Goal: Task Accomplishment & Management: Use online tool/utility

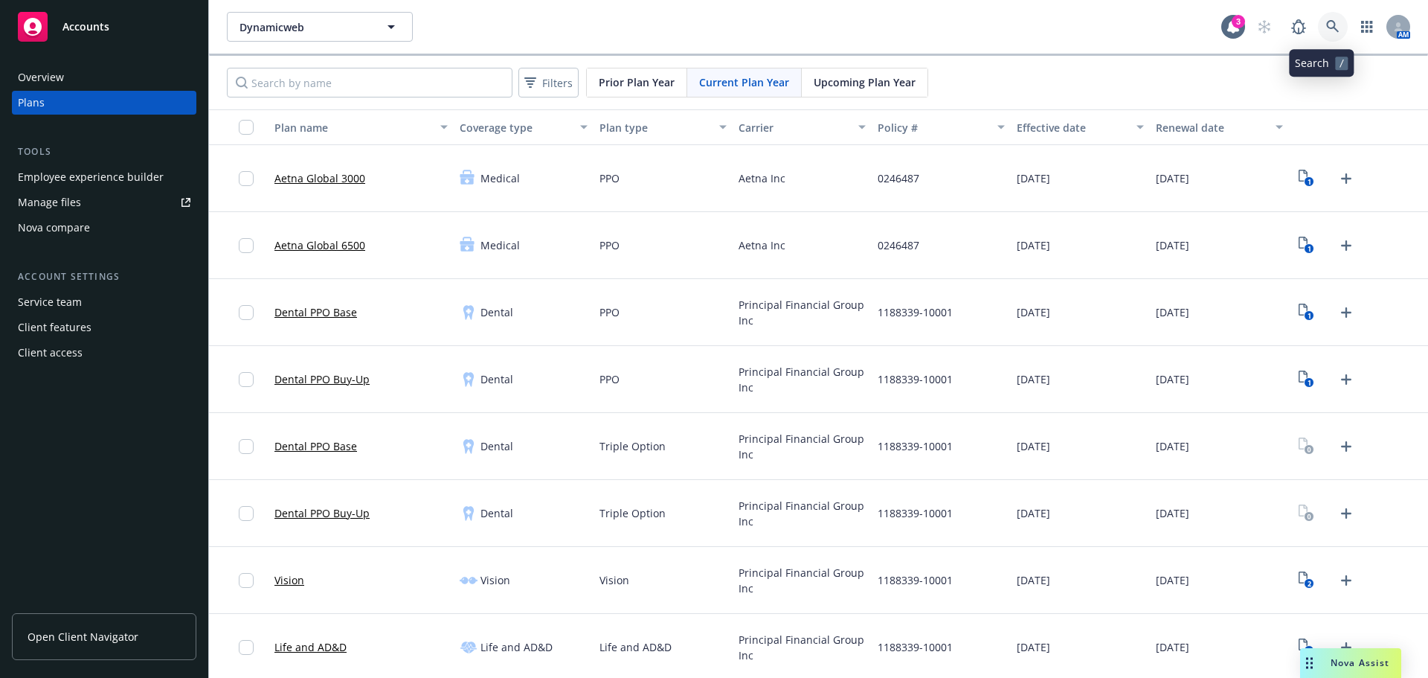
click at [1326, 23] on icon at bounding box center [1332, 26] width 13 height 13
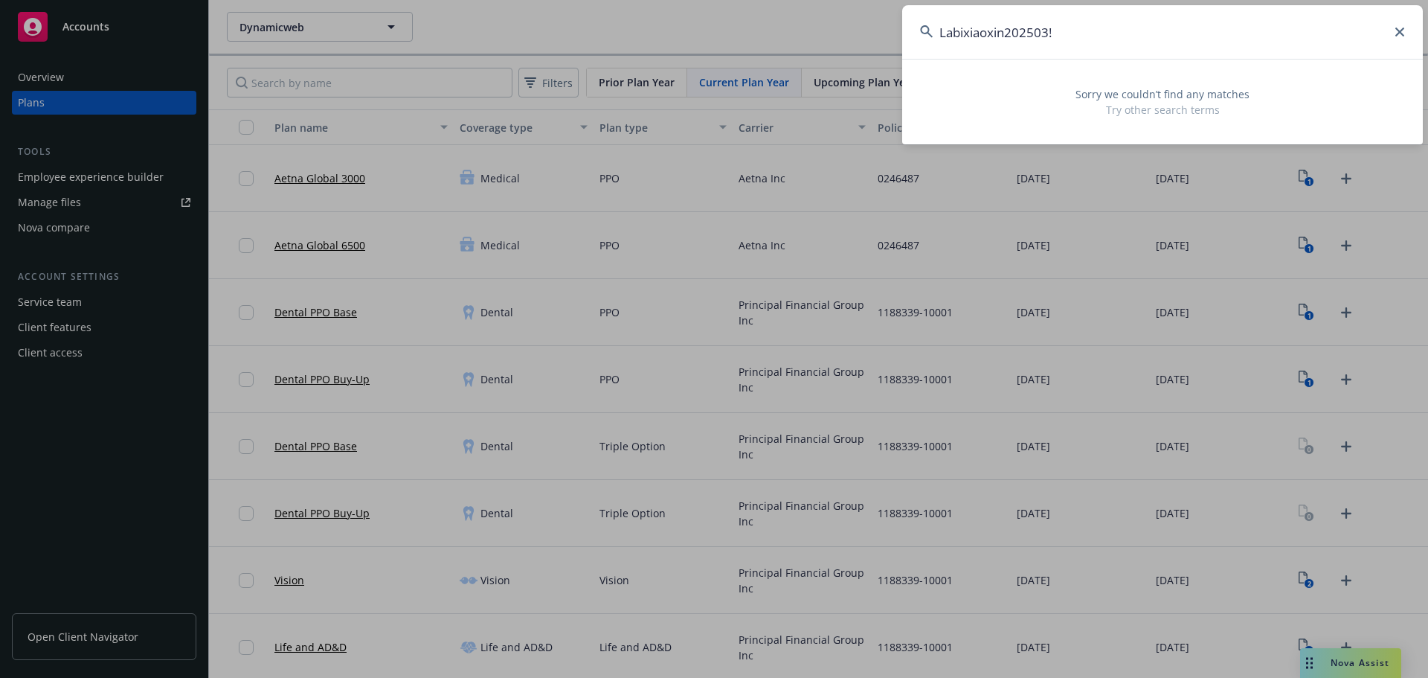
type input "Labixiaoxin202503"
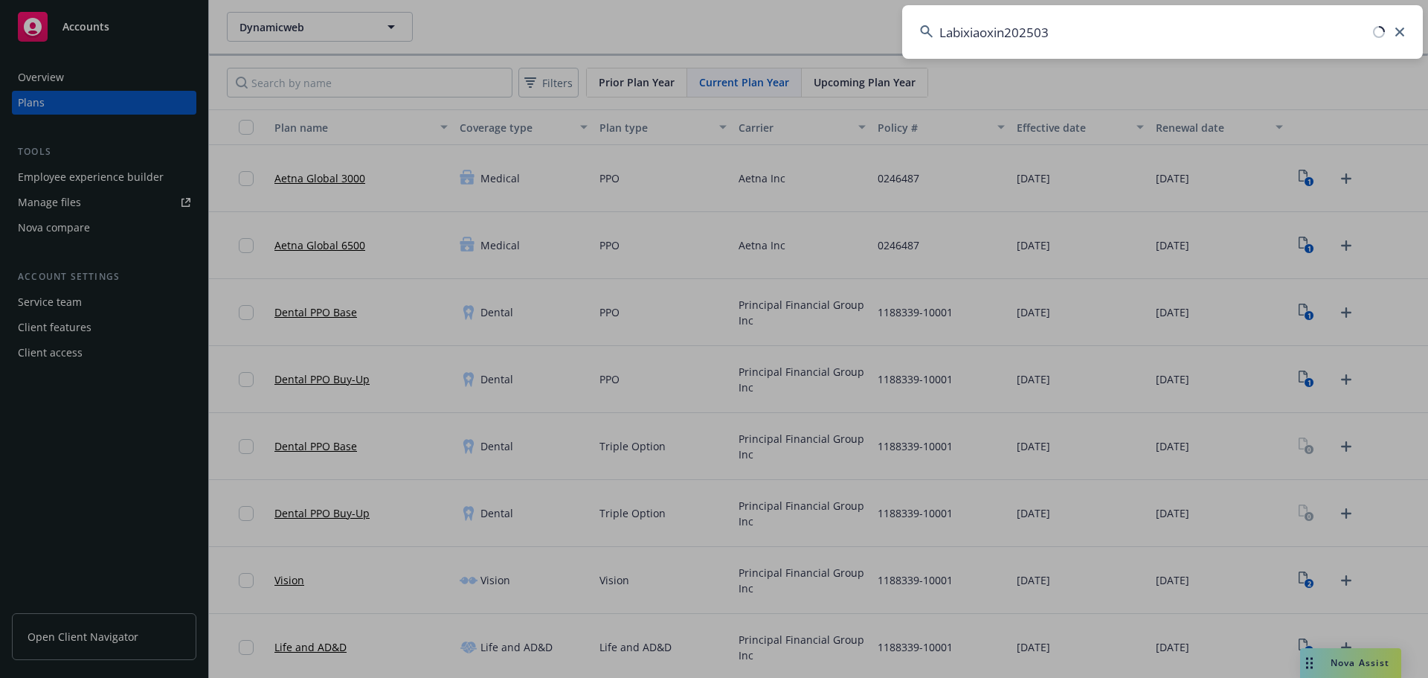
drag, startPoint x: 1143, startPoint y: 36, endPoint x: 309, endPoint y: 30, distance: 833.7
click at [311, 30] on div "Labixiaoxin202503" at bounding box center [714, 339] width 1428 height 678
click at [1209, 31] on input at bounding box center [1162, 32] width 521 height 54
paste input "TrueWind"
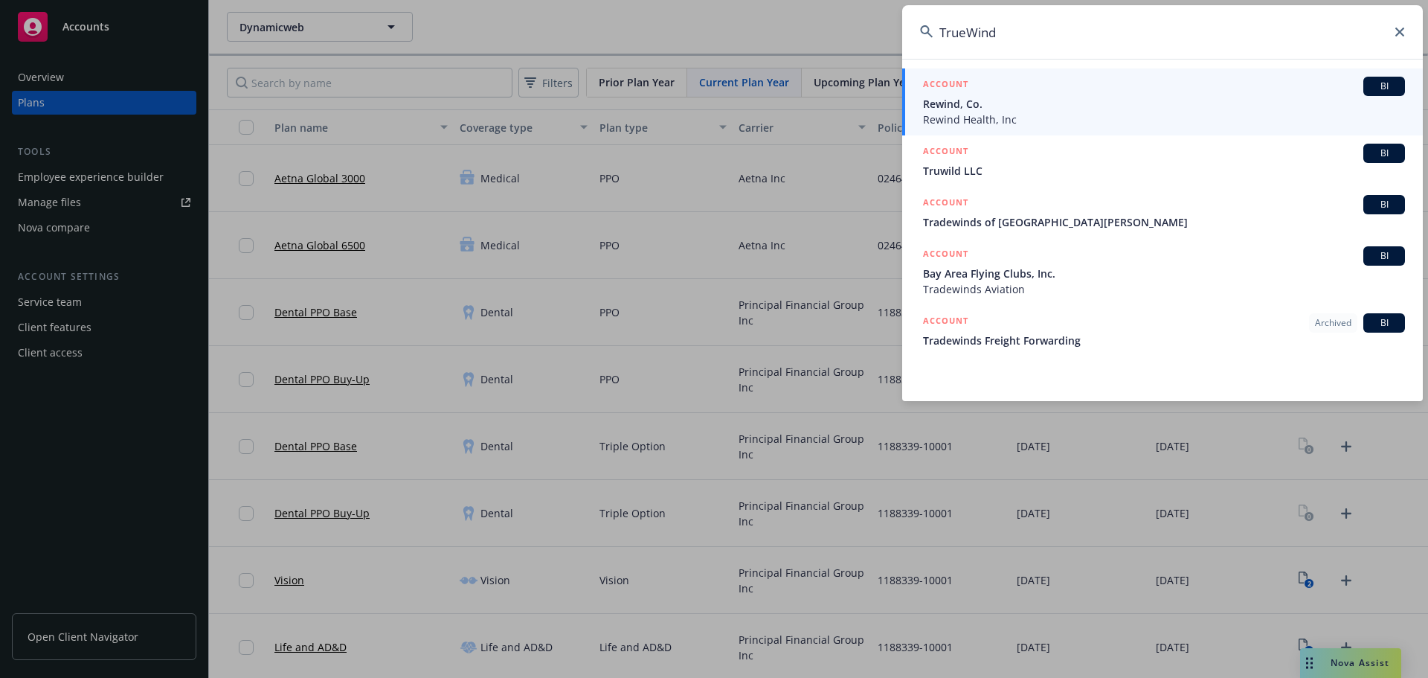
drag, startPoint x: 1014, startPoint y: 33, endPoint x: 802, endPoint y: 48, distance: 213.2
click at [813, 49] on div "TrueWind ACCOUNT BI Rewind, Co. Rewind Health, Inc ACCOUNT BI Truwild LLC ACCOU…" at bounding box center [714, 339] width 1428 height 678
paste input "true w"
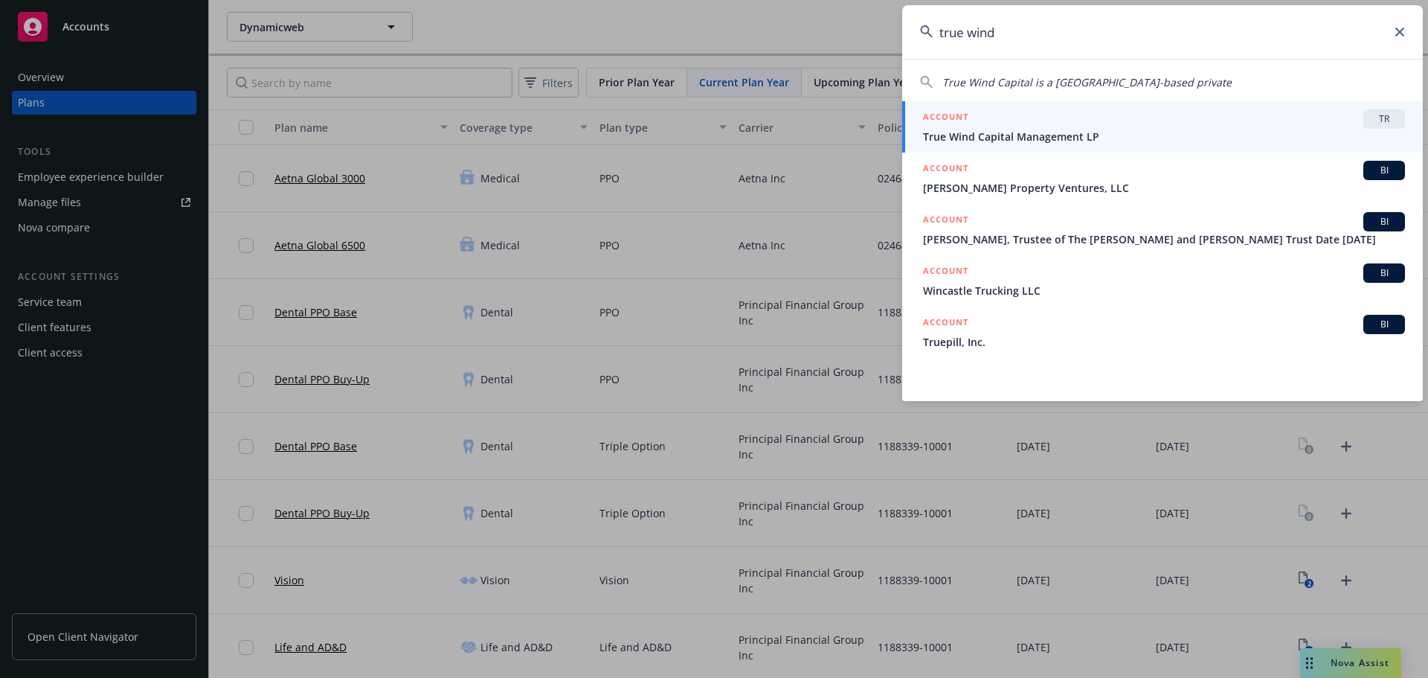
type input "true wind"
click at [1107, 128] on div "ACCOUNT TR" at bounding box center [1164, 118] width 482 height 19
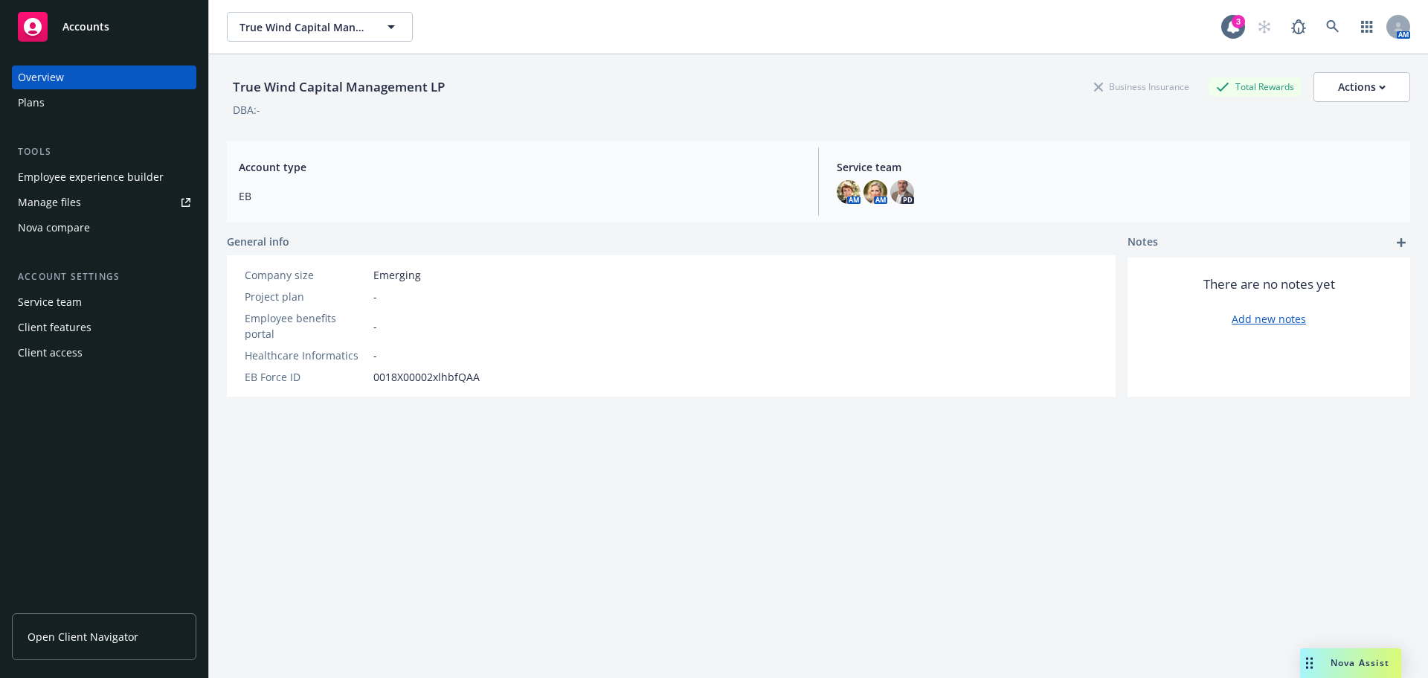
click at [68, 93] on div "Plans" at bounding box center [104, 103] width 173 height 24
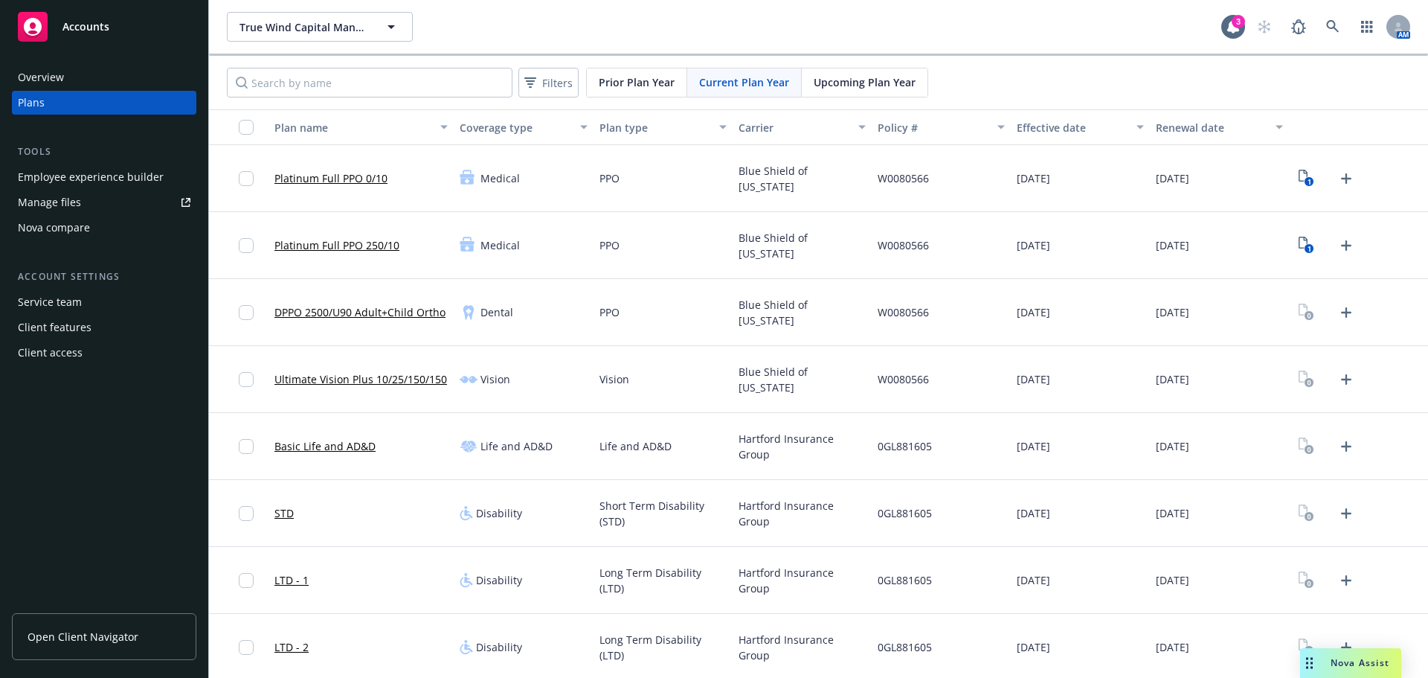
click at [820, 88] on span "Upcoming Plan Year" at bounding box center [865, 82] width 102 height 16
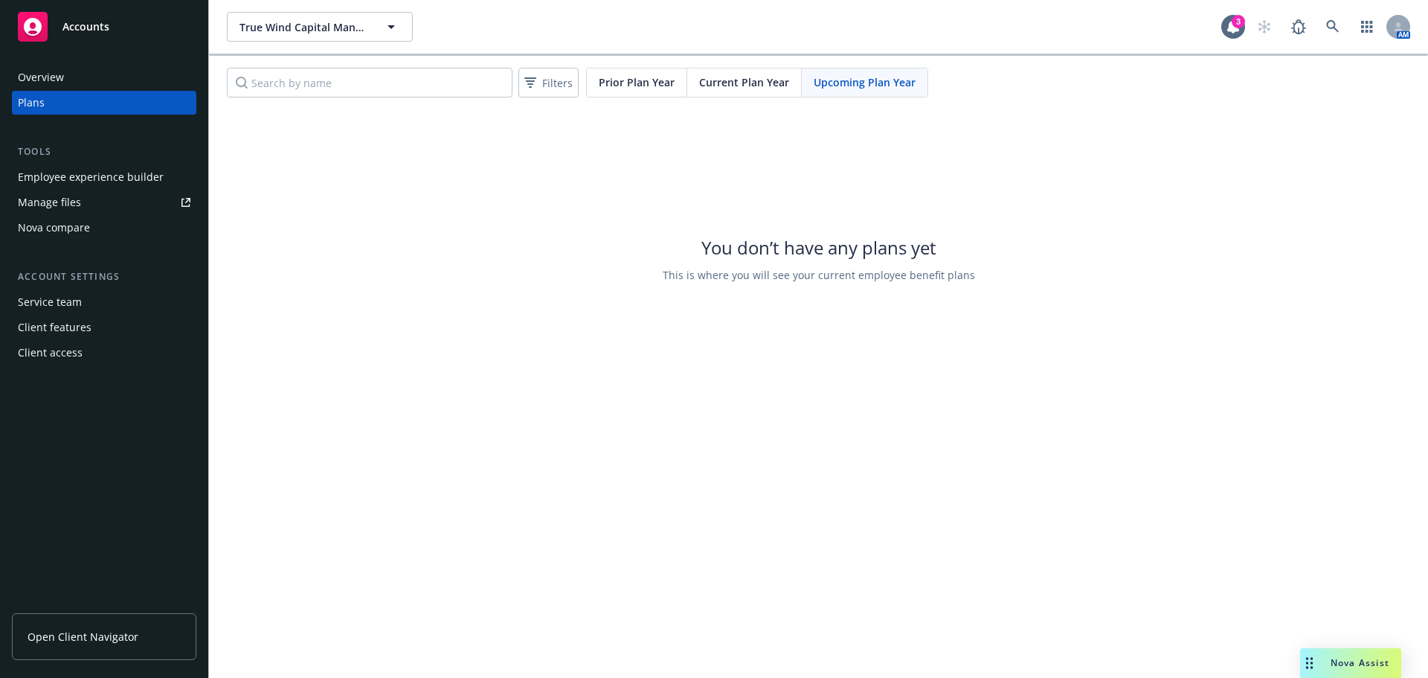
click at [710, 88] on span "Current Plan Year" at bounding box center [744, 82] width 90 height 16
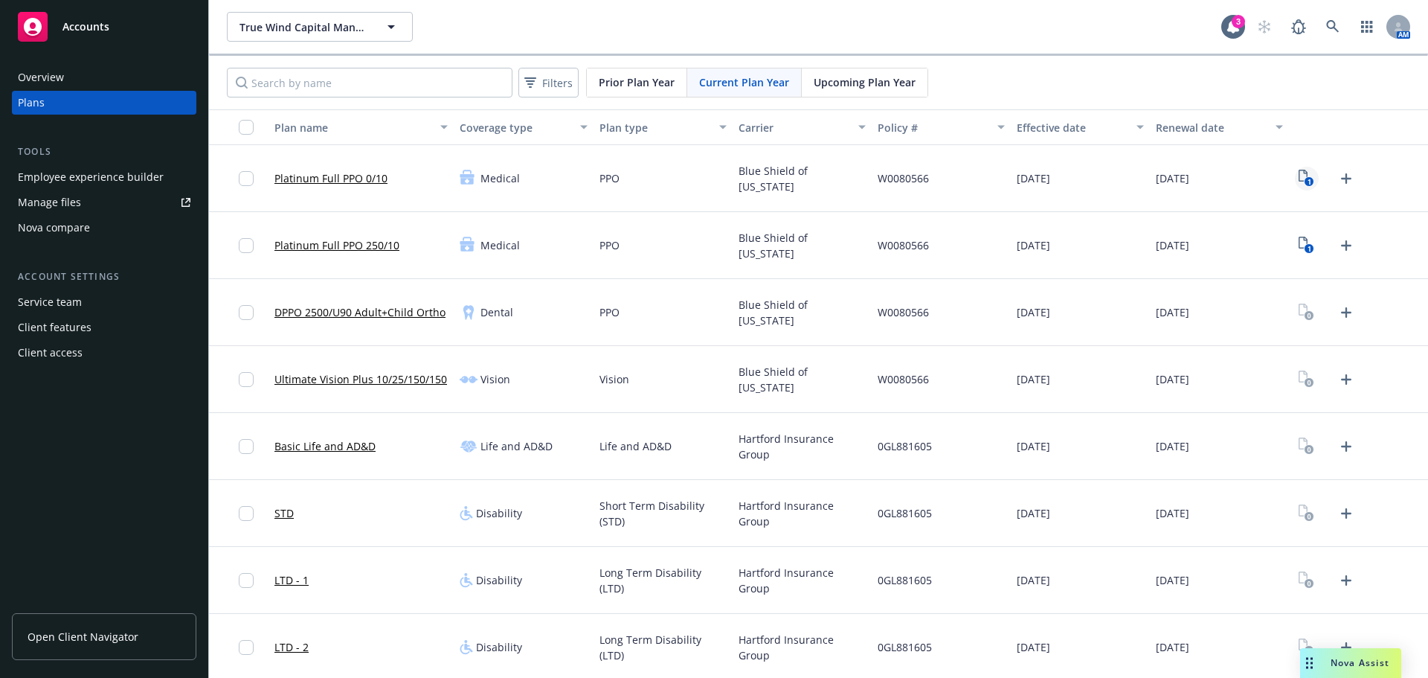
drag, startPoint x: 1313, startPoint y: 173, endPoint x: 1300, endPoint y: 180, distance: 14.7
click at [1313, 173] on div "1" at bounding box center [1327, 179] width 64 height 24
click at [1298, 184] on icon "1" at bounding box center [1306, 178] width 16 height 17
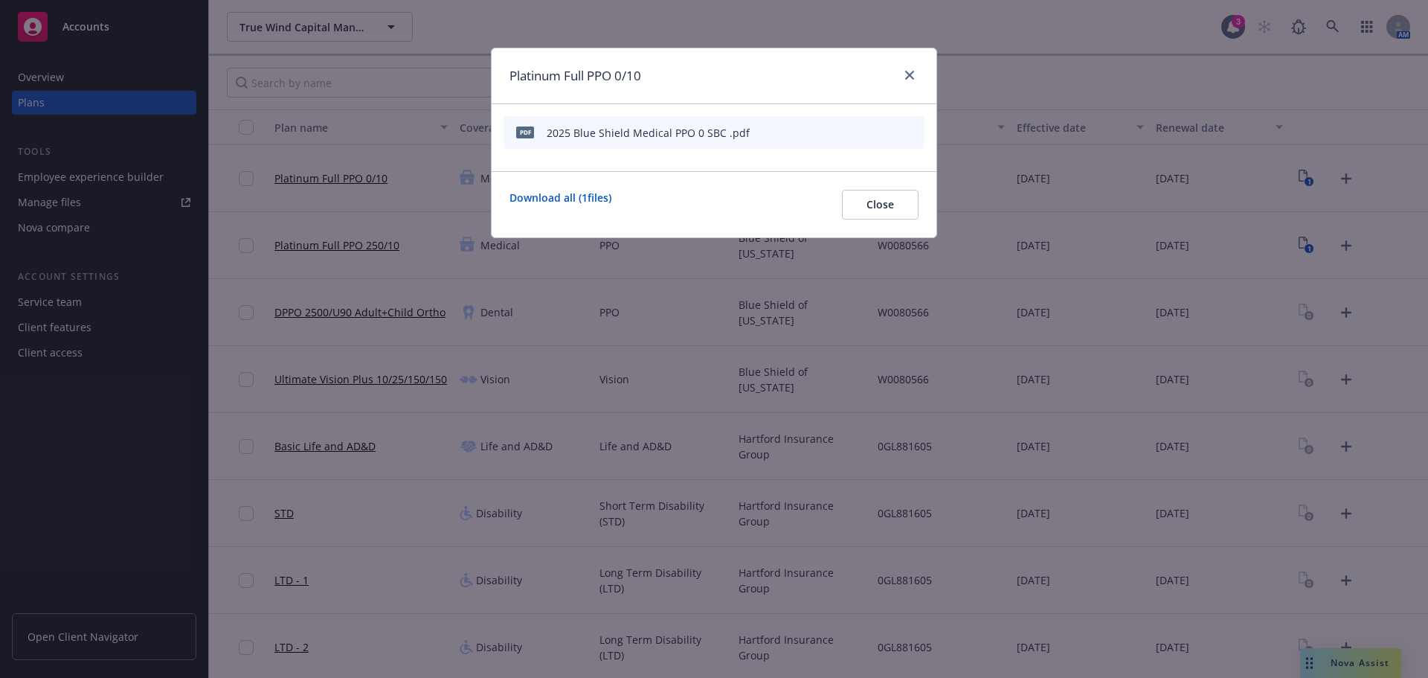
click at [844, 136] on button "button" at bounding box center [840, 132] width 12 height 12
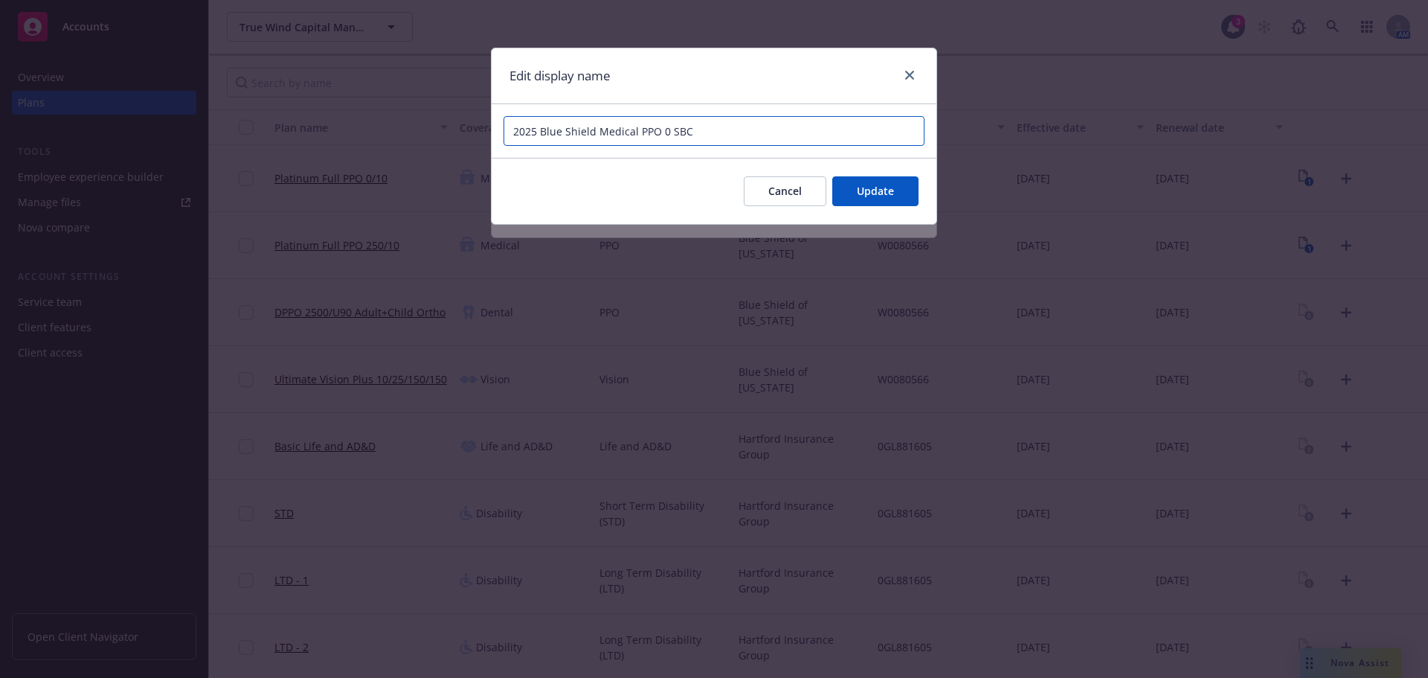
click at [770, 134] on input "2025 Blue Shield Medical PPO 0 SBC" at bounding box center [713, 131] width 421 height 30
paste input "true wind"
paste input "True Wind Capital Management LP"
type input "2025 Blue Shield Medical PPO 0 SBC True Wind Capital Management LP"
click at [849, 181] on button "Update" at bounding box center [875, 191] width 86 height 30
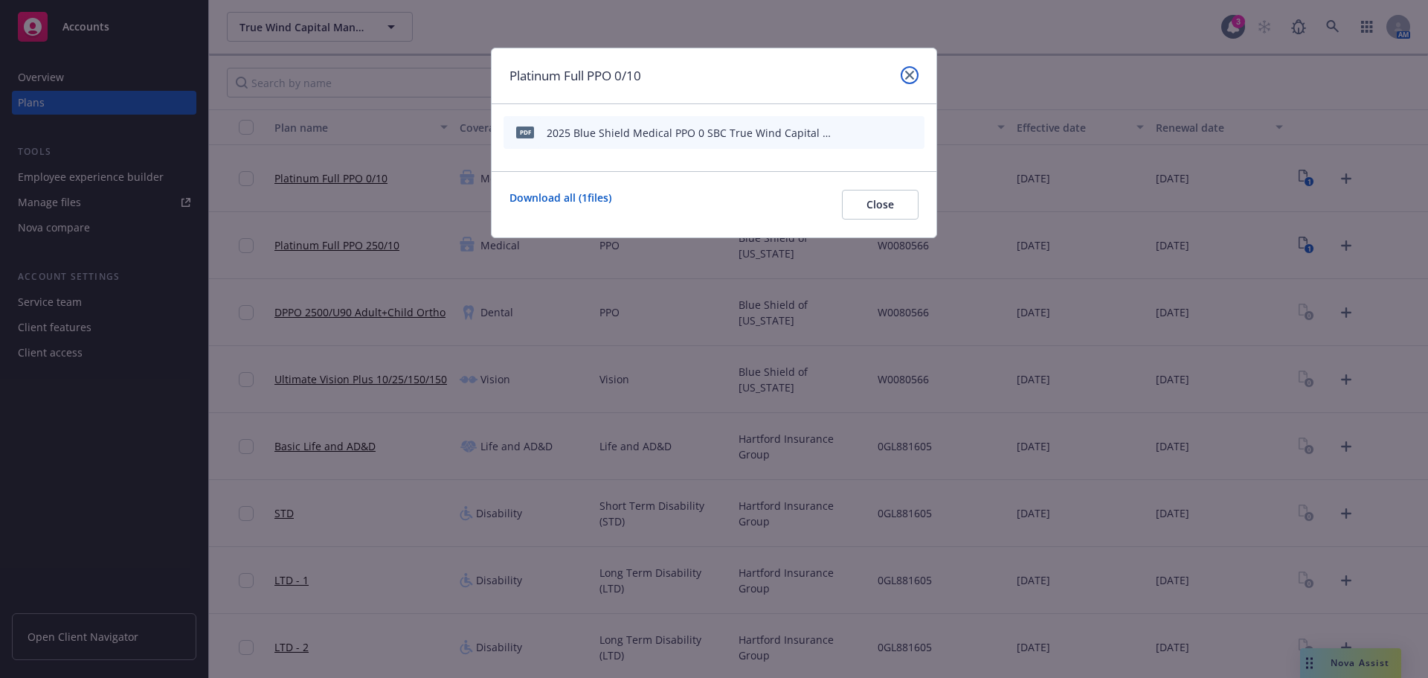
click at [908, 77] on icon "close" at bounding box center [909, 75] width 9 height 9
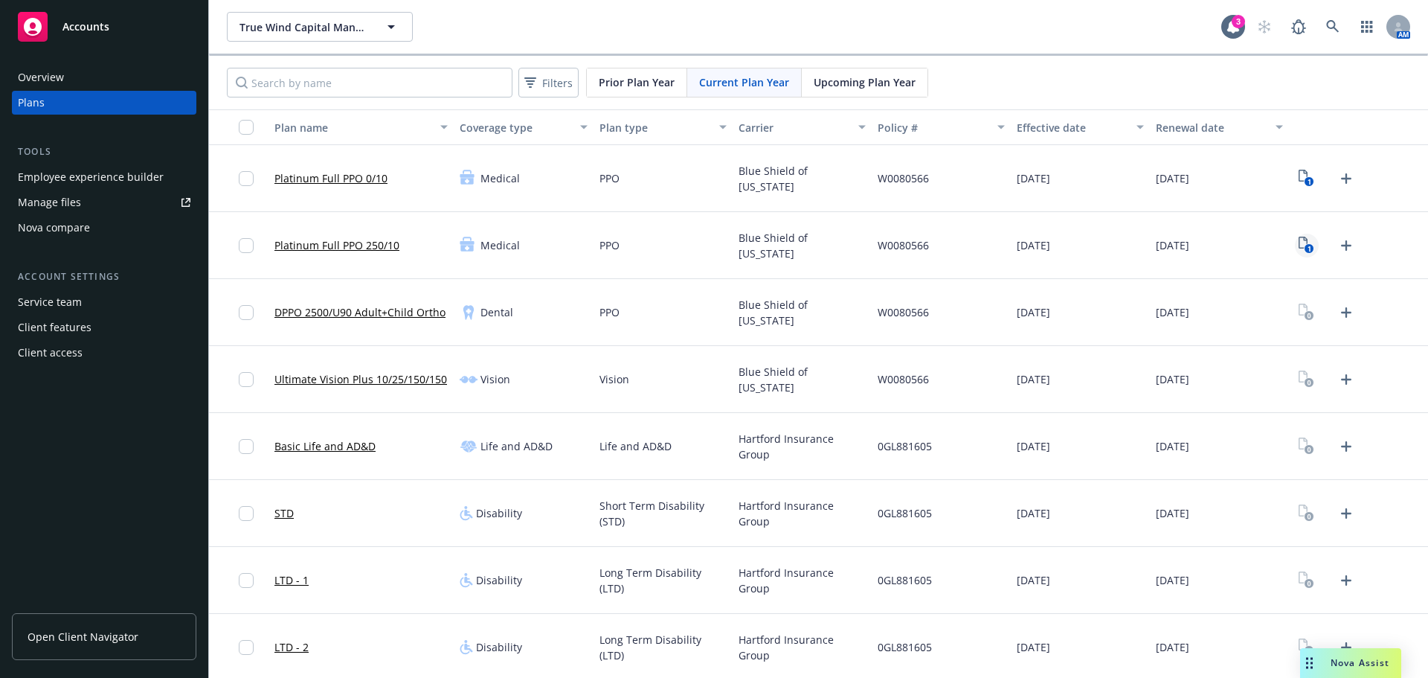
click at [1304, 248] on rect "View Plan Documents" at bounding box center [1309, 249] width 10 height 10
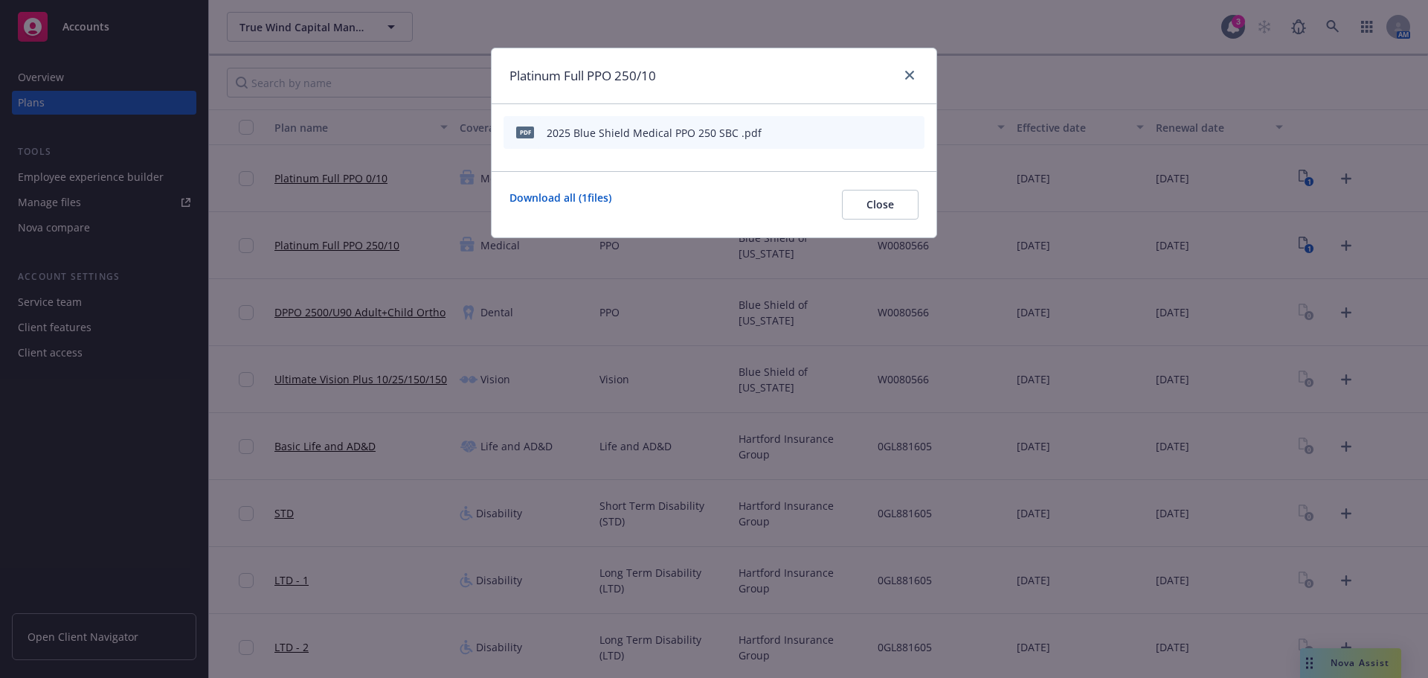
click at [839, 136] on icon "button" at bounding box center [839, 132] width 9 height 9
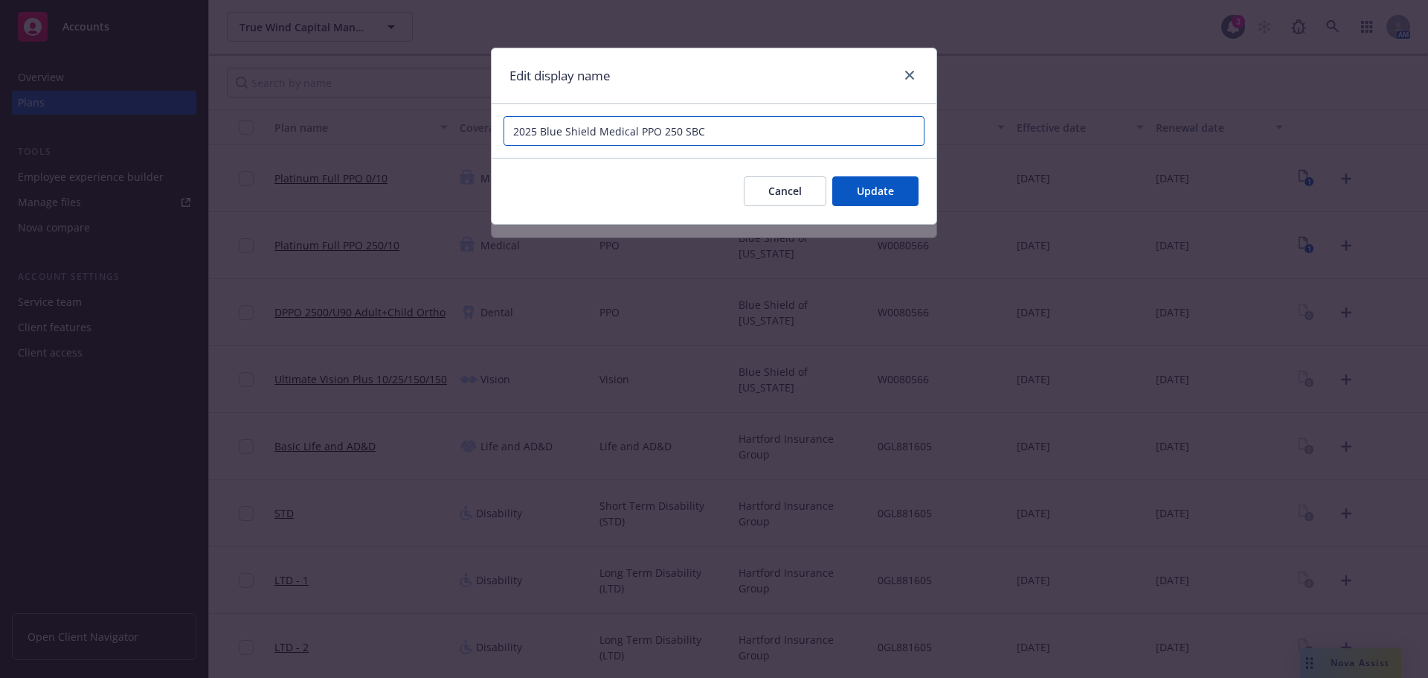
click at [831, 131] on input "2025 Blue Shield Medical PPO 250 SBC" at bounding box center [713, 131] width 421 height 30
paste input "True Wind Capital Management LP"
type input "2025 Blue Shield Medical PPO 250 SBC True Wind Capital Management LP"
click at [886, 181] on button "Update" at bounding box center [875, 191] width 86 height 30
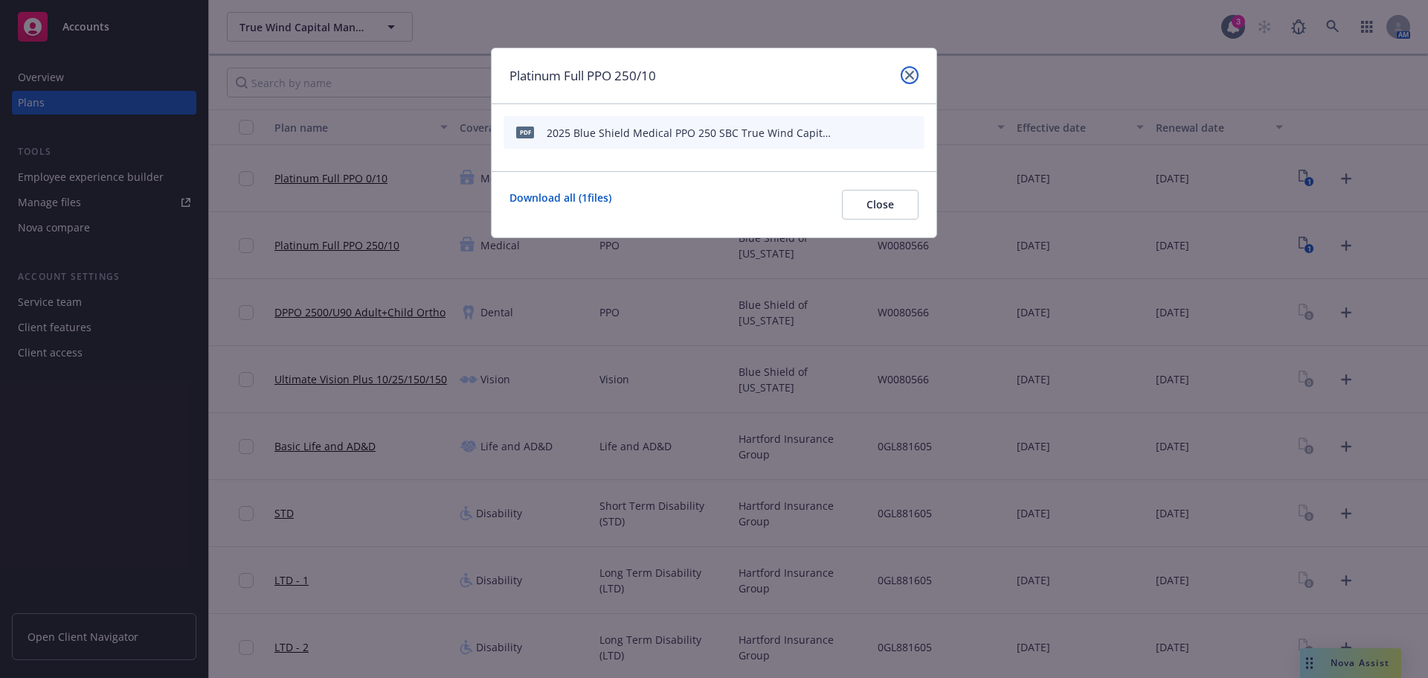
click at [915, 73] on link "close" at bounding box center [910, 75] width 18 height 18
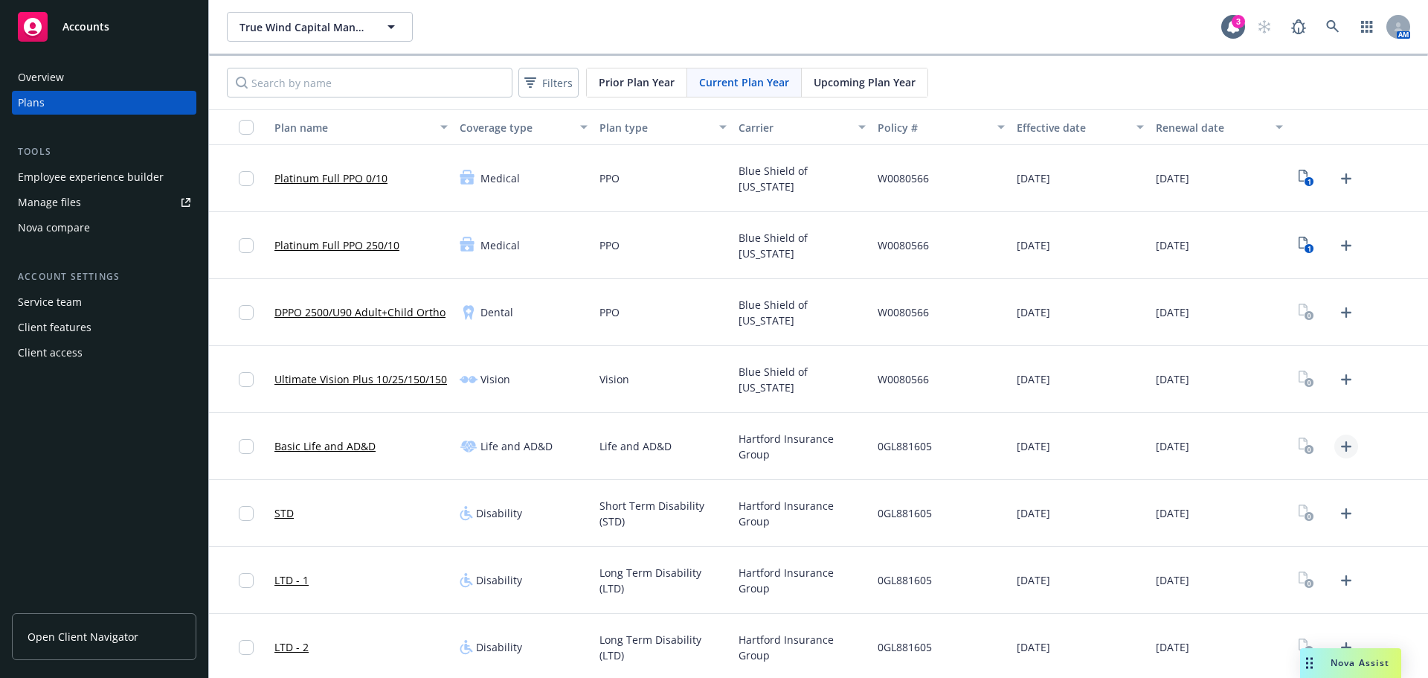
click at [1337, 451] on icon "Upload Plan Documents" at bounding box center [1346, 446] width 18 height 18
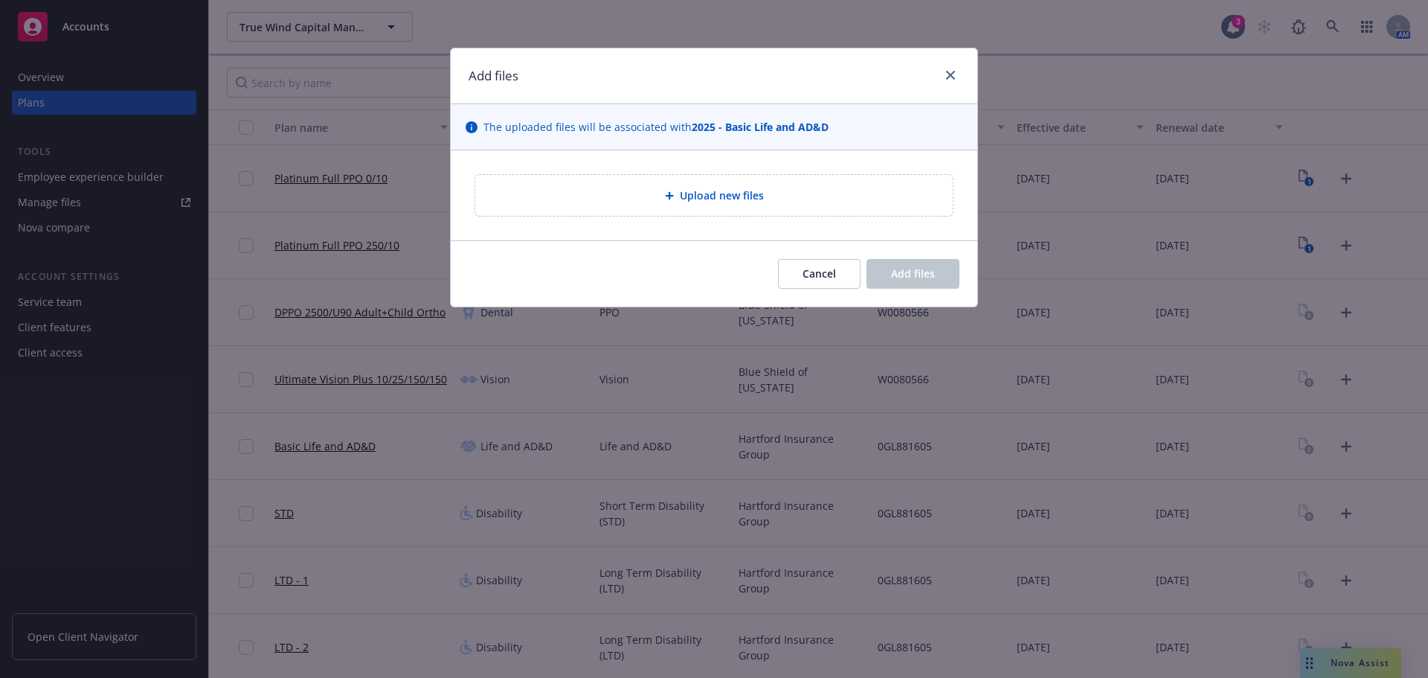
click at [705, 203] on span "Upload new files" at bounding box center [722, 195] width 84 height 16
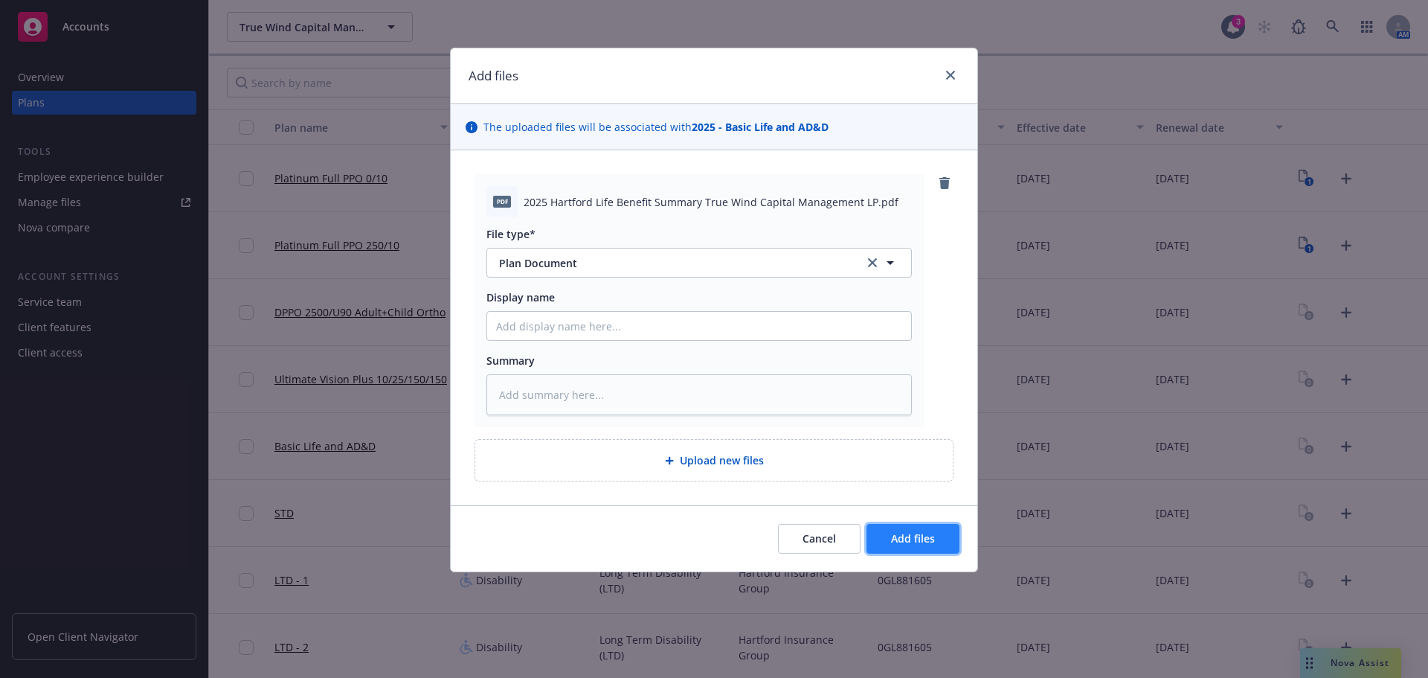
click at [922, 548] on button "Add files" at bounding box center [912, 539] width 93 height 30
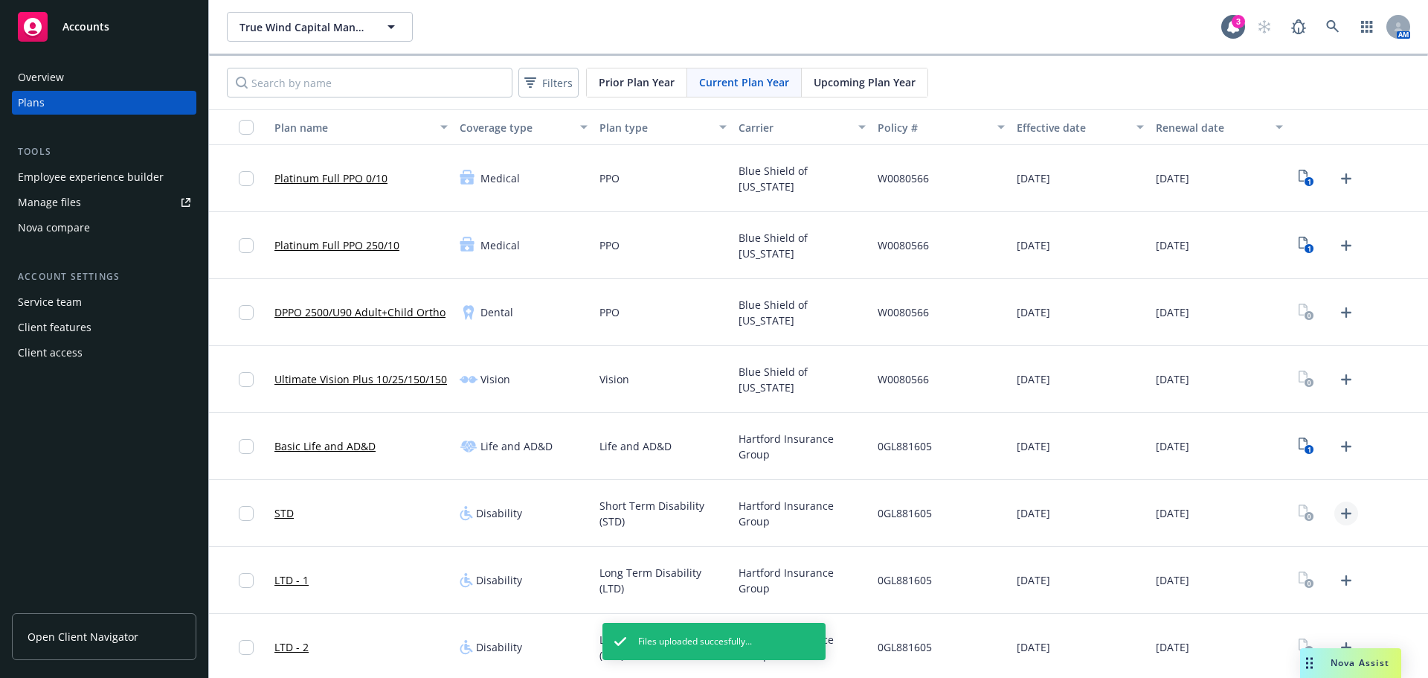
click at [1341, 517] on icon "Upload Plan Documents" at bounding box center [1346, 513] width 10 height 10
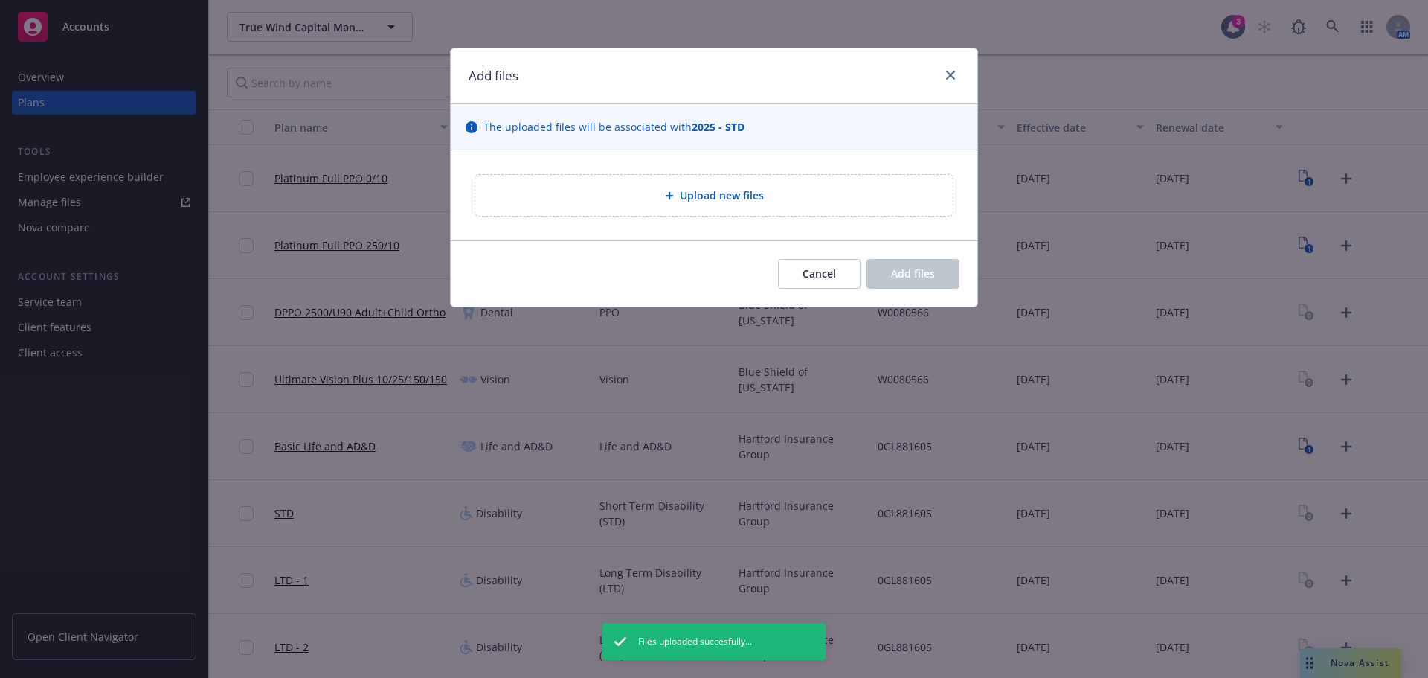
click at [759, 211] on div "Upload new files" at bounding box center [713, 195] width 477 height 41
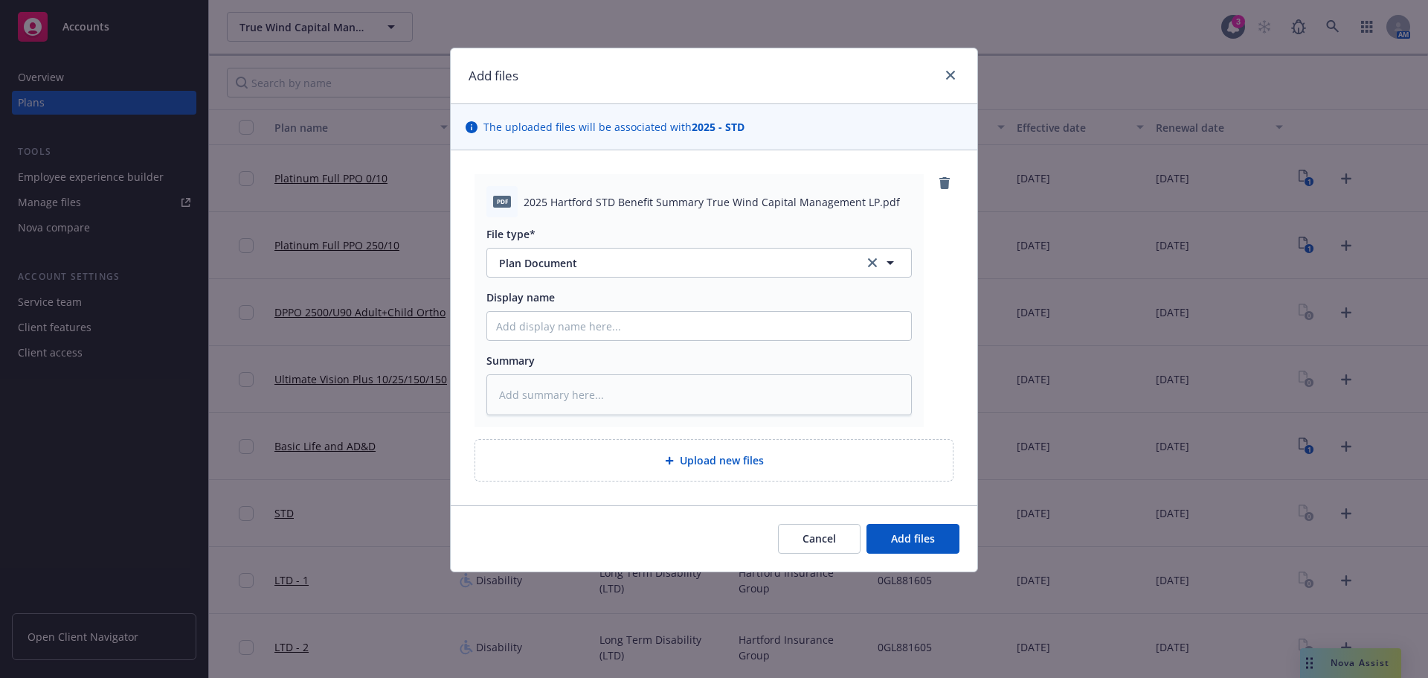
click at [898, 520] on div "Cancel Add files" at bounding box center [714, 538] width 527 height 66
click at [904, 530] on button "Add files" at bounding box center [912, 539] width 93 height 30
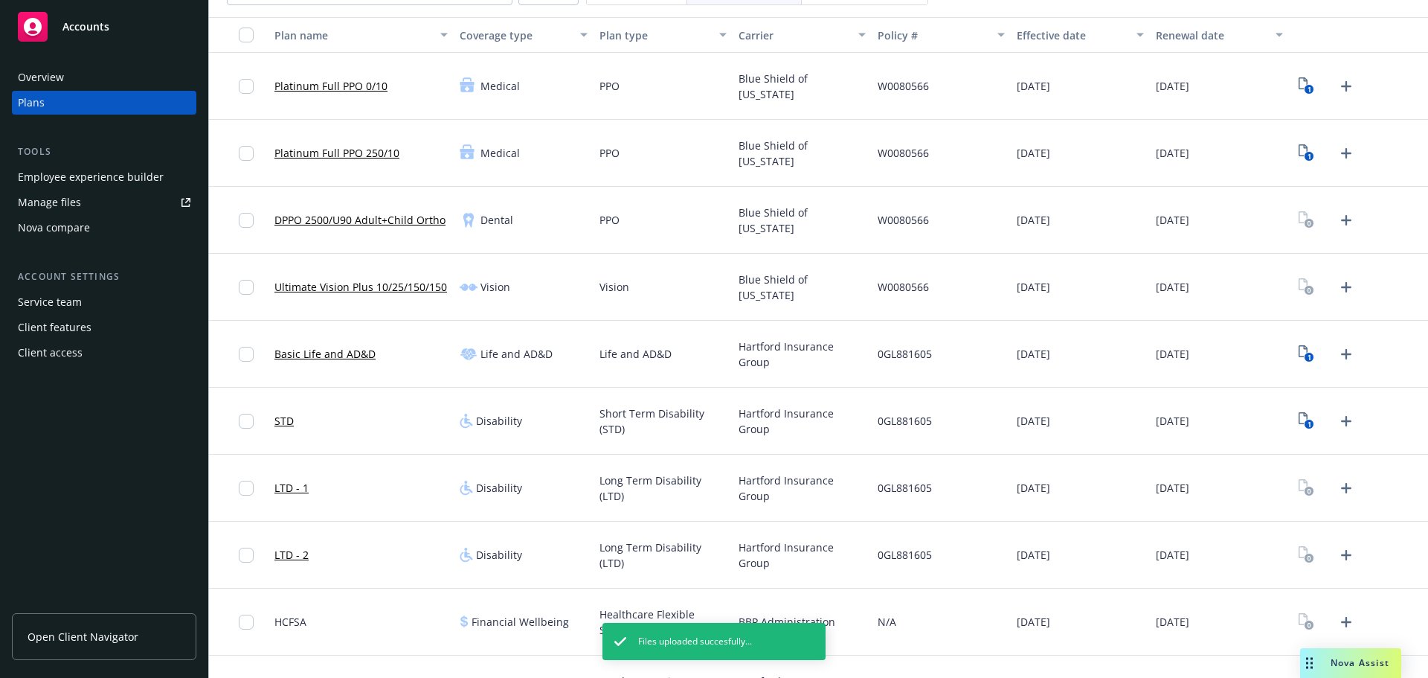
scroll to position [271, 0]
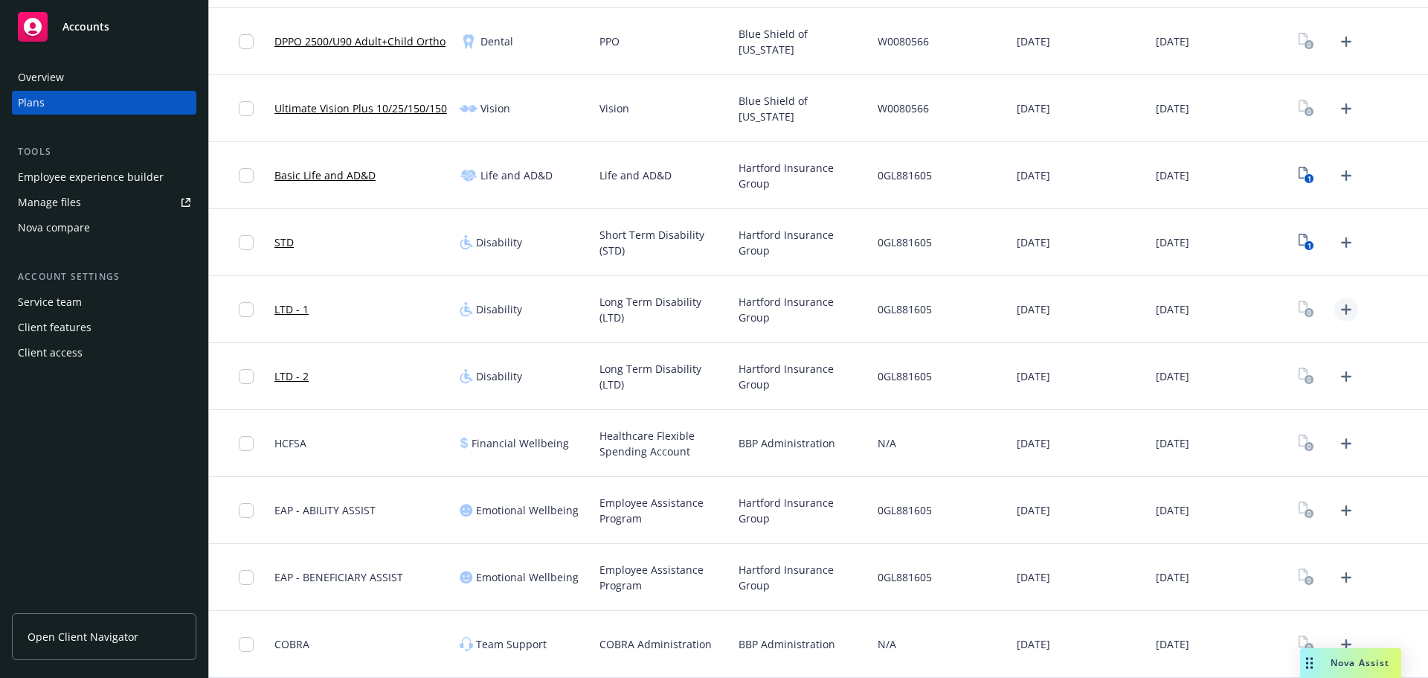
click at [1341, 310] on icon "Upload Plan Documents" at bounding box center [1346, 309] width 18 height 18
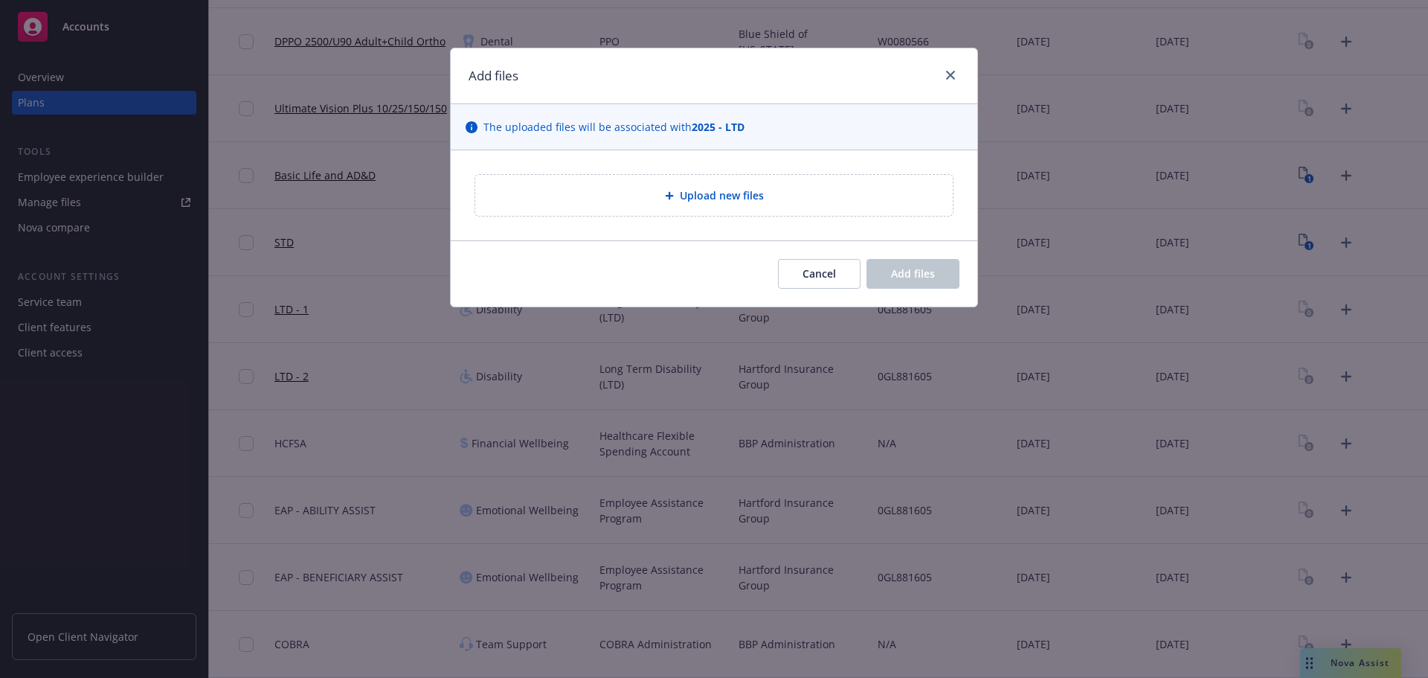
click at [689, 202] on span "Upload new files" at bounding box center [722, 195] width 84 height 16
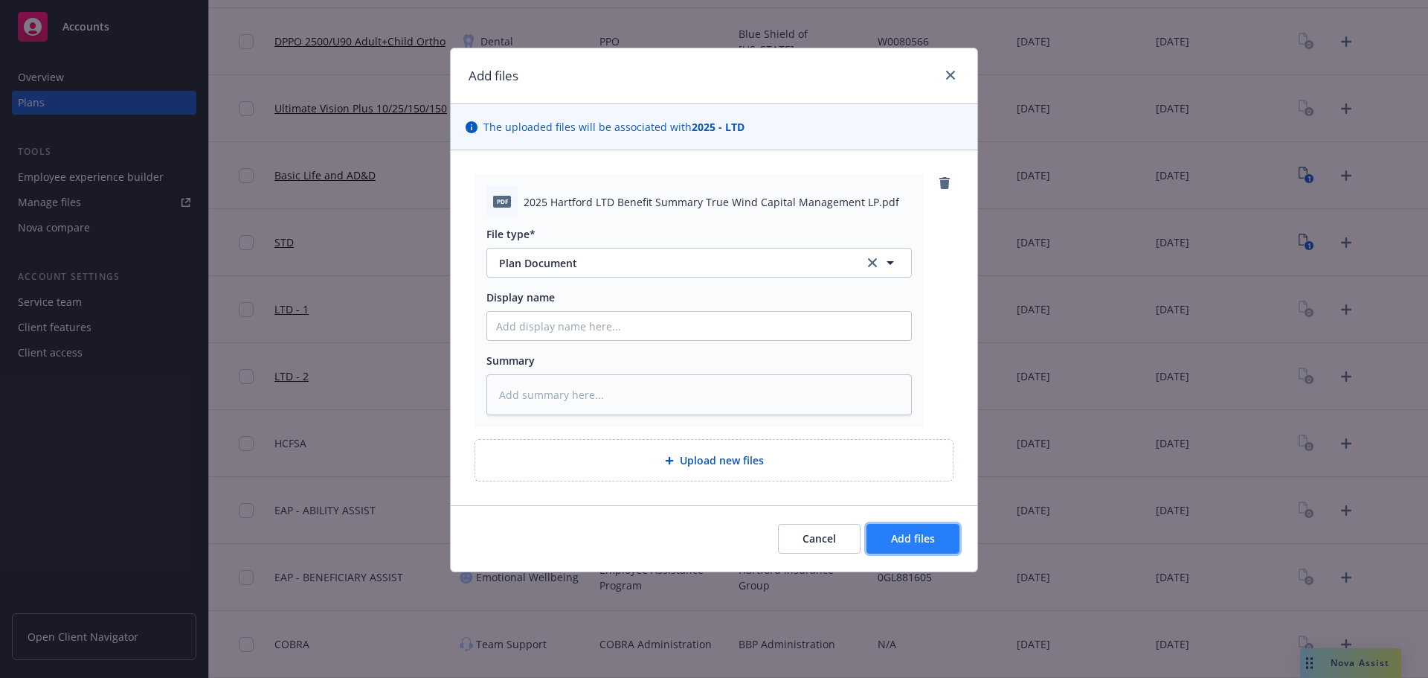
click at [939, 527] on button "Add files" at bounding box center [912, 539] width 93 height 30
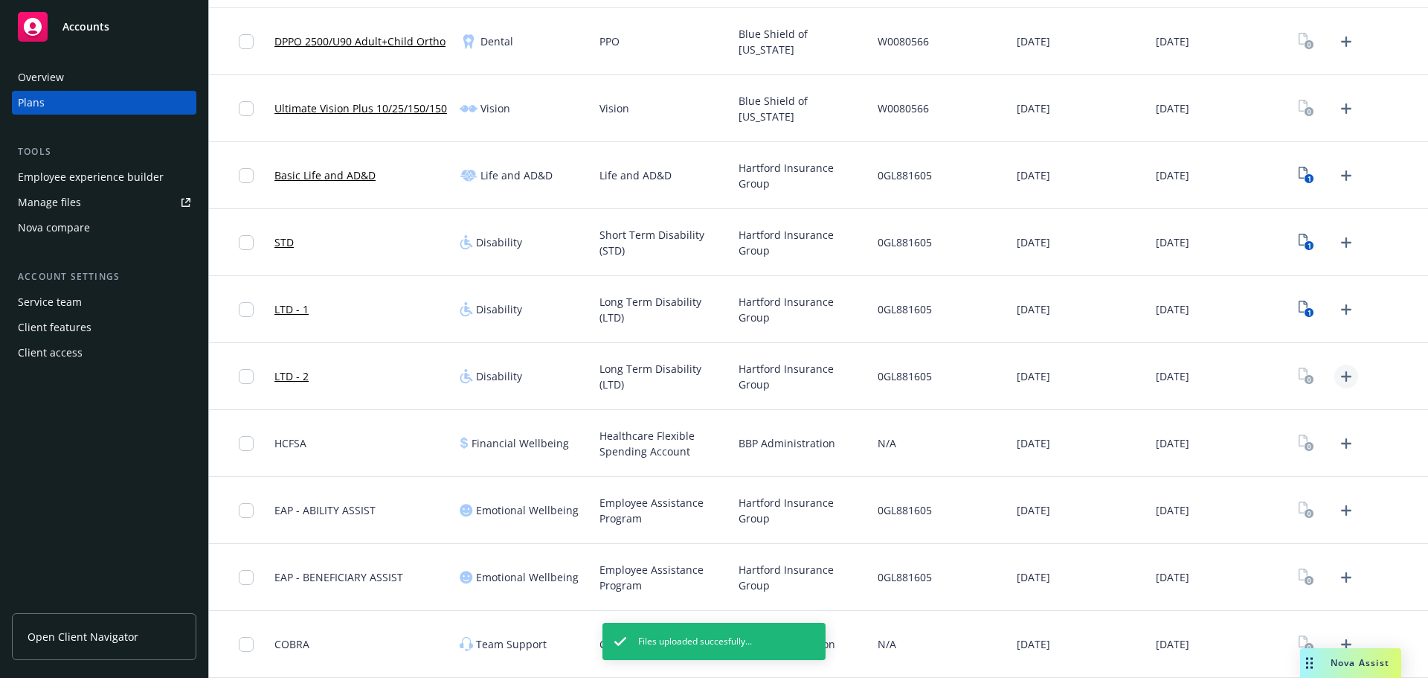
click at [1334, 386] on link "Upload Plan Documents" at bounding box center [1346, 376] width 24 height 24
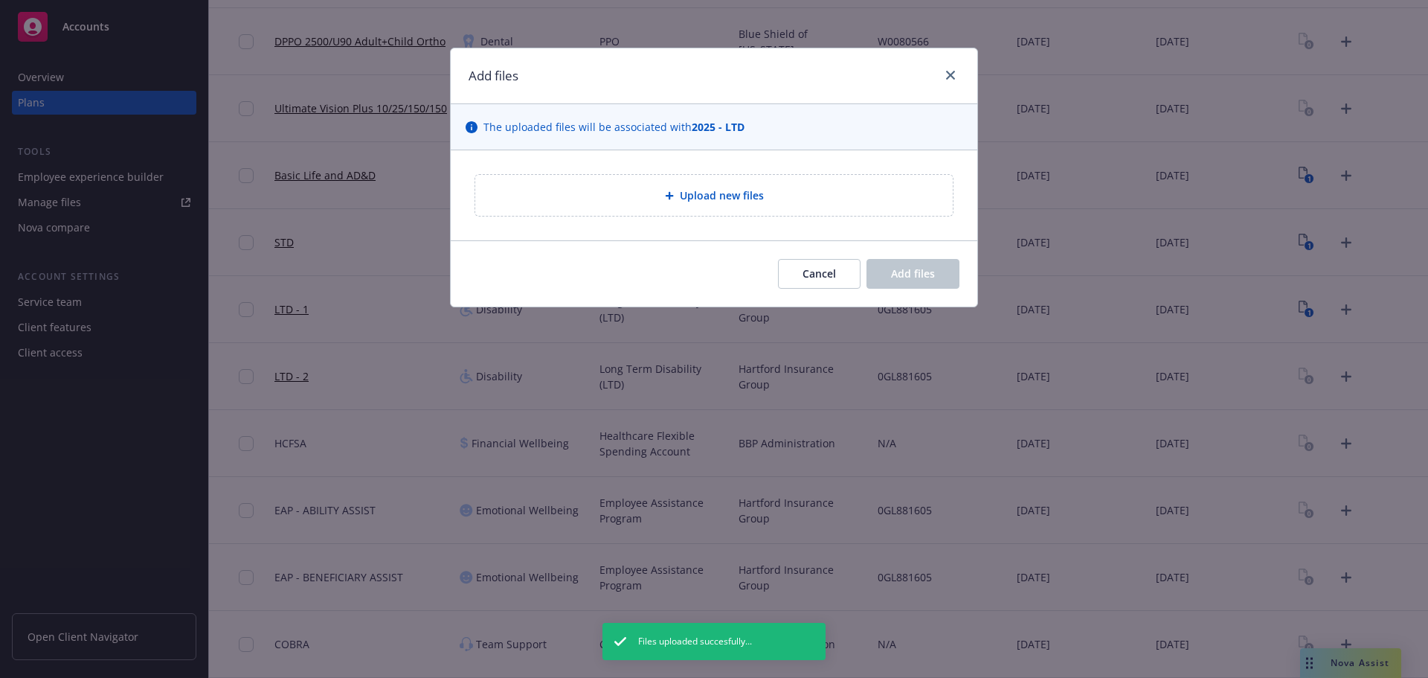
click at [633, 205] on div "Upload new files" at bounding box center [713, 195] width 477 height 41
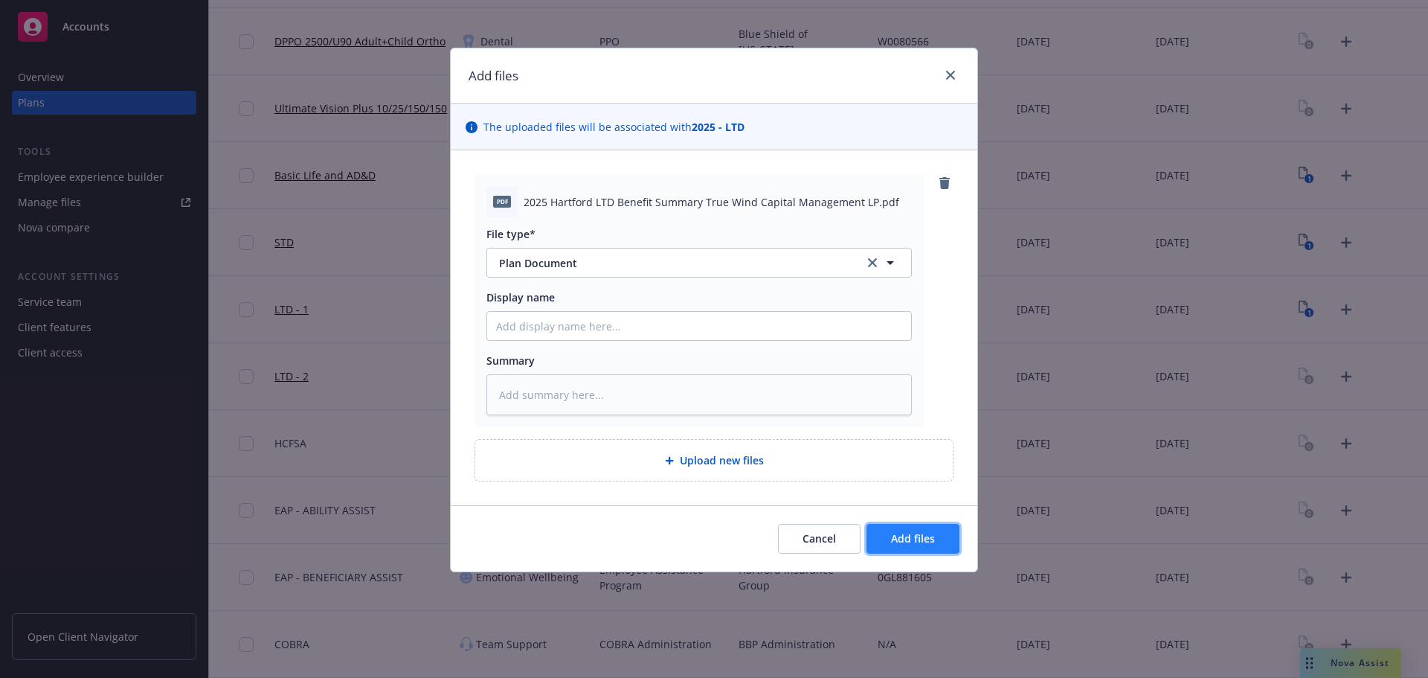
click at [944, 536] on button "Add files" at bounding box center [912, 539] width 93 height 30
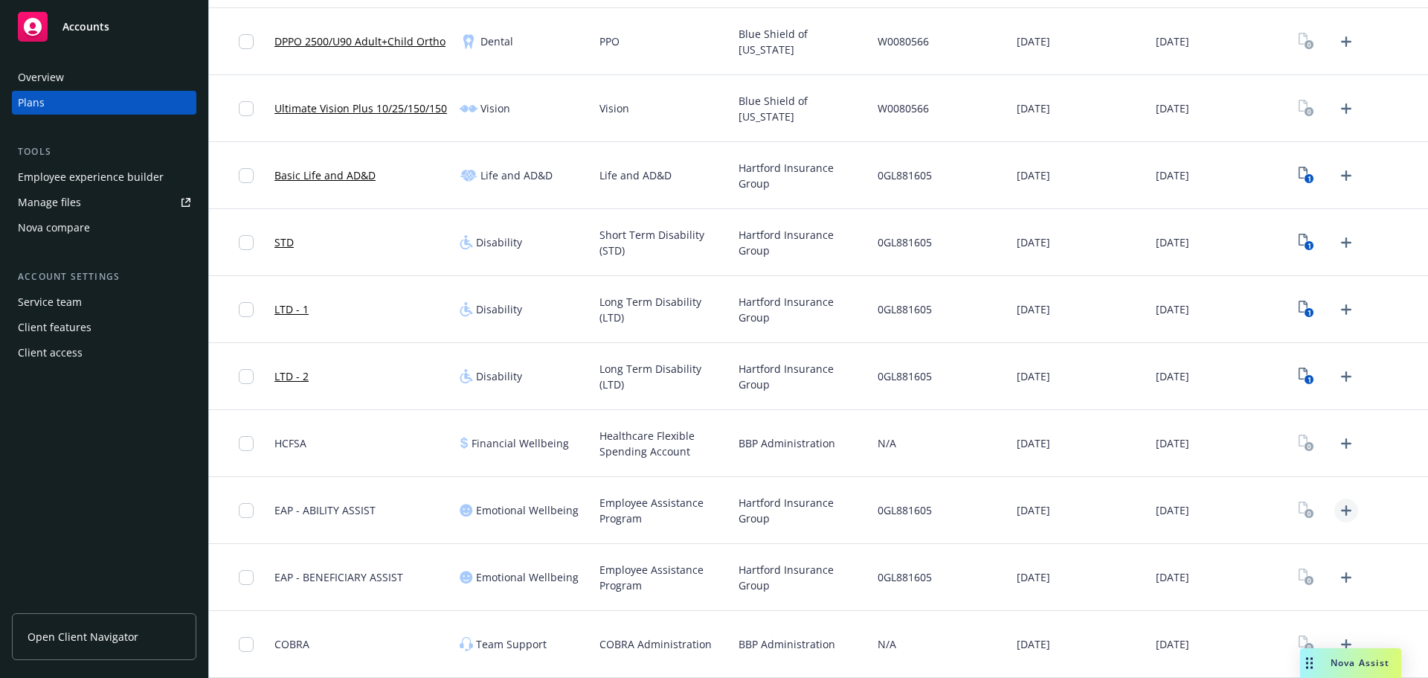
click at [1337, 512] on icon "Upload Plan Documents" at bounding box center [1346, 510] width 18 height 18
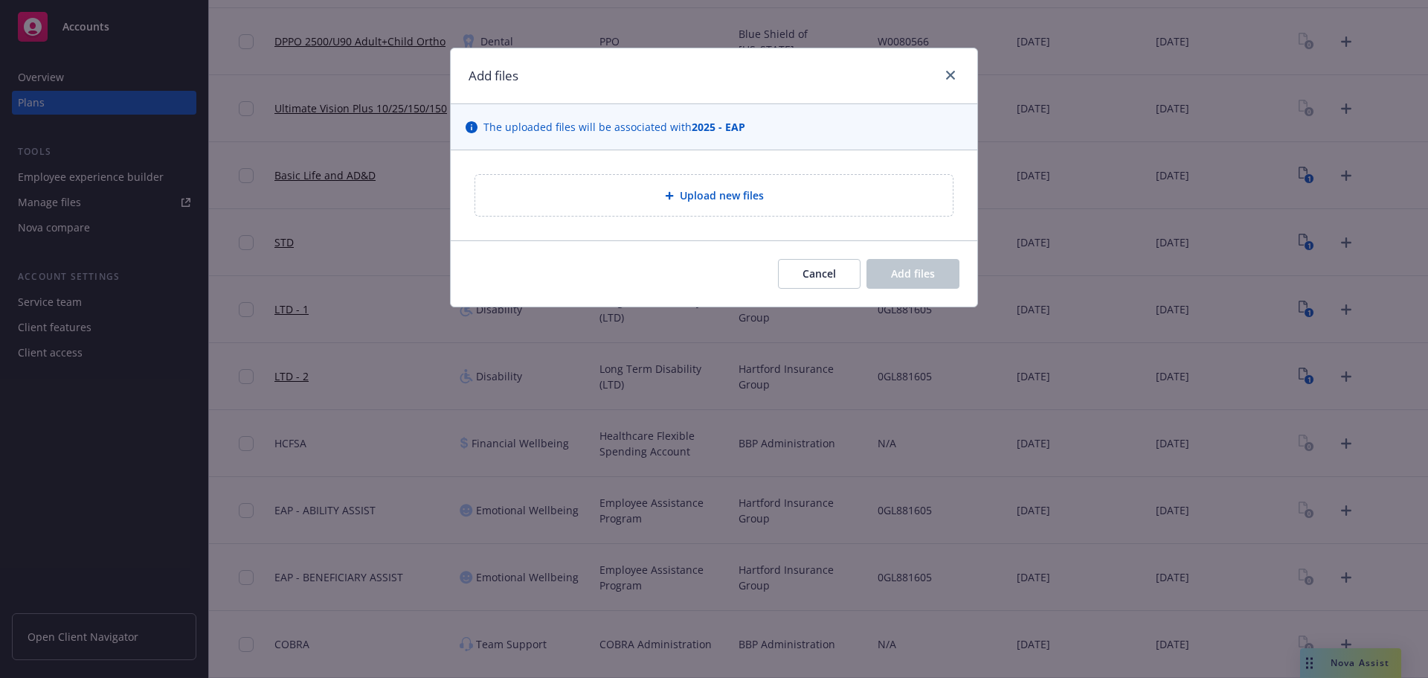
click at [730, 202] on span "Upload new files" at bounding box center [722, 195] width 84 height 16
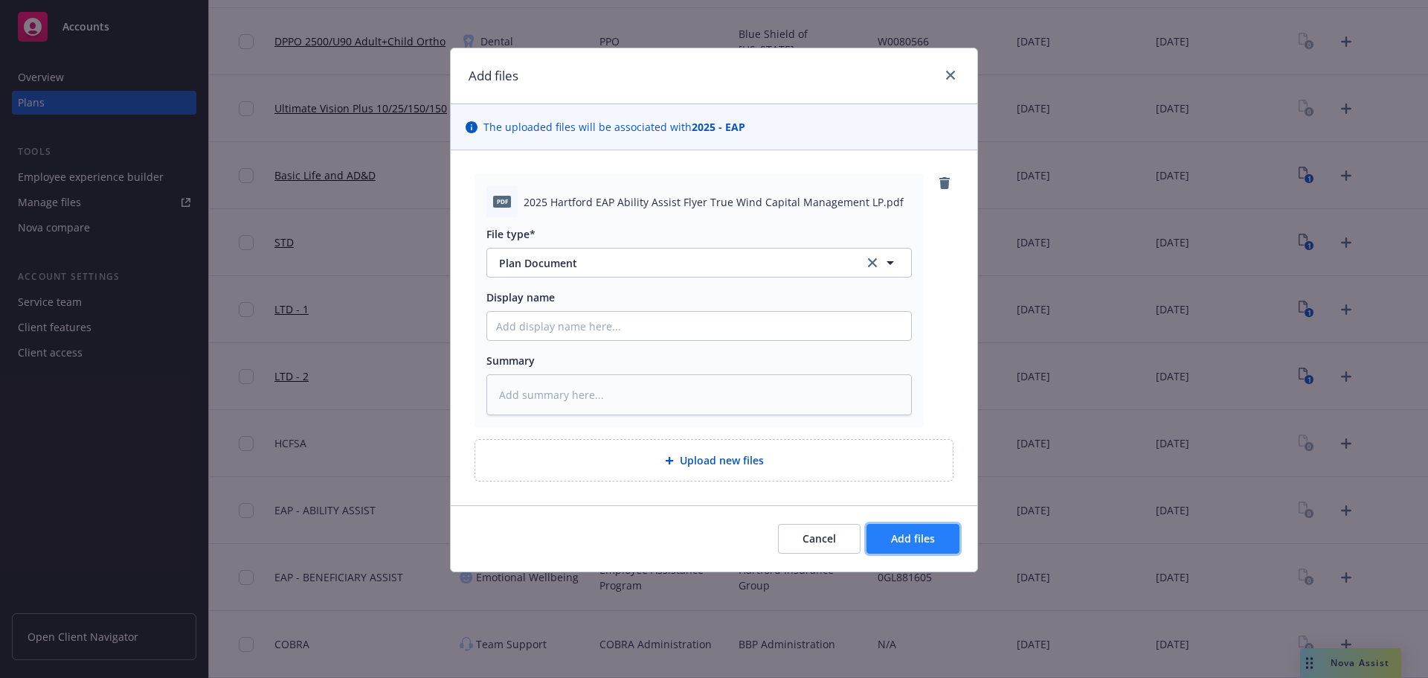
click at [926, 550] on button "Add files" at bounding box center [912, 539] width 93 height 30
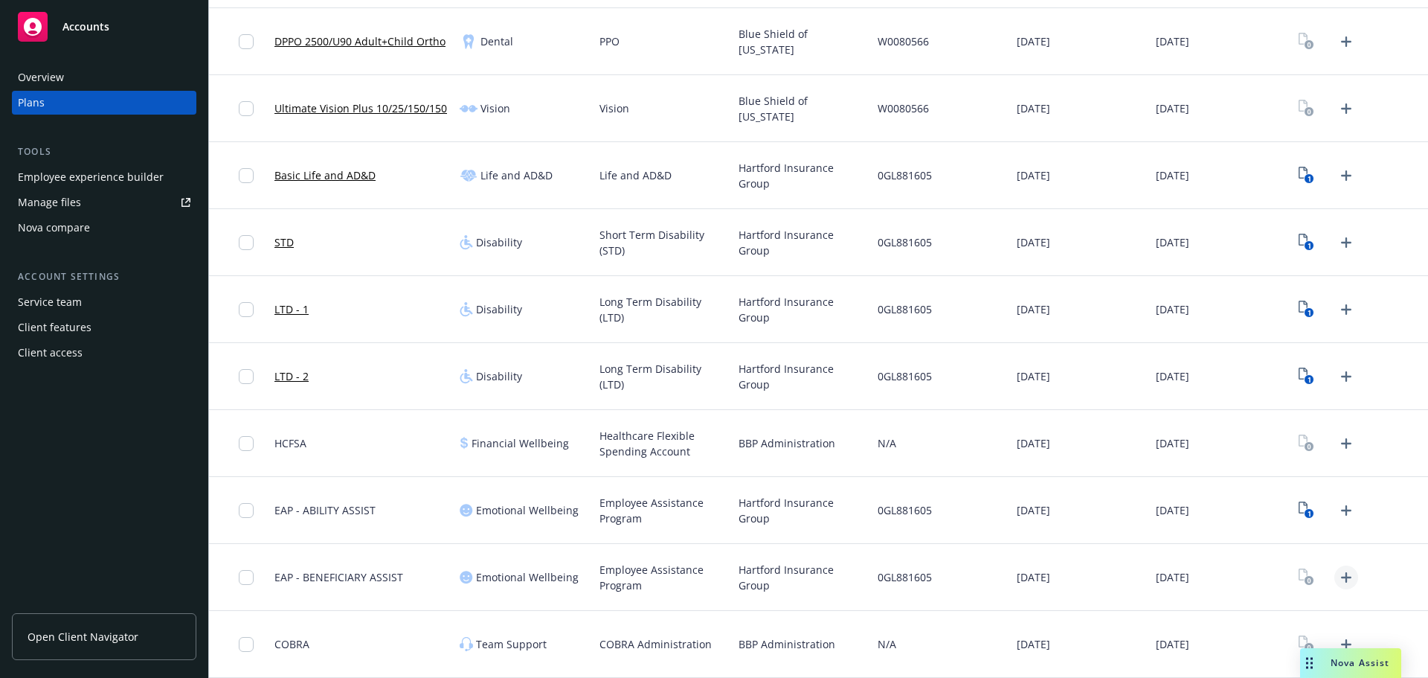
click at [1337, 580] on icon "Upload Plan Documents" at bounding box center [1346, 577] width 18 height 18
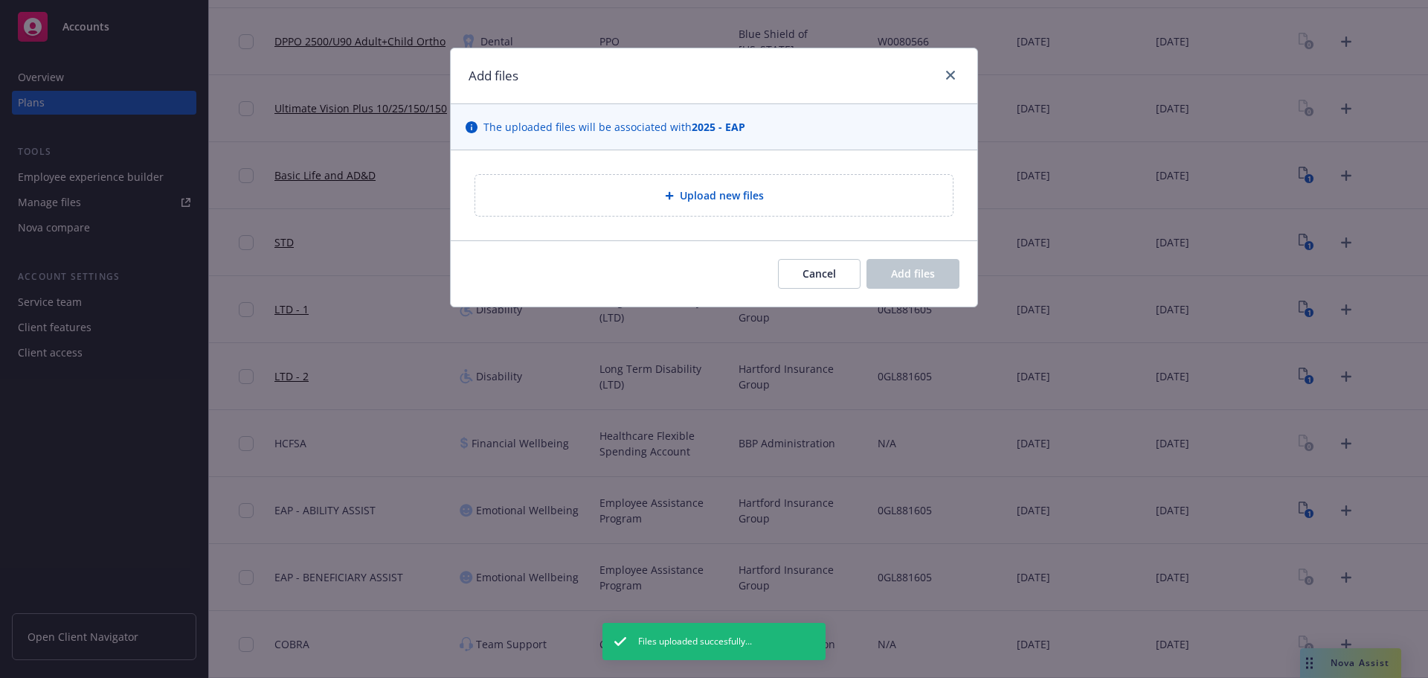
click at [666, 184] on div "Upload new files" at bounding box center [713, 195] width 477 height 41
click at [824, 290] on div "Cancel Add files" at bounding box center [714, 273] width 527 height 66
click at [823, 285] on button "Cancel" at bounding box center [819, 274] width 83 height 30
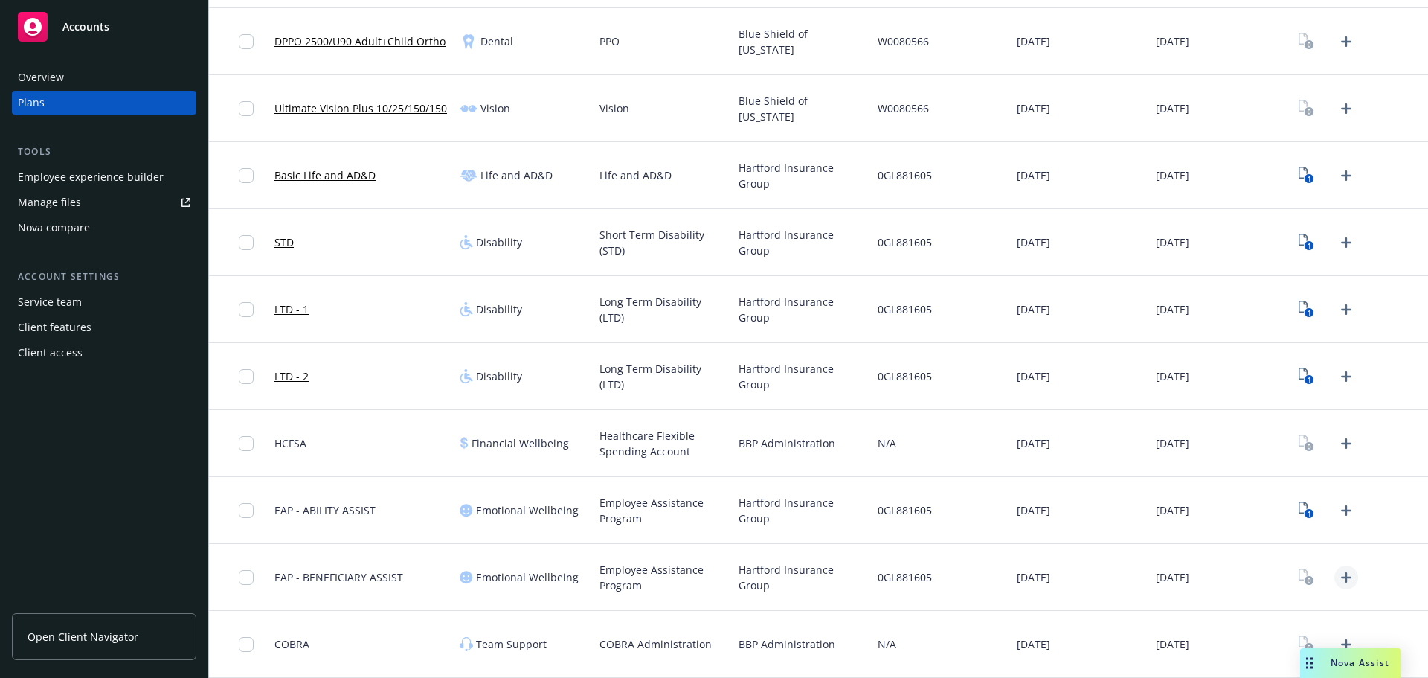
click at [1337, 584] on icon "Upload Plan Documents" at bounding box center [1346, 577] width 18 height 18
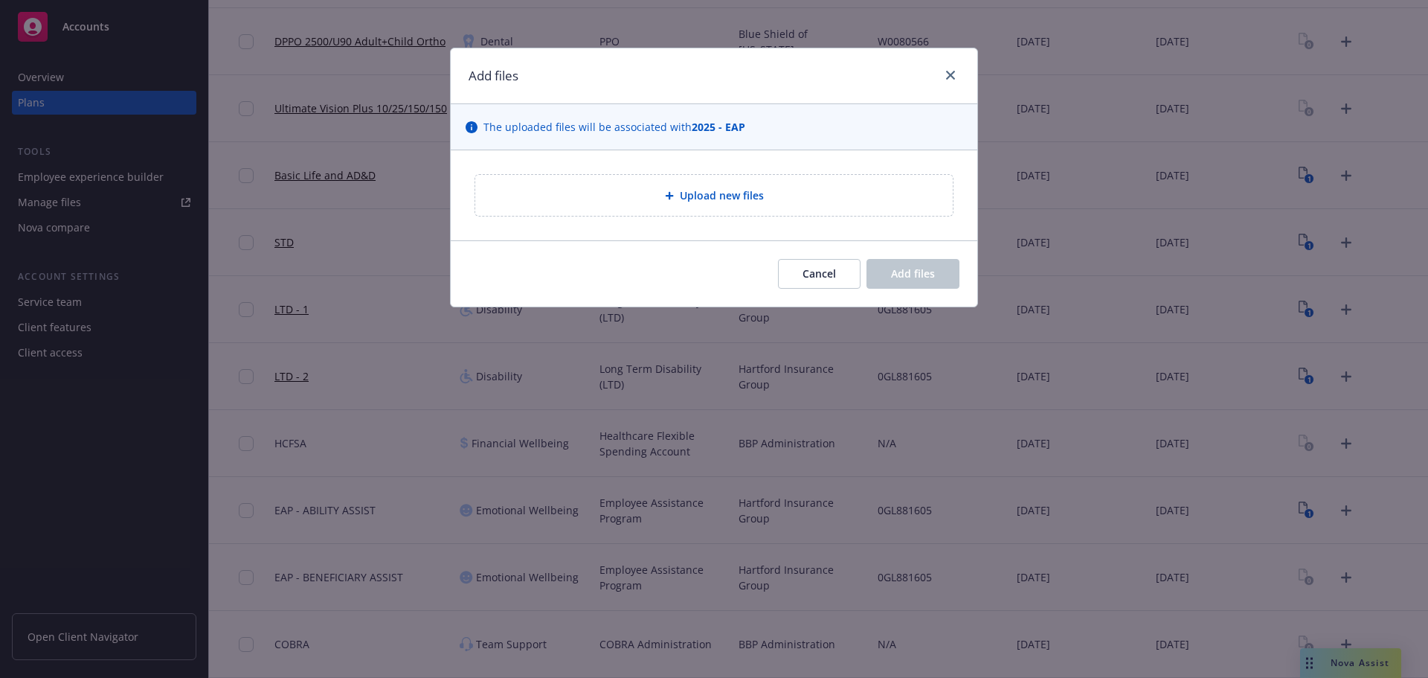
click at [696, 208] on div "Upload new files" at bounding box center [713, 195] width 477 height 41
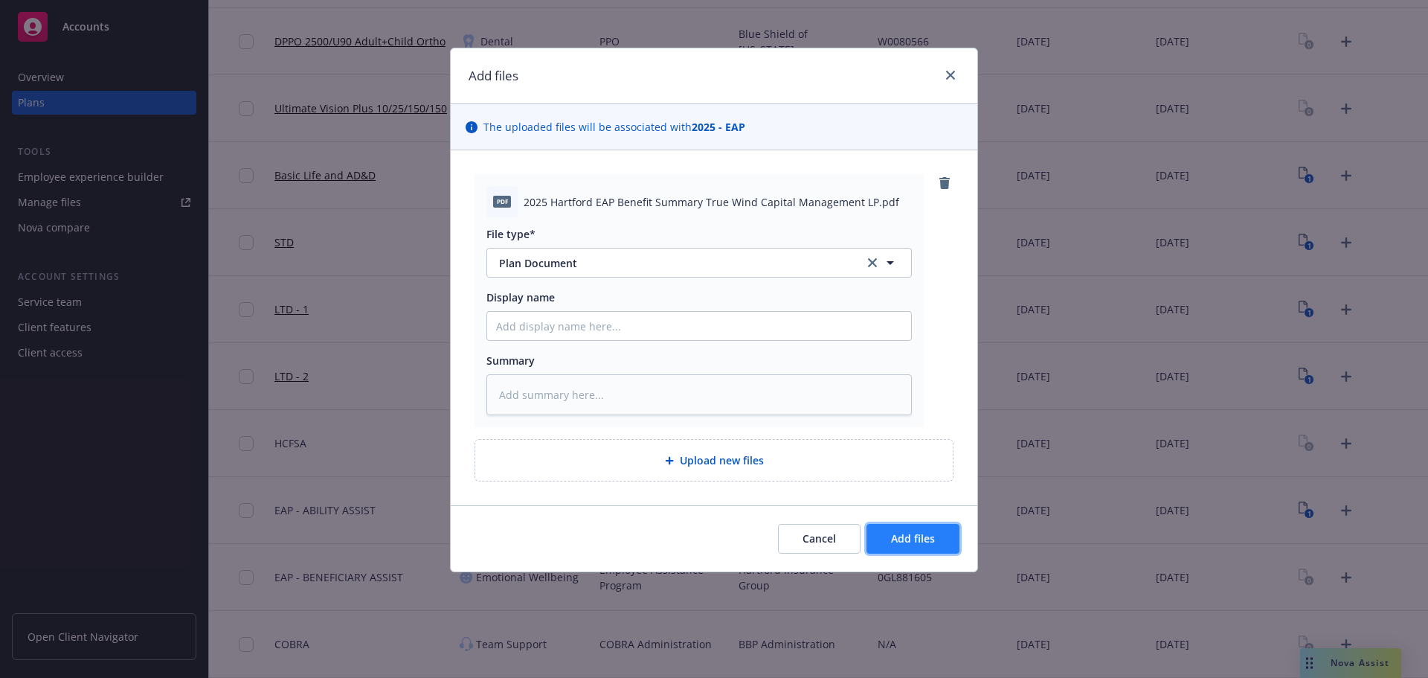
click at [918, 524] on button "Add files" at bounding box center [912, 539] width 93 height 30
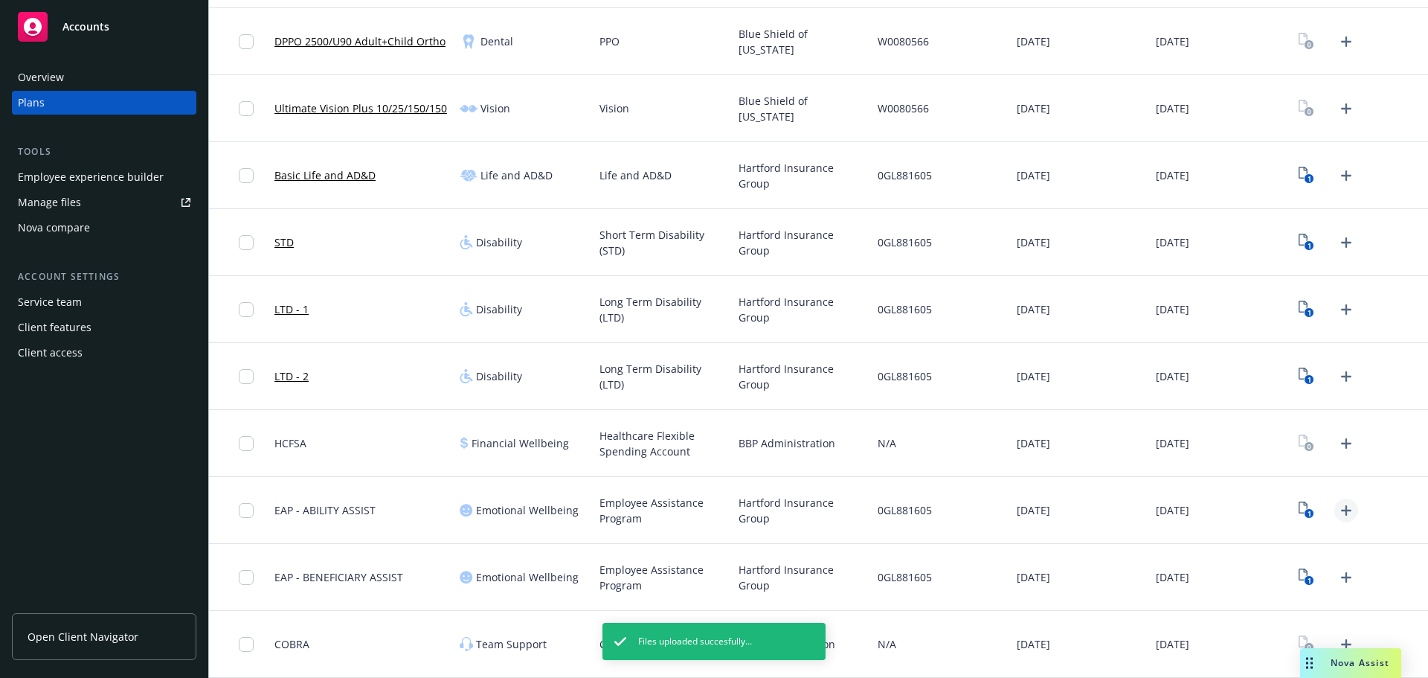
click at [1337, 516] on icon "Upload Plan Documents" at bounding box center [1346, 510] width 18 height 18
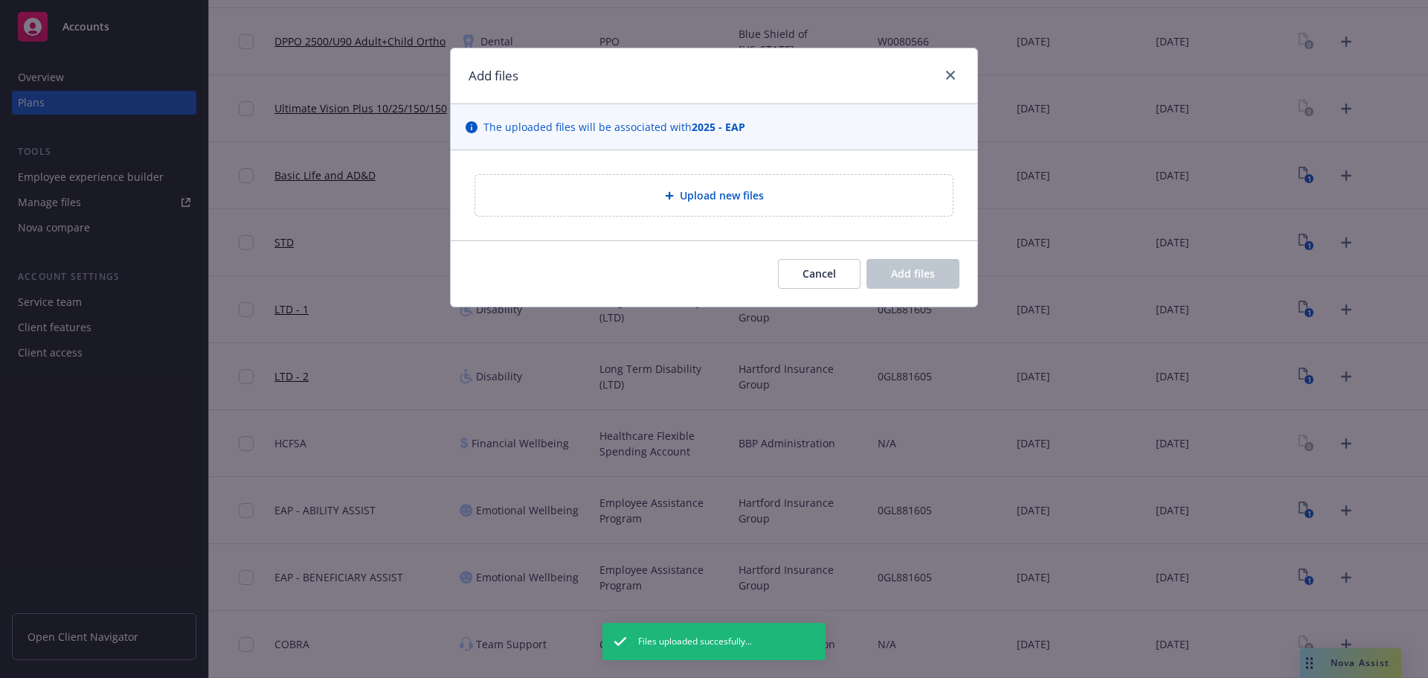
click at [623, 234] on div "Upload new files" at bounding box center [714, 195] width 527 height 90
click at [628, 209] on div "Upload new files" at bounding box center [713, 195] width 477 height 41
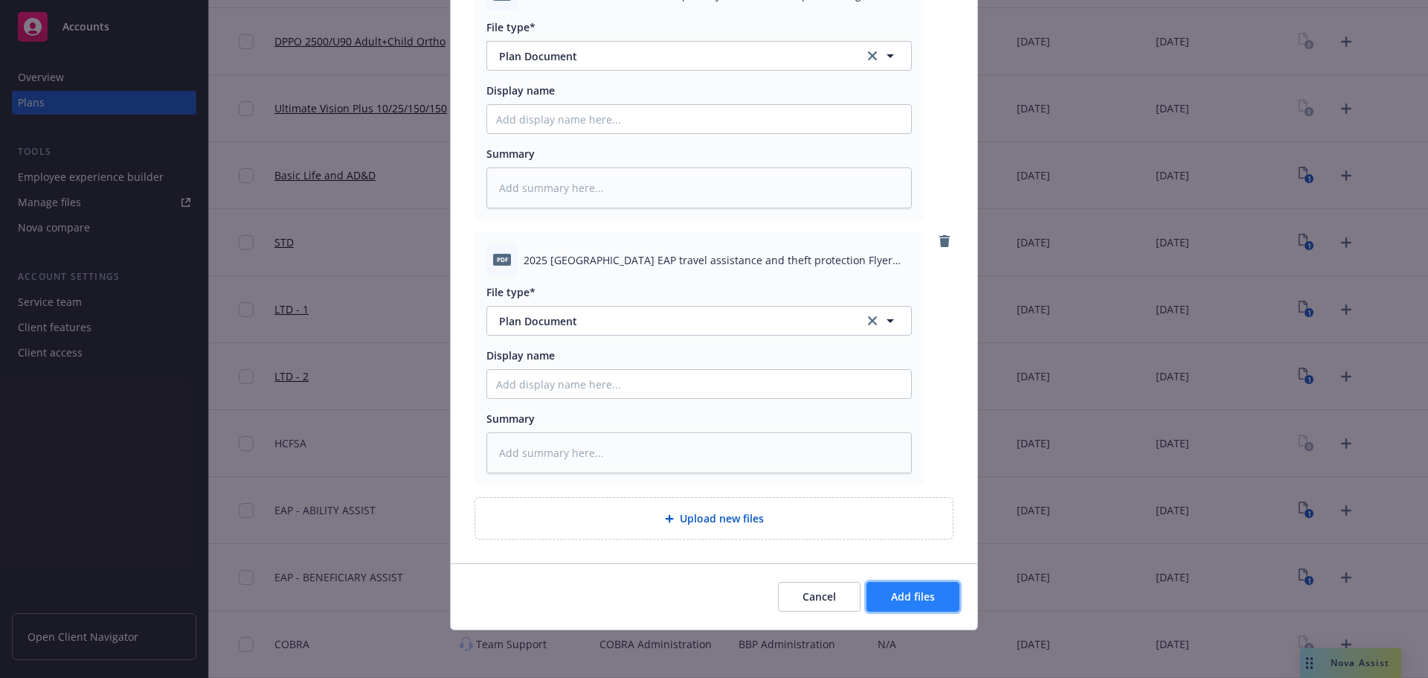
click at [918, 602] on span "Add files" at bounding box center [913, 596] width 44 height 14
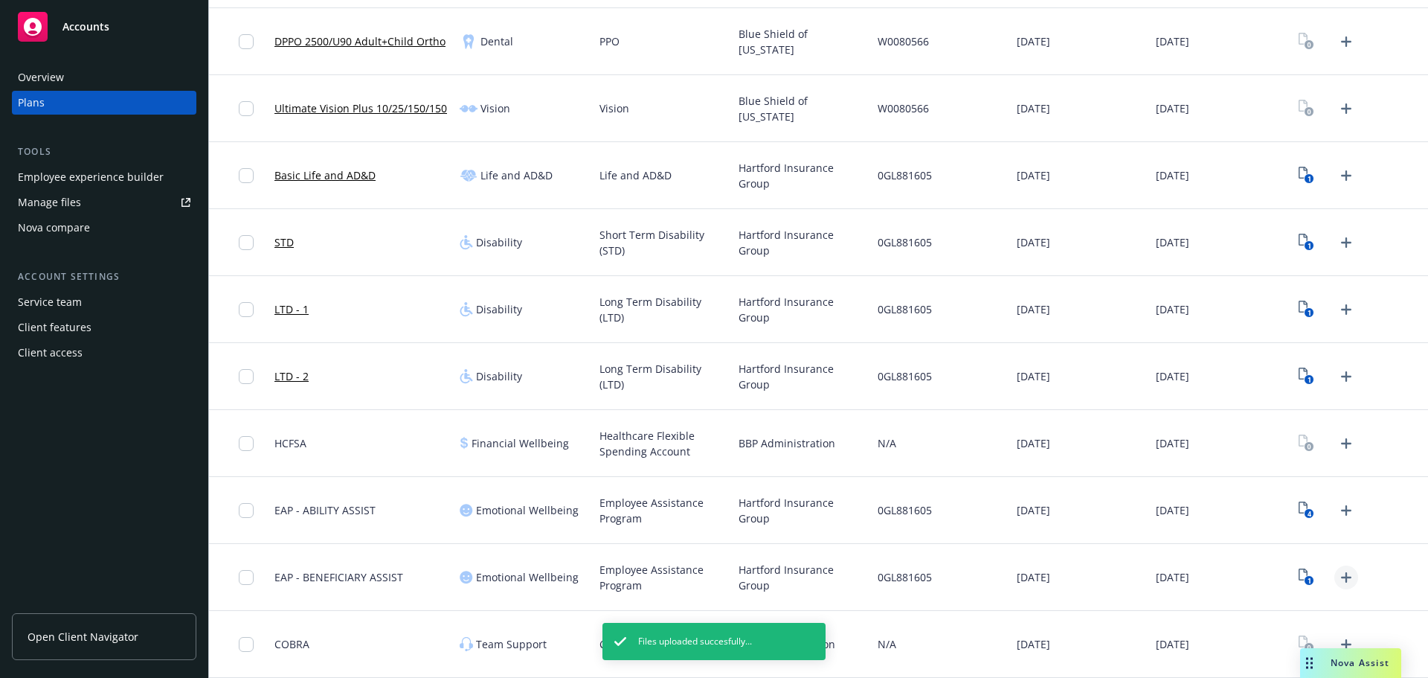
click at [1337, 584] on icon "Upload Plan Documents" at bounding box center [1346, 577] width 18 height 18
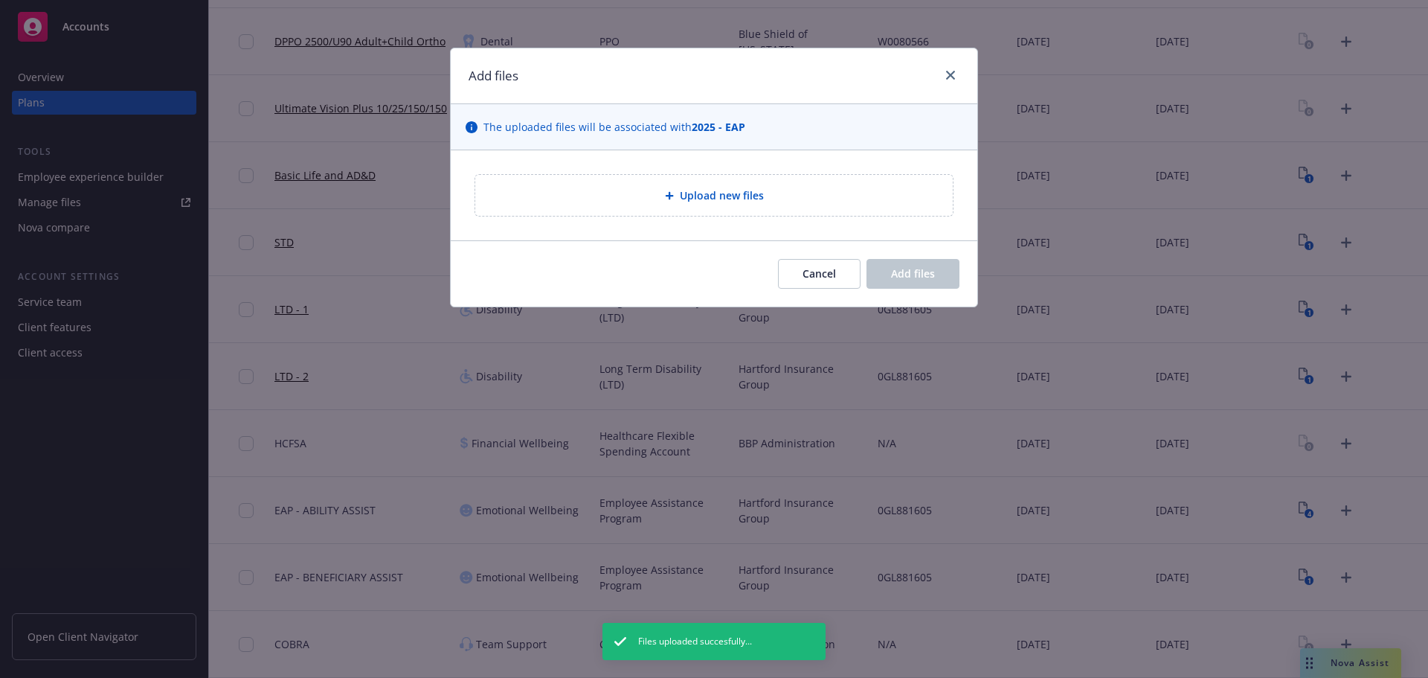
click at [699, 191] on span "Upload new files" at bounding box center [722, 195] width 84 height 16
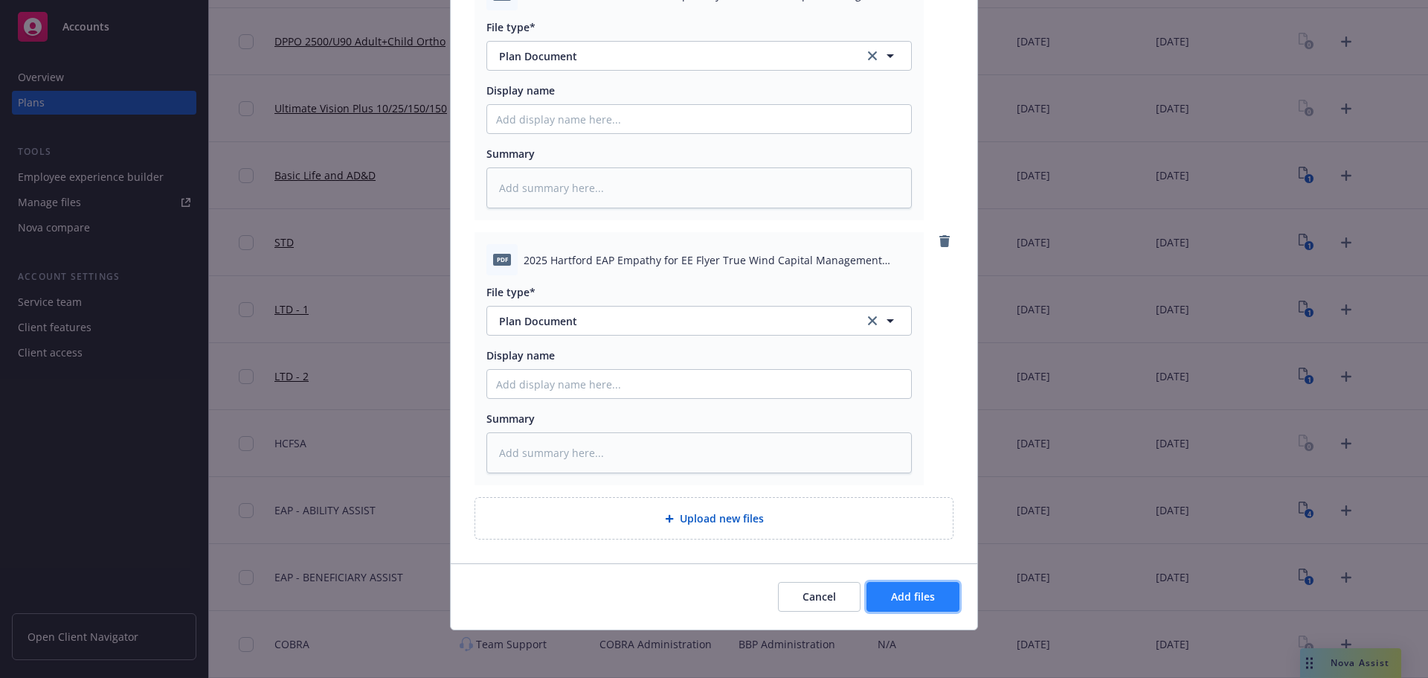
click at [914, 599] on span "Add files" at bounding box center [913, 596] width 44 height 14
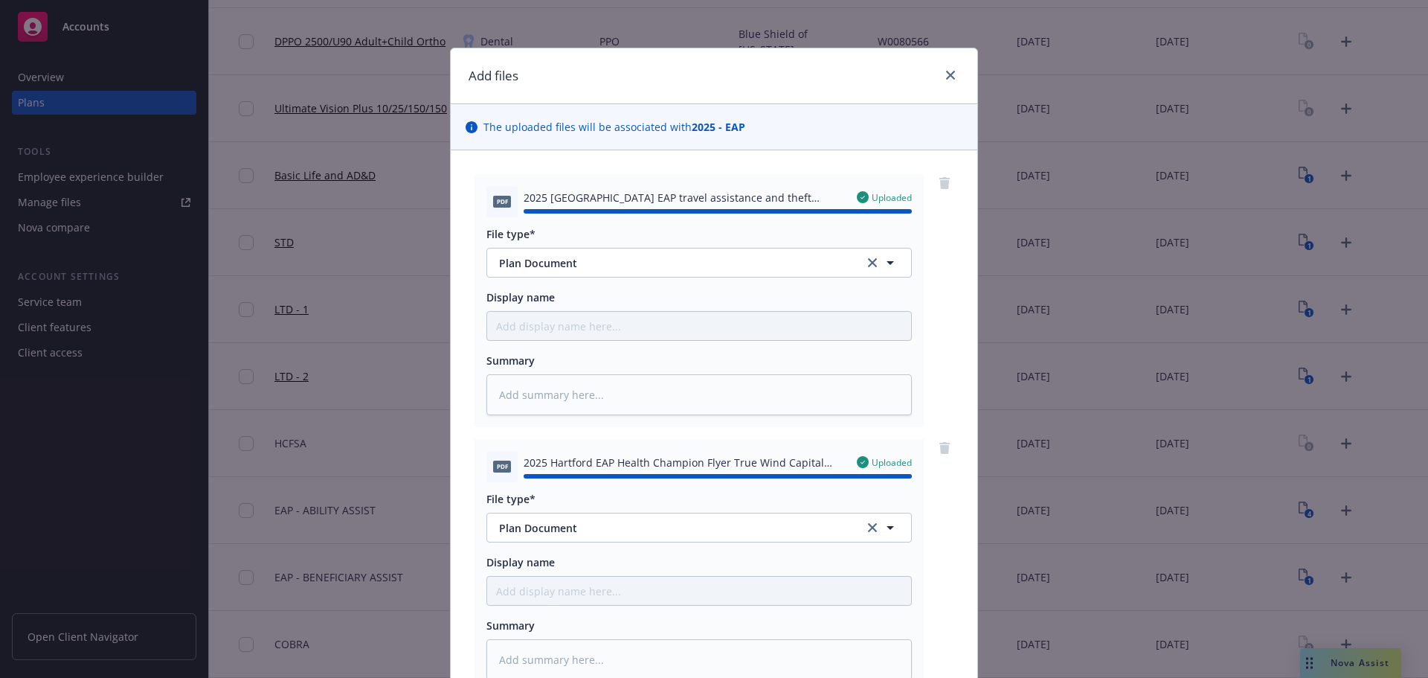
type textarea "x"
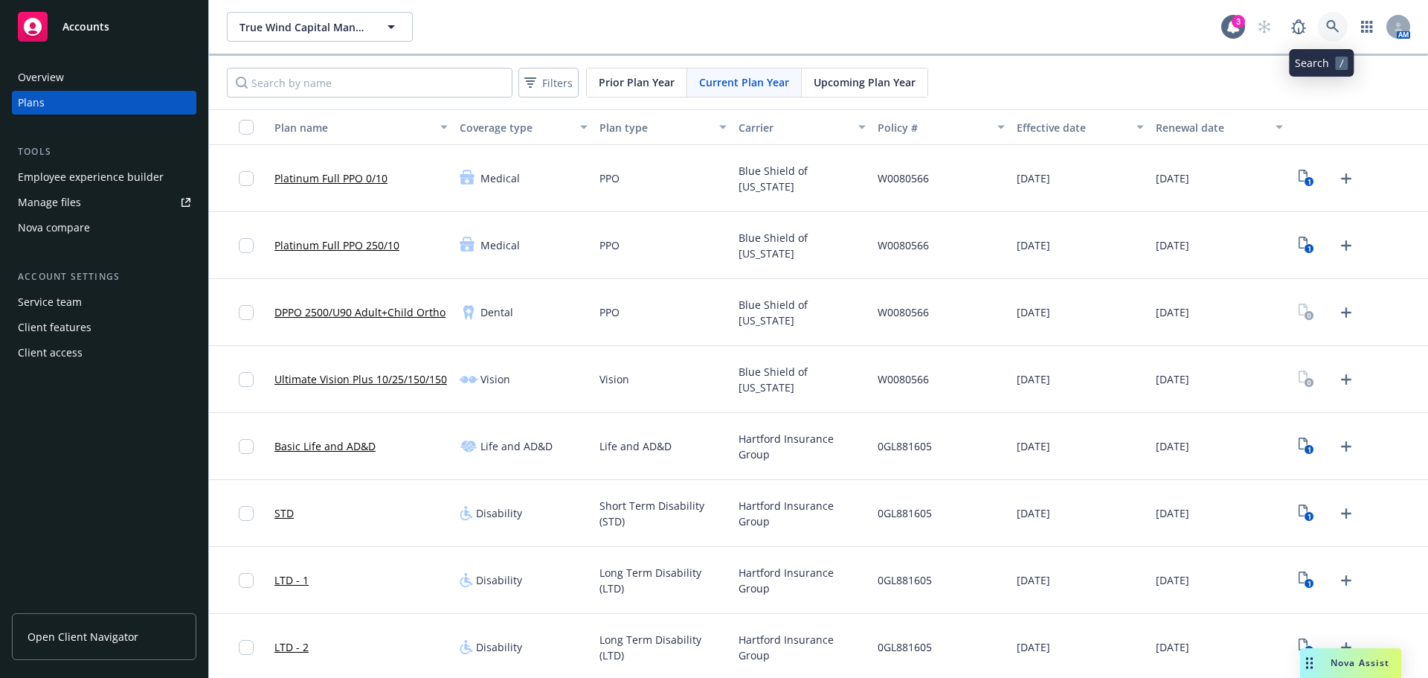
click at [1326, 25] on icon at bounding box center [1332, 26] width 13 height 13
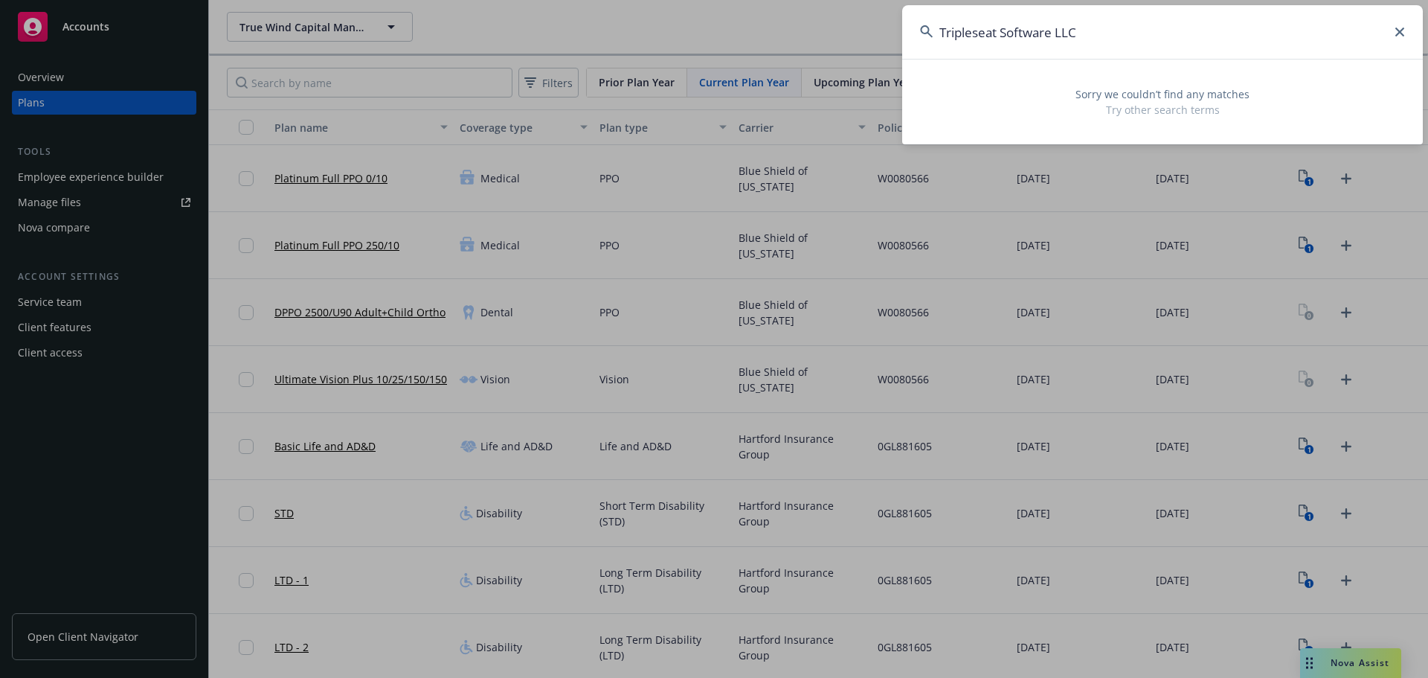
drag, startPoint x: 1278, startPoint y: 54, endPoint x: 612, endPoint y: 26, distance: 666.2
click at [656, 25] on div "Tripleseat Software LLC Sorry we couldn’t find any matches Try other search ter…" at bounding box center [714, 339] width 1428 height 678
drag, startPoint x: 1162, startPoint y: 30, endPoint x: 626, endPoint y: 2, distance: 536.2
click at [646, 4] on div "Tripleseat Software LLC Sorry we couldn’t find any matches Try other search ter…" at bounding box center [714, 339] width 1428 height 678
paste input "Aurora Operations"
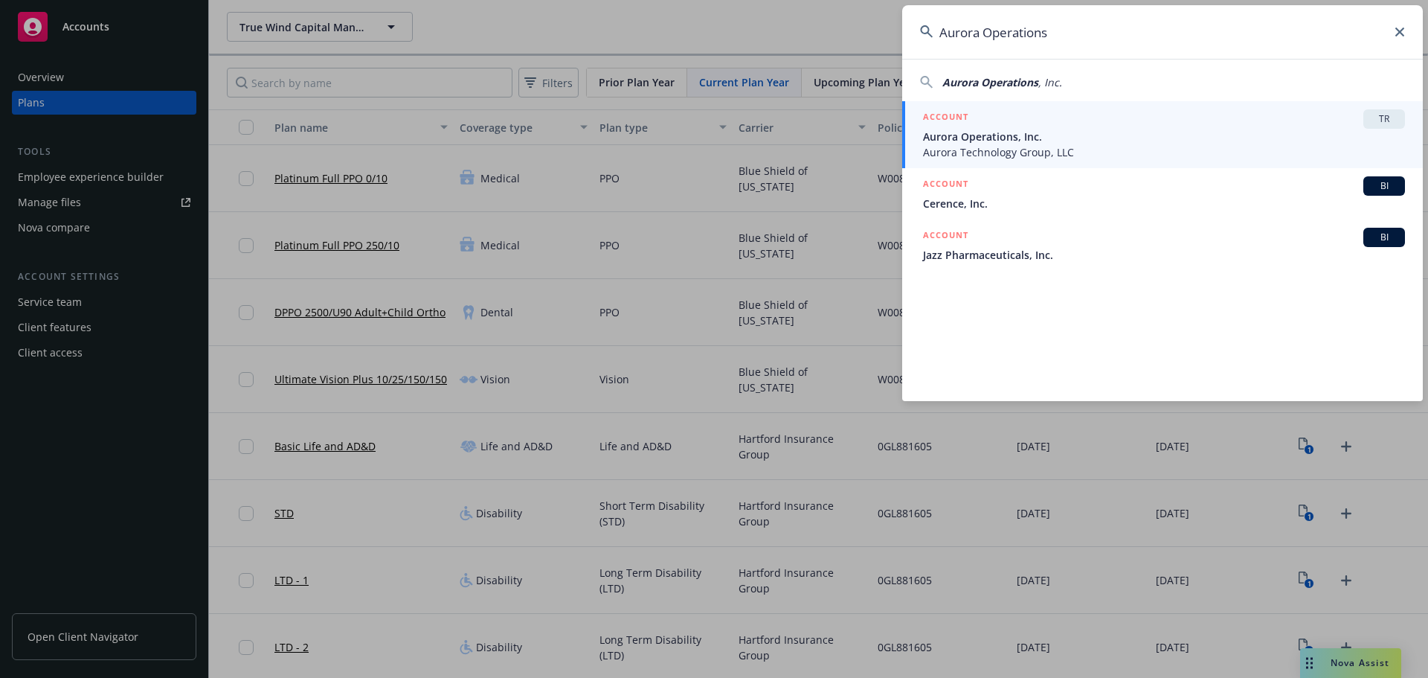
type input "Aurora Operations"
click at [1037, 141] on span "Aurora Operations, Inc." at bounding box center [1164, 137] width 482 height 16
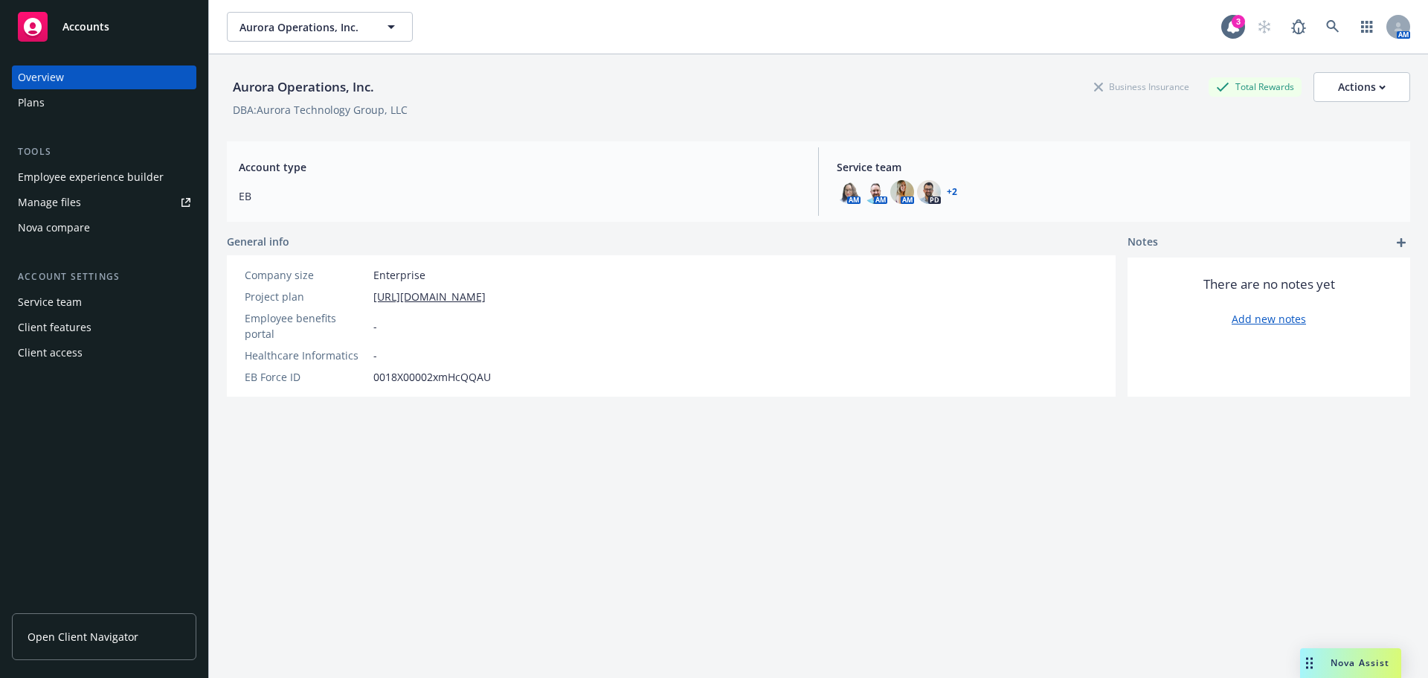
click at [22, 101] on div "Plans" at bounding box center [31, 103] width 27 height 24
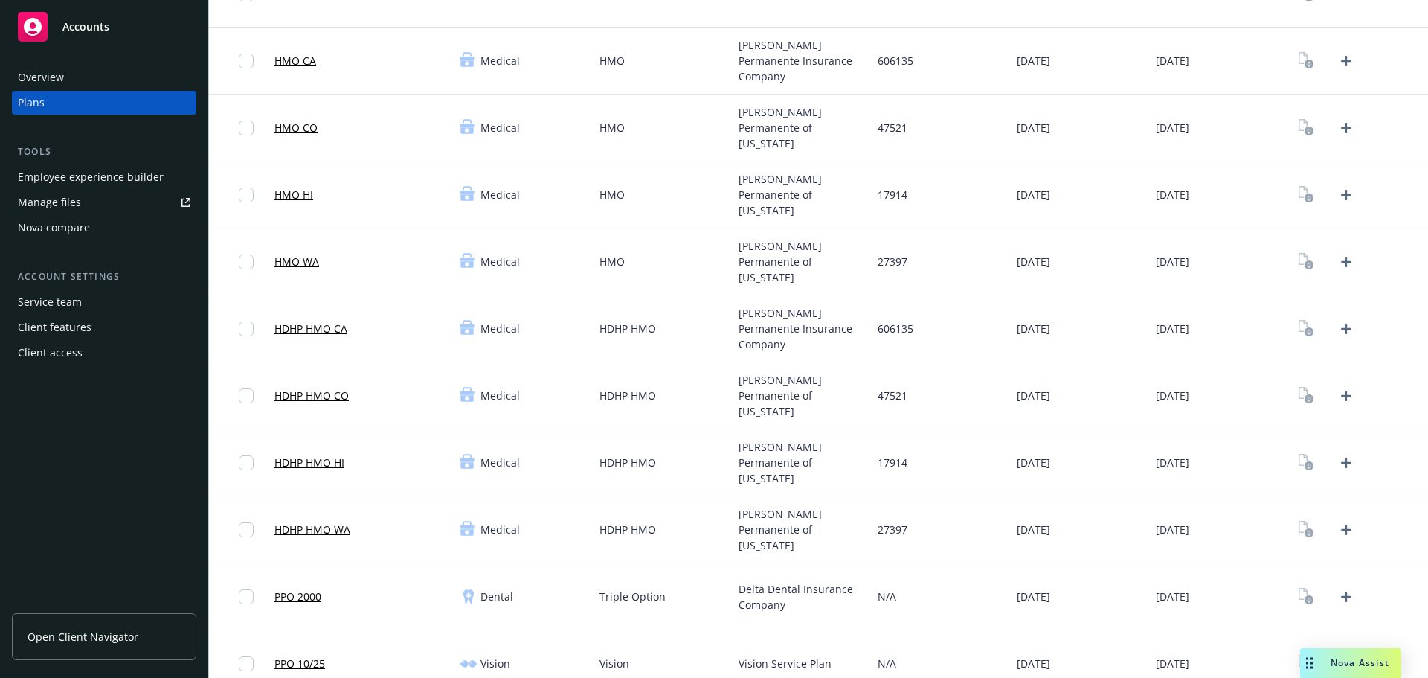
scroll to position [446, 0]
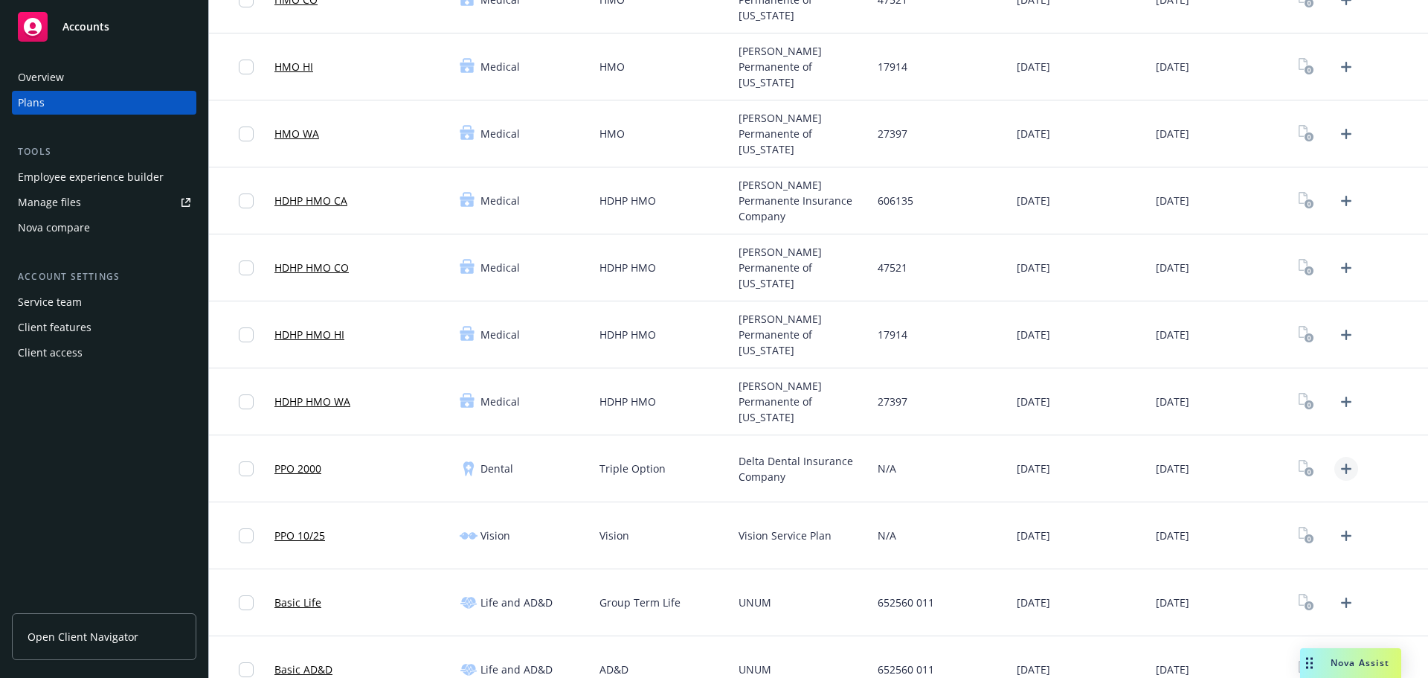
click at [1338, 474] on icon "Upload Plan Documents" at bounding box center [1346, 469] width 18 height 18
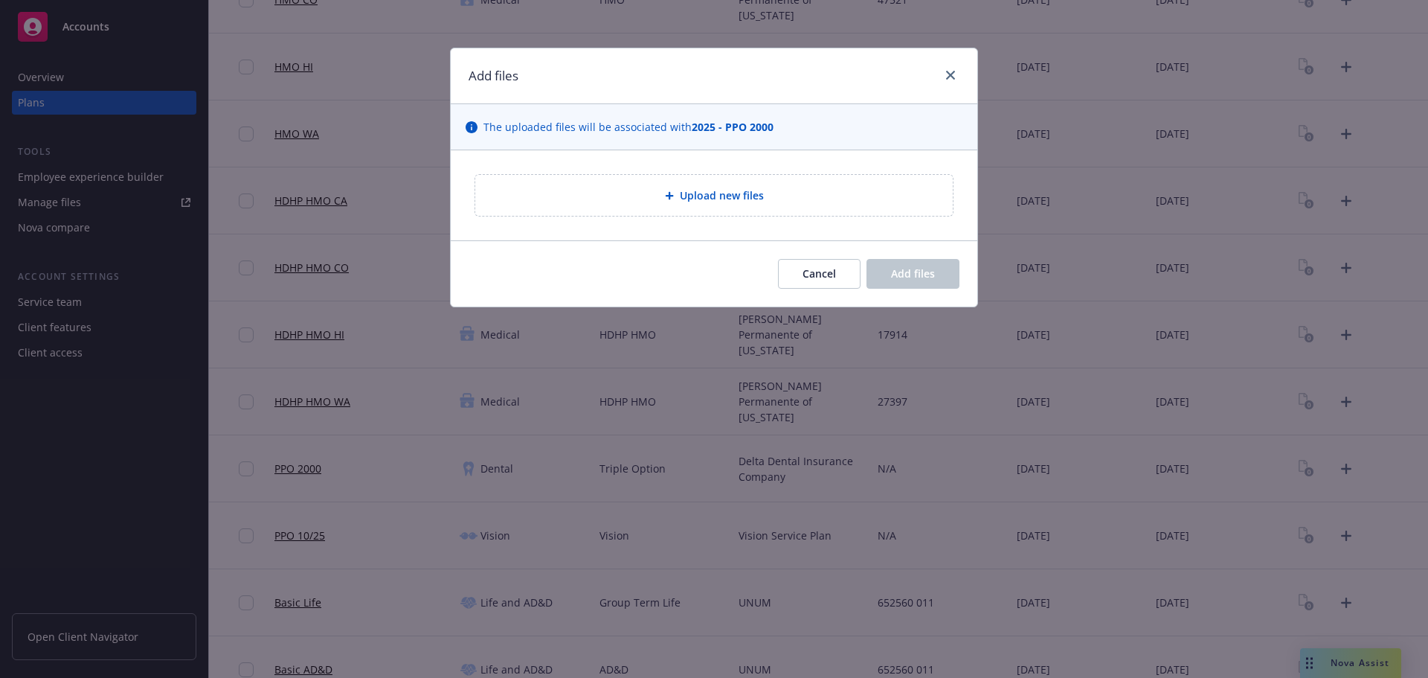
click at [715, 196] on span "Upload new files" at bounding box center [722, 195] width 84 height 16
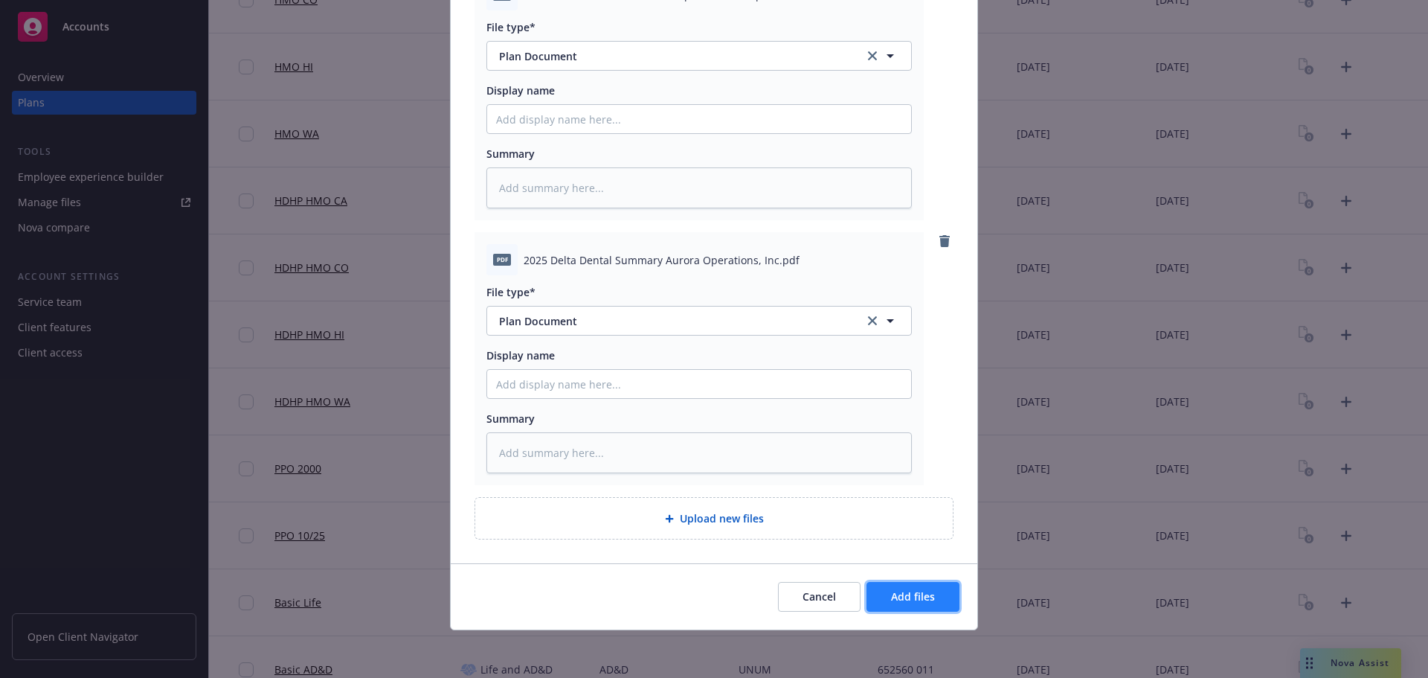
click at [900, 606] on button "Add files" at bounding box center [912, 597] width 93 height 30
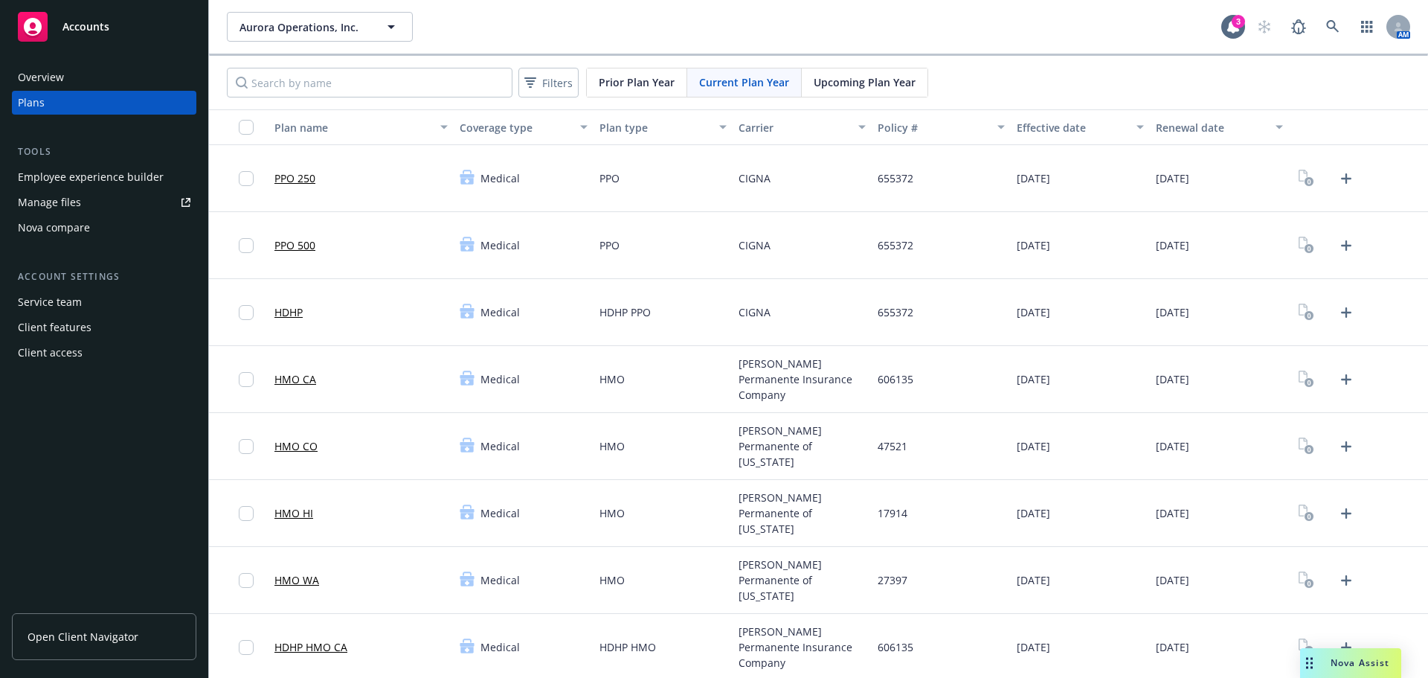
click at [1351, 178] on div at bounding box center [1358, 178] width 139 height 67
click at [1334, 176] on link "Upload Plan Documents" at bounding box center [1346, 179] width 24 height 24
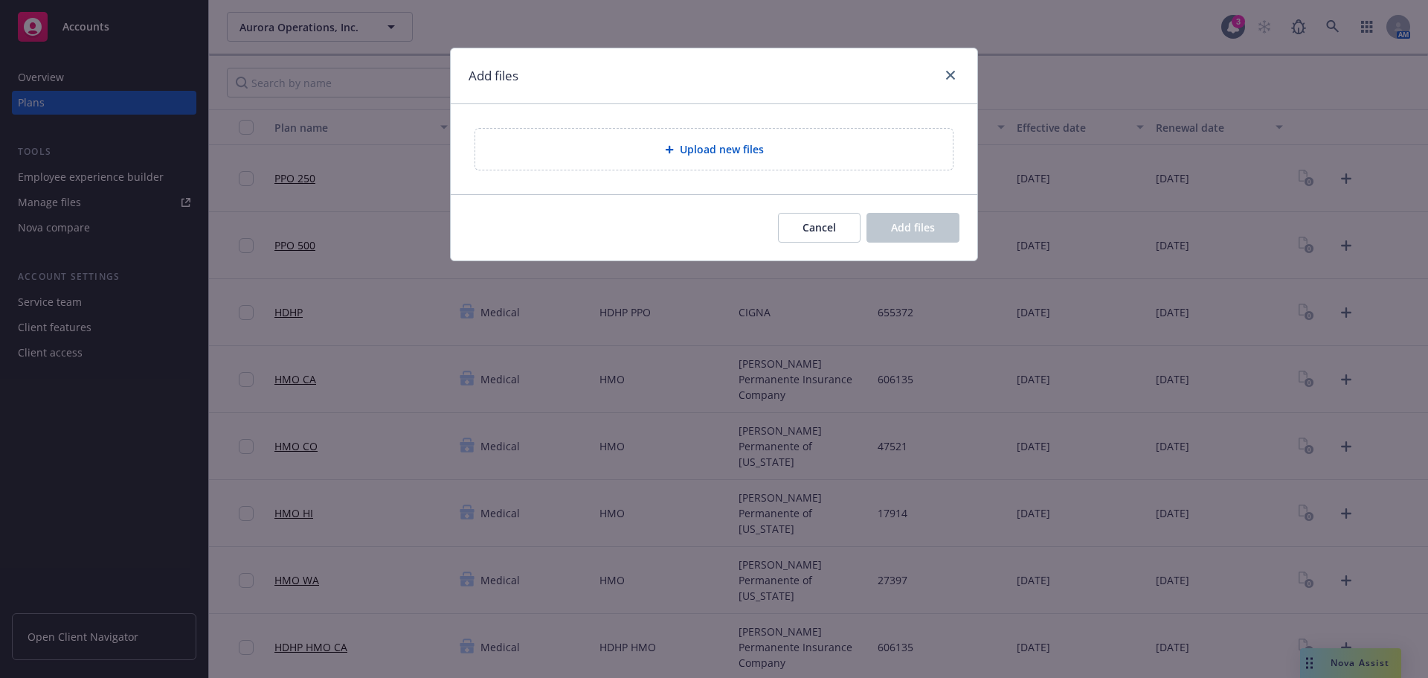
click at [718, 162] on div "Upload new files" at bounding box center [714, 149] width 527 height 90
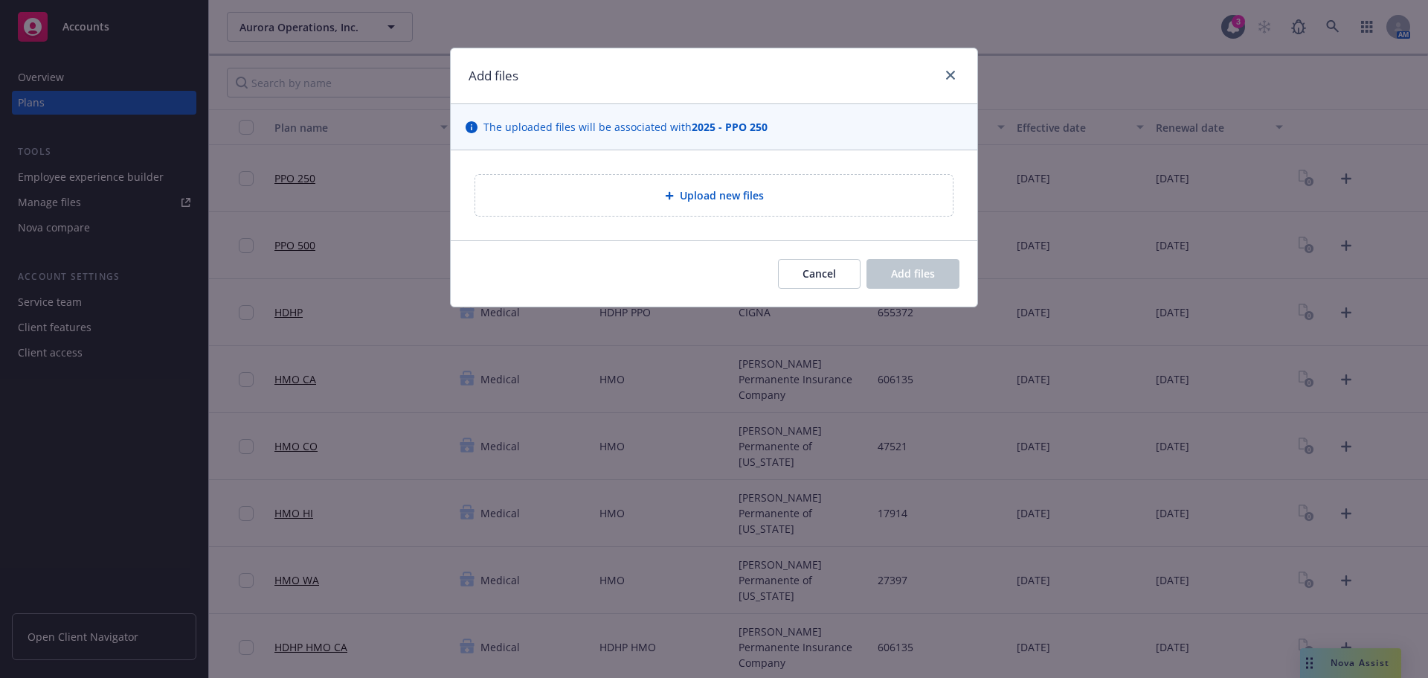
click at [694, 224] on div "Upload new files" at bounding box center [714, 195] width 527 height 90
click at [689, 210] on div "Upload new files" at bounding box center [713, 195] width 477 height 41
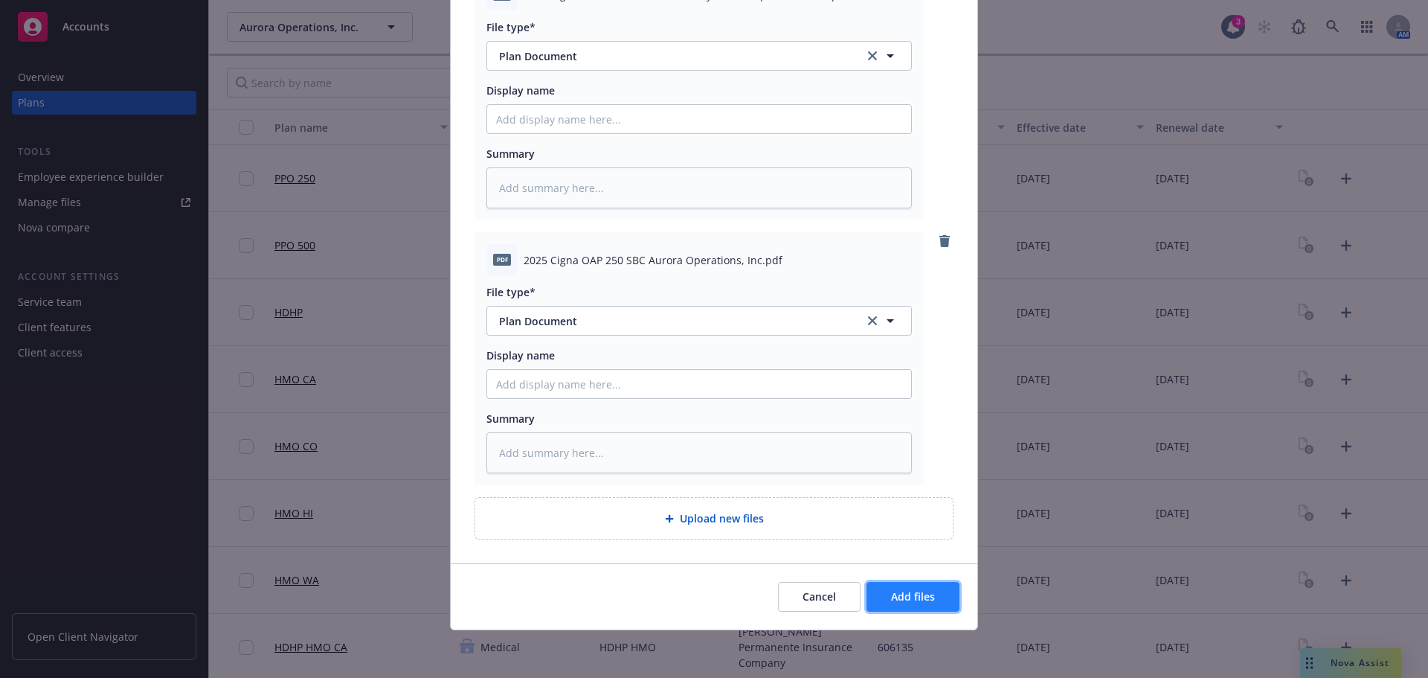
click at [878, 593] on button "Add files" at bounding box center [912, 597] width 93 height 30
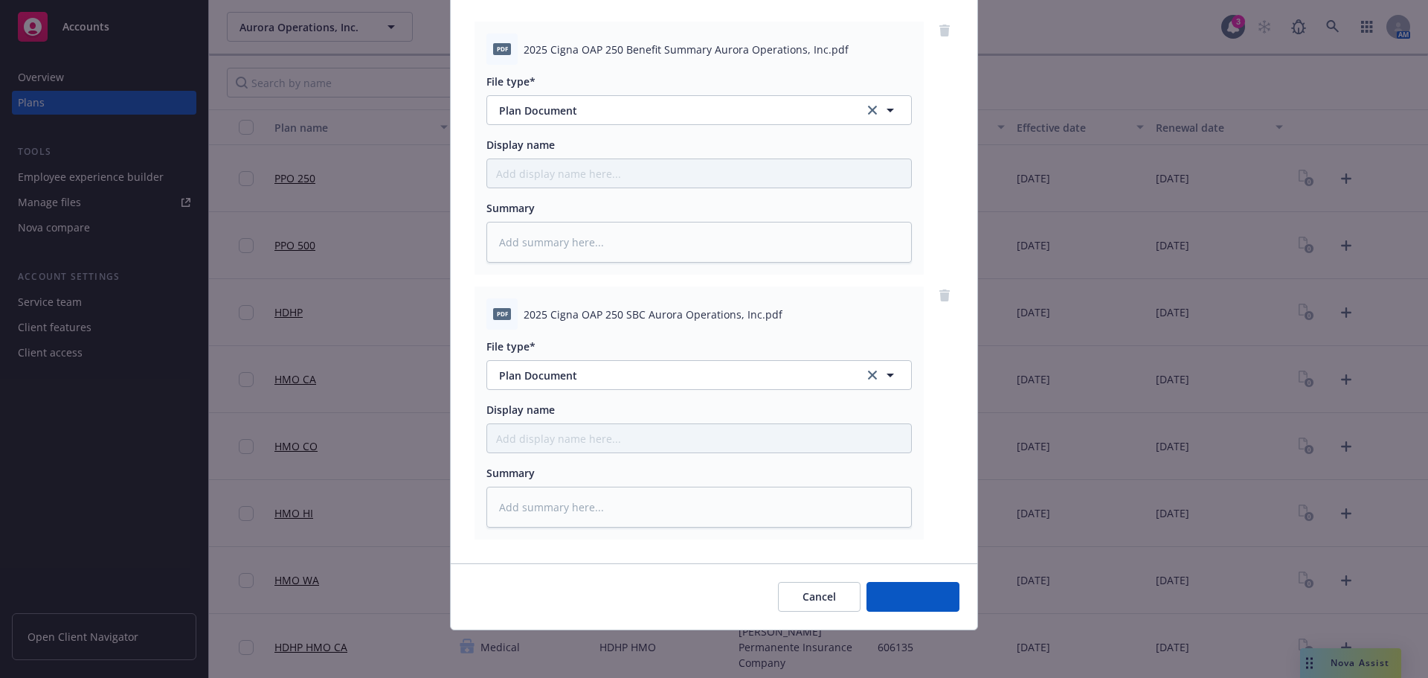
scroll to position [152, 0]
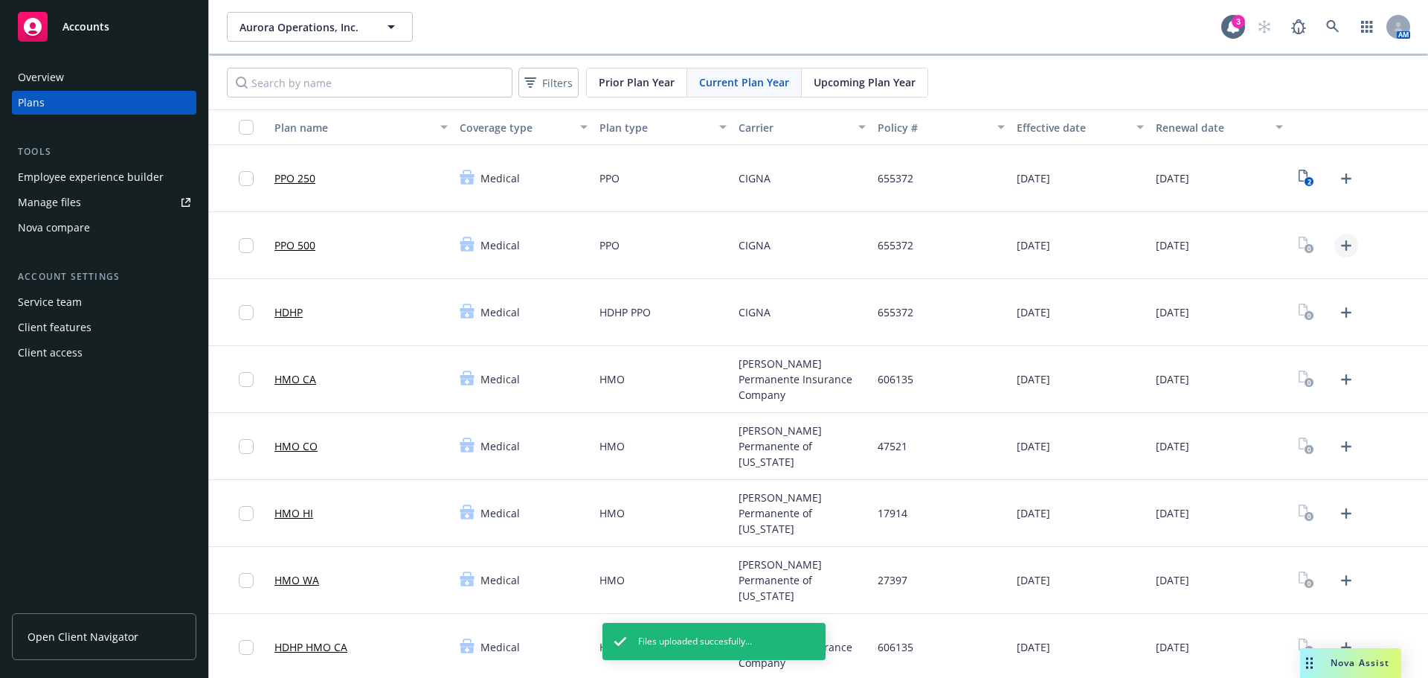
click at [1342, 250] on icon "Upload Plan Documents" at bounding box center [1346, 245] width 18 height 18
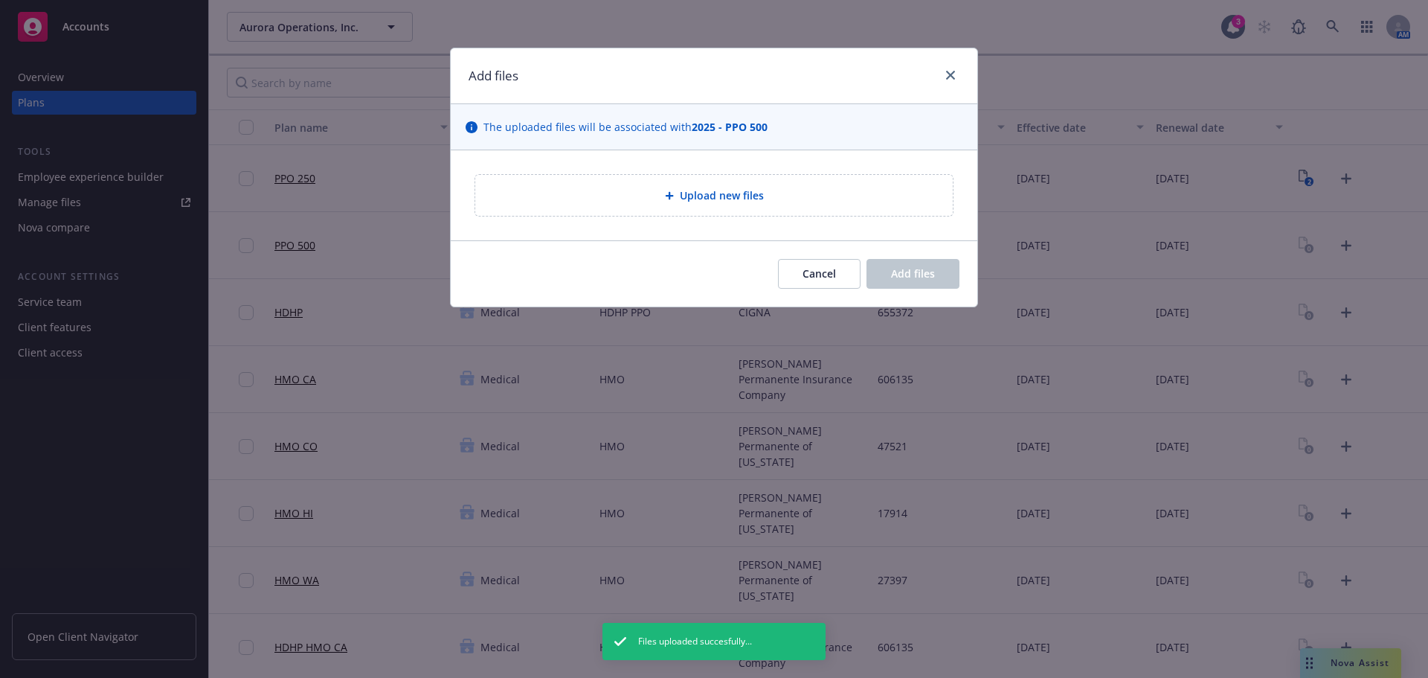
click at [692, 185] on div "Upload new files" at bounding box center [713, 195] width 477 height 41
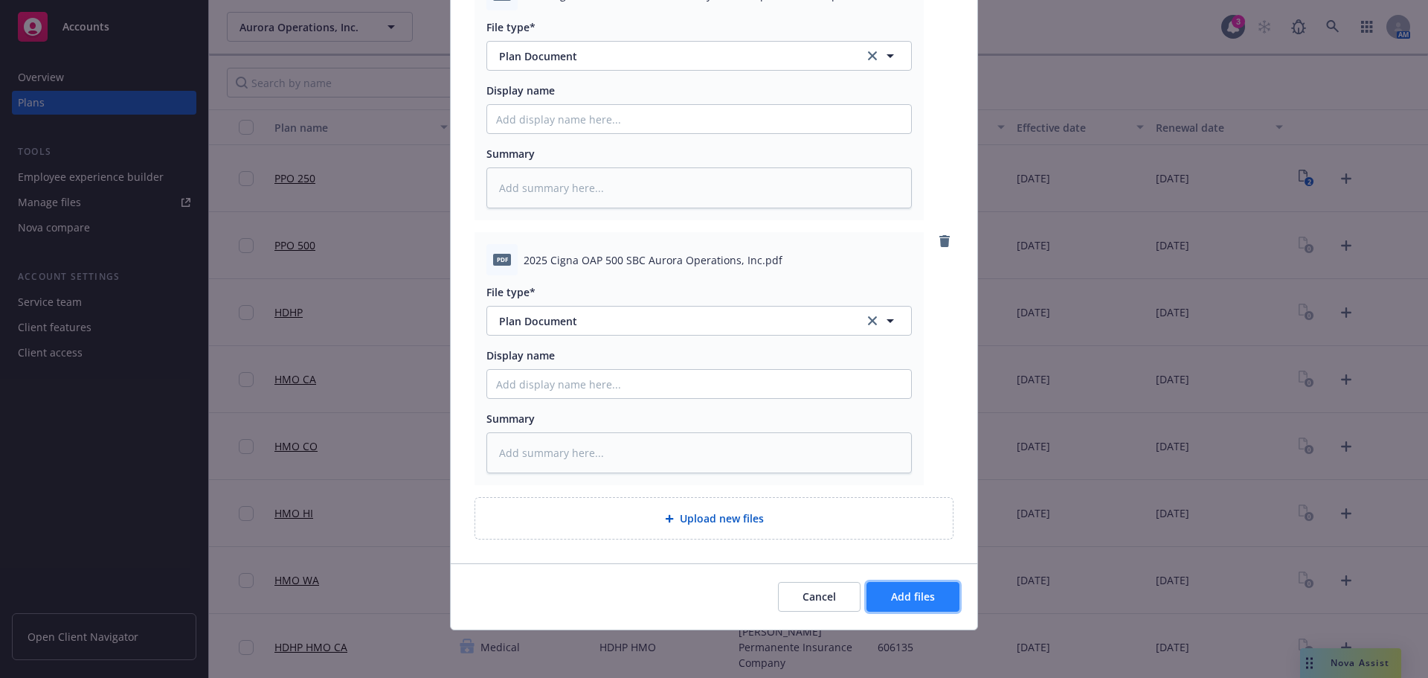
click at [917, 586] on button "Add files" at bounding box center [912, 597] width 93 height 30
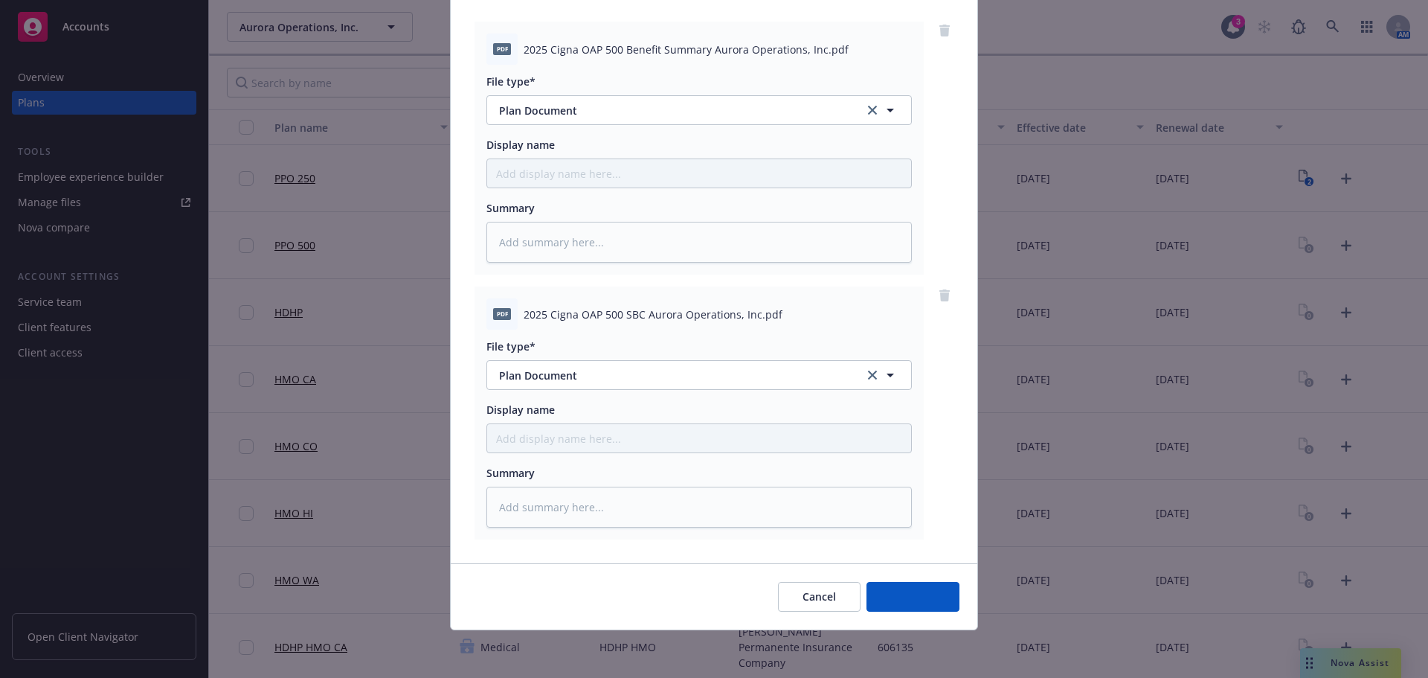
scroll to position [152, 0]
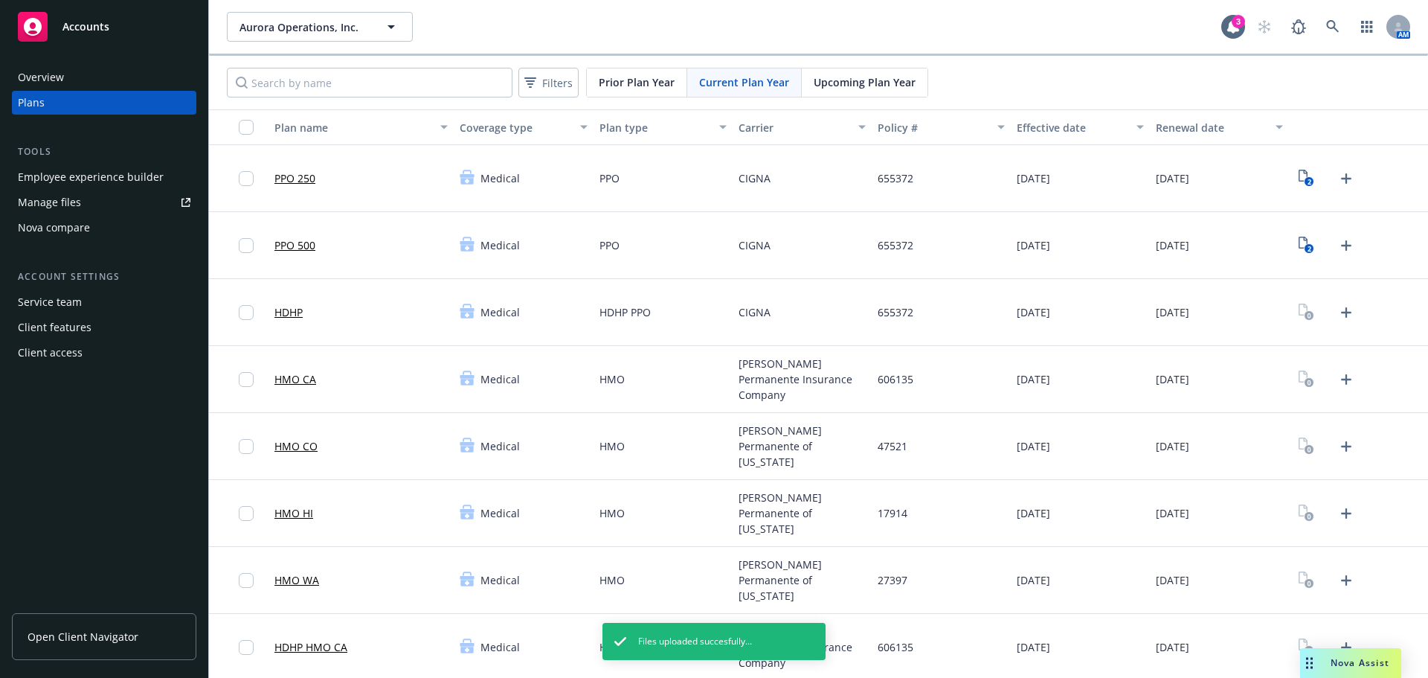
click at [1343, 324] on div at bounding box center [1358, 312] width 139 height 67
click at [1341, 312] on icon "Upload Plan Documents" at bounding box center [1346, 312] width 10 height 10
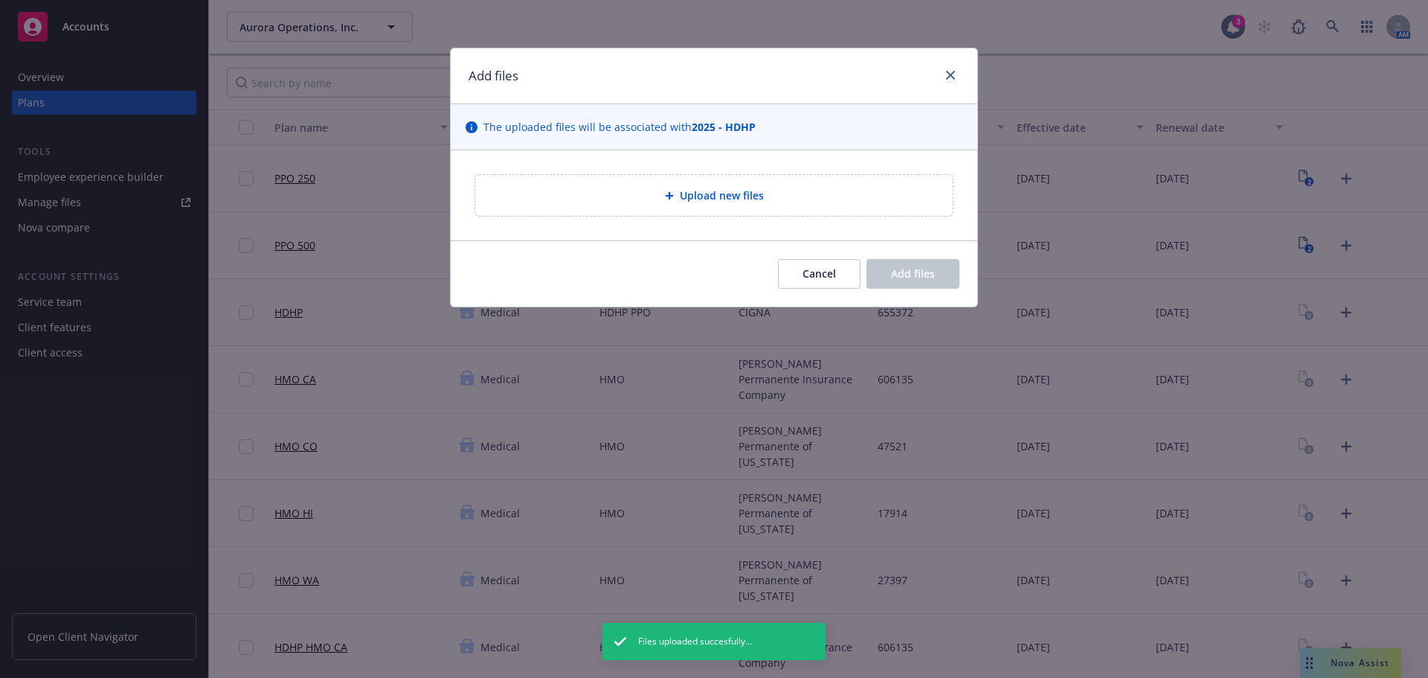
click at [634, 194] on div "Upload new files" at bounding box center [714, 195] width 454 height 17
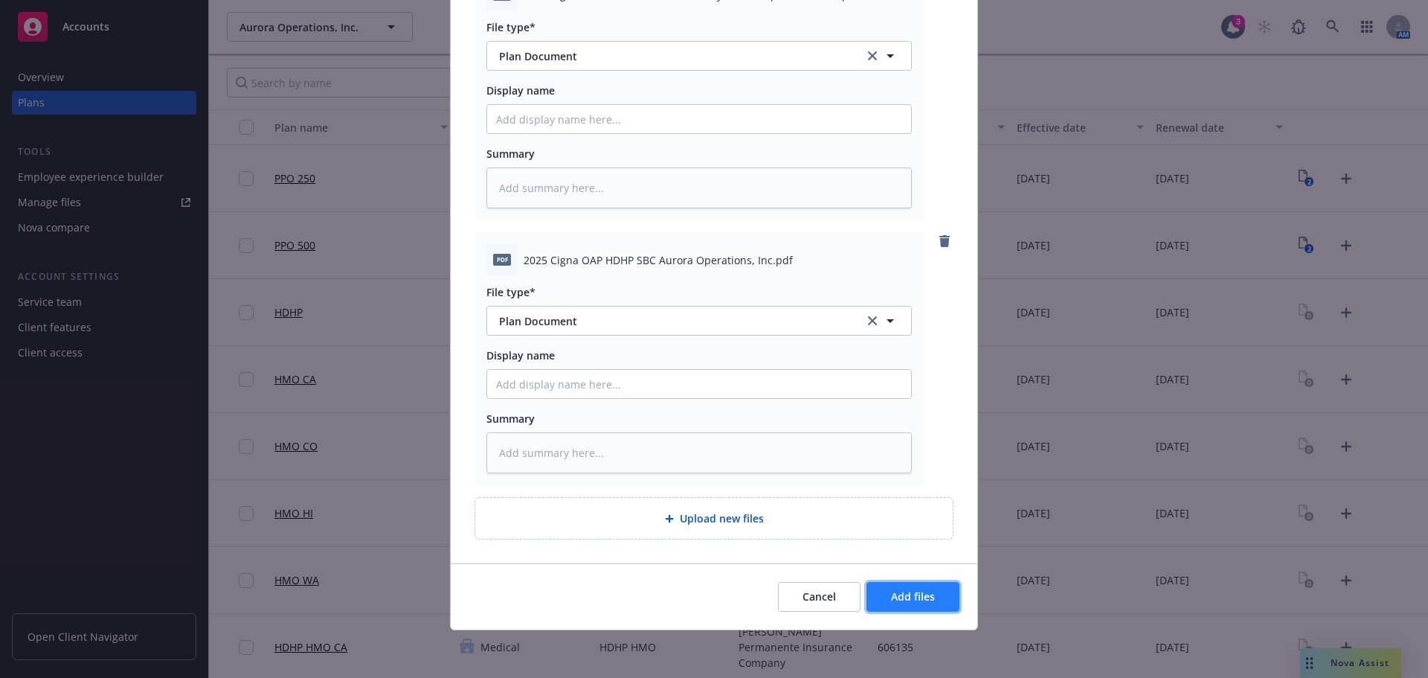
click at [918, 587] on button "Add files" at bounding box center [912, 597] width 93 height 30
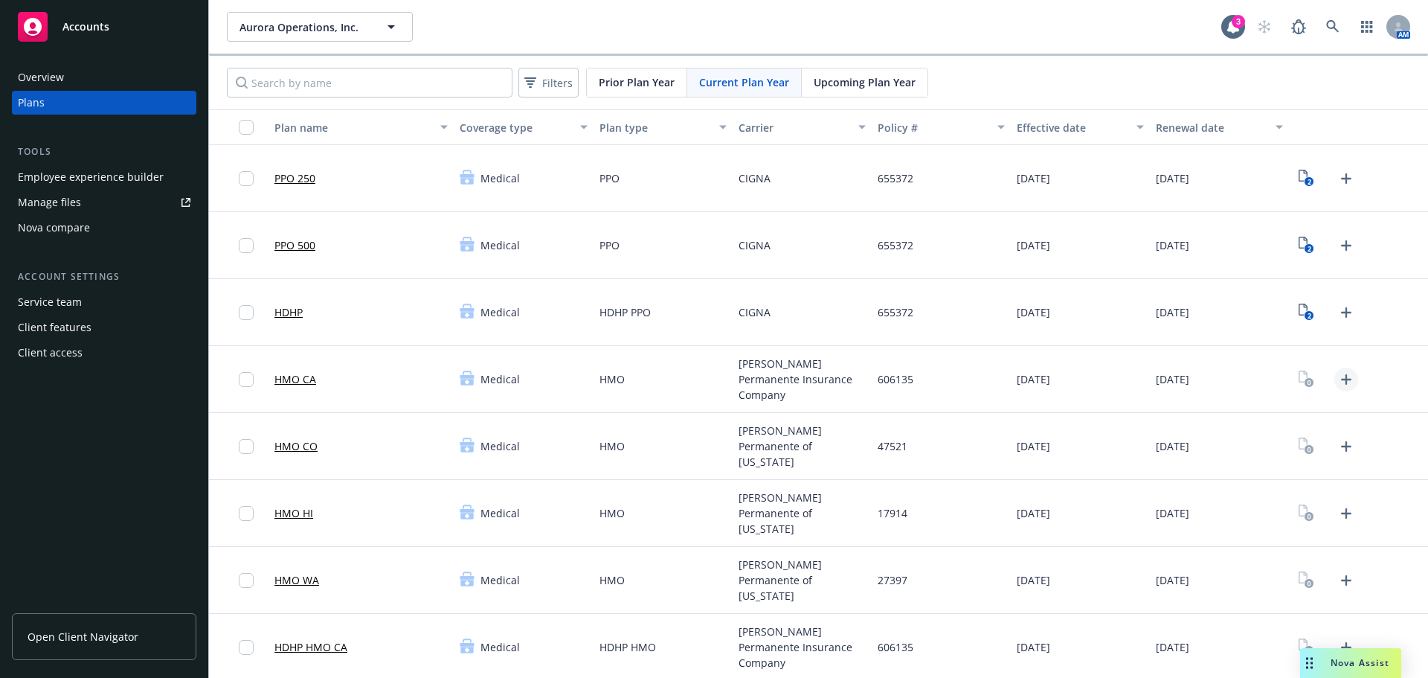
click at [1341, 379] on icon "Upload Plan Documents" at bounding box center [1346, 379] width 10 height 10
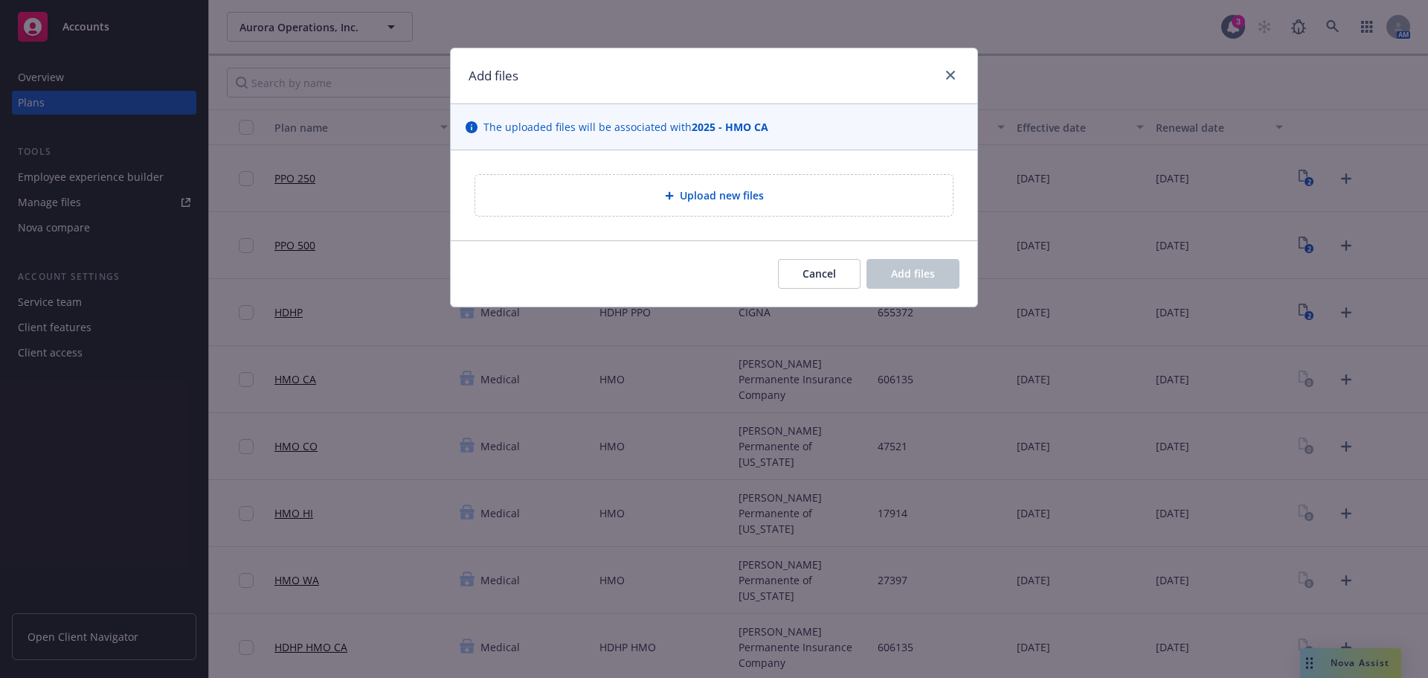
click at [718, 227] on div "Upload new files" at bounding box center [714, 195] width 527 height 90
click at [703, 198] on span "Upload new files" at bounding box center [722, 195] width 84 height 16
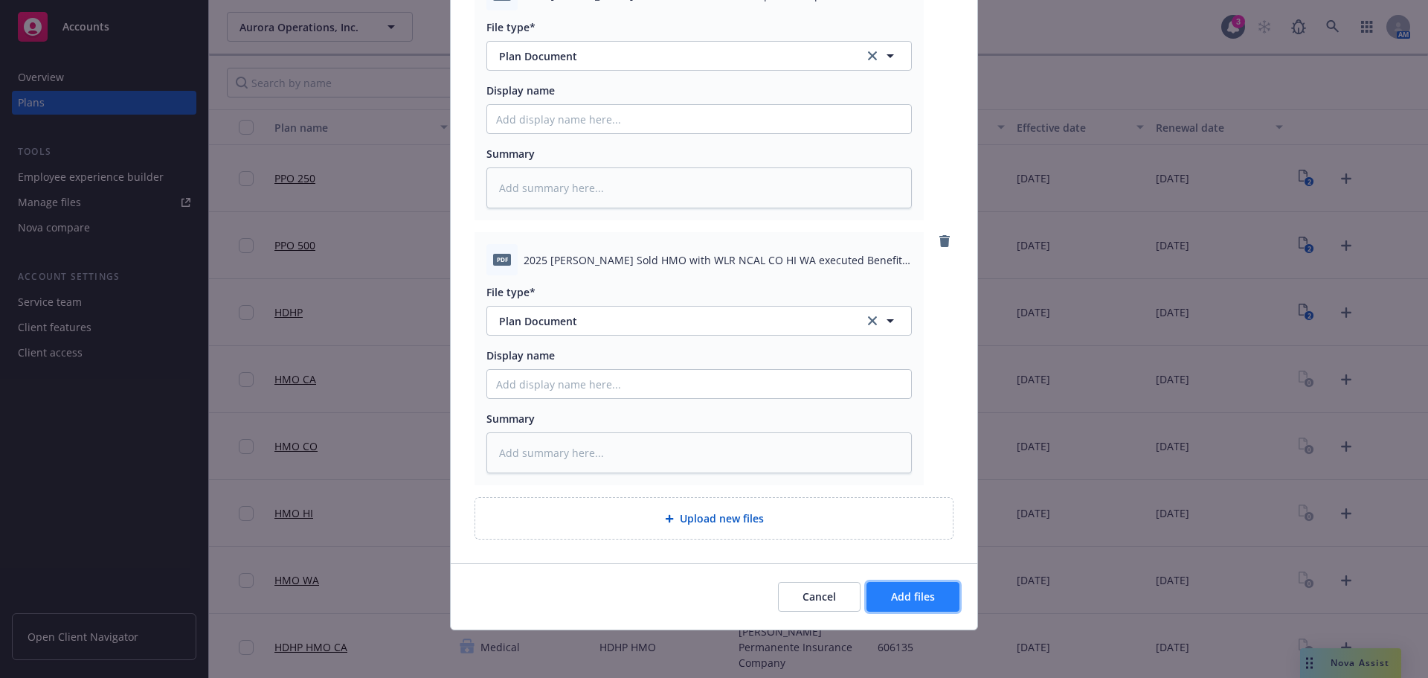
click at [919, 590] on span "Add files" at bounding box center [913, 596] width 44 height 14
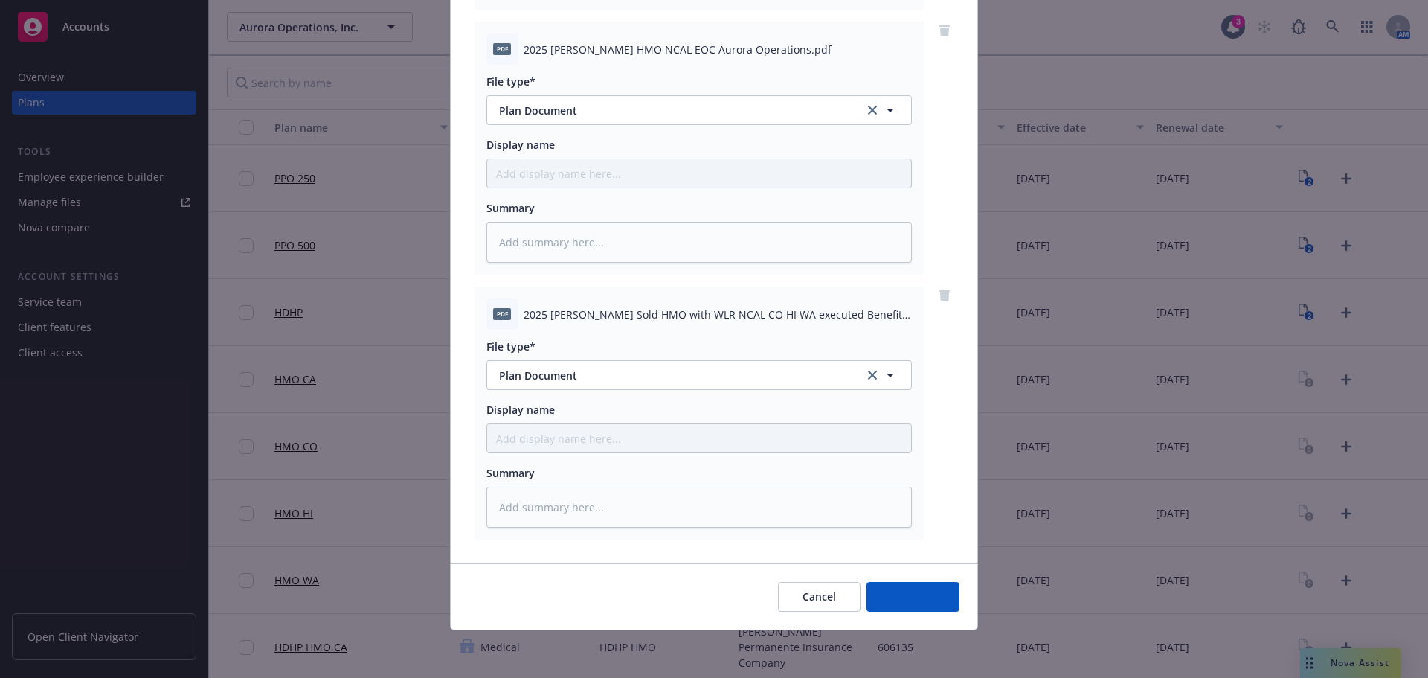
scroll to position [682, 0]
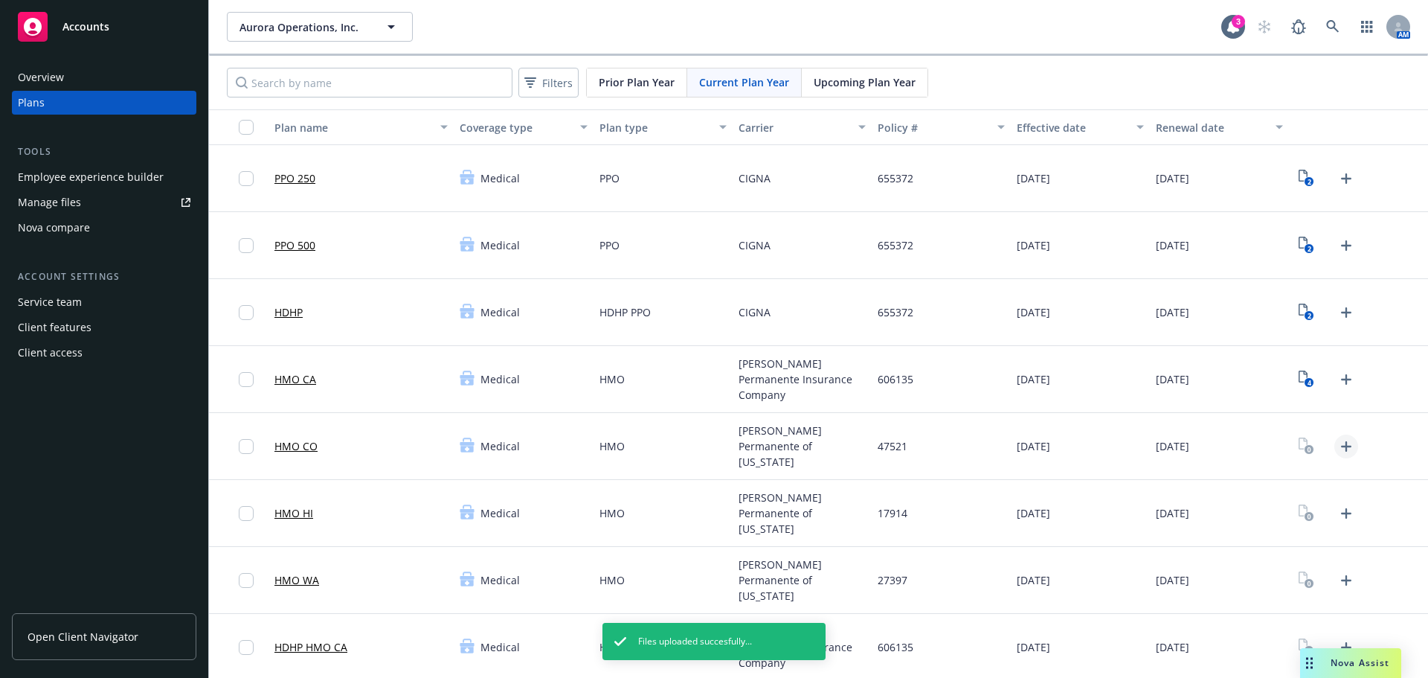
click at [1337, 451] on icon "Upload Plan Documents" at bounding box center [1346, 446] width 18 height 18
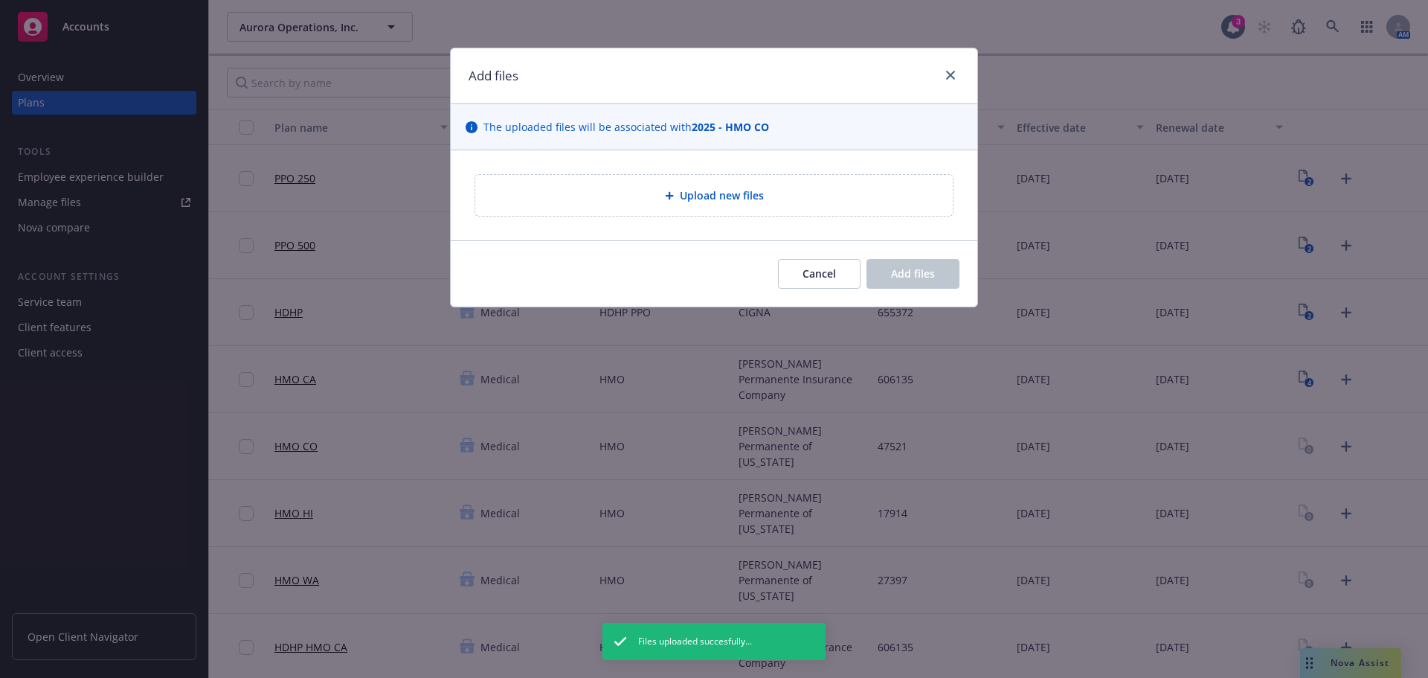
click at [606, 196] on div "Upload new files" at bounding box center [714, 195] width 454 height 17
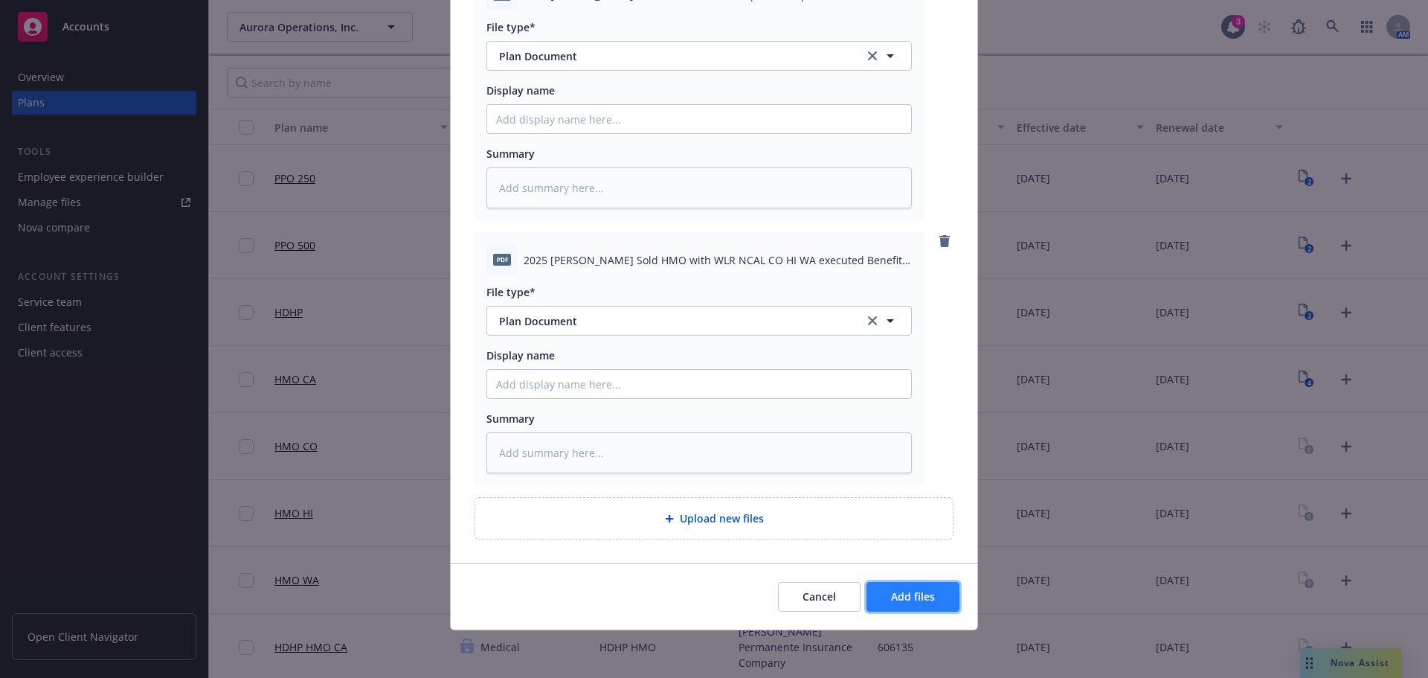
click at [898, 608] on button "Add files" at bounding box center [912, 597] width 93 height 30
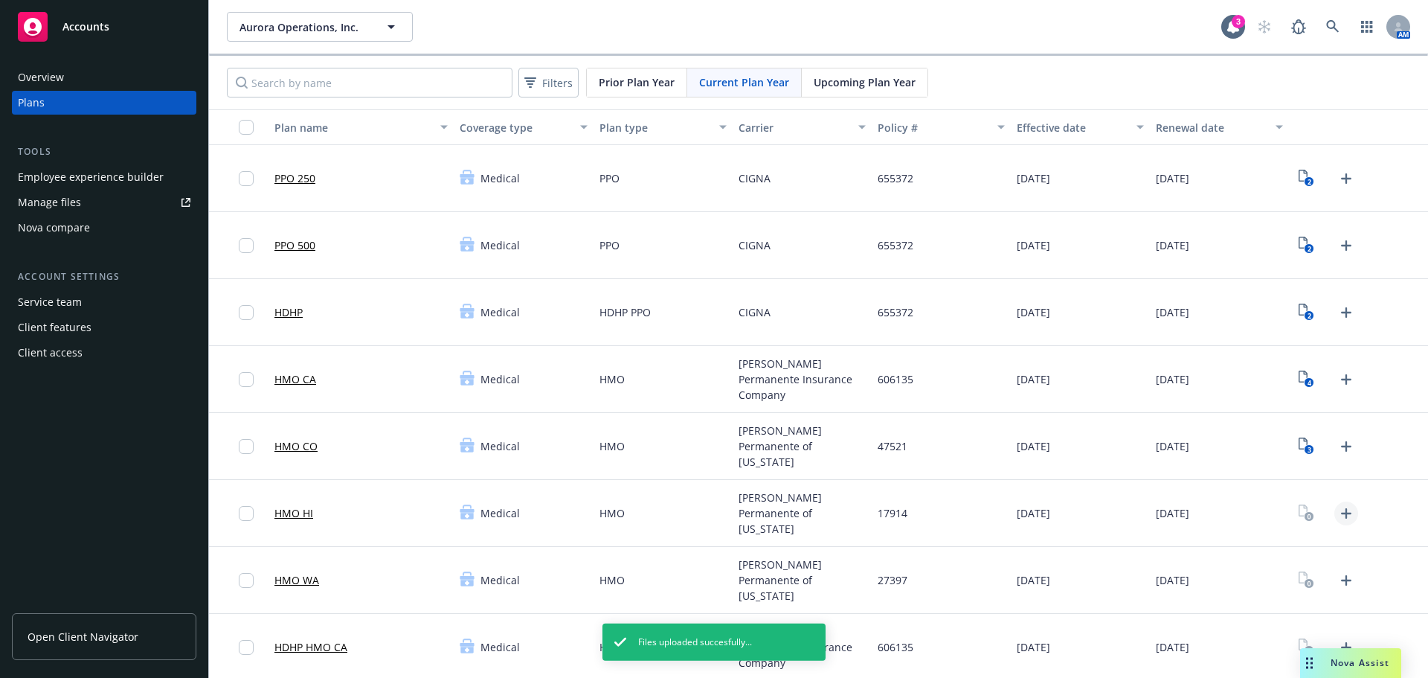
click at [1339, 511] on icon "Upload Plan Documents" at bounding box center [1346, 513] width 18 height 18
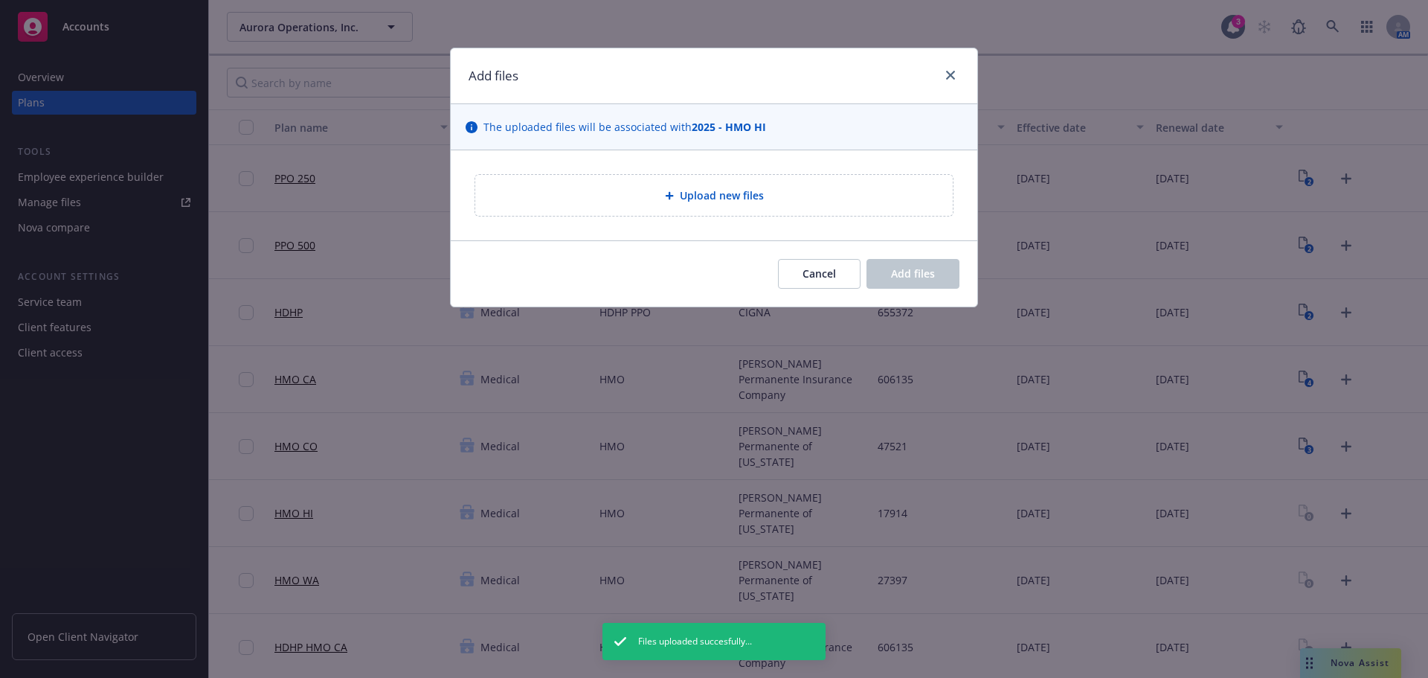
click at [646, 213] on div "Upload new files" at bounding box center [713, 195] width 477 height 41
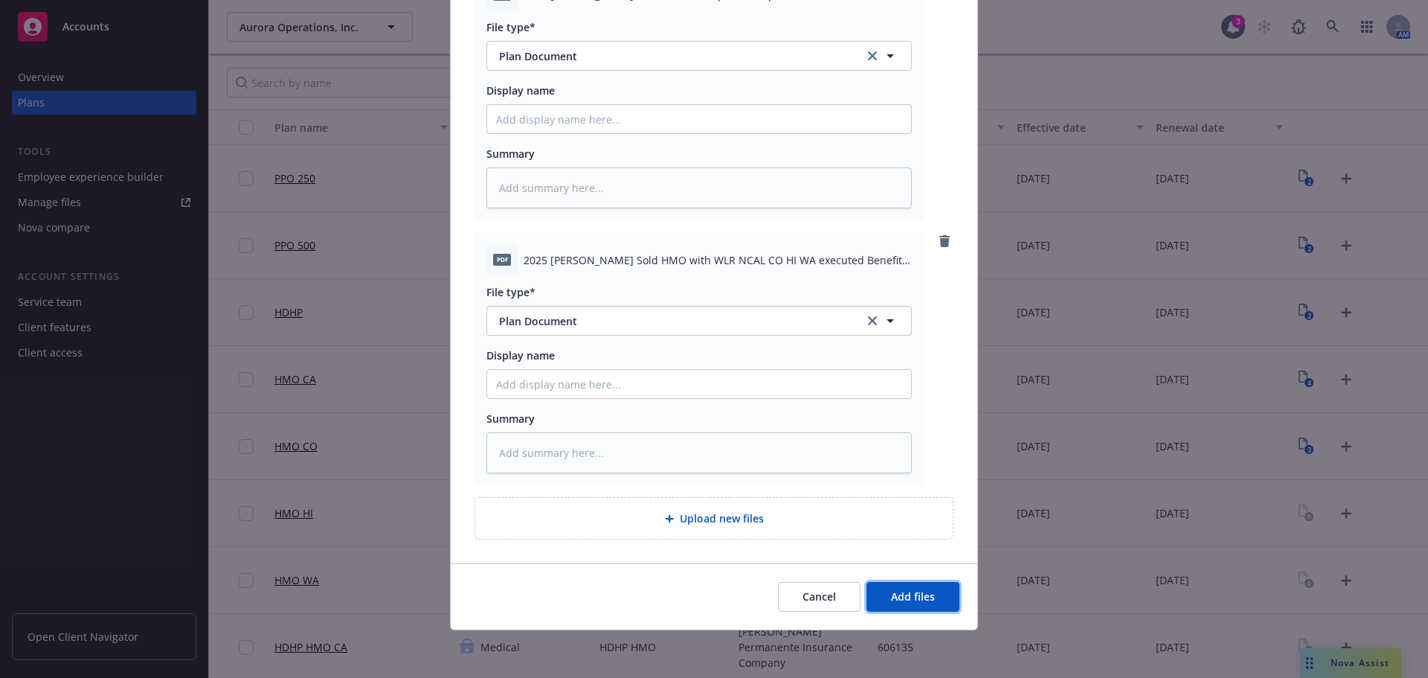
click at [941, 597] on button "Add files" at bounding box center [912, 597] width 93 height 30
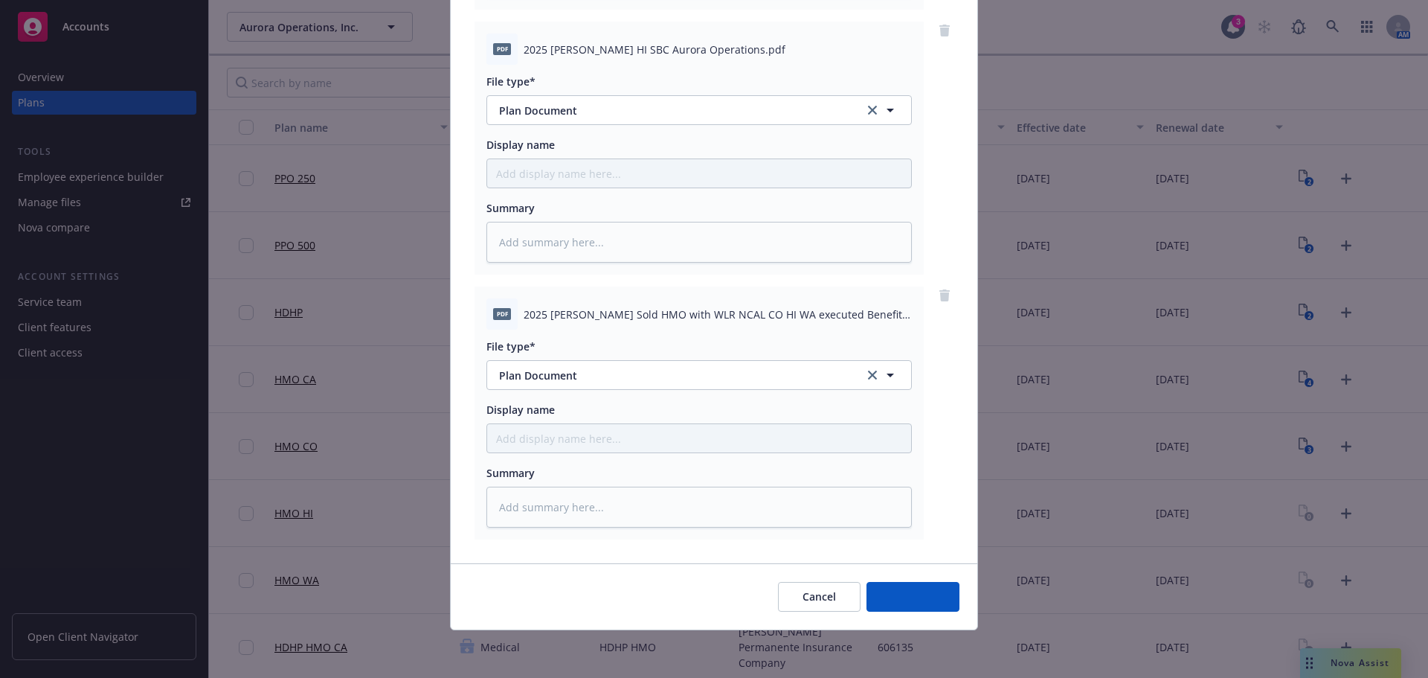
scroll to position [417, 0]
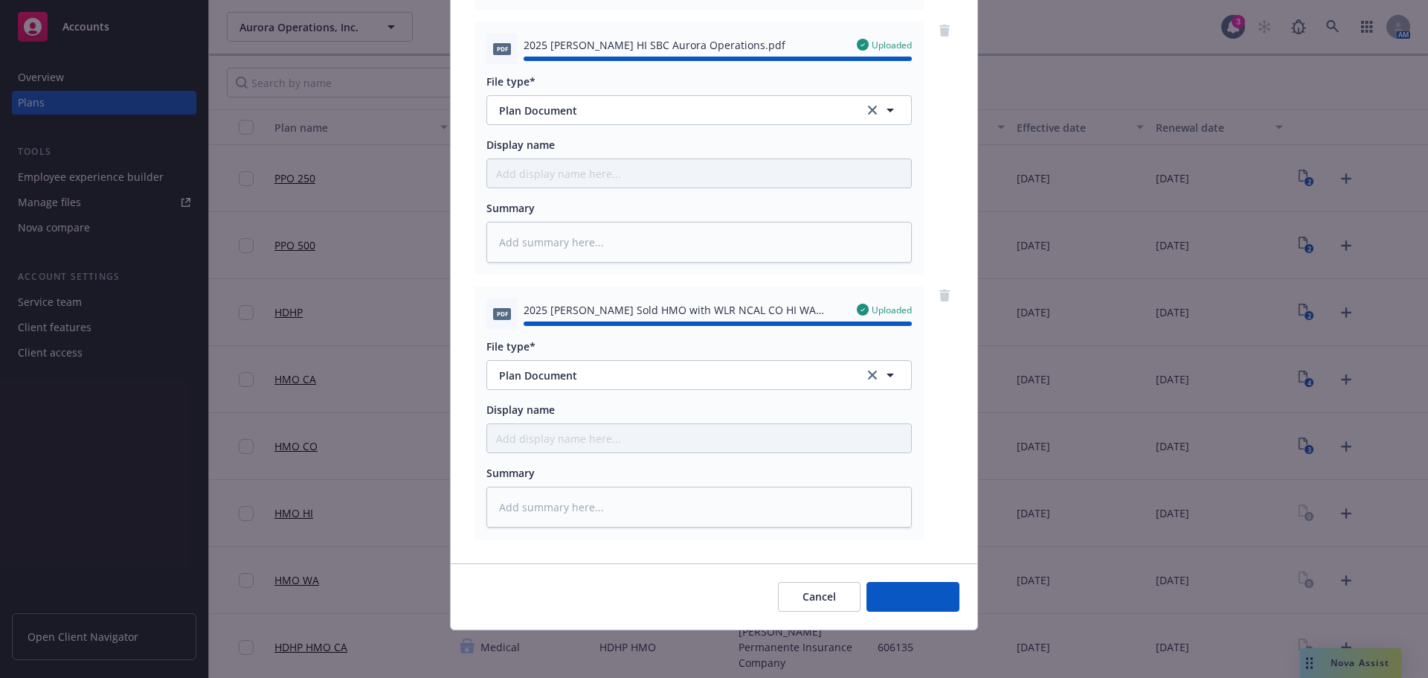
type textarea "x"
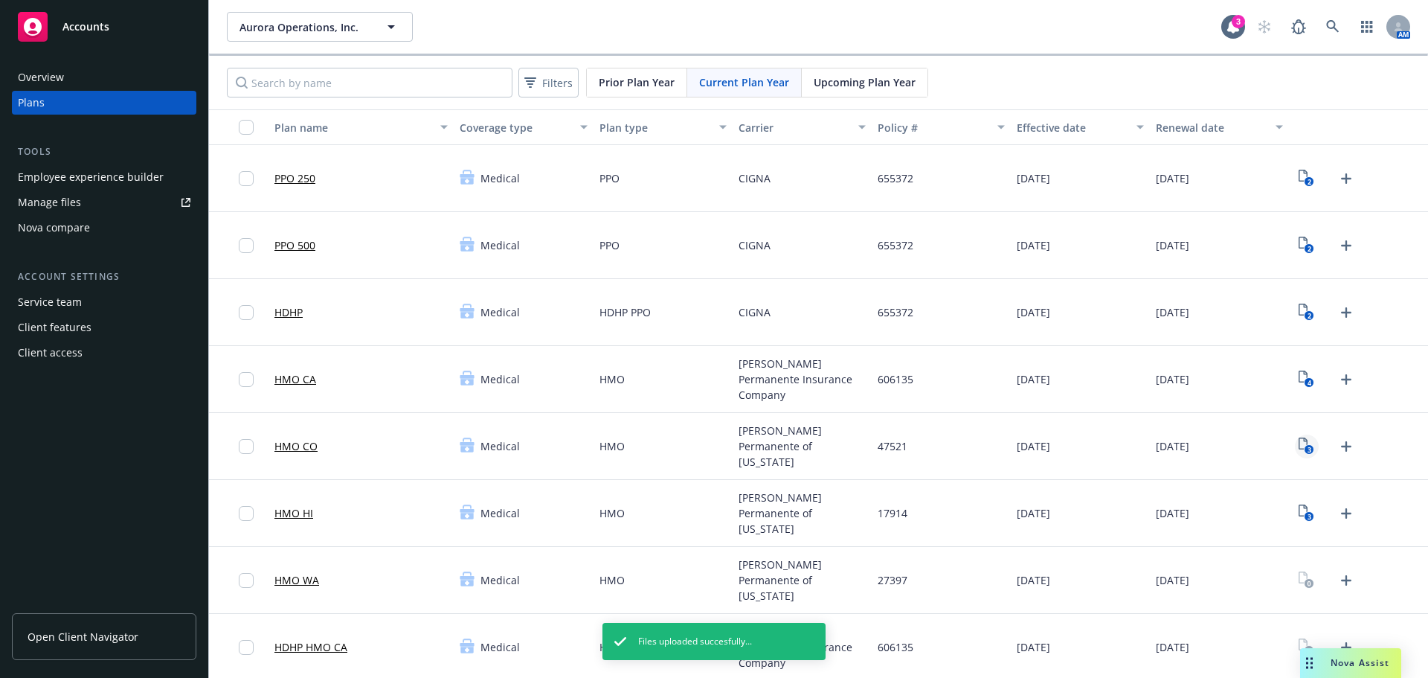
click at [1305, 449] on link "3" at bounding box center [1307, 446] width 24 height 24
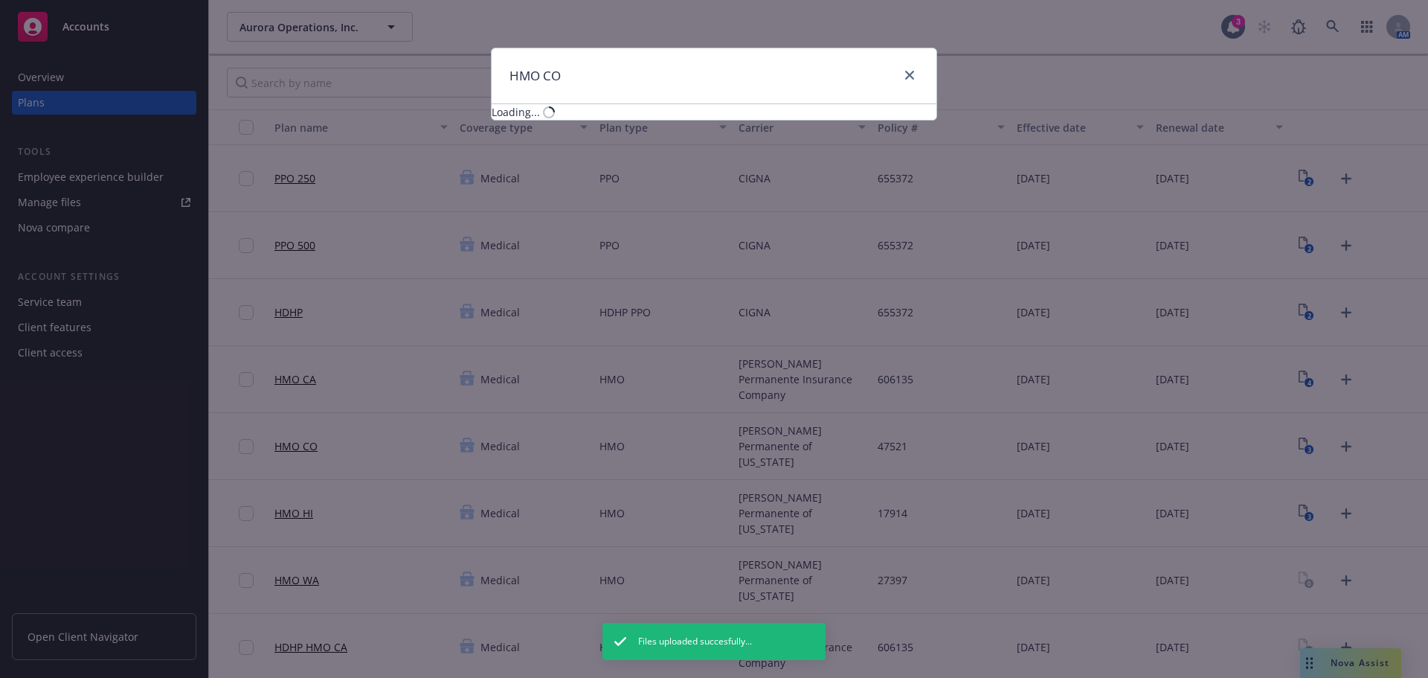
click at [890, 76] on div "HMO CO" at bounding box center [714, 76] width 445 height 56
click at [910, 77] on icon "close" at bounding box center [909, 75] width 9 height 9
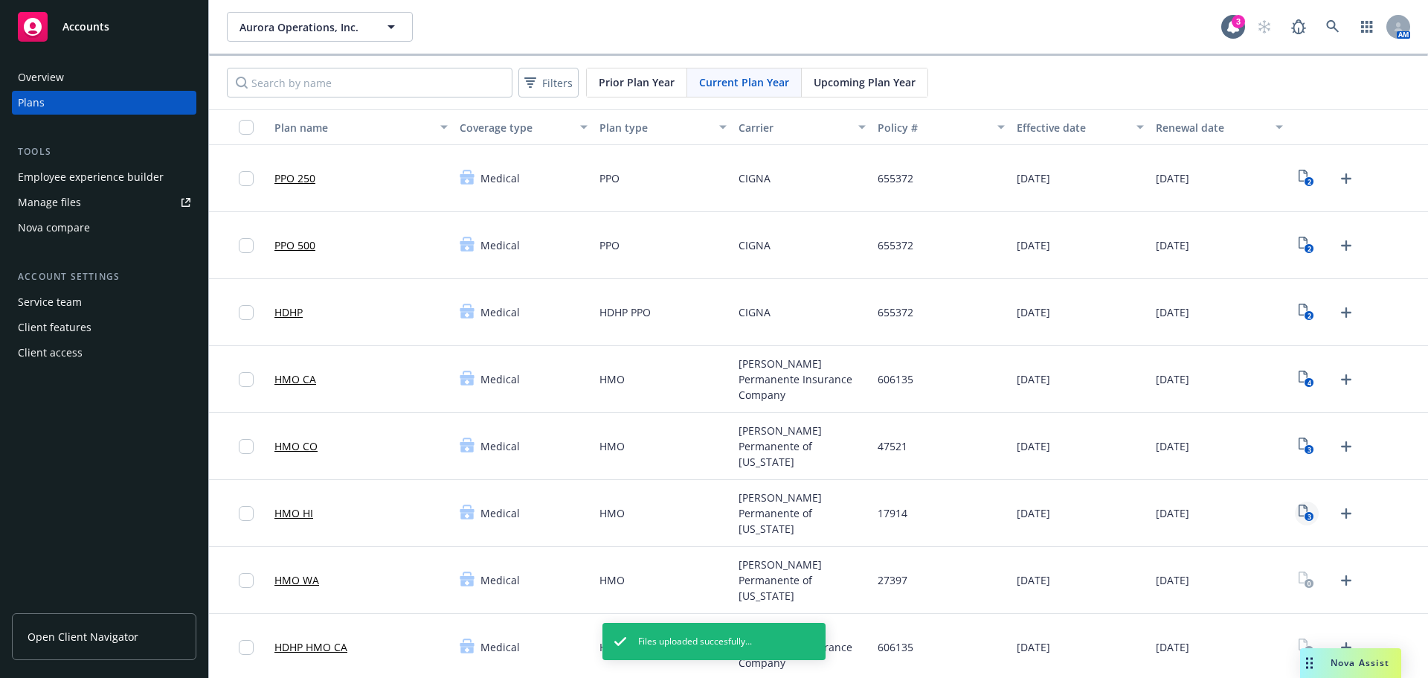
click at [1306, 513] on link "3" at bounding box center [1307, 513] width 24 height 24
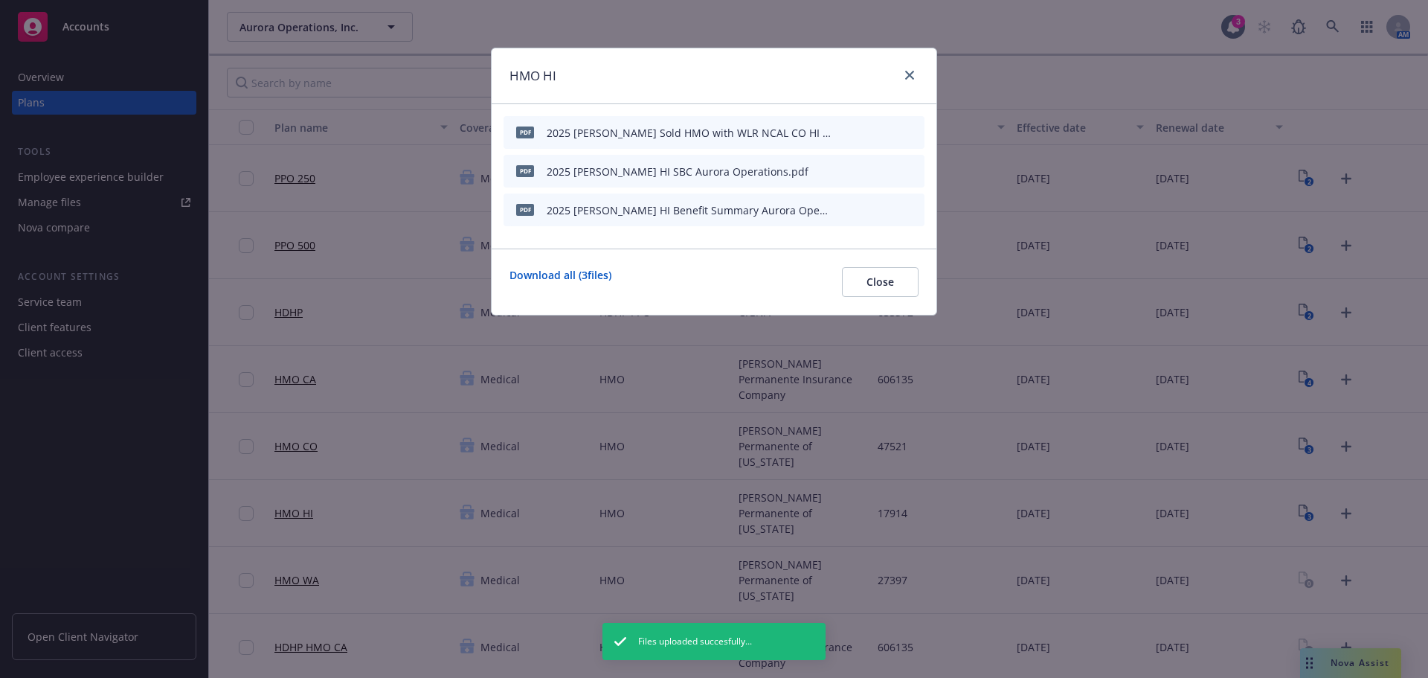
click at [843, 169] on icon "button" at bounding box center [842, 169] width 4 height 4
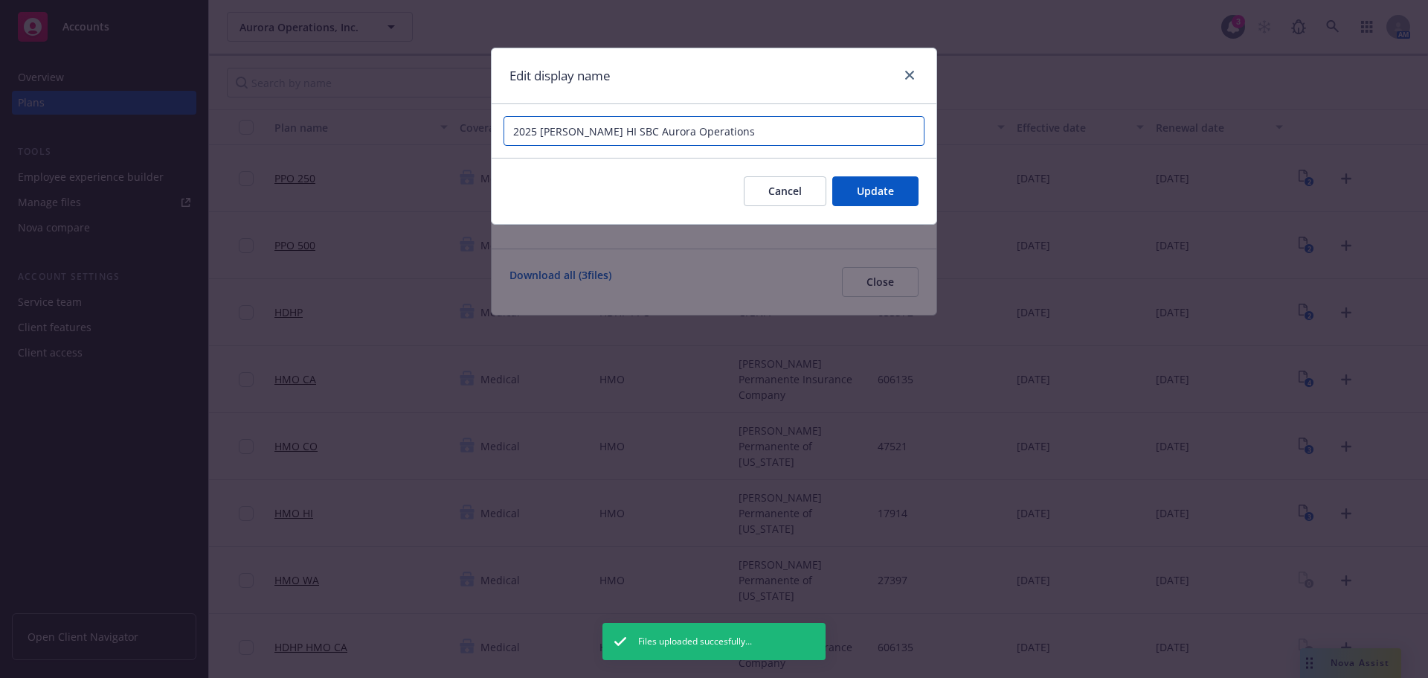
click at [573, 129] on input "2025 [PERSON_NAME] HI SBC Aurora Operations" at bounding box center [713, 131] width 421 height 30
type input "2025 [PERSON_NAME] HI HMO SBC Aurora Operations"
click at [889, 193] on span "Update" at bounding box center [875, 191] width 37 height 14
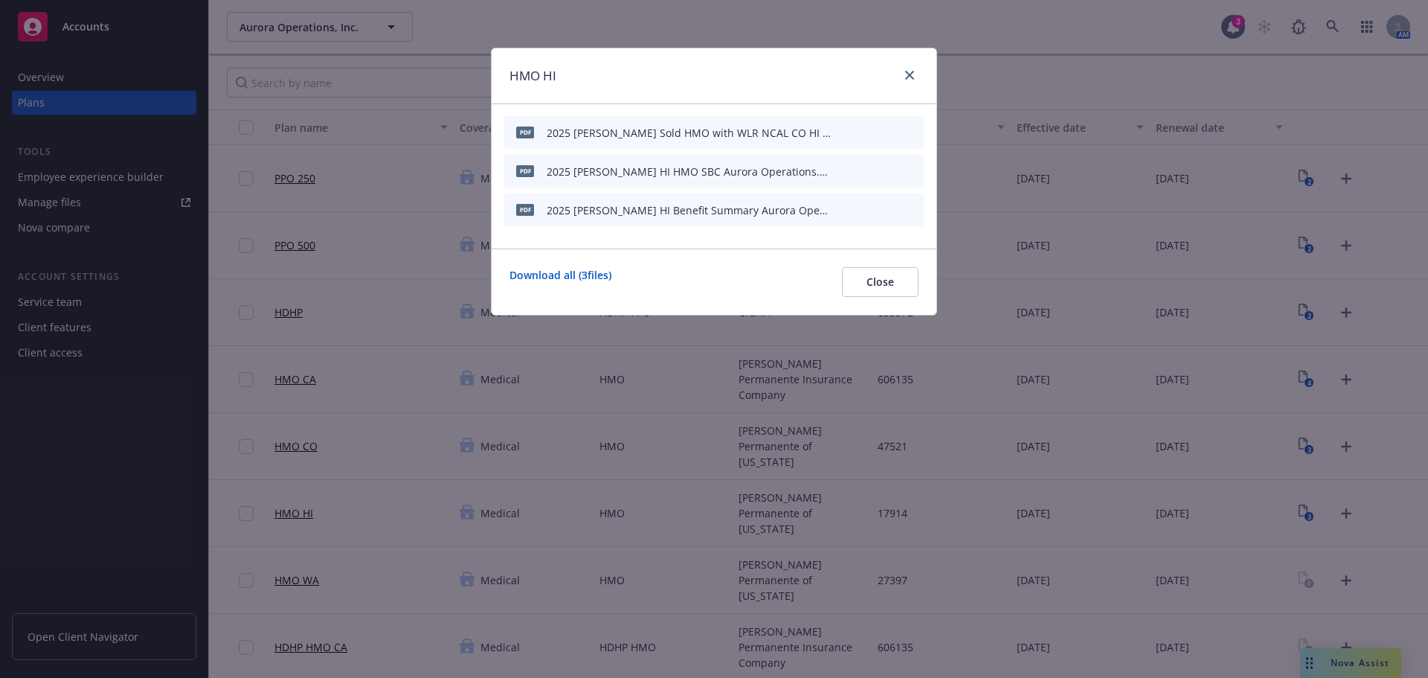
click at [846, 207] on div at bounding box center [878, 210] width 82 height 16
click at [844, 207] on button "button" at bounding box center [840, 210] width 12 height 12
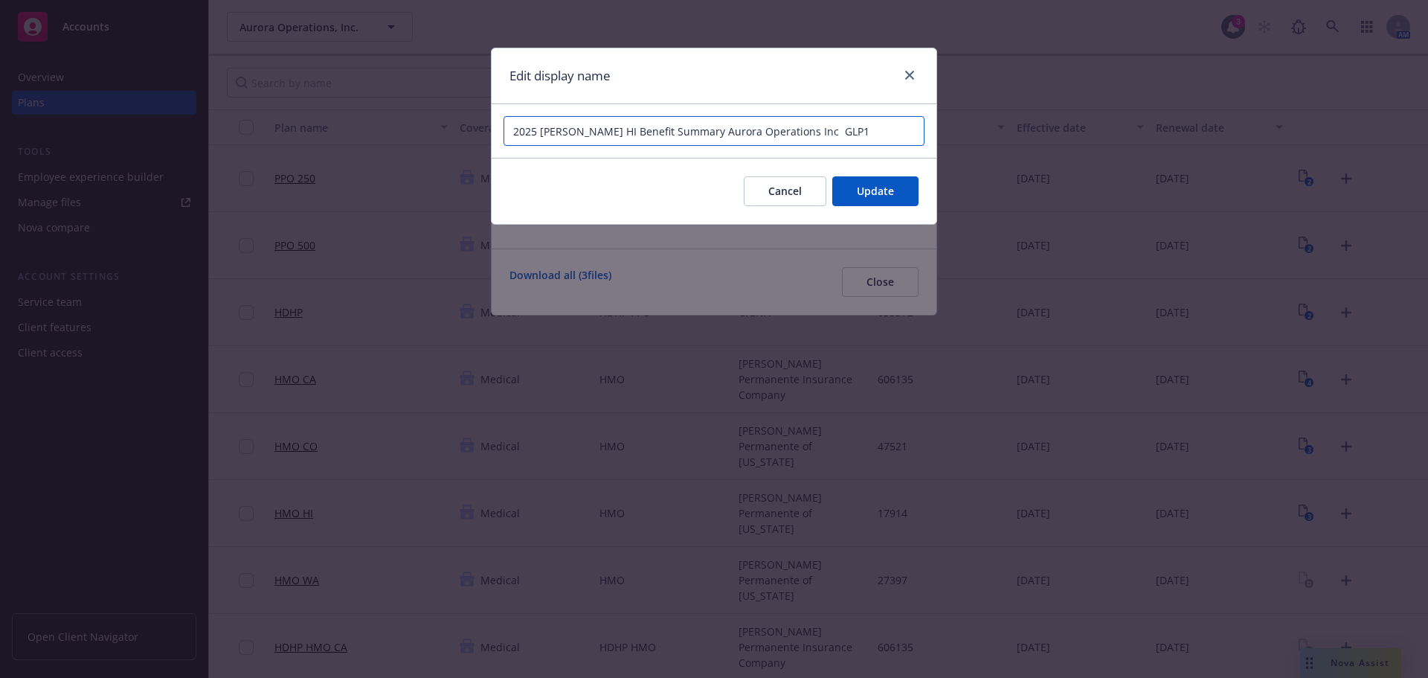
click at [583, 131] on input "2025 [PERSON_NAME] HI Benefit Summary Aurora Operations Inc GLP1" at bounding box center [713, 131] width 421 height 30
type input "2025 [PERSON_NAME] HI HMO Benefit Summary Aurora Operations Inc GLP1"
click at [883, 186] on span "Update" at bounding box center [875, 191] width 37 height 14
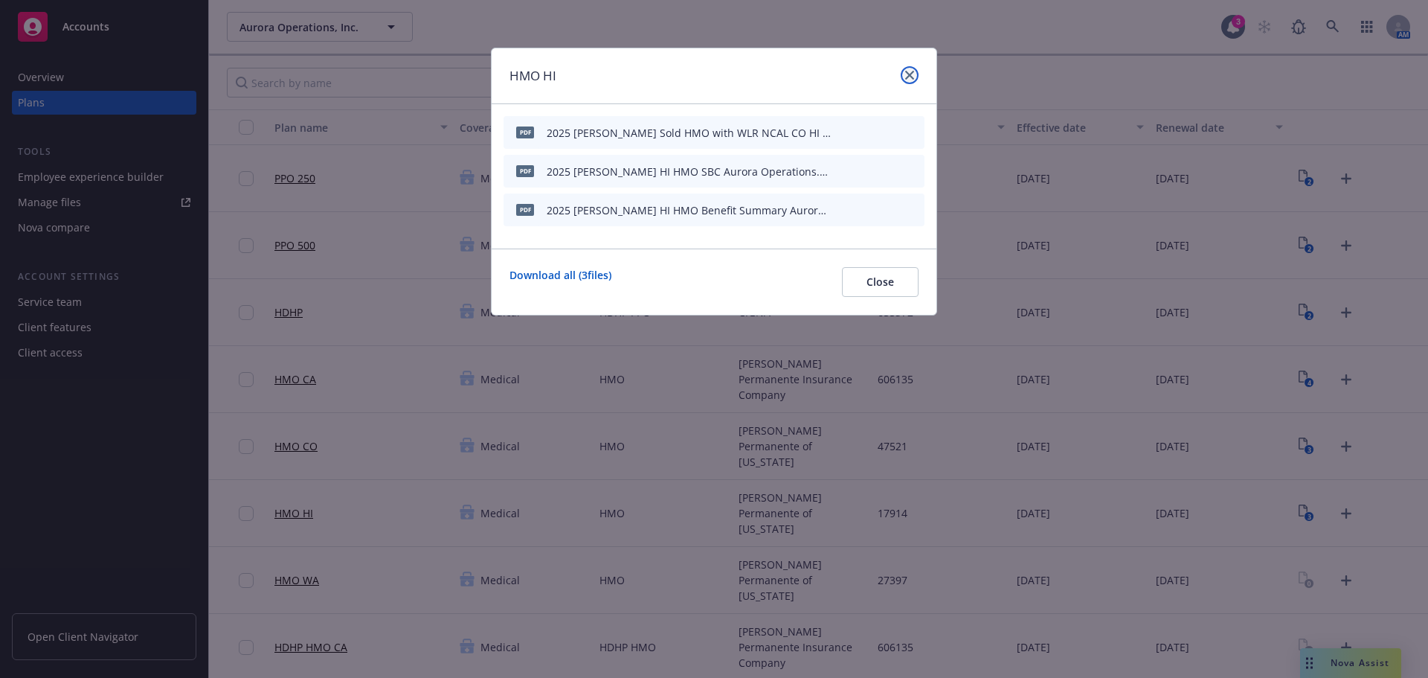
click at [910, 80] on link "close" at bounding box center [910, 75] width 18 height 18
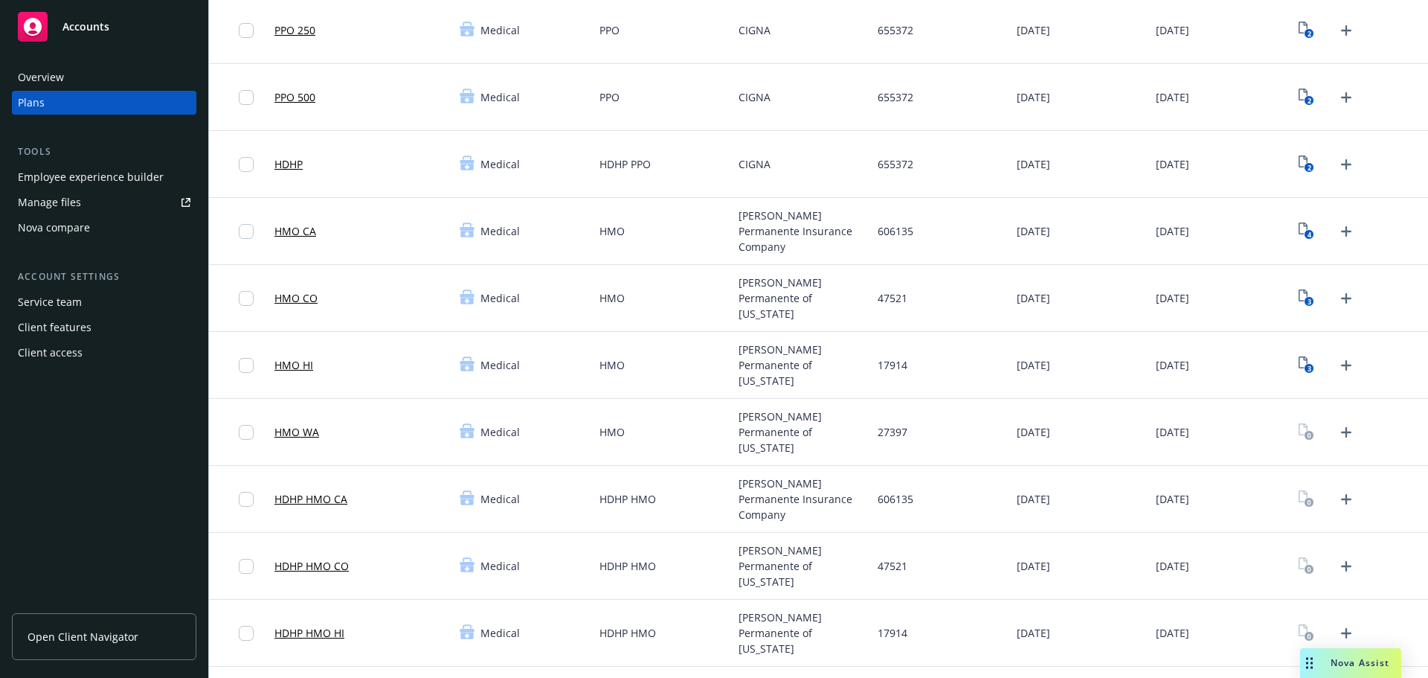
scroll to position [149, 0]
click at [1334, 428] on link "Upload Plan Documents" at bounding box center [1346, 431] width 24 height 24
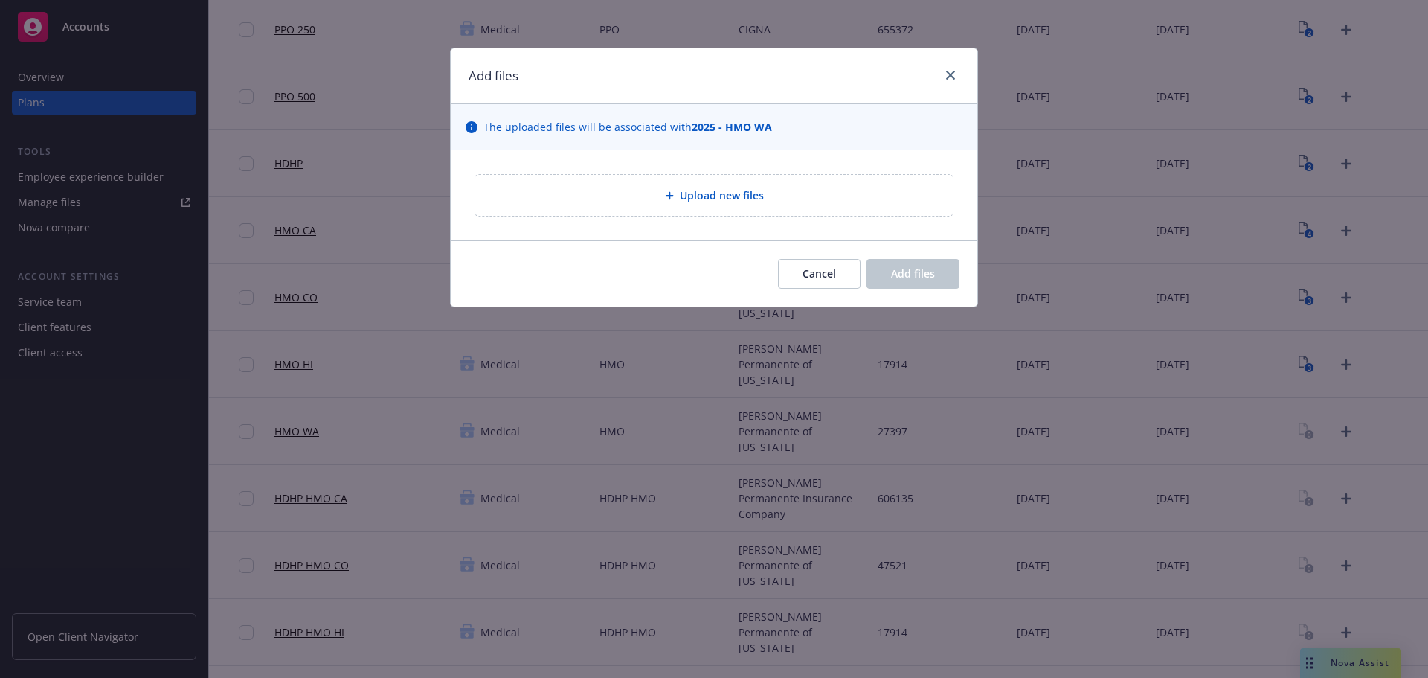
click at [741, 204] on div "Upload new files" at bounding box center [714, 195] width 454 height 17
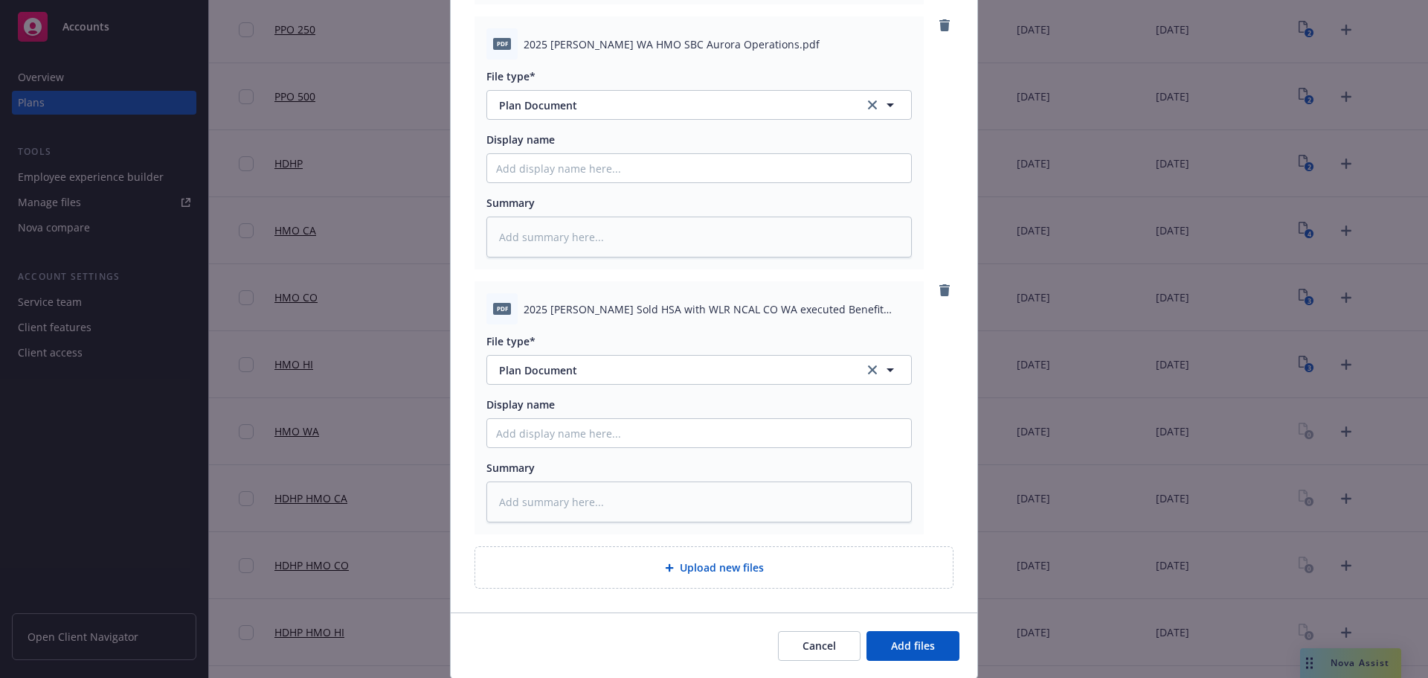
scroll to position [472, 0]
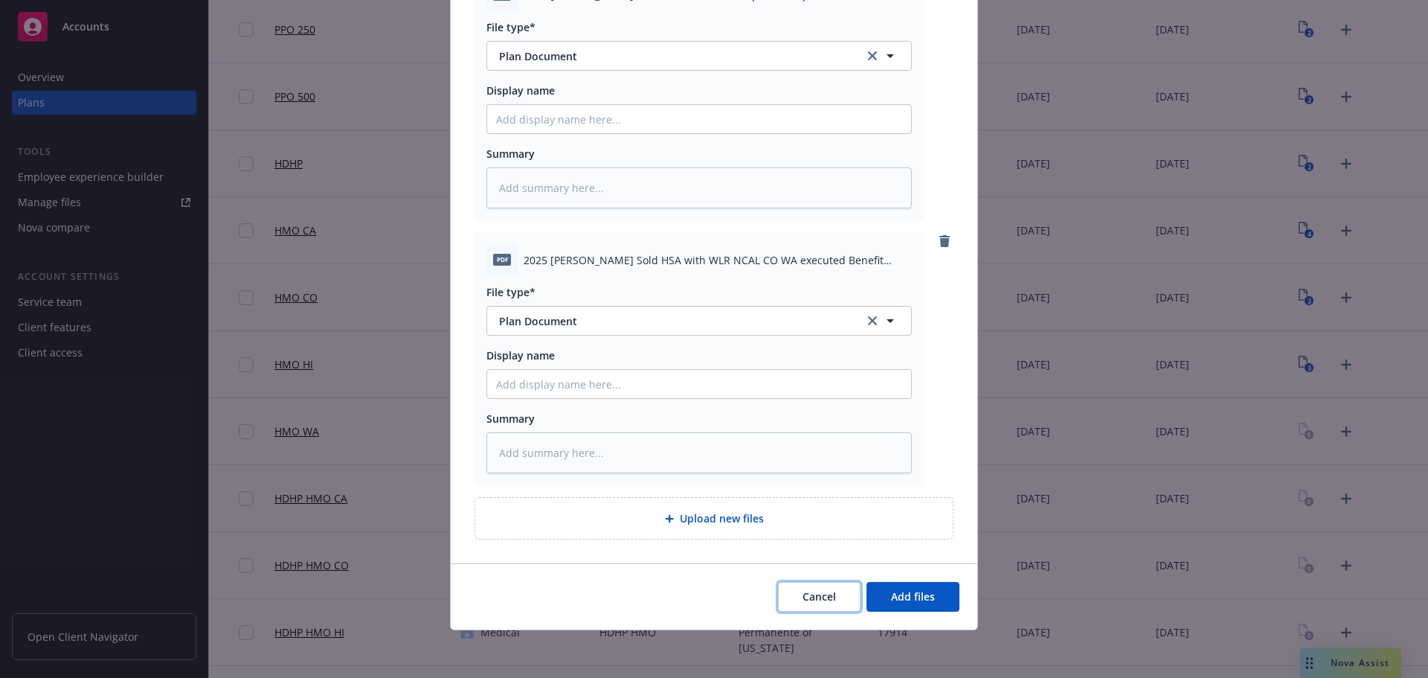
click at [795, 594] on button "Cancel" at bounding box center [819, 597] width 83 height 30
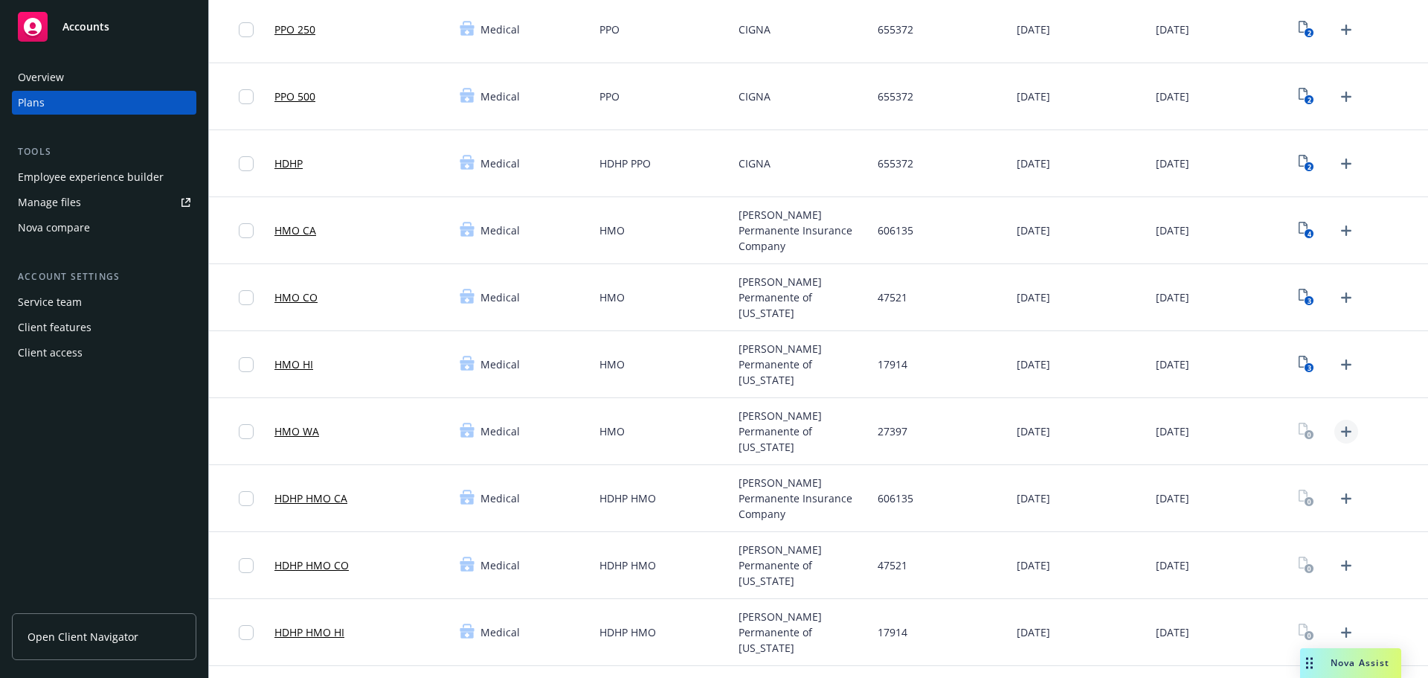
click at [1346, 431] on link "Upload Plan Documents" at bounding box center [1346, 431] width 24 height 24
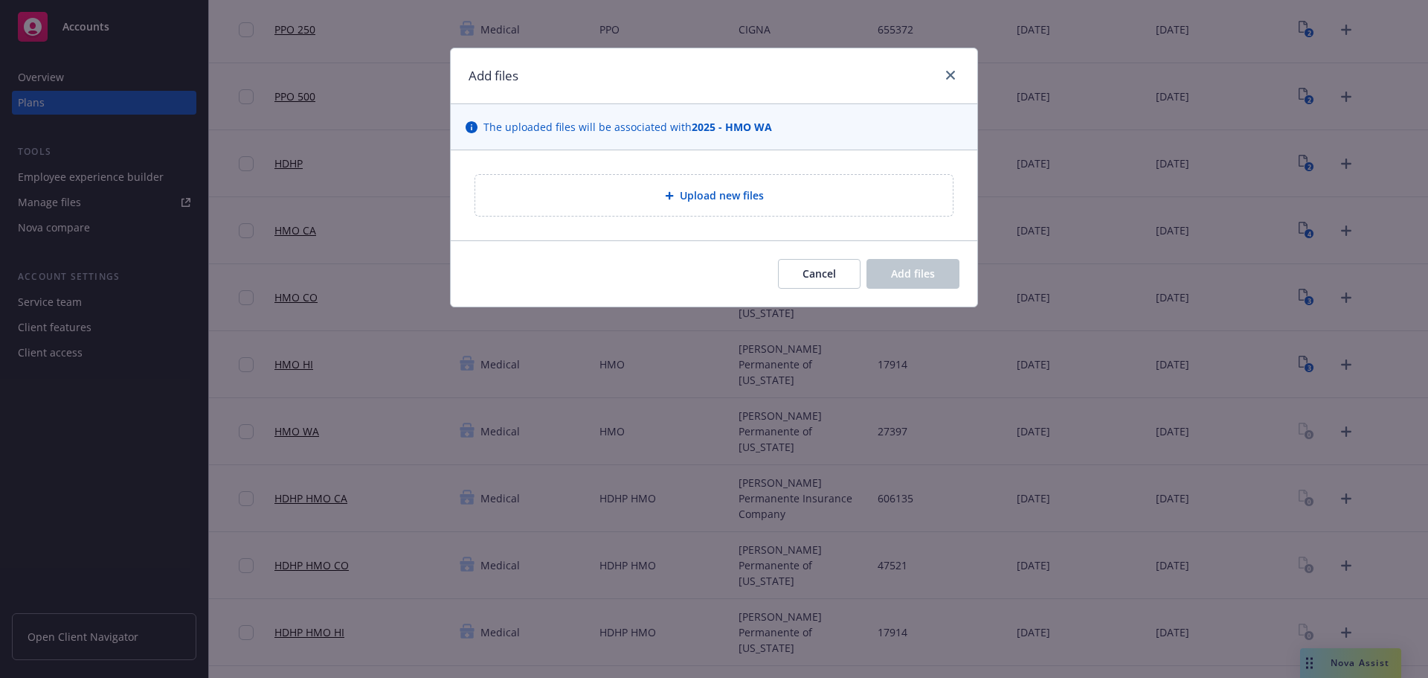
click at [688, 202] on span "Upload new files" at bounding box center [722, 195] width 84 height 16
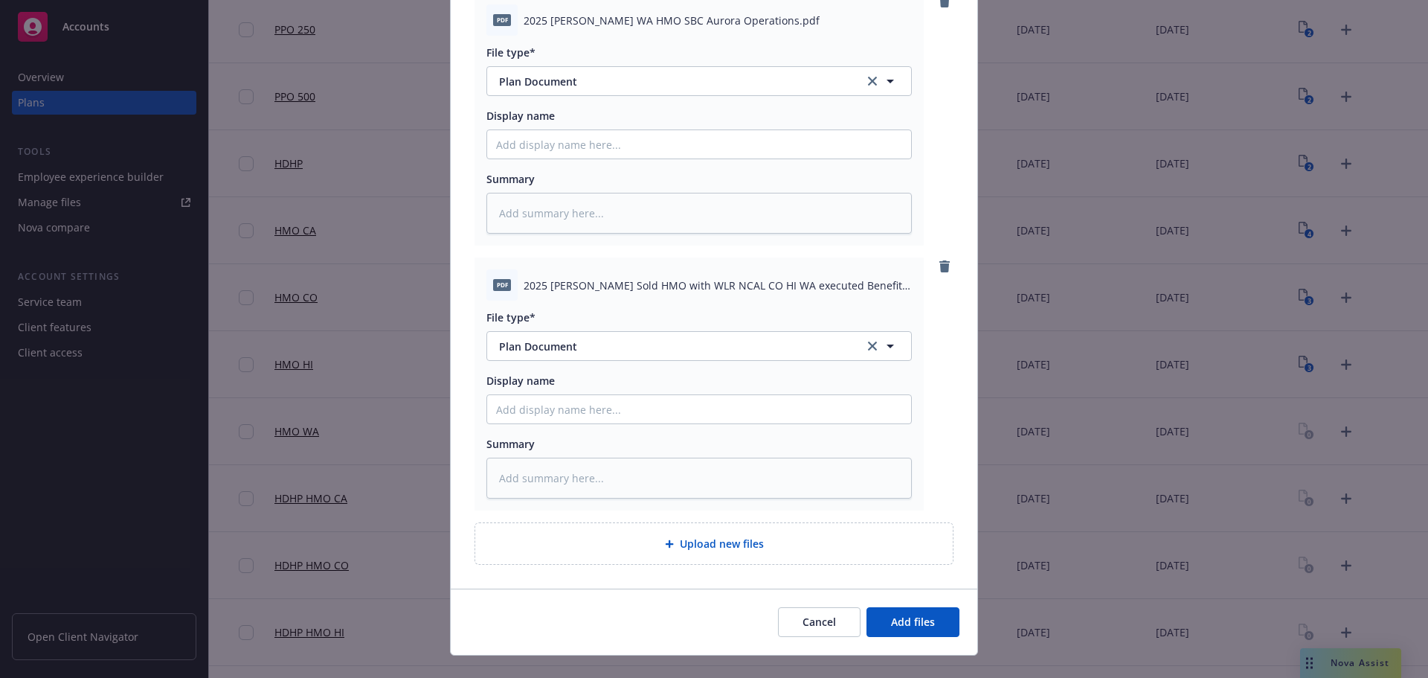
scroll to position [207, 0]
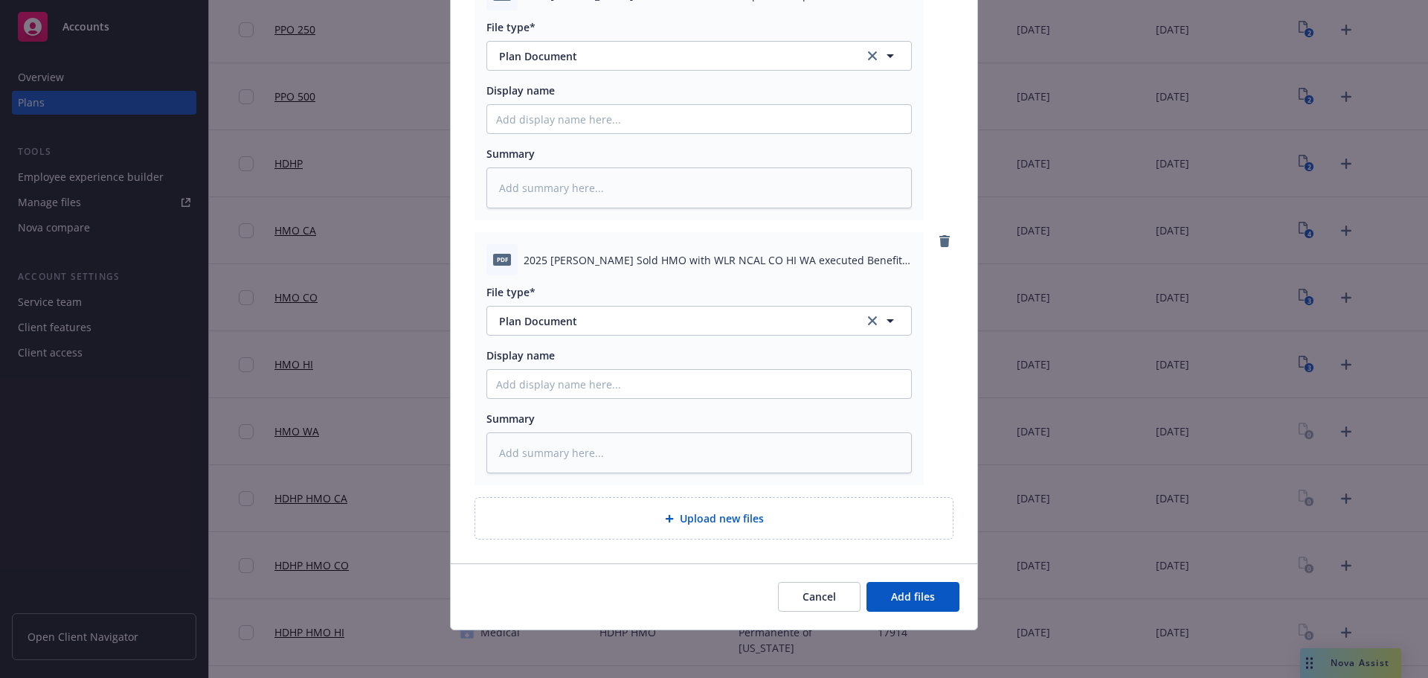
click at [928, 612] on div "Cancel Add files" at bounding box center [714, 596] width 527 height 66
click at [922, 596] on span "Add files" at bounding box center [913, 596] width 44 height 14
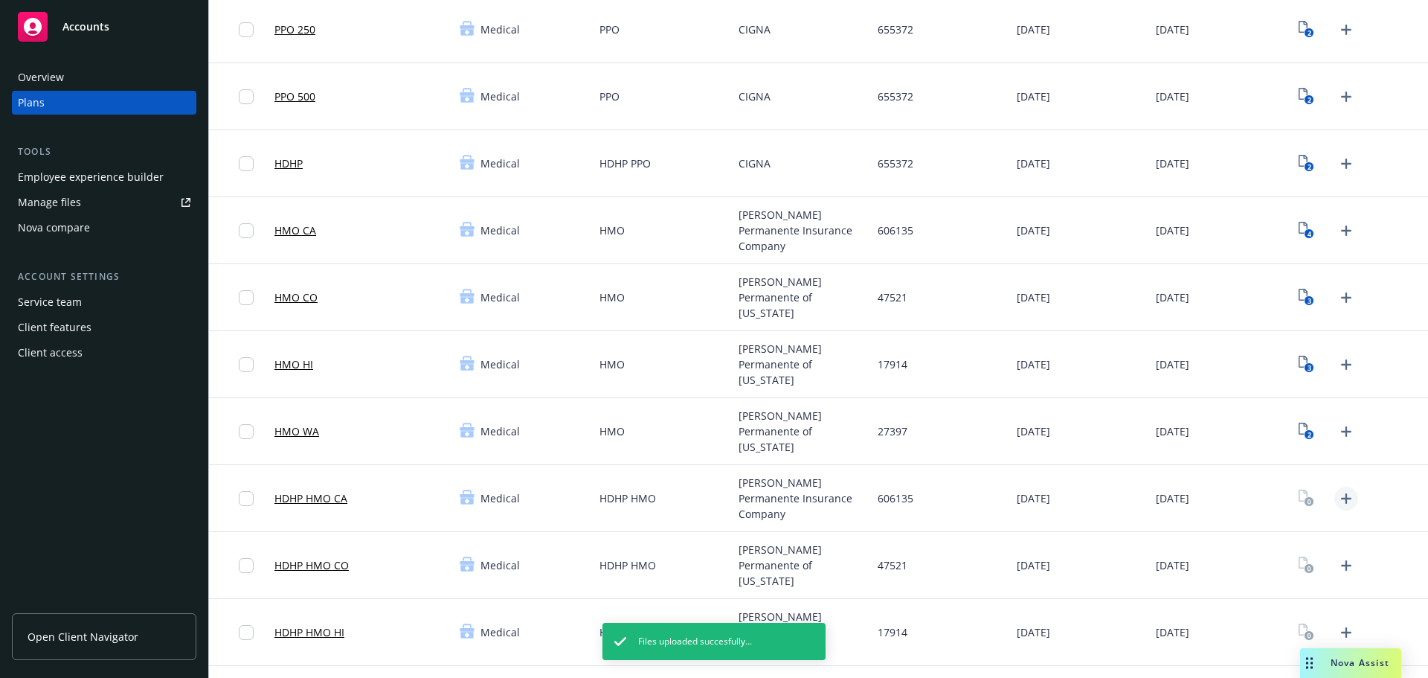
click at [1337, 503] on icon "Upload Plan Documents" at bounding box center [1346, 498] width 18 height 18
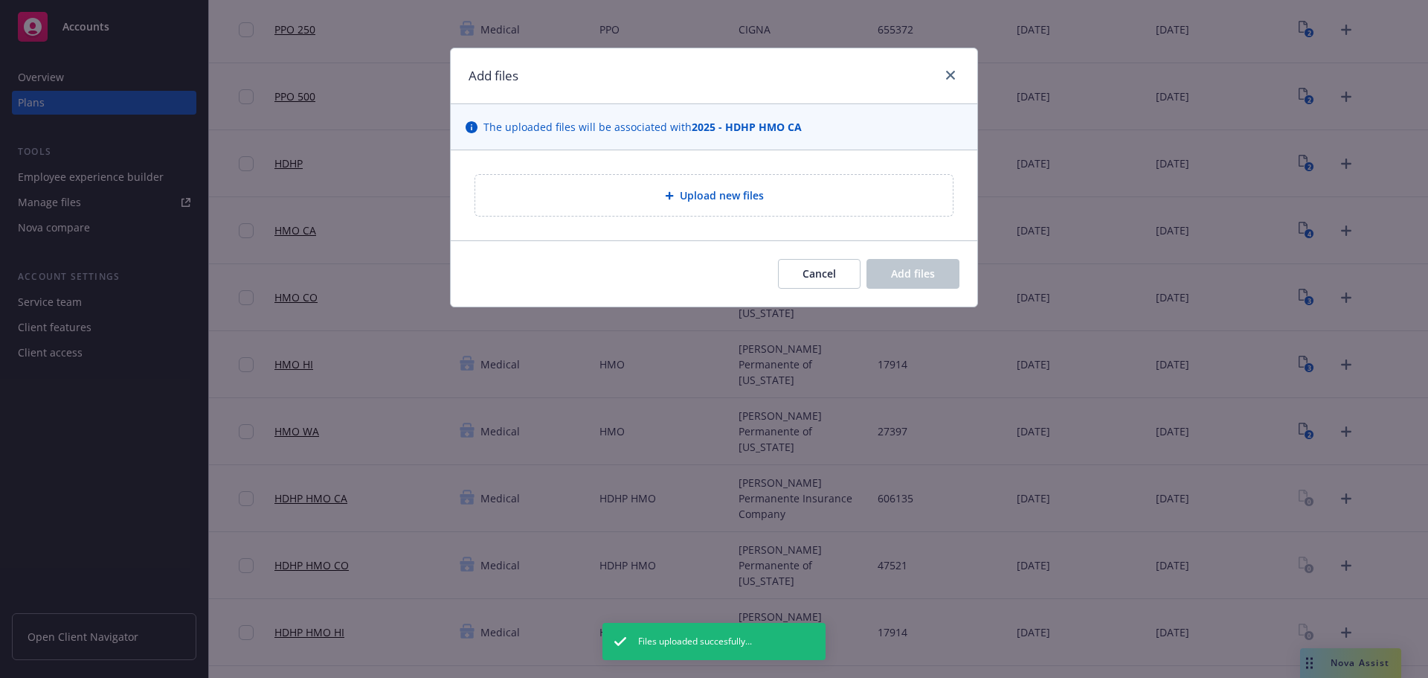
click at [671, 187] on div "Upload new files" at bounding box center [714, 195] width 454 height 17
click at [724, 199] on span "Upload new files" at bounding box center [722, 195] width 84 height 16
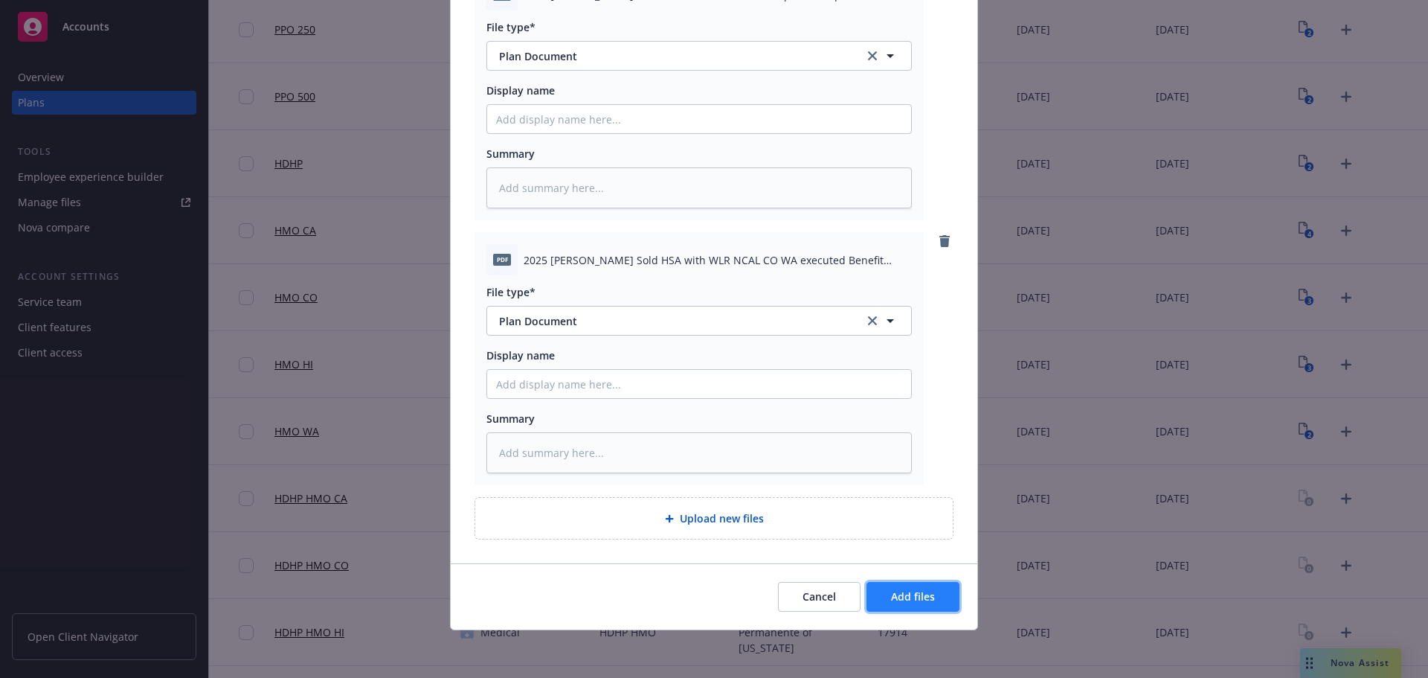
click at [903, 585] on button "Add files" at bounding box center [912, 597] width 93 height 30
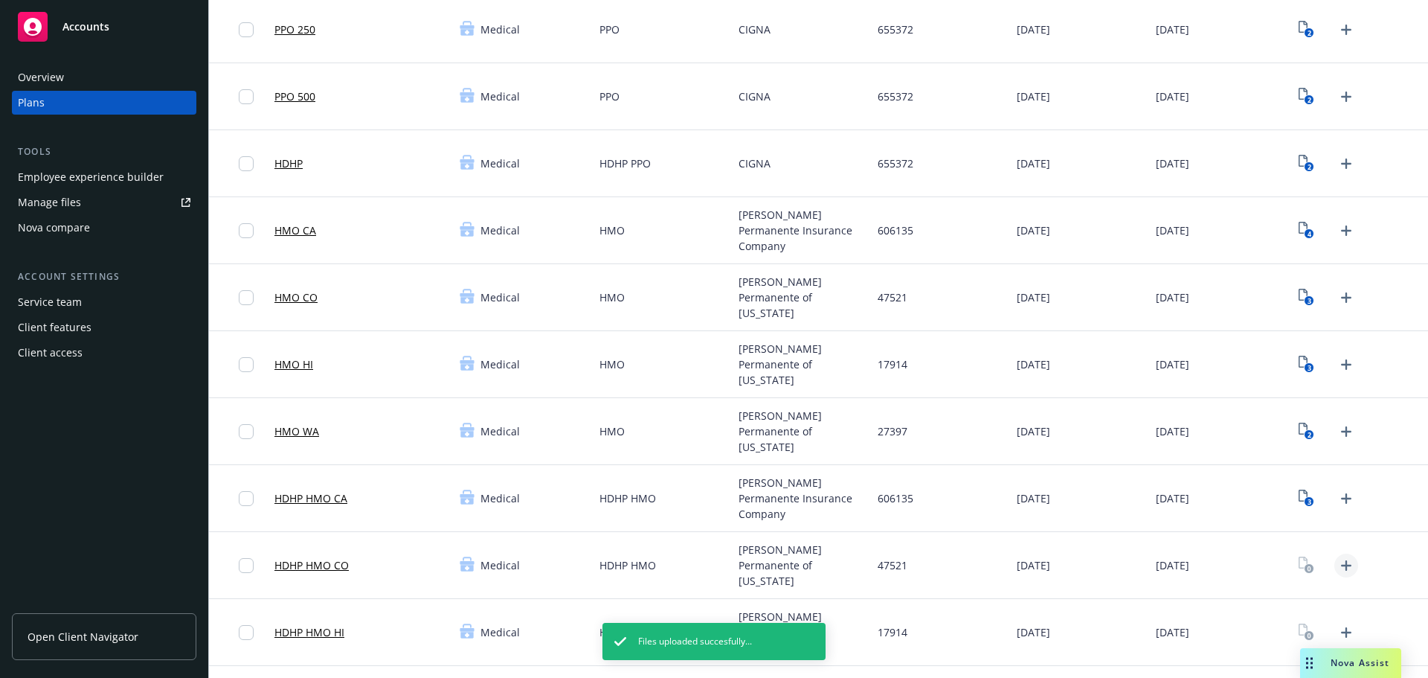
click at [1342, 559] on icon "Upload Plan Documents" at bounding box center [1346, 565] width 18 height 18
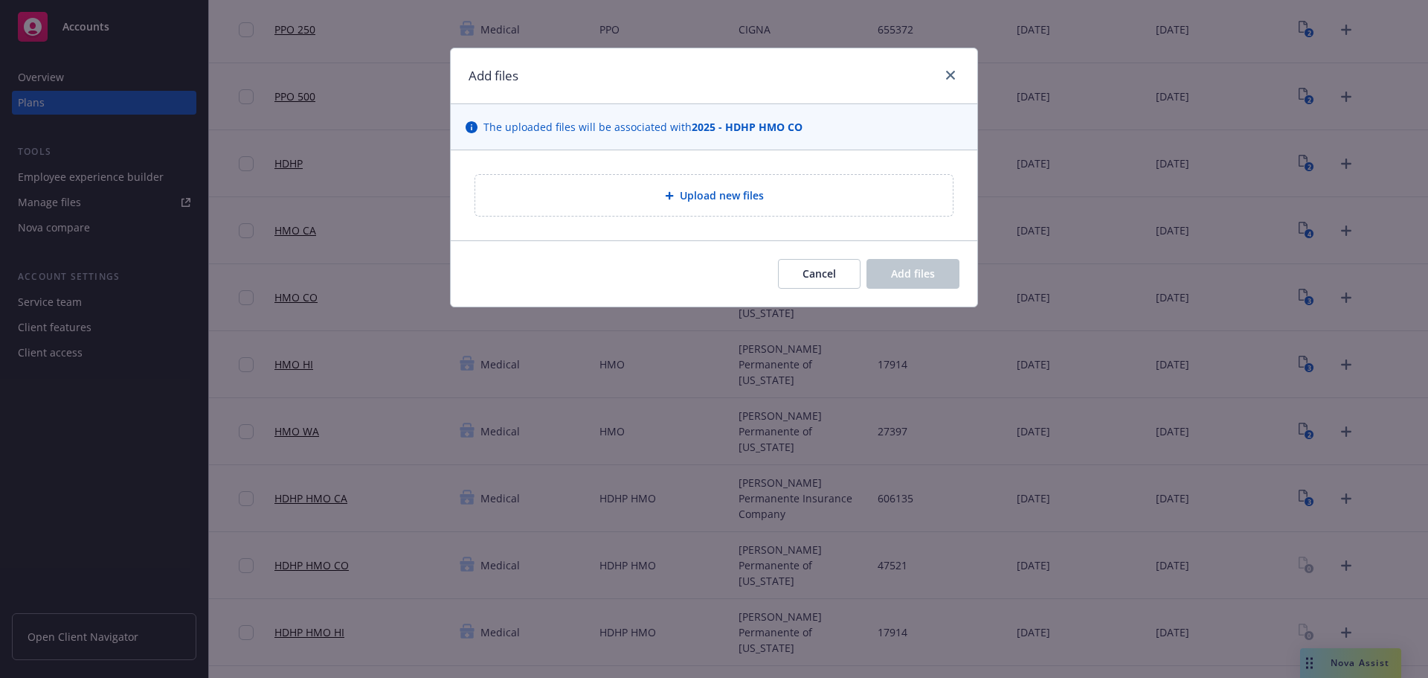
click at [681, 203] on span "Upload new files" at bounding box center [722, 195] width 84 height 16
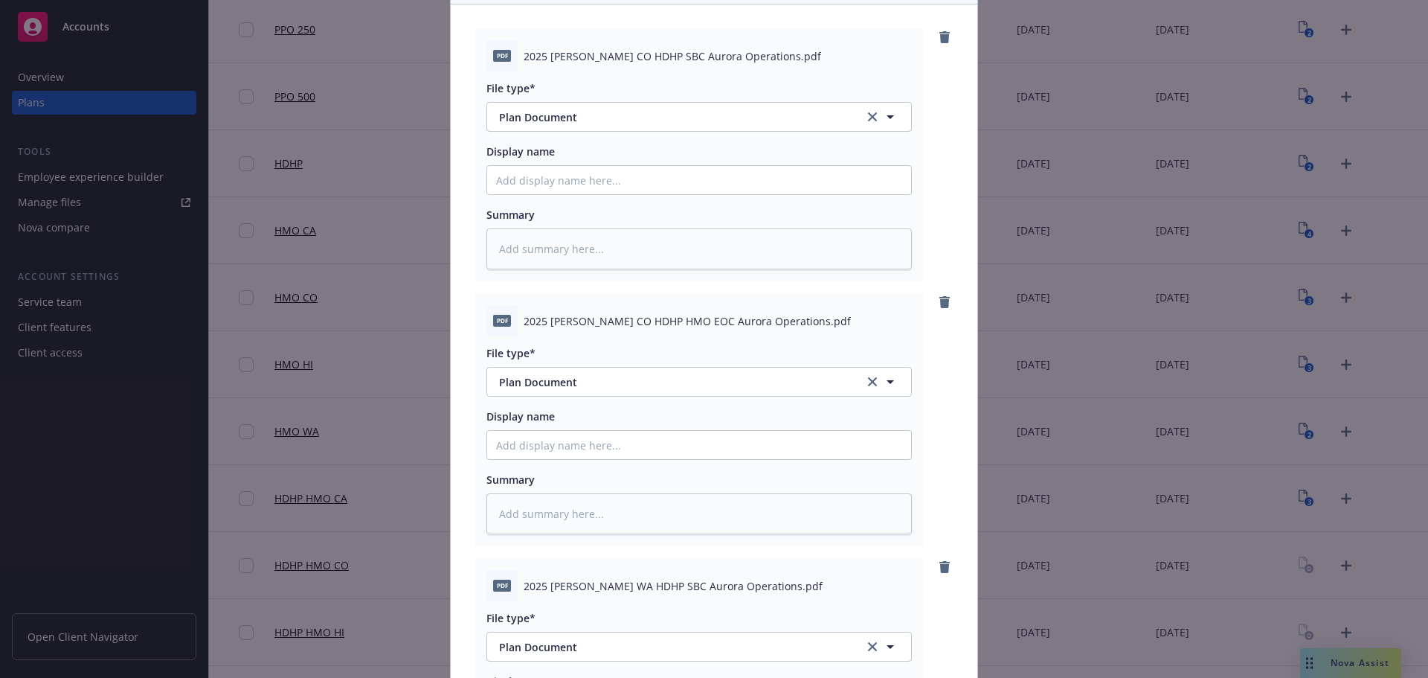
scroll to position [472, 0]
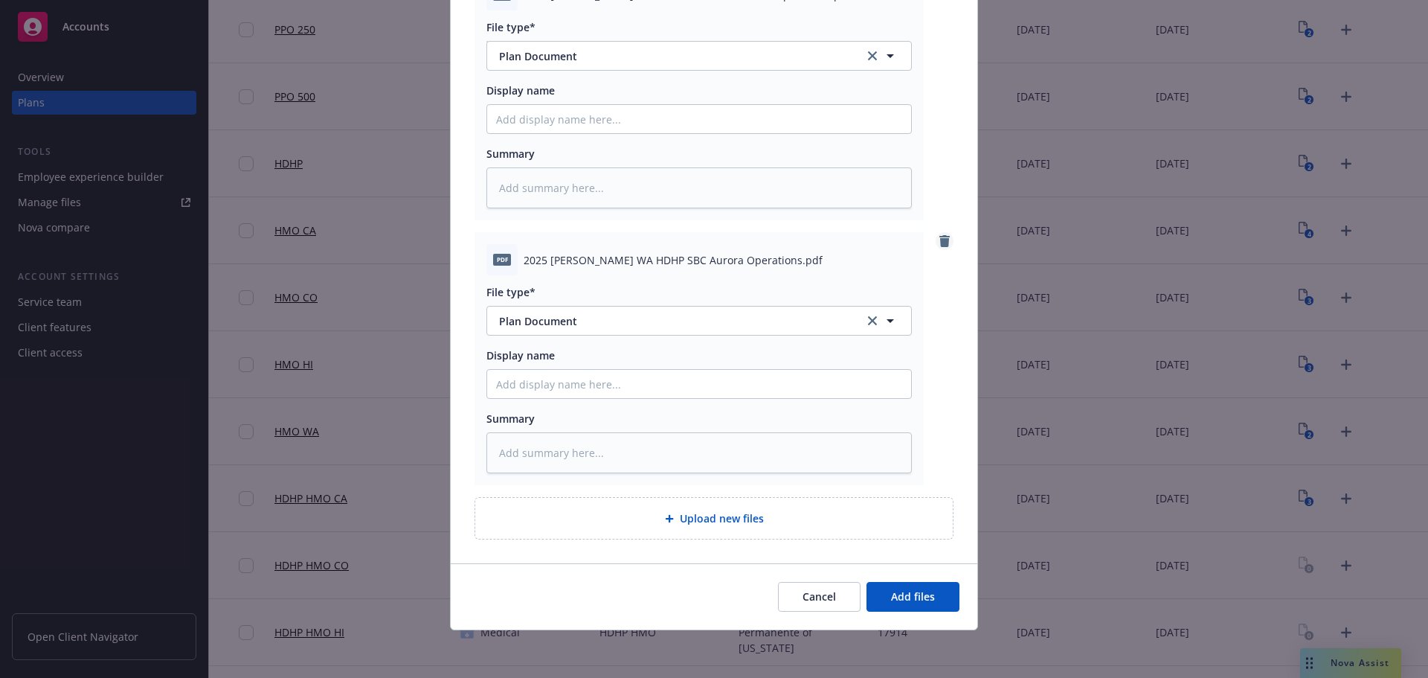
click at [941, 245] on icon "remove" at bounding box center [944, 241] width 10 height 12
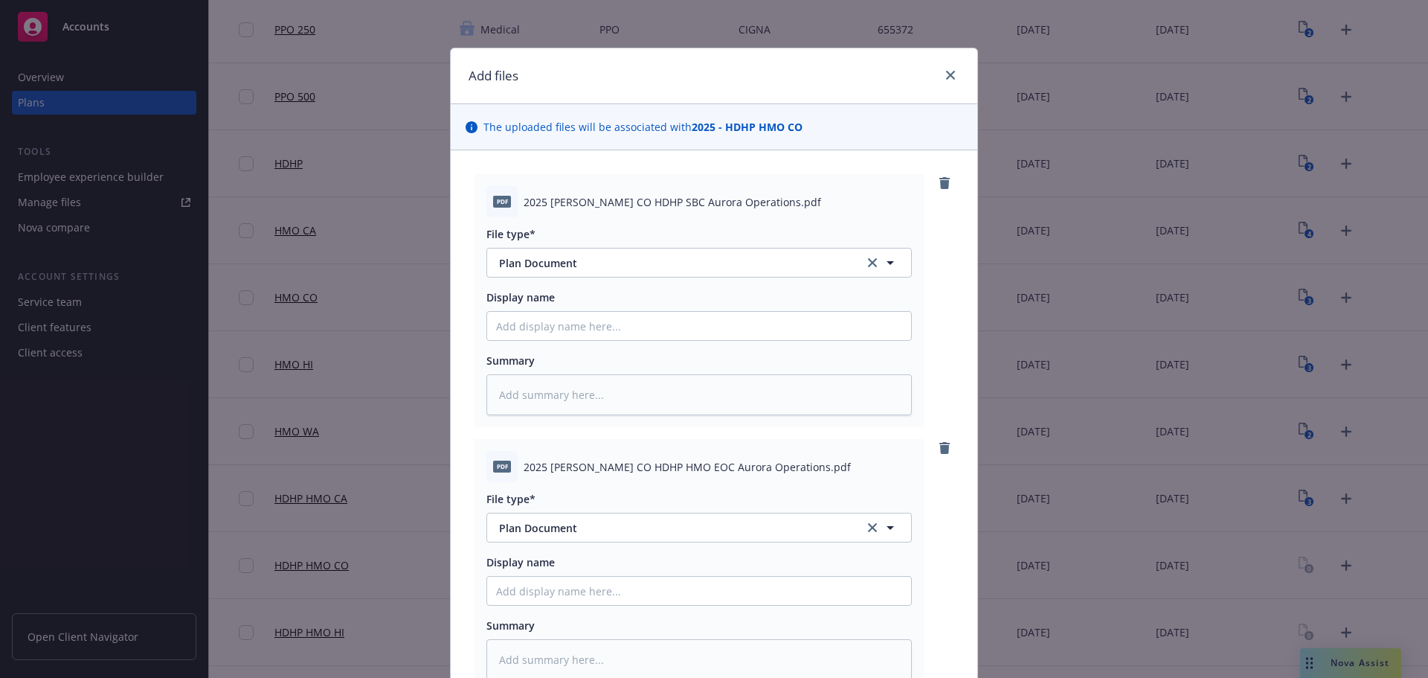
scroll to position [207, 0]
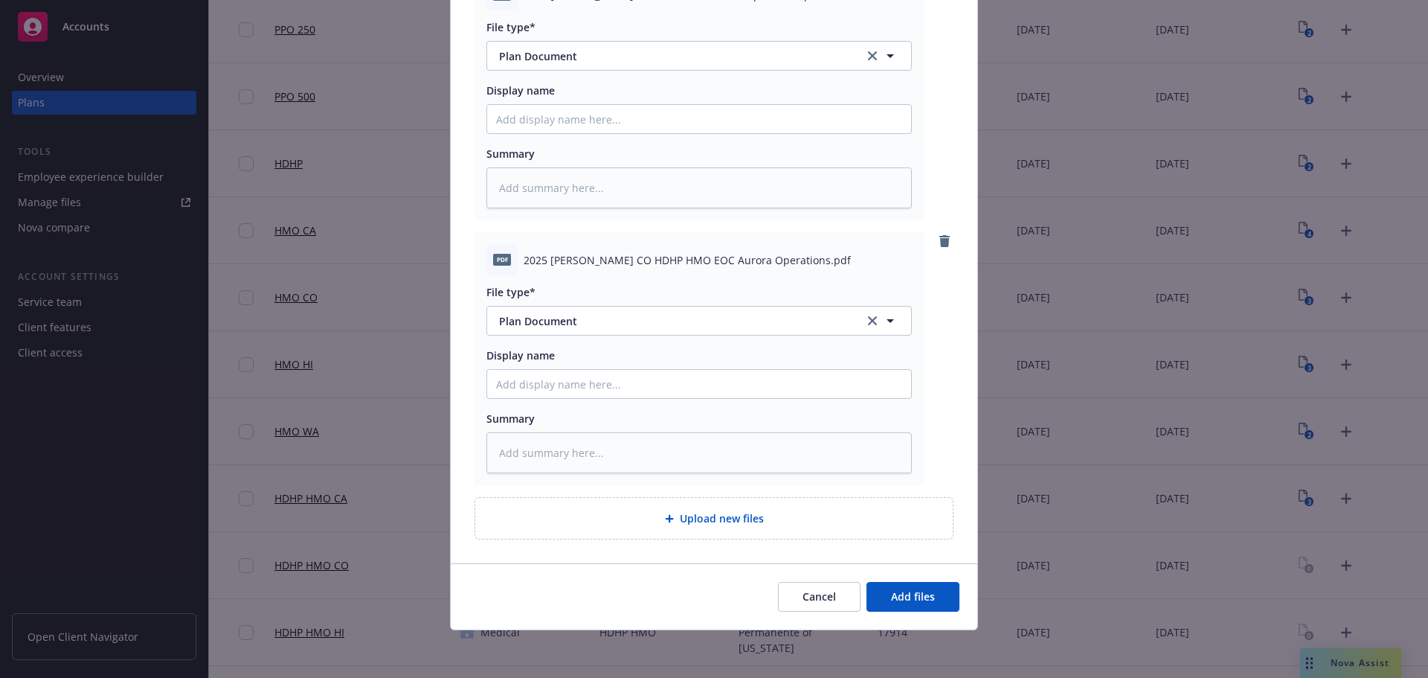
click at [779, 521] on div "Upload new files" at bounding box center [714, 517] width 454 height 17
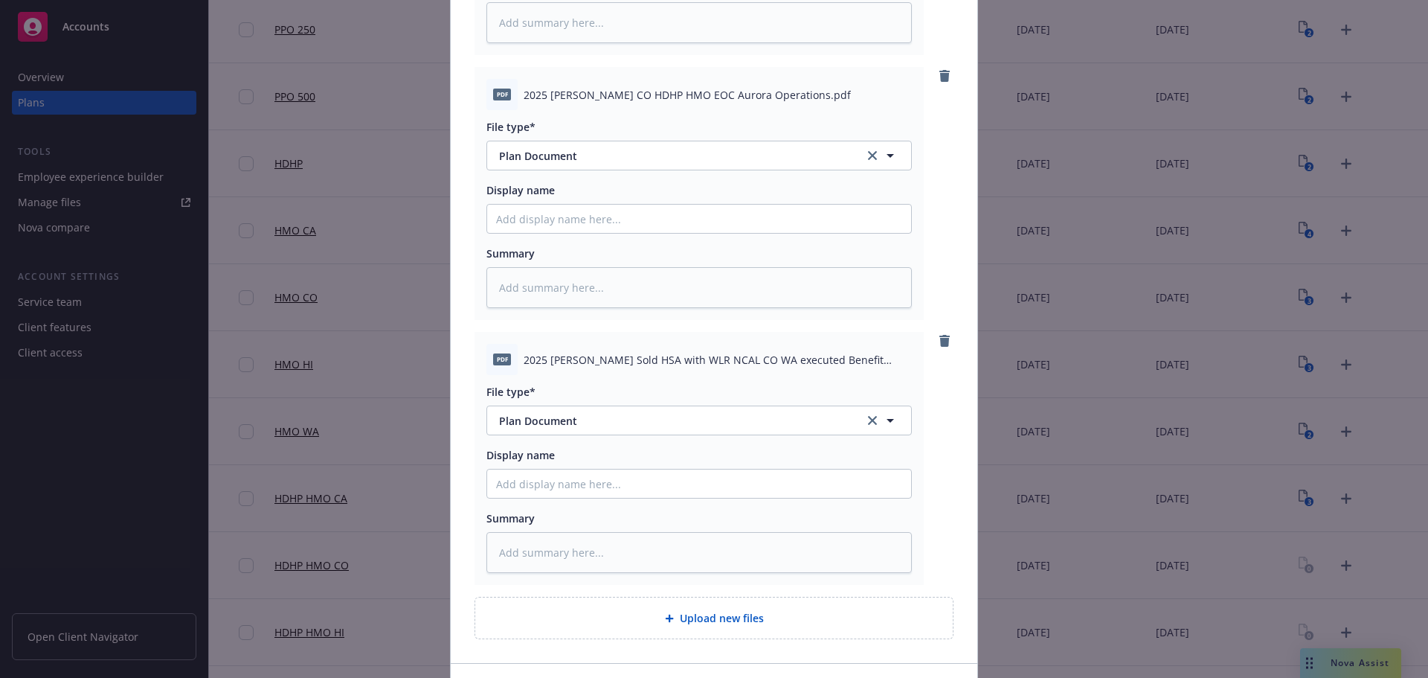
scroll to position [472, 0]
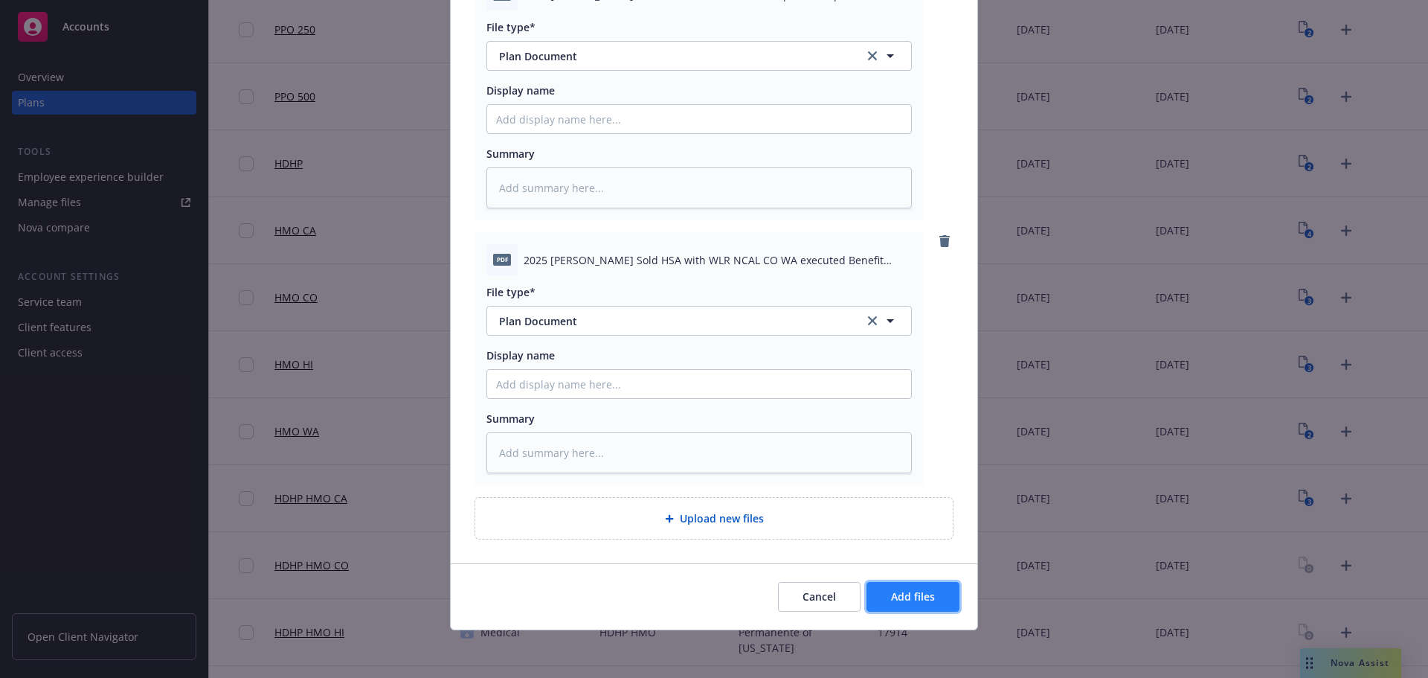
click at [942, 584] on button "Add files" at bounding box center [912, 597] width 93 height 30
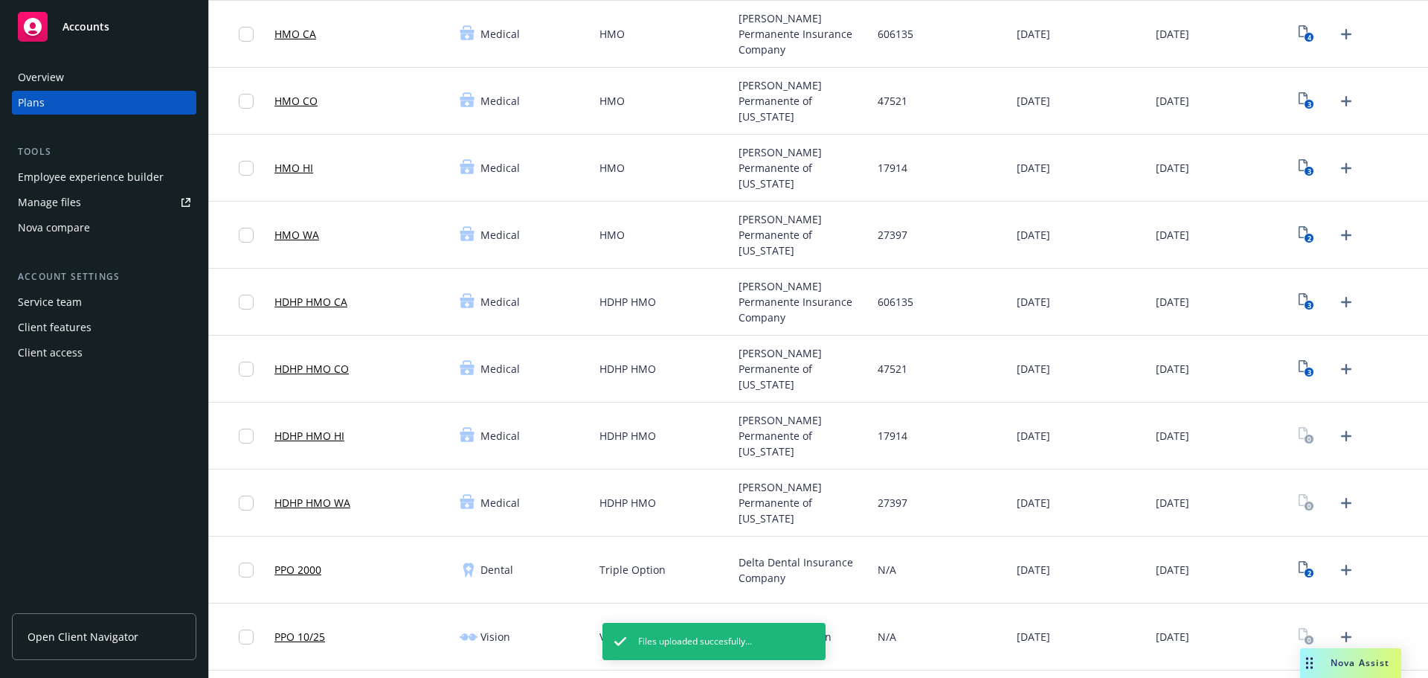
scroll to position [372, 0]
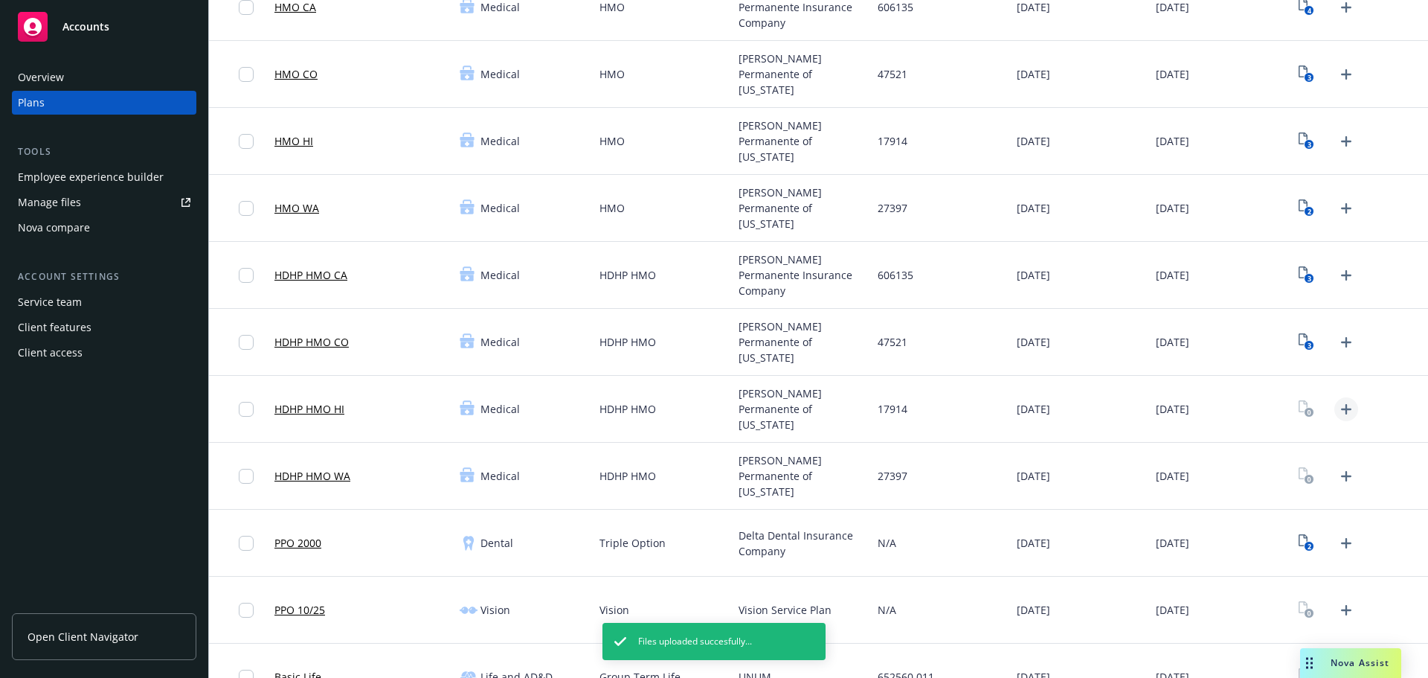
click at [1342, 411] on icon "Upload Plan Documents" at bounding box center [1346, 409] width 18 height 18
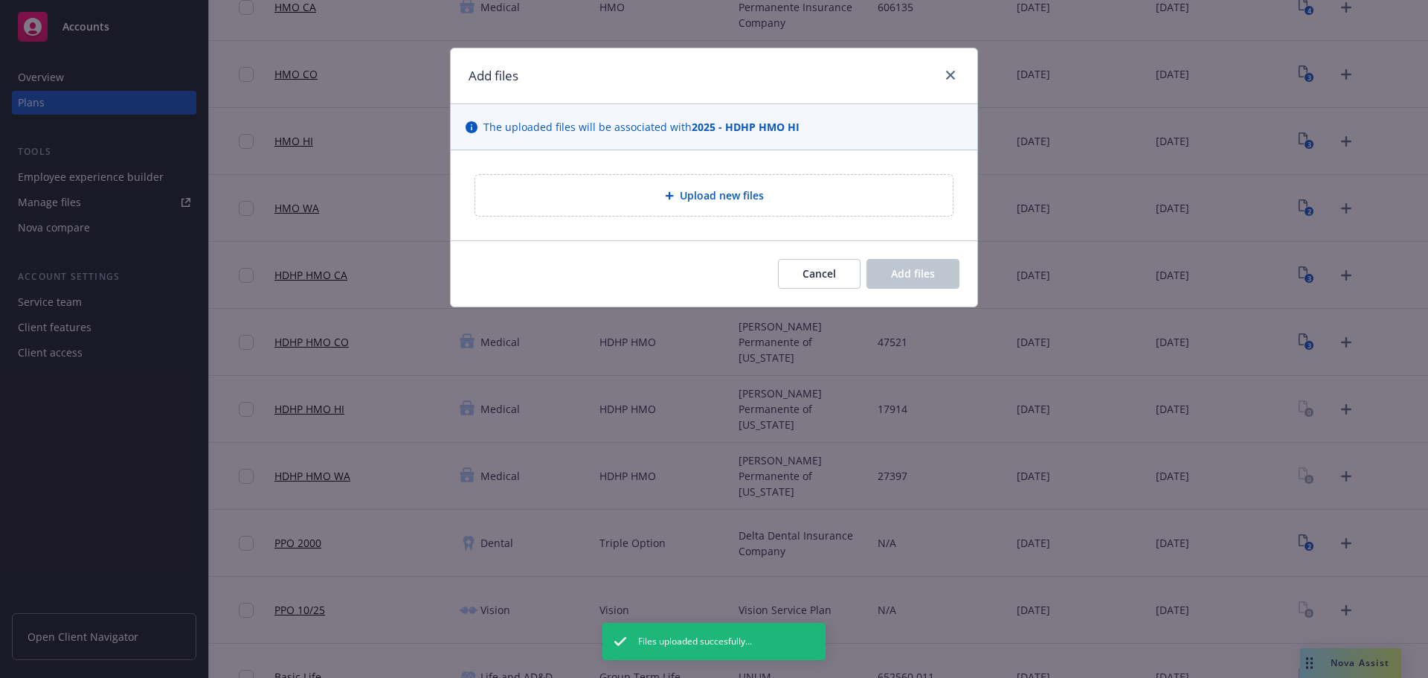
click at [693, 161] on div "Upload new files" at bounding box center [714, 195] width 527 height 90
click at [715, 198] on span "Upload new files" at bounding box center [722, 195] width 84 height 16
click at [823, 279] on span "Cancel" at bounding box center [818, 273] width 33 height 14
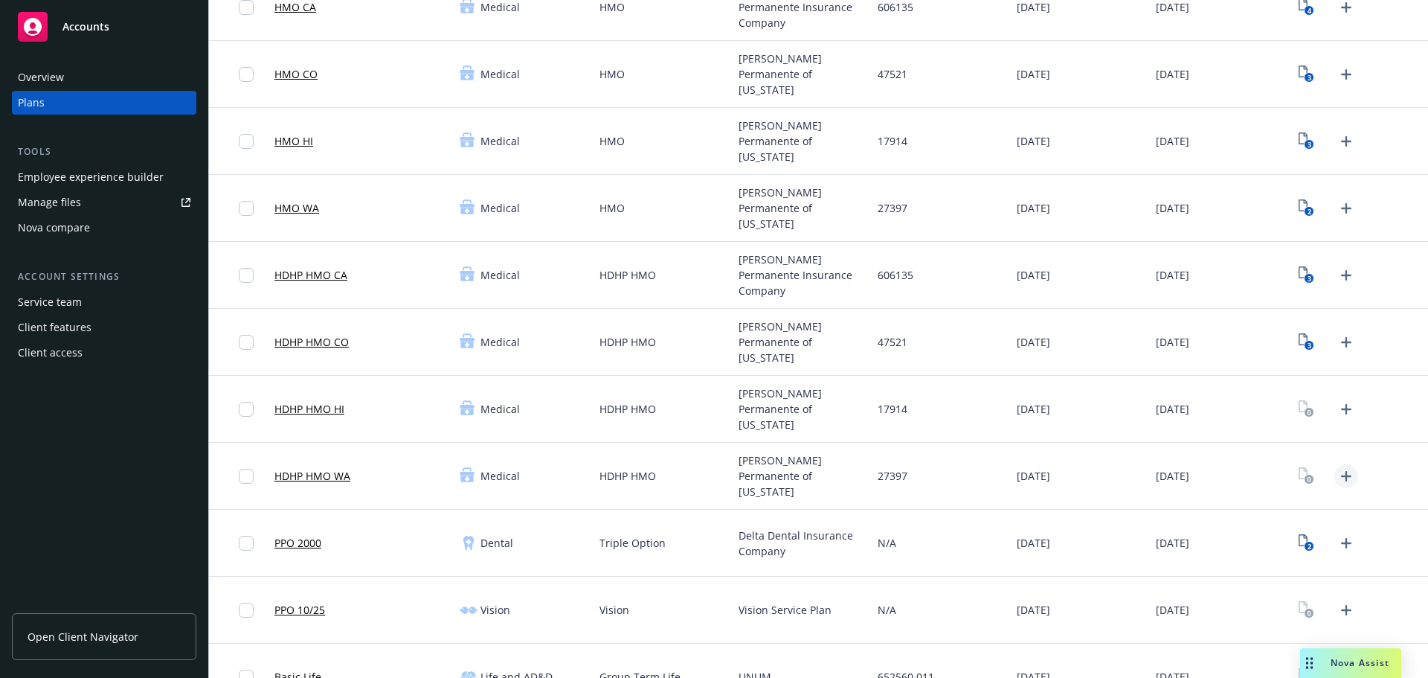
click at [1334, 485] on link "Upload Plan Documents" at bounding box center [1346, 476] width 24 height 24
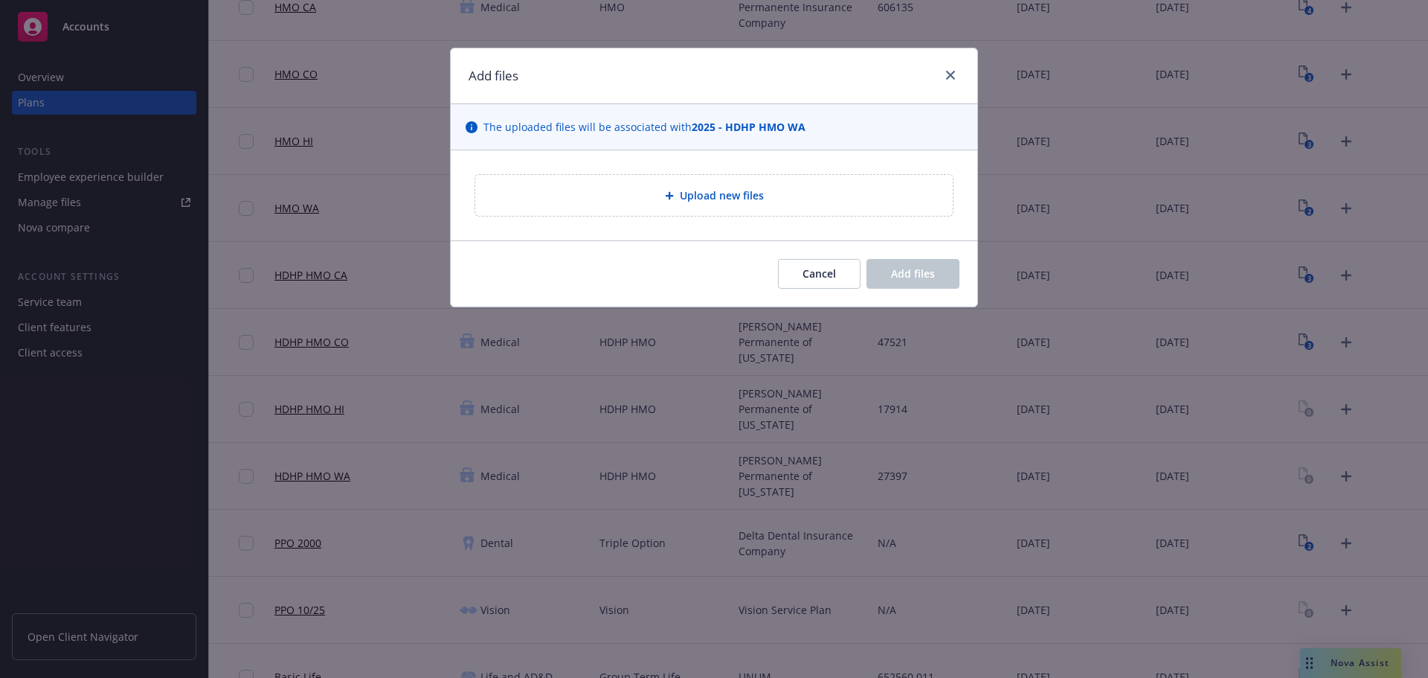
click at [672, 152] on div "Upload new files" at bounding box center [714, 195] width 527 height 90
click at [679, 202] on div "Upload new files" at bounding box center [714, 195] width 454 height 17
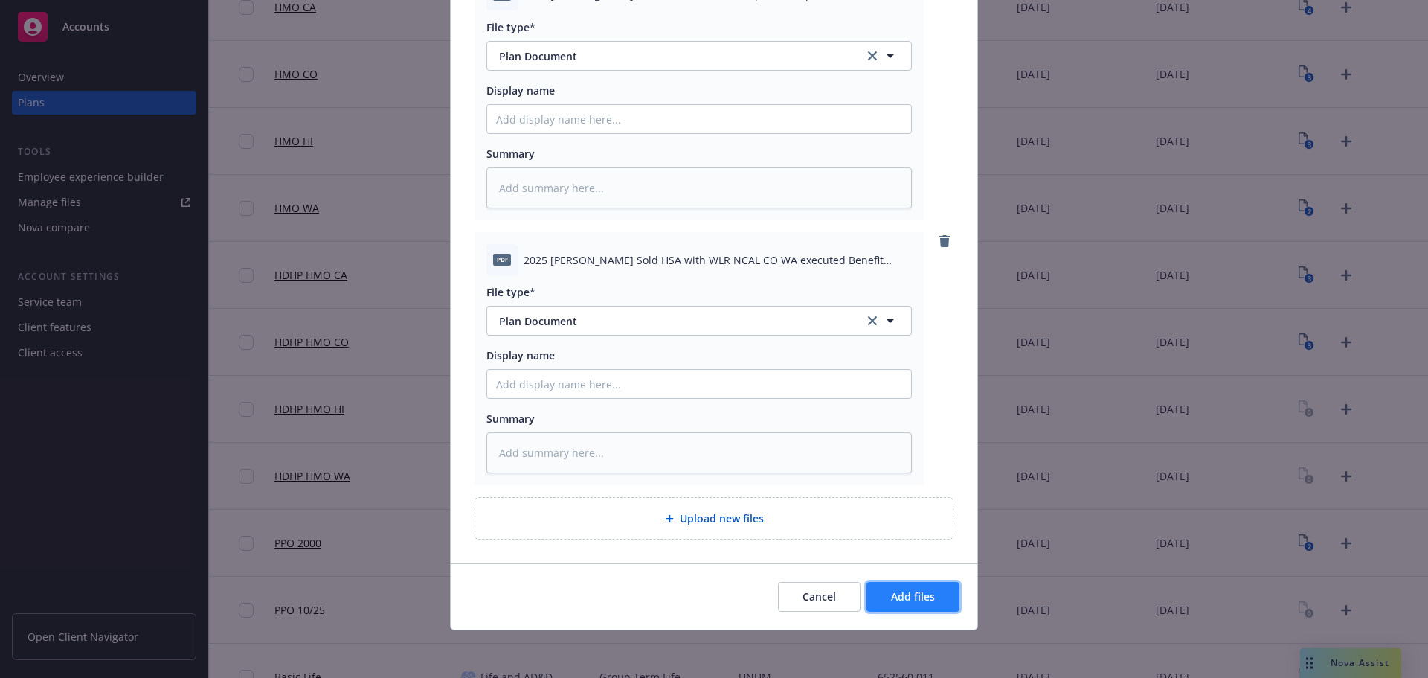
click at [932, 592] on button "Add files" at bounding box center [912, 597] width 93 height 30
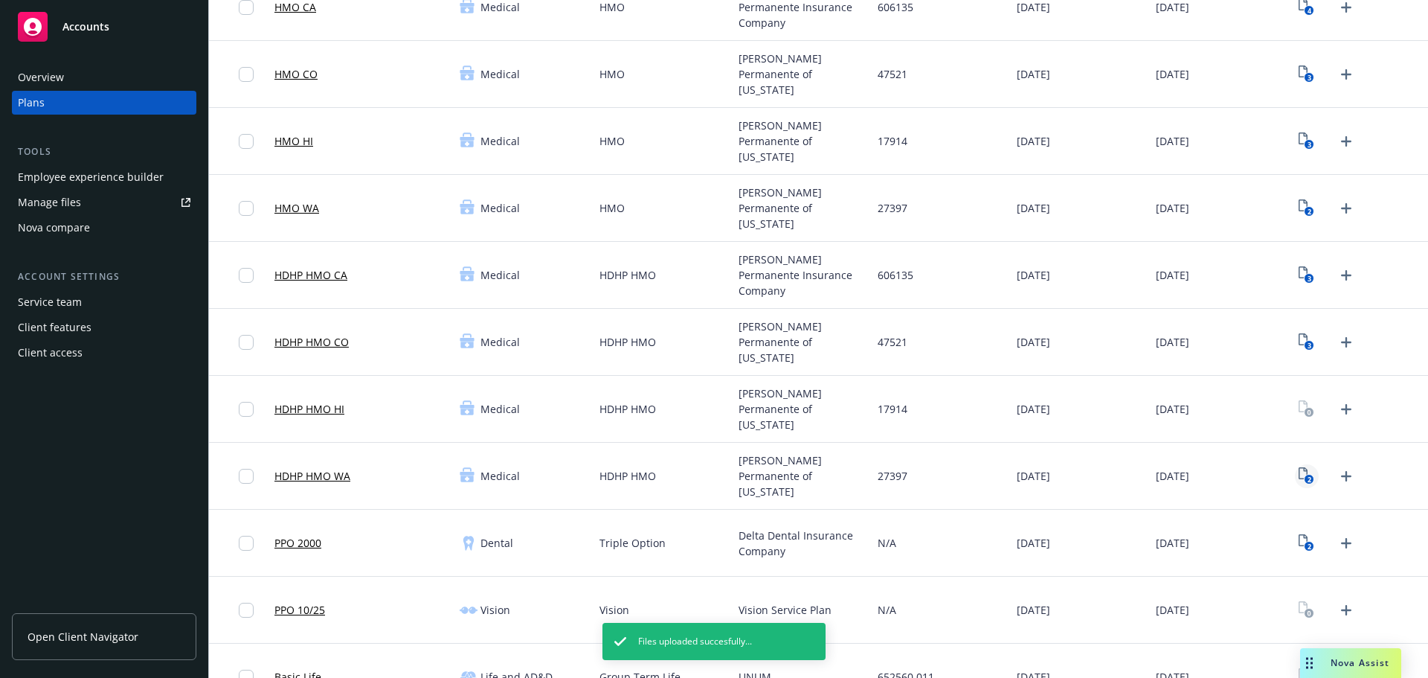
click at [1307, 477] on text "2" at bounding box center [1309, 479] width 4 height 10
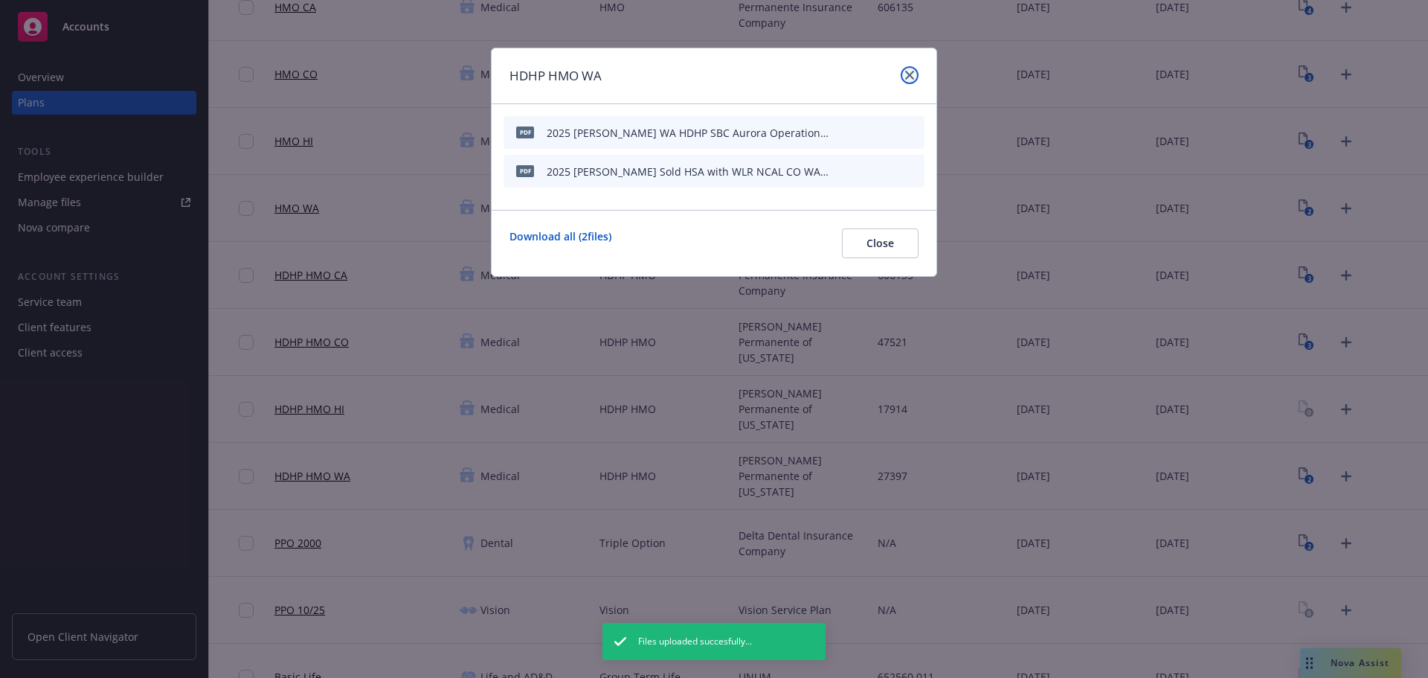
click at [910, 78] on icon "close" at bounding box center [909, 75] width 9 height 9
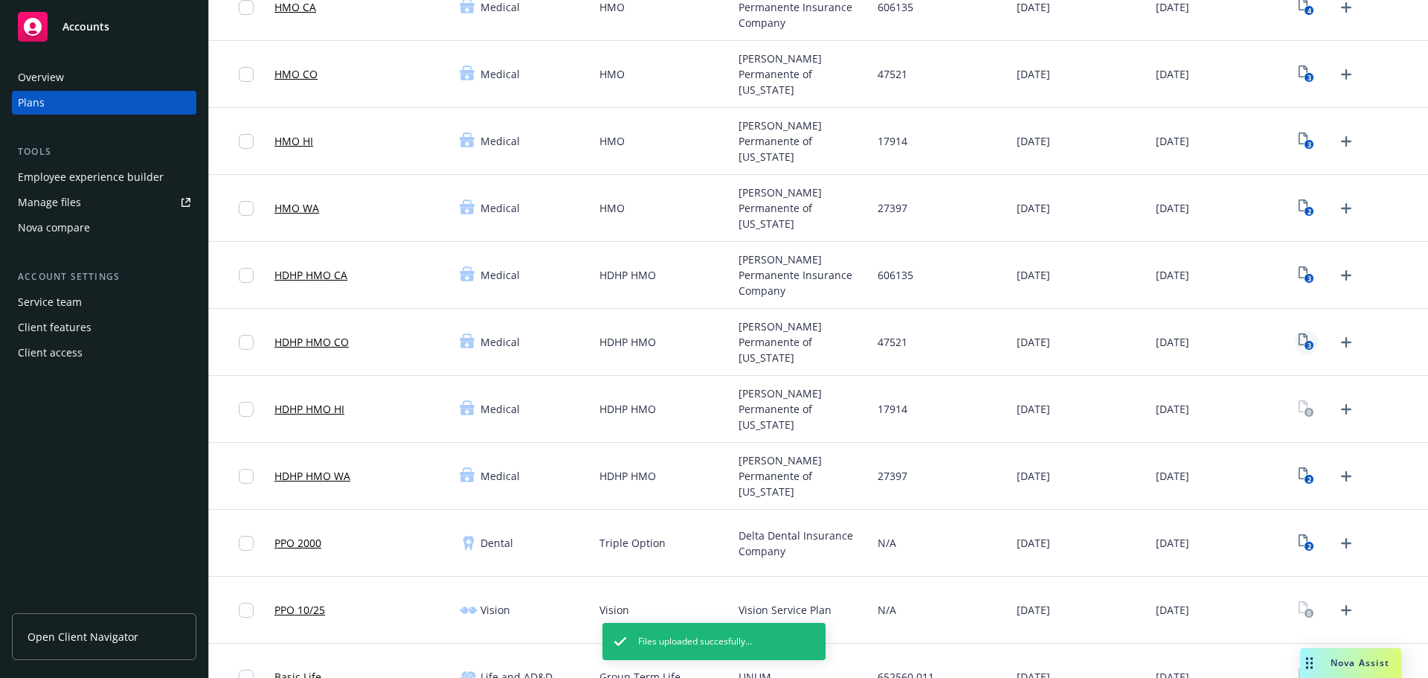
click at [1305, 348] on link "3" at bounding box center [1307, 342] width 24 height 24
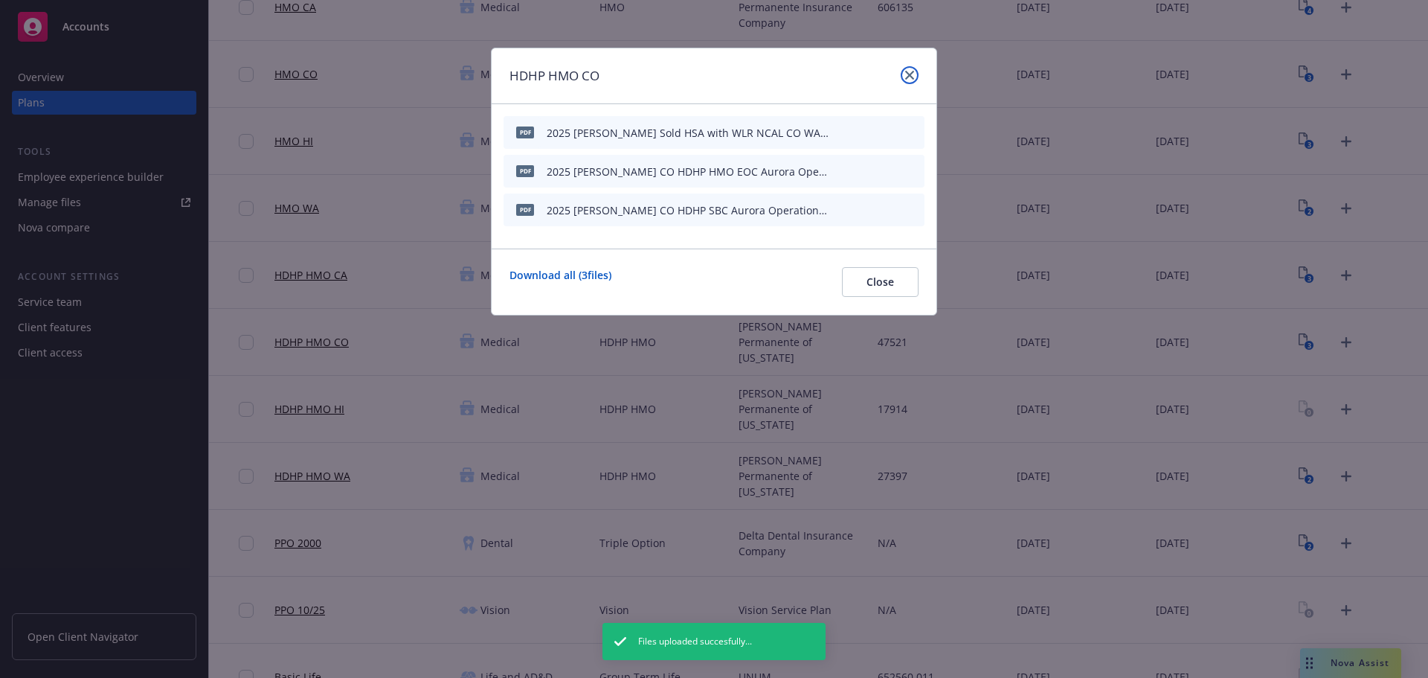
drag, startPoint x: 912, startPoint y: 74, endPoint x: 749, endPoint y: 233, distance: 227.2
click at [911, 74] on icon "close" at bounding box center [909, 75] width 9 height 9
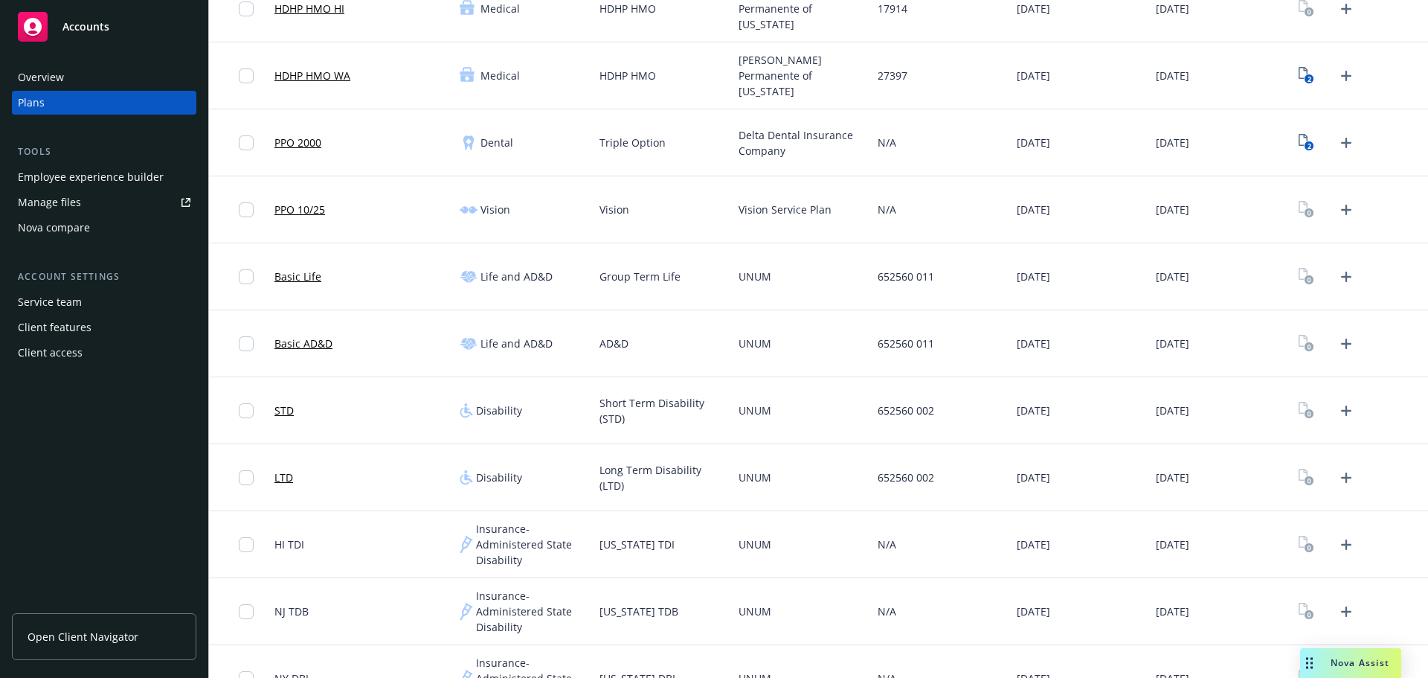
scroll to position [669, 0]
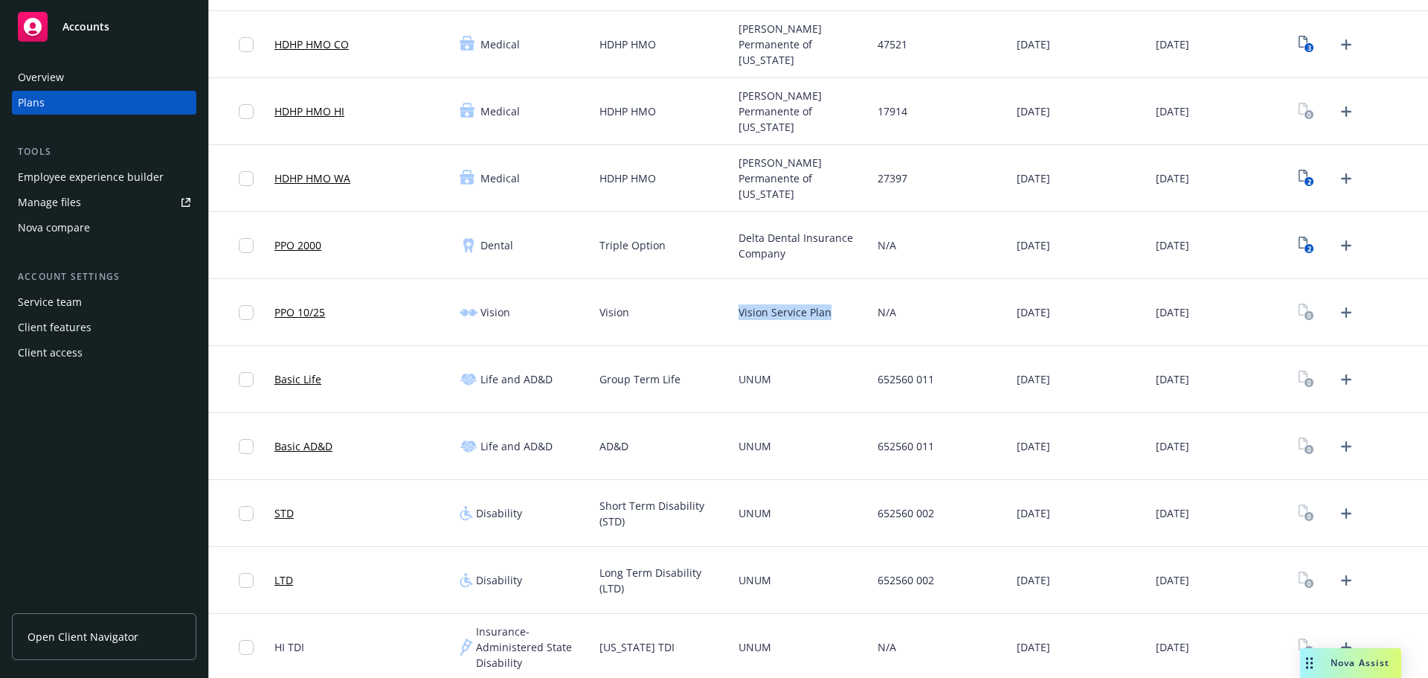
drag, startPoint x: 740, startPoint y: 310, endPoint x: 843, endPoint y: 306, distance: 102.7
click at [843, 306] on div "Vision Service Plan" at bounding box center [802, 312] width 139 height 67
click at [787, 318] on span "Vision Service Plan" at bounding box center [784, 312] width 93 height 16
click at [750, 321] on div "Vision Service Plan" at bounding box center [802, 312] width 139 height 67
click at [1301, 55] on link "3" at bounding box center [1307, 45] width 24 height 24
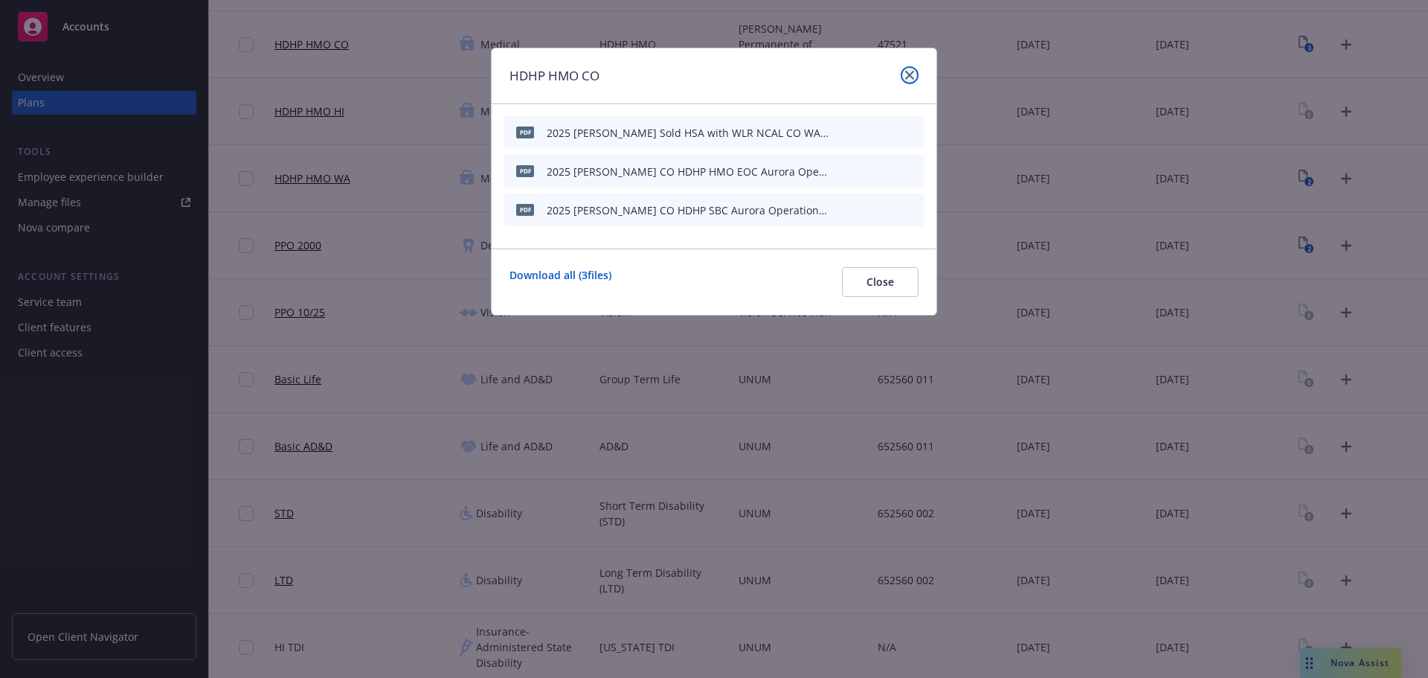
click at [912, 83] on link "close" at bounding box center [910, 75] width 18 height 18
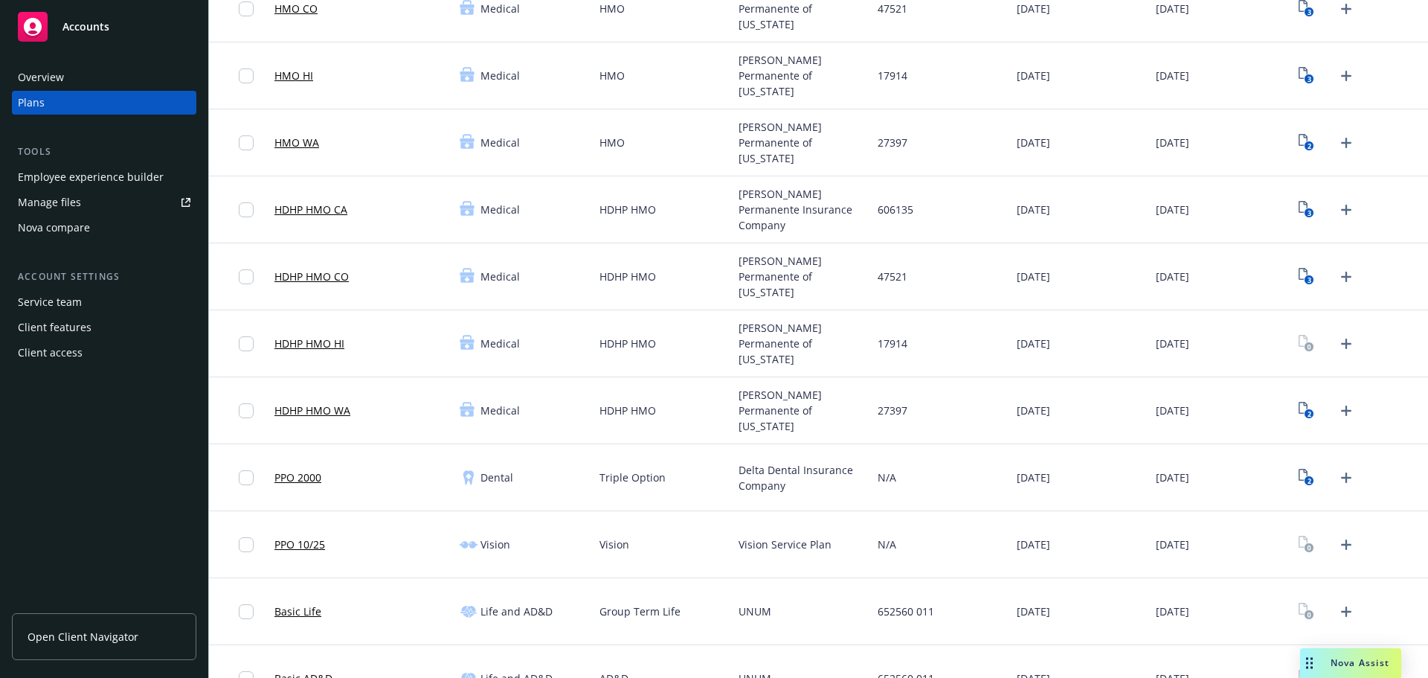
scroll to position [521, 0]
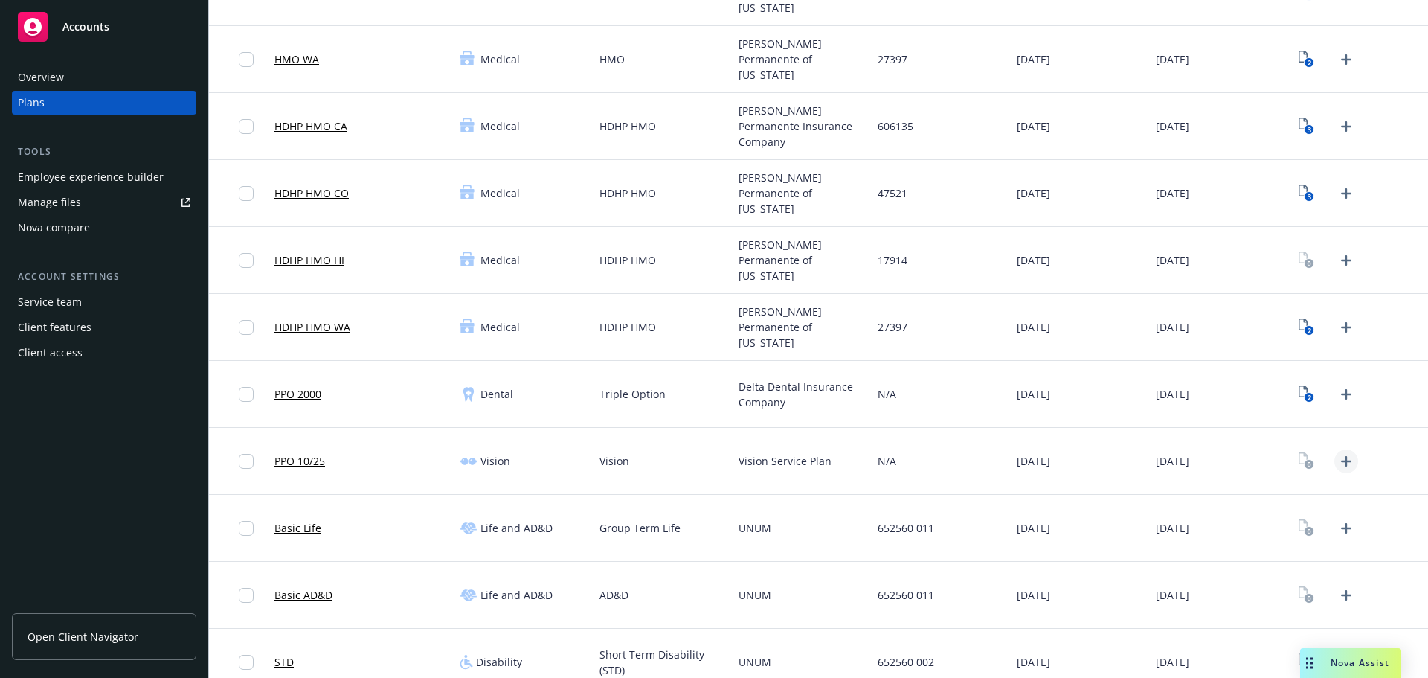
click at [1343, 463] on icon "Upload Plan Documents" at bounding box center [1346, 461] width 18 height 18
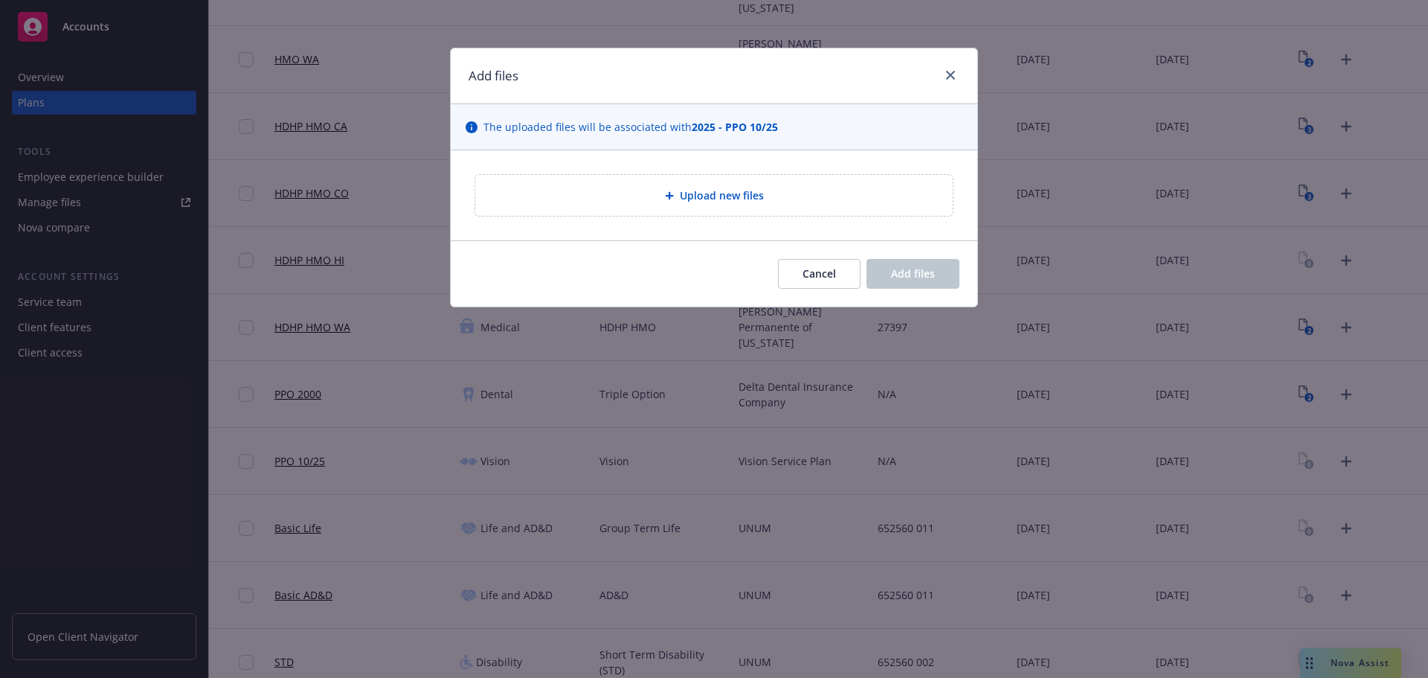
click at [705, 193] on span "Upload new files" at bounding box center [722, 195] width 84 height 16
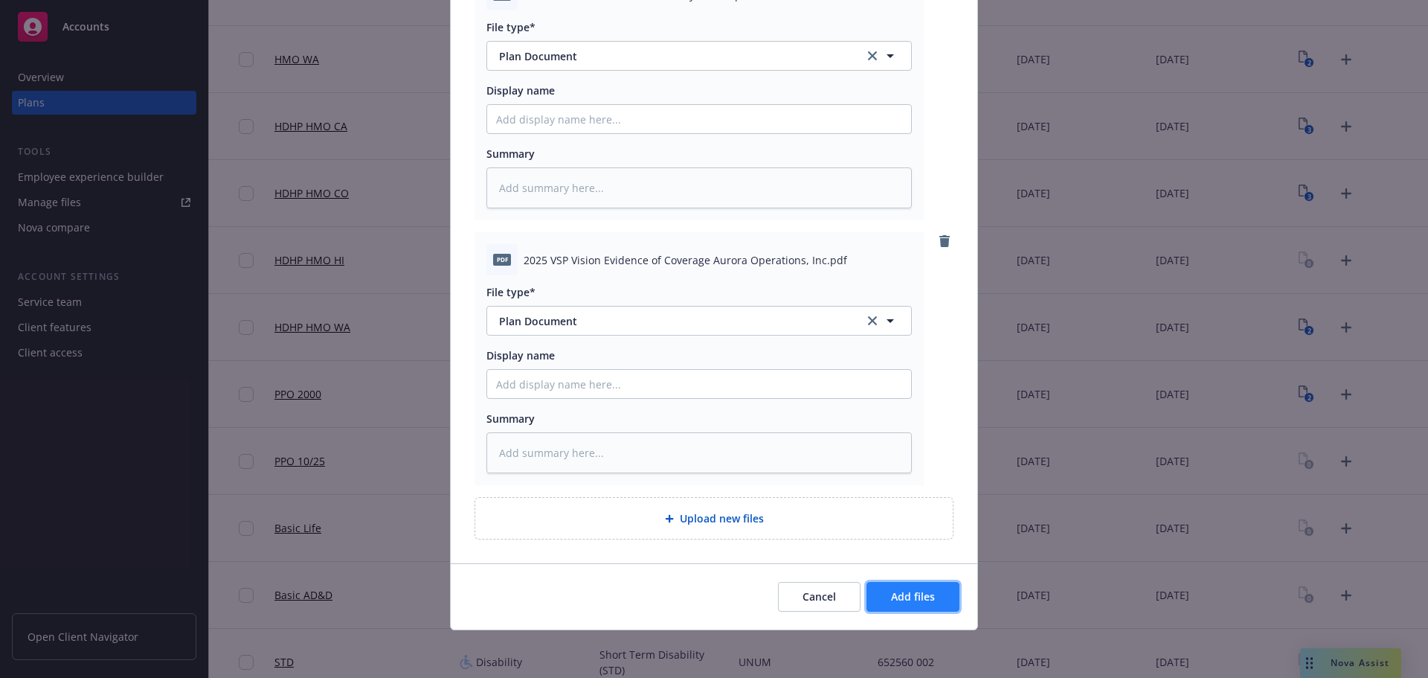
click at [901, 583] on button "Add files" at bounding box center [912, 597] width 93 height 30
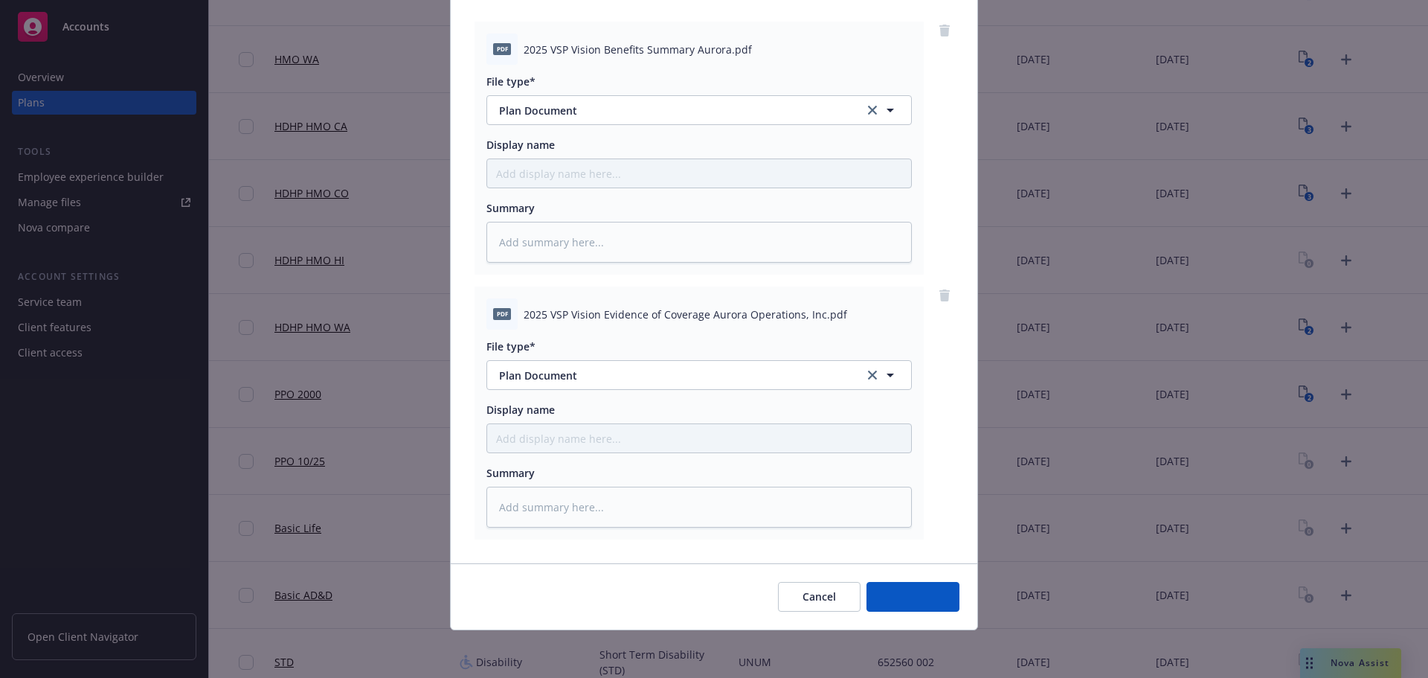
scroll to position [152, 0]
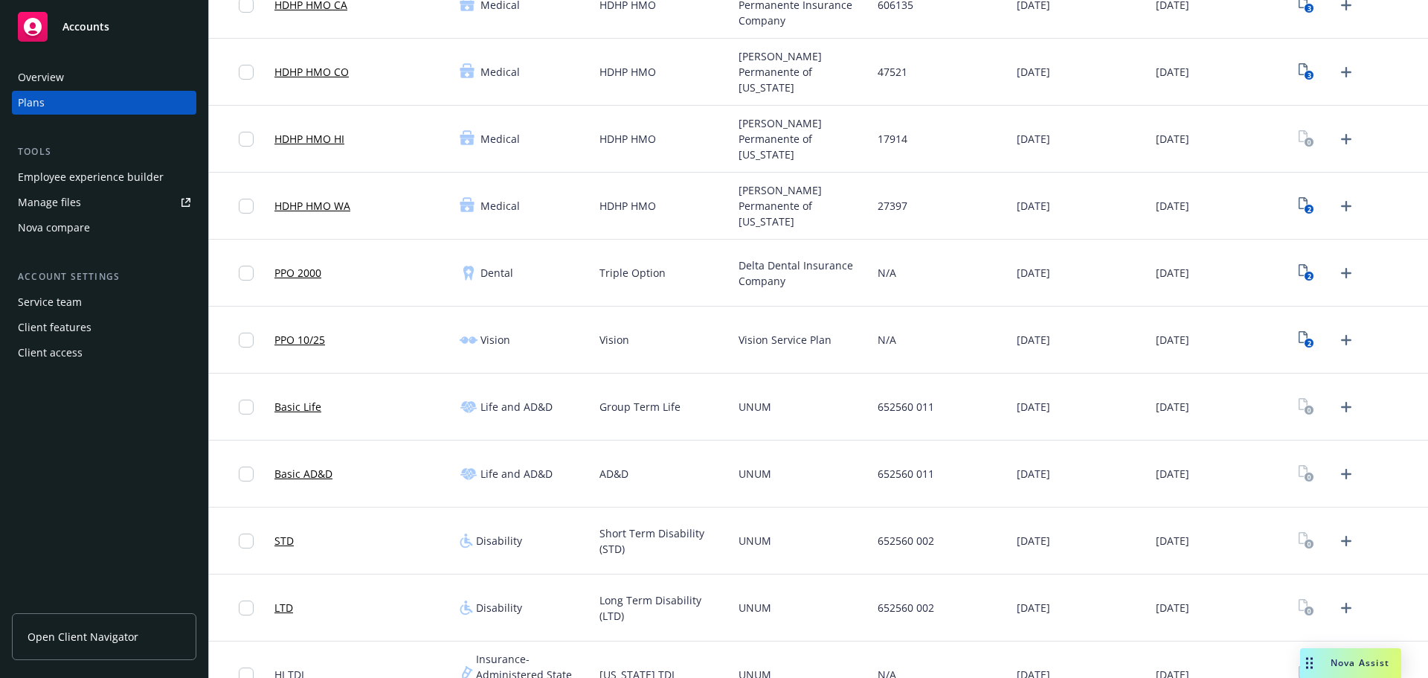
scroll to position [818, 0]
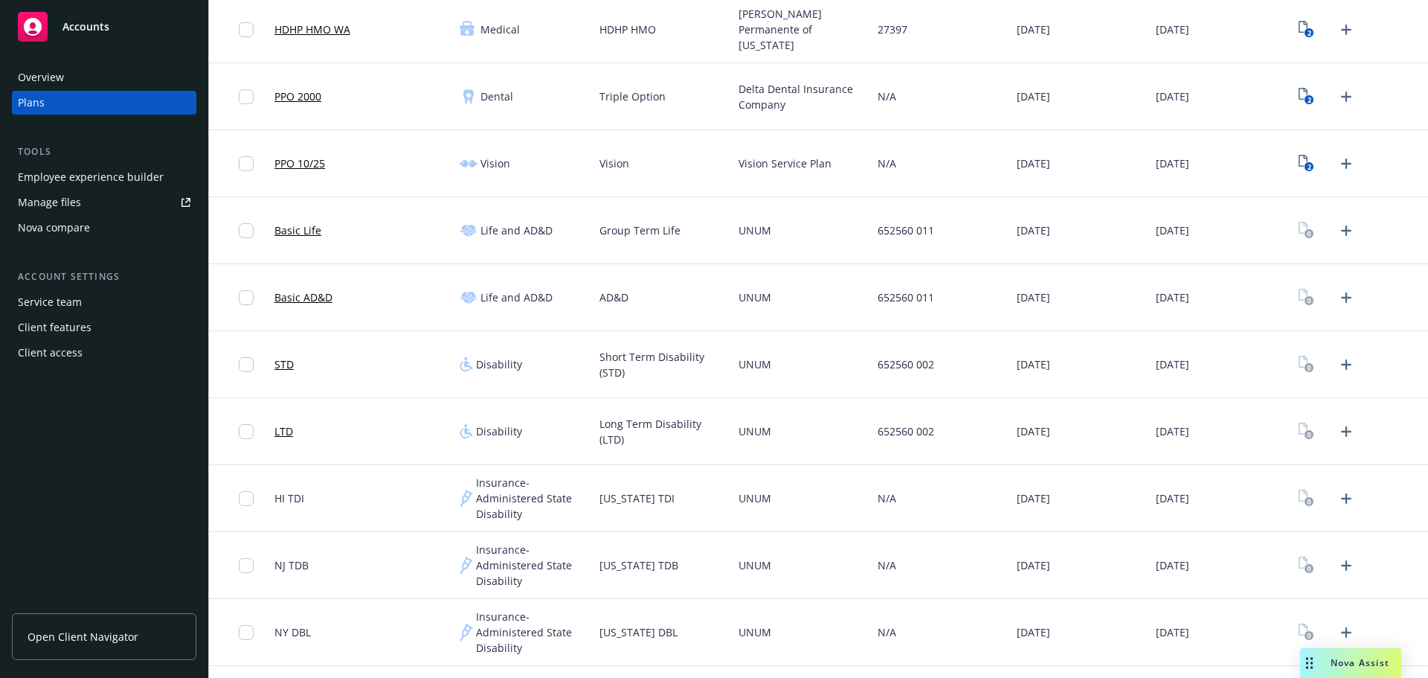
click at [1342, 248] on div at bounding box center [1358, 230] width 139 height 67
click at [1339, 241] on link "Upload Plan Documents" at bounding box center [1346, 231] width 24 height 24
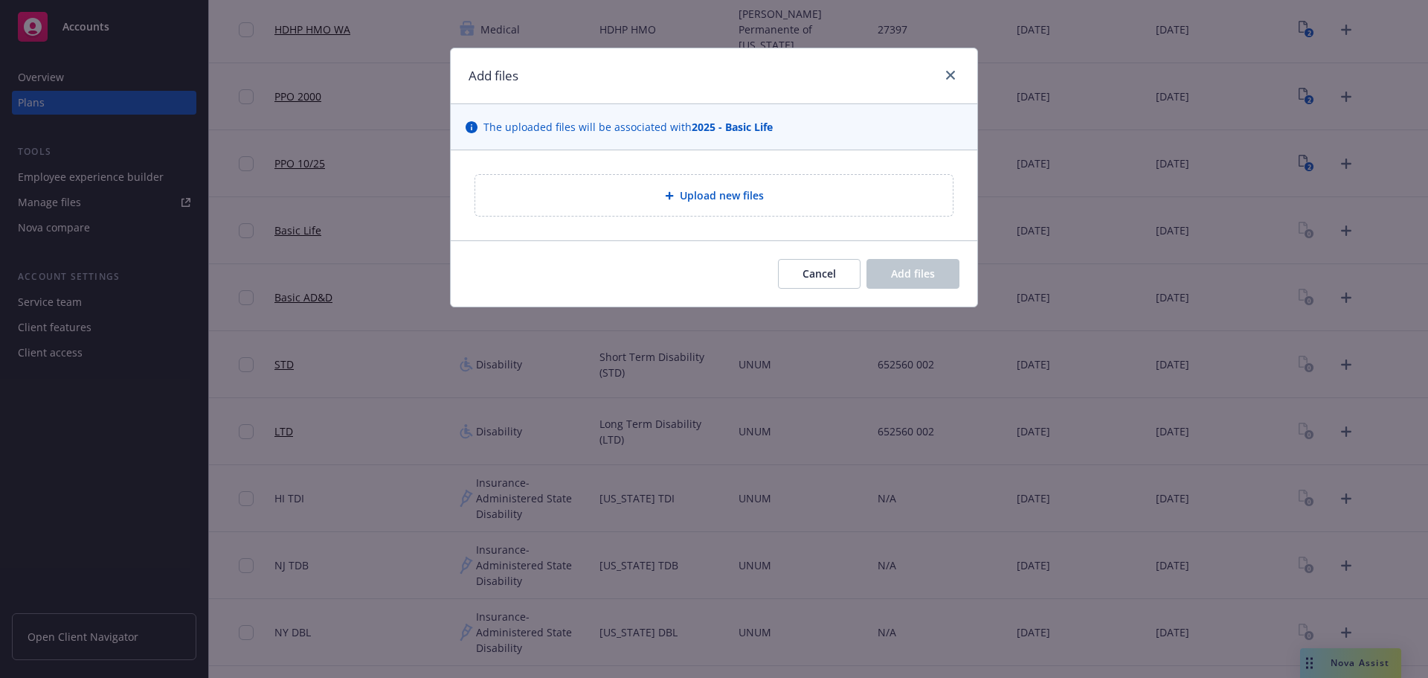
click at [756, 198] on span "Upload new files" at bounding box center [722, 195] width 84 height 16
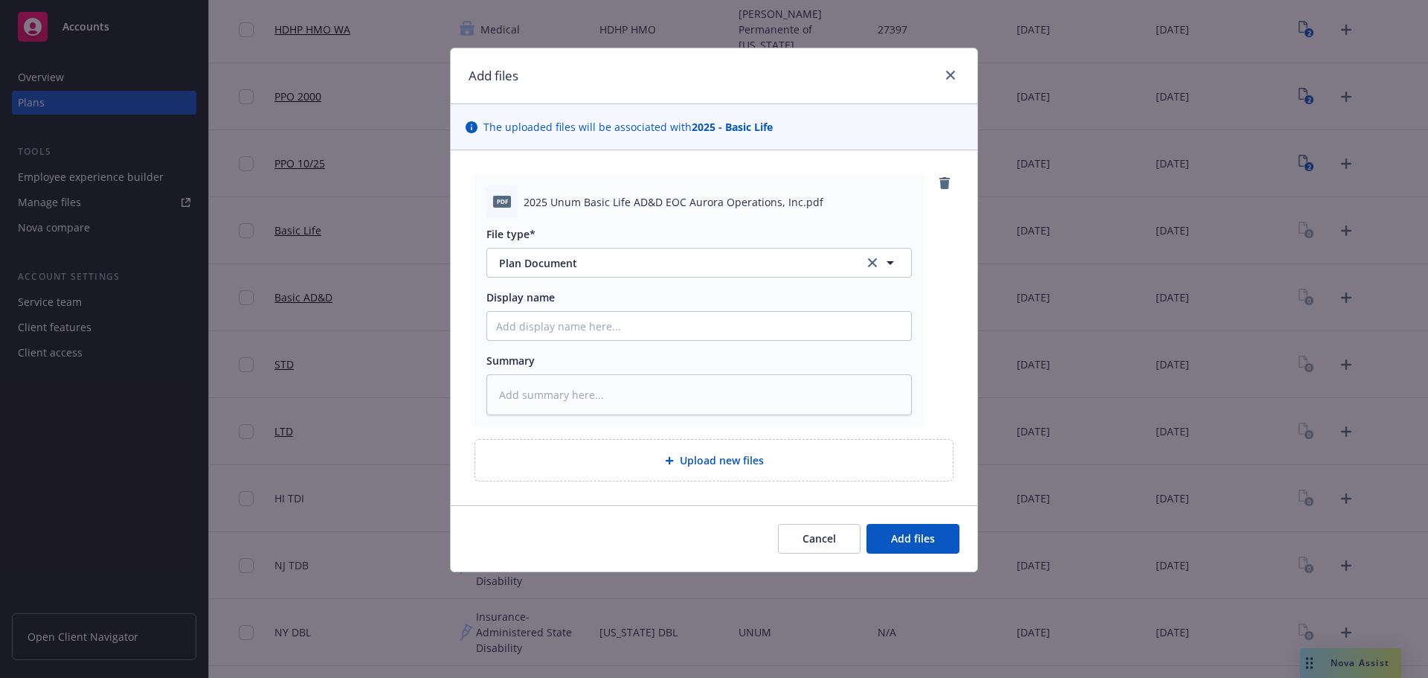
click at [921, 559] on div "Cancel Add files" at bounding box center [714, 538] width 527 height 66
click at [925, 545] on span "Add files" at bounding box center [913, 538] width 44 height 14
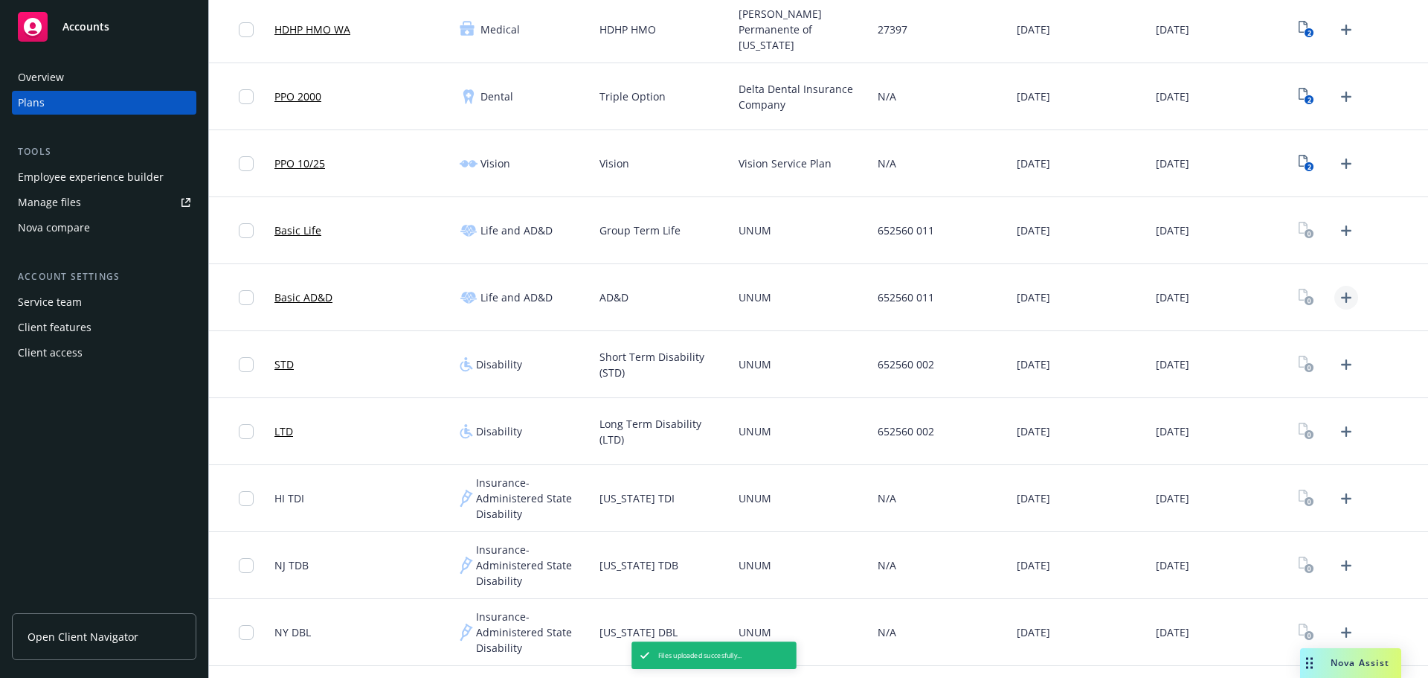
click at [1337, 303] on icon "Upload Plan Documents" at bounding box center [1346, 298] width 18 height 18
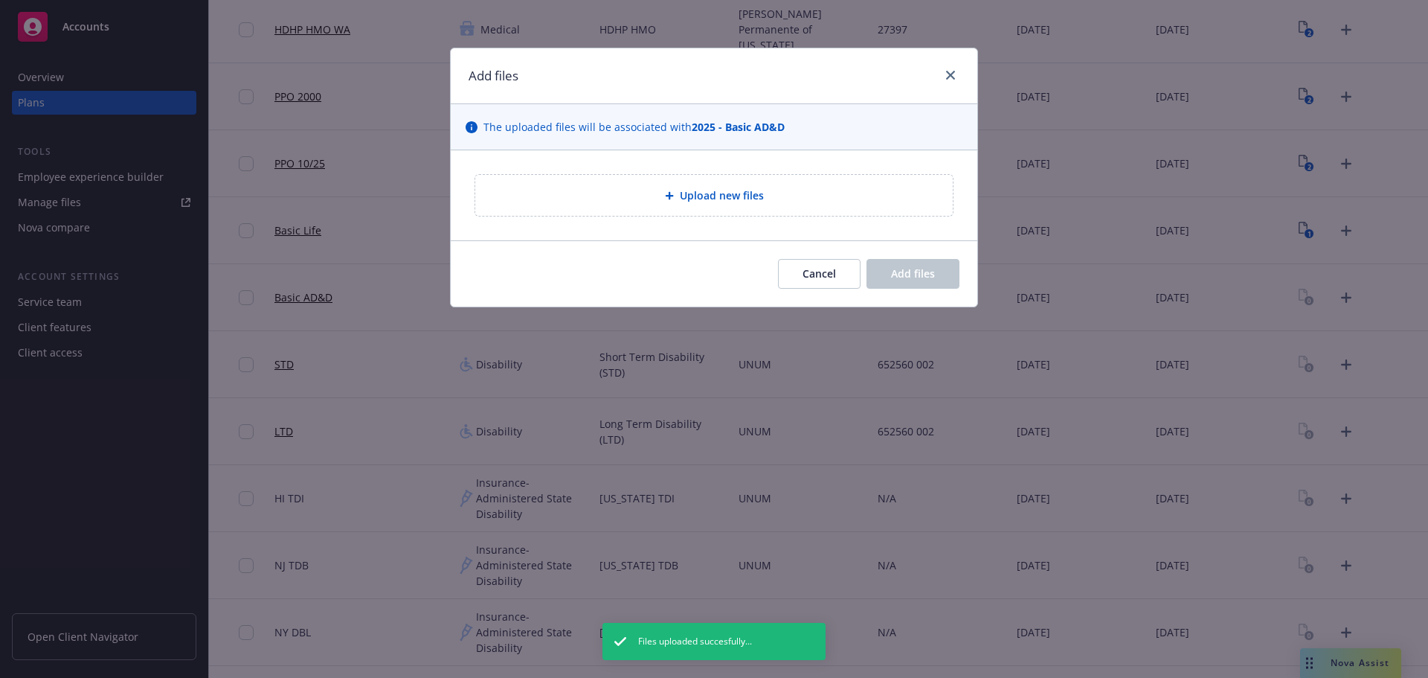
click at [702, 207] on div "Upload new files" at bounding box center [713, 195] width 477 height 41
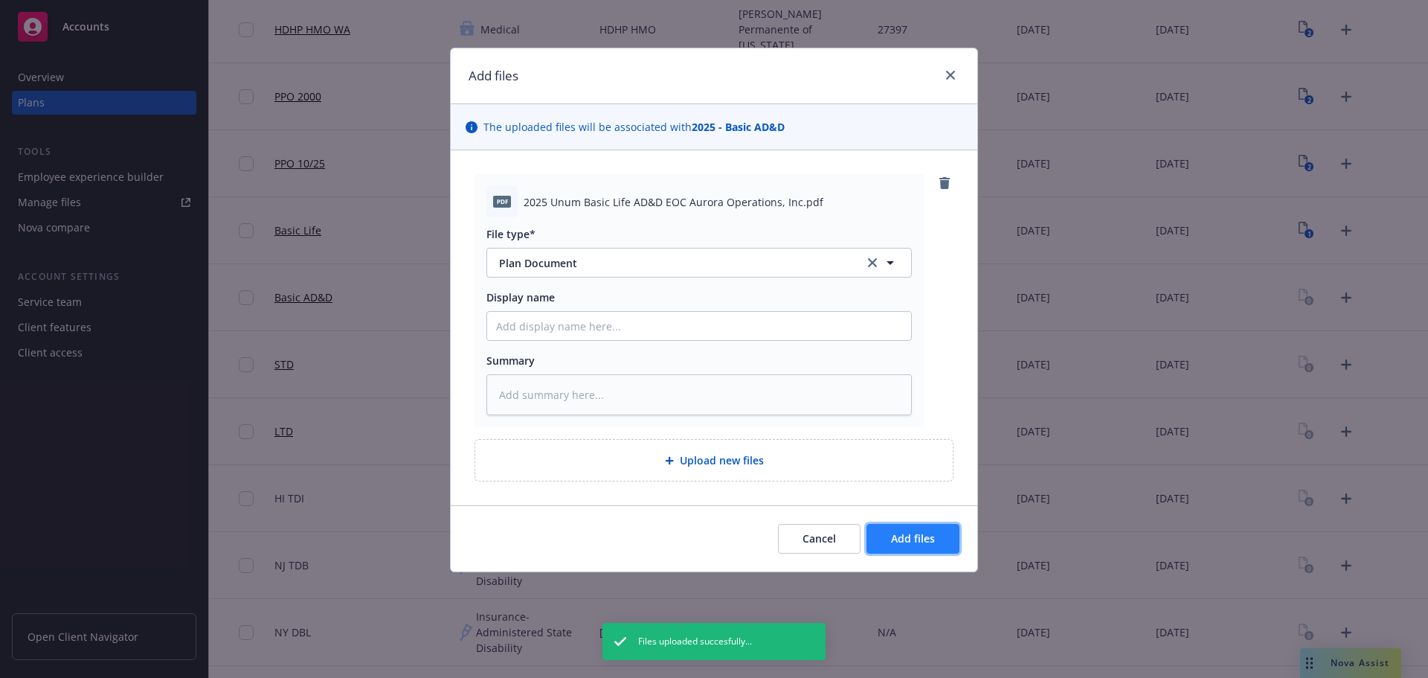
click at [915, 540] on span "Add files" at bounding box center [913, 538] width 44 height 14
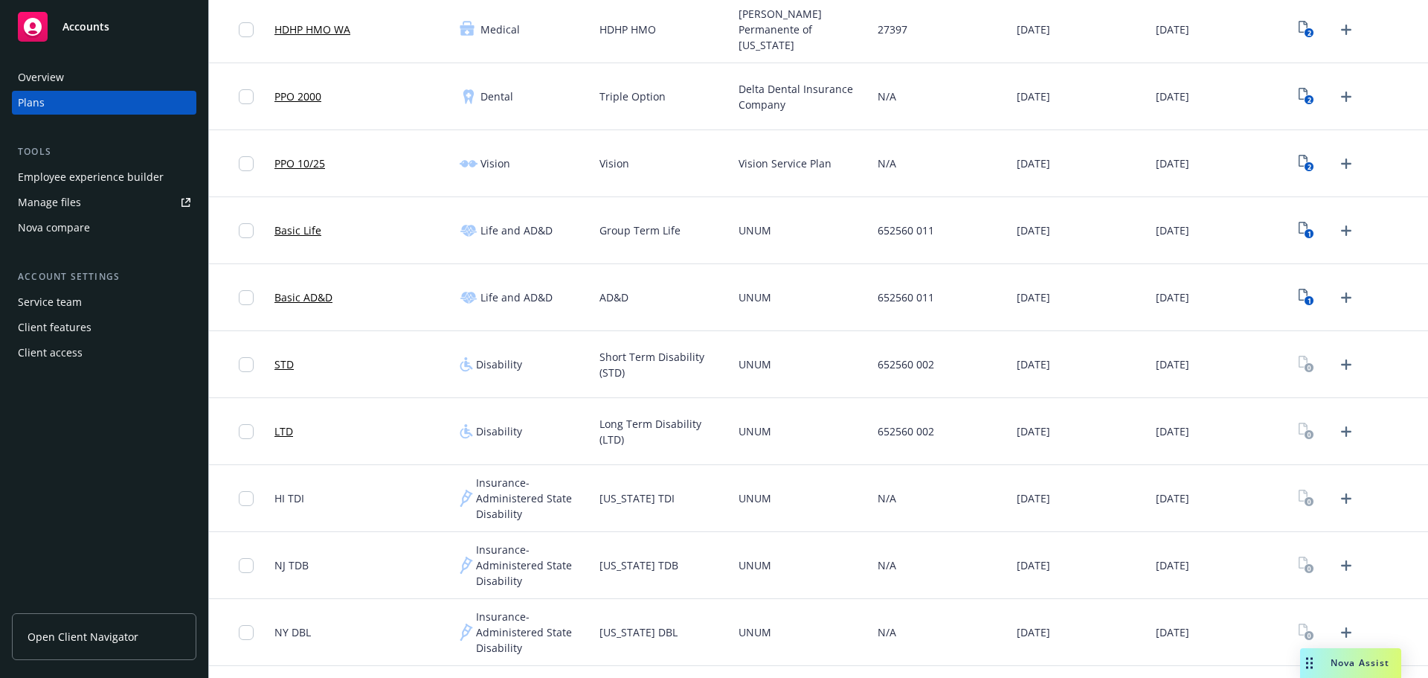
click at [1325, 355] on div at bounding box center [1327, 365] width 64 height 24
click at [1341, 364] on icon "Upload Plan Documents" at bounding box center [1346, 364] width 10 height 10
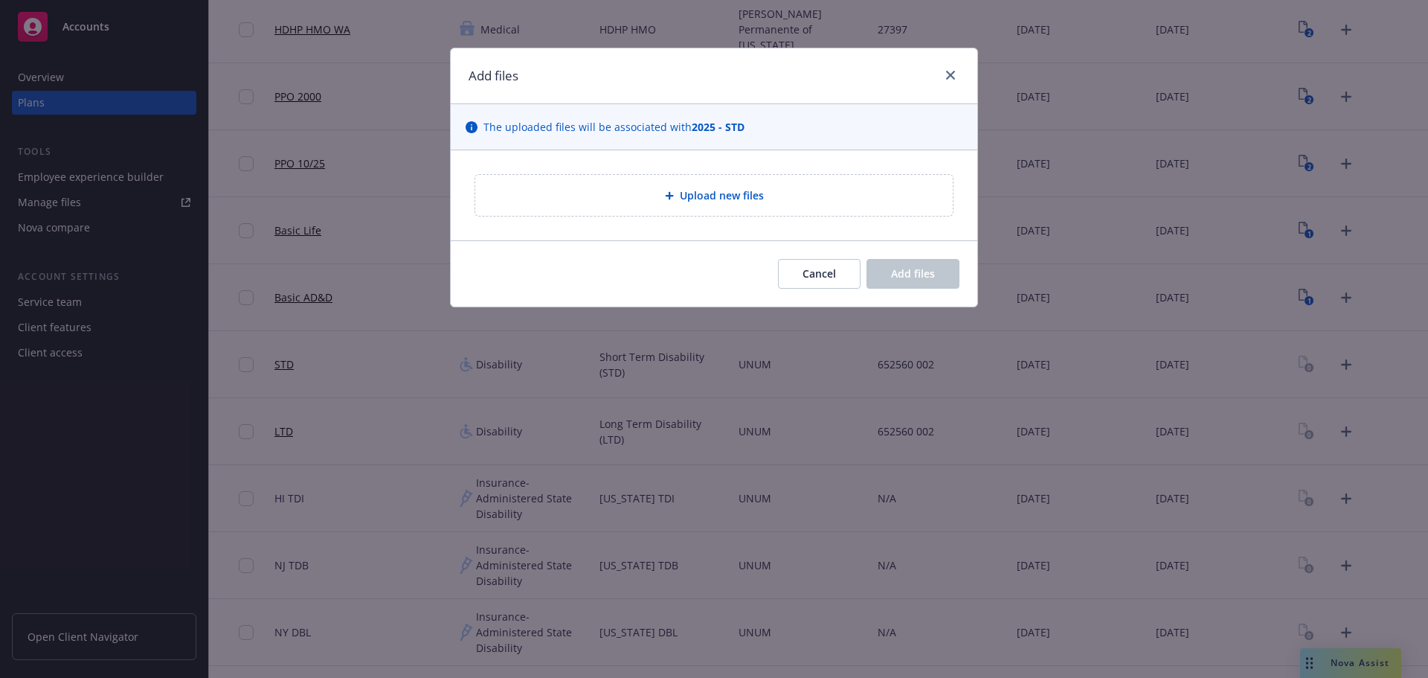
click at [701, 164] on div "Upload new files" at bounding box center [714, 195] width 527 height 90
click at [701, 174] on div "Upload new files" at bounding box center [714, 195] width 527 height 90
click at [721, 199] on span "Upload new files" at bounding box center [722, 195] width 84 height 16
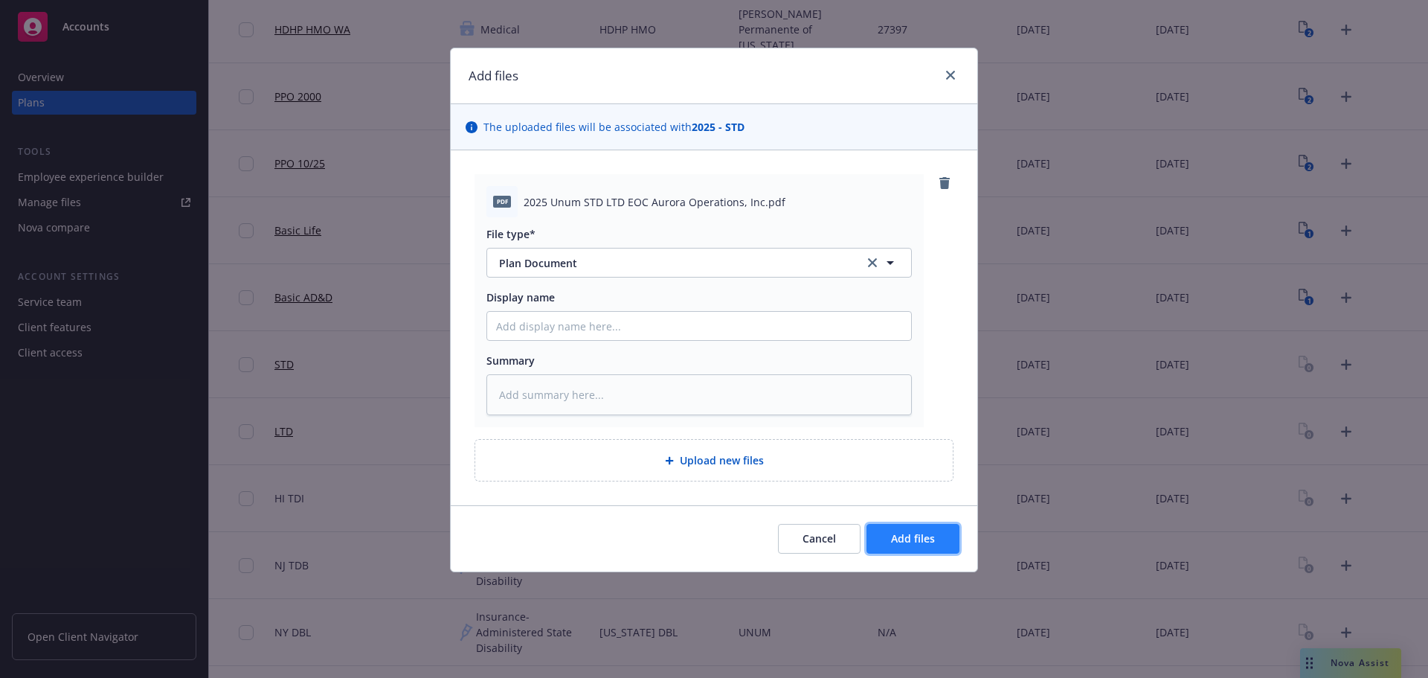
click at [935, 532] on button "Add files" at bounding box center [912, 539] width 93 height 30
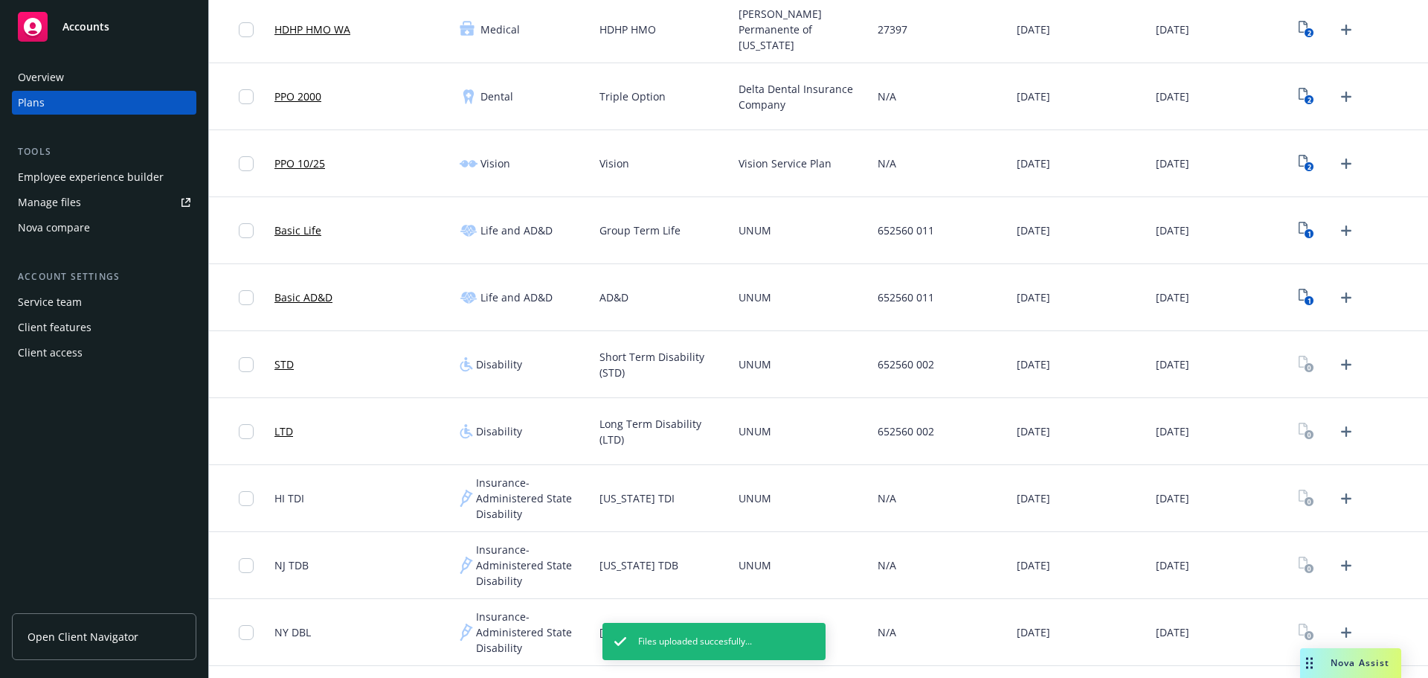
click at [1337, 439] on icon "Upload Plan Documents" at bounding box center [1346, 431] width 18 height 18
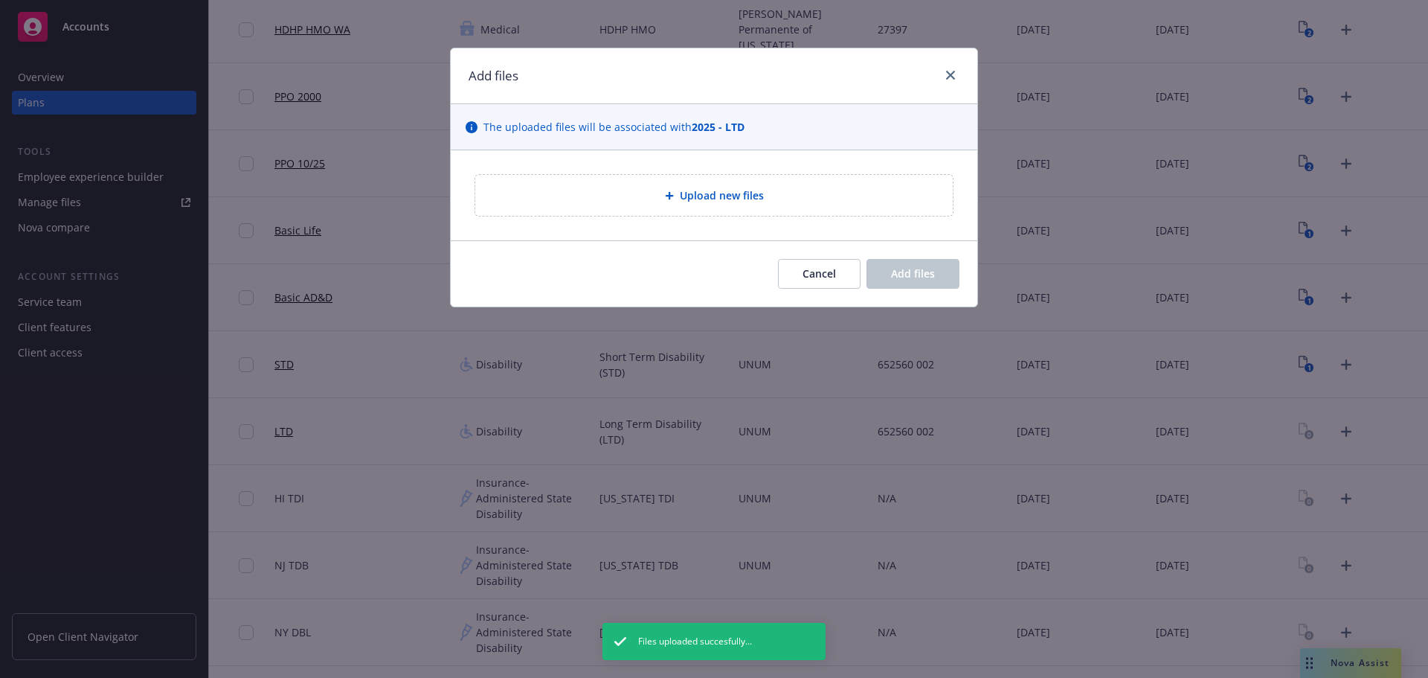
click at [756, 204] on div "Upload new files" at bounding box center [714, 195] width 454 height 17
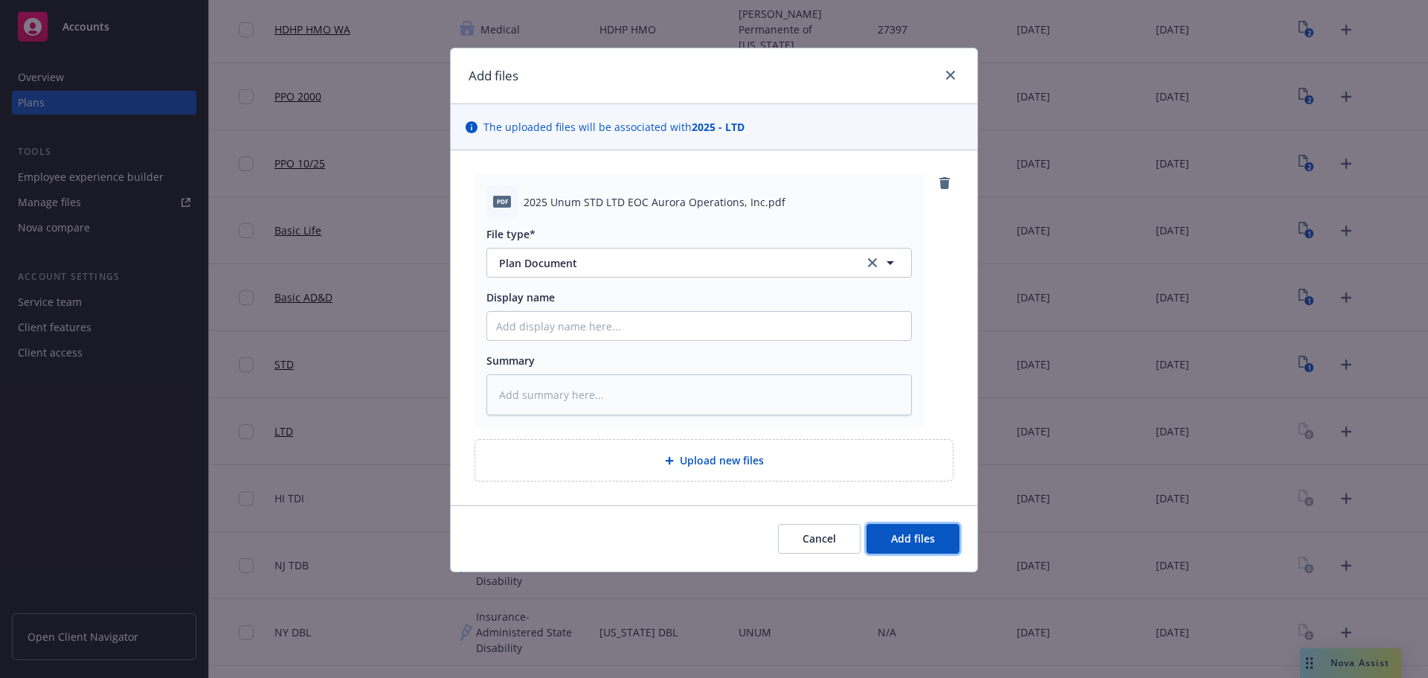
click at [948, 540] on button "Add files" at bounding box center [912, 539] width 93 height 30
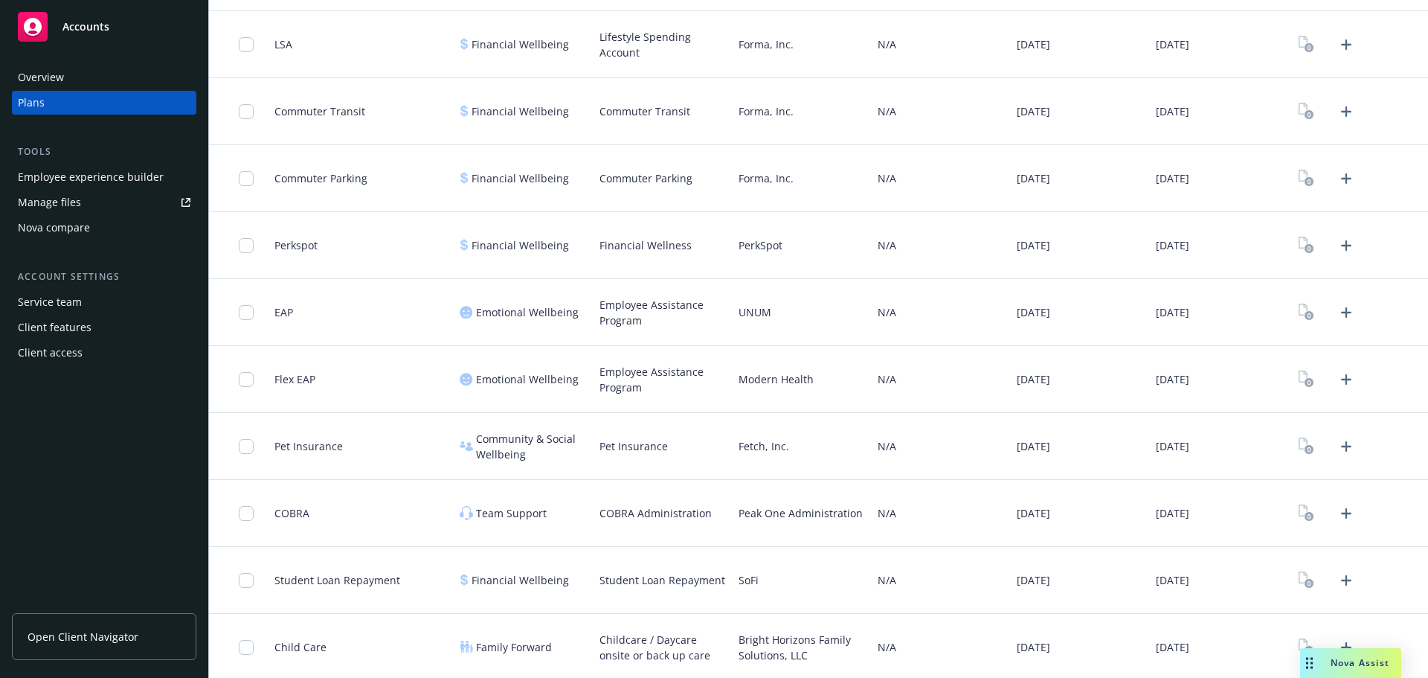
scroll to position [1810, 0]
click at [1350, 380] on div at bounding box center [1358, 376] width 139 height 67
click at [1342, 379] on icon "Upload Plan Documents" at bounding box center [1346, 376] width 18 height 18
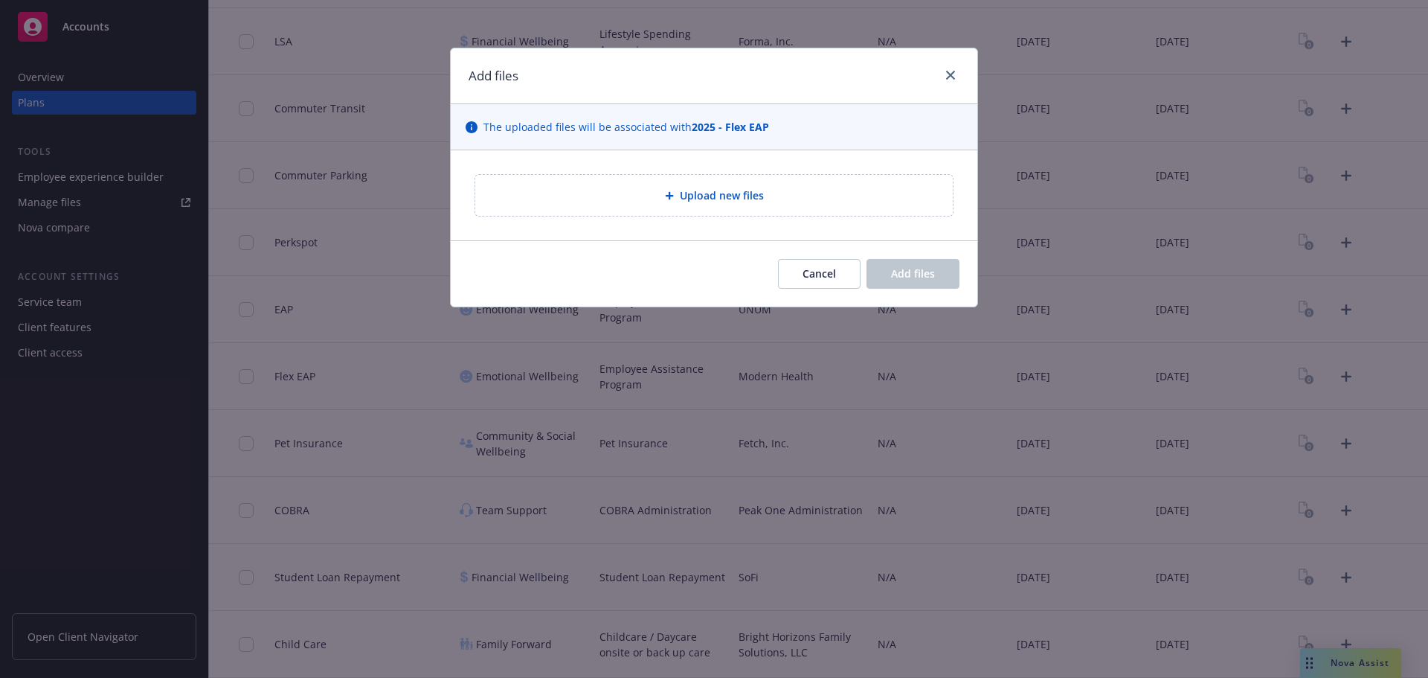
click at [756, 202] on span "Upload new files" at bounding box center [722, 195] width 84 height 16
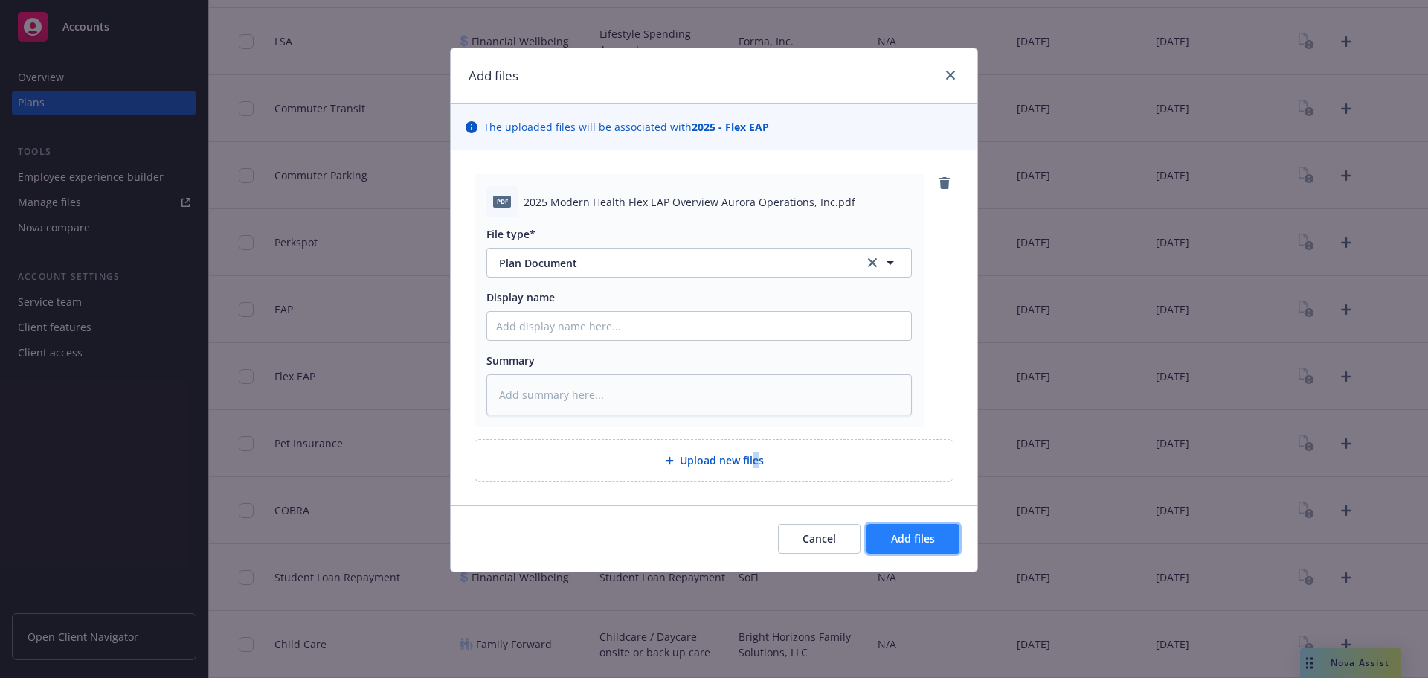
click at [905, 537] on span "Add files" at bounding box center [913, 538] width 44 height 14
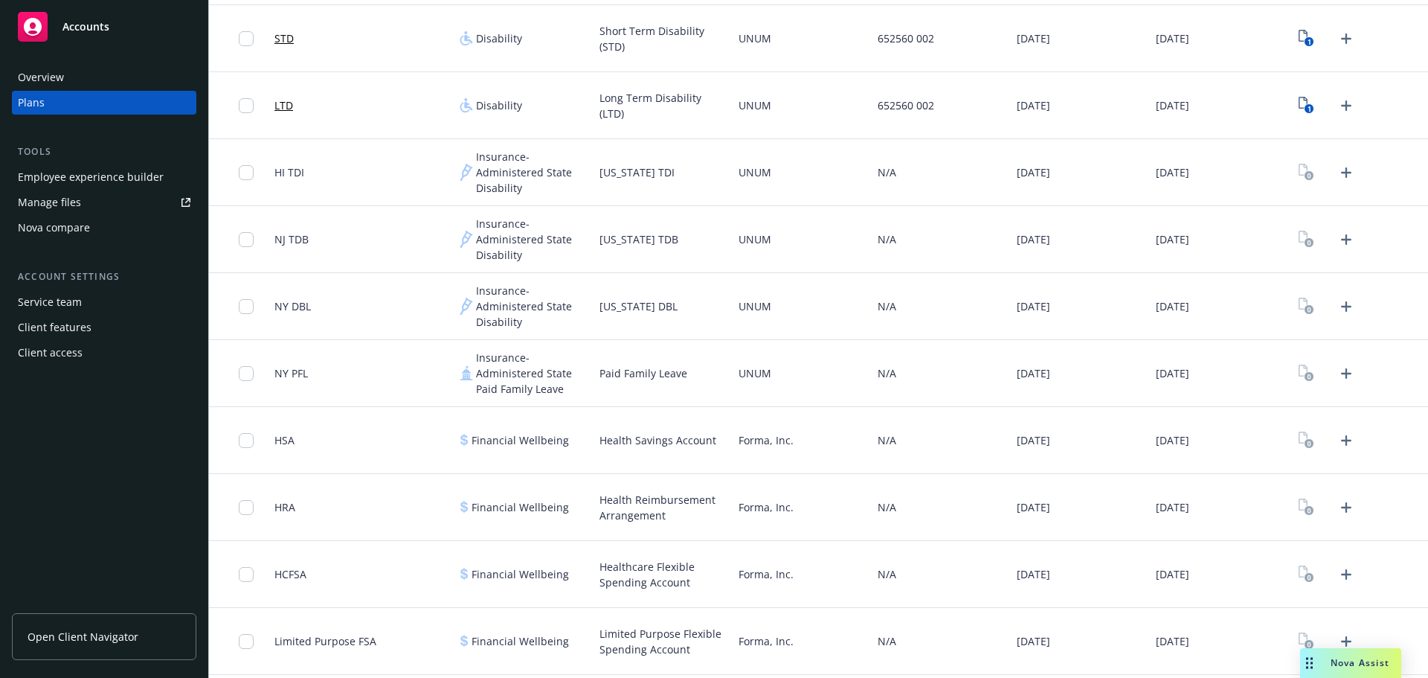
scroll to position [1141, 0]
click at [1337, 181] on icon "Upload Plan Documents" at bounding box center [1346, 176] width 18 height 18
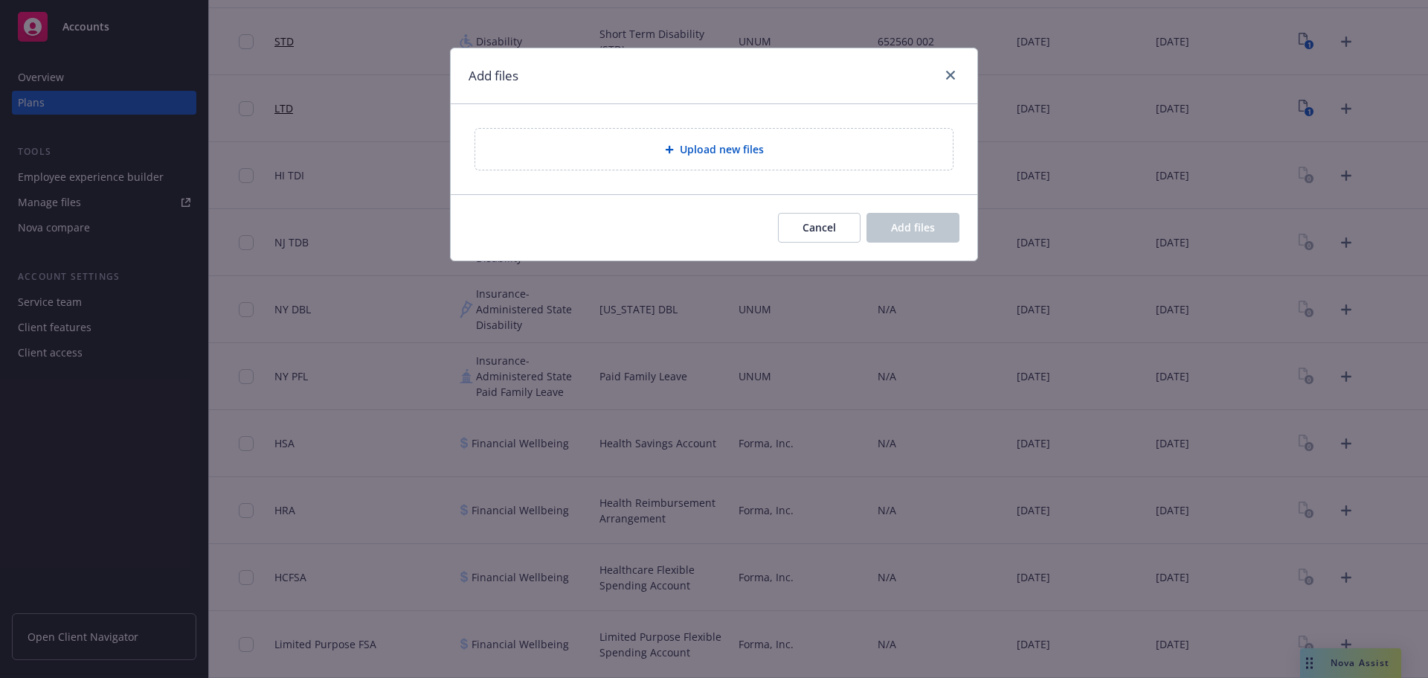
click at [809, 159] on div "Upload new files" at bounding box center [714, 149] width 527 height 90
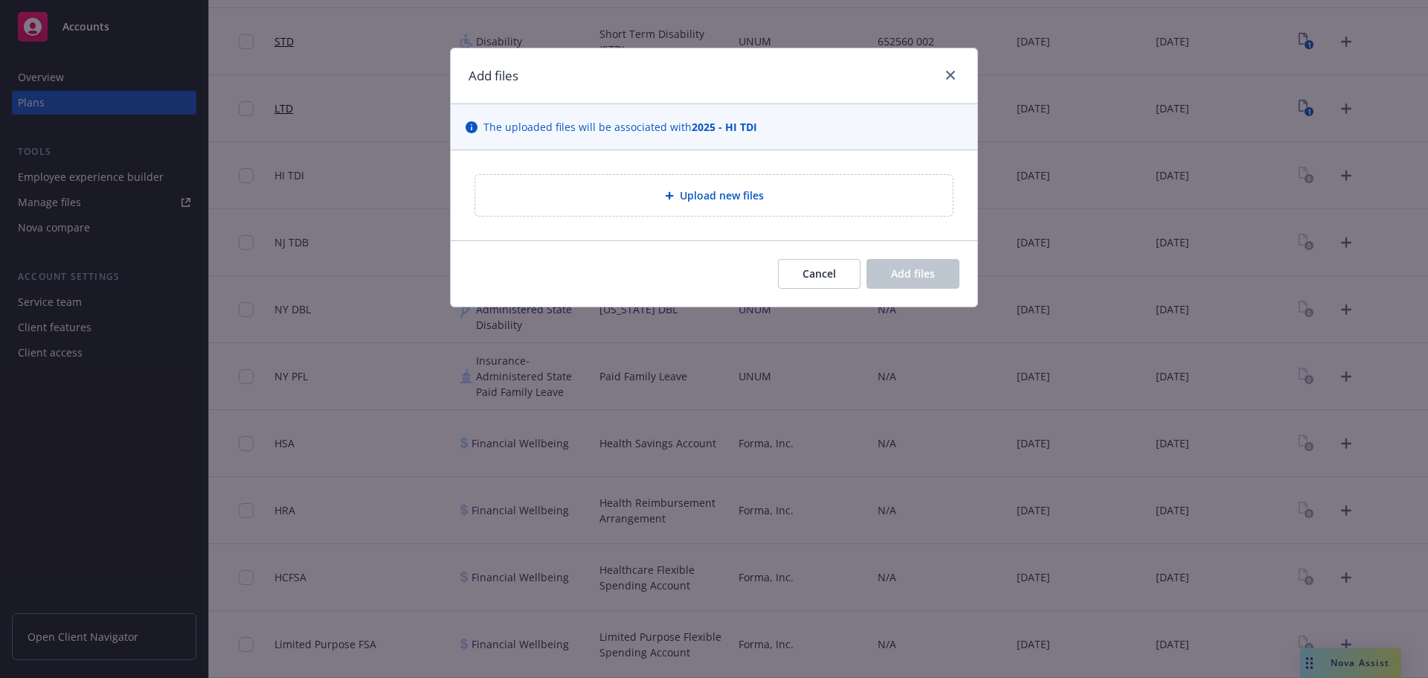
click at [670, 190] on div "Upload new files" at bounding box center [714, 195] width 454 height 17
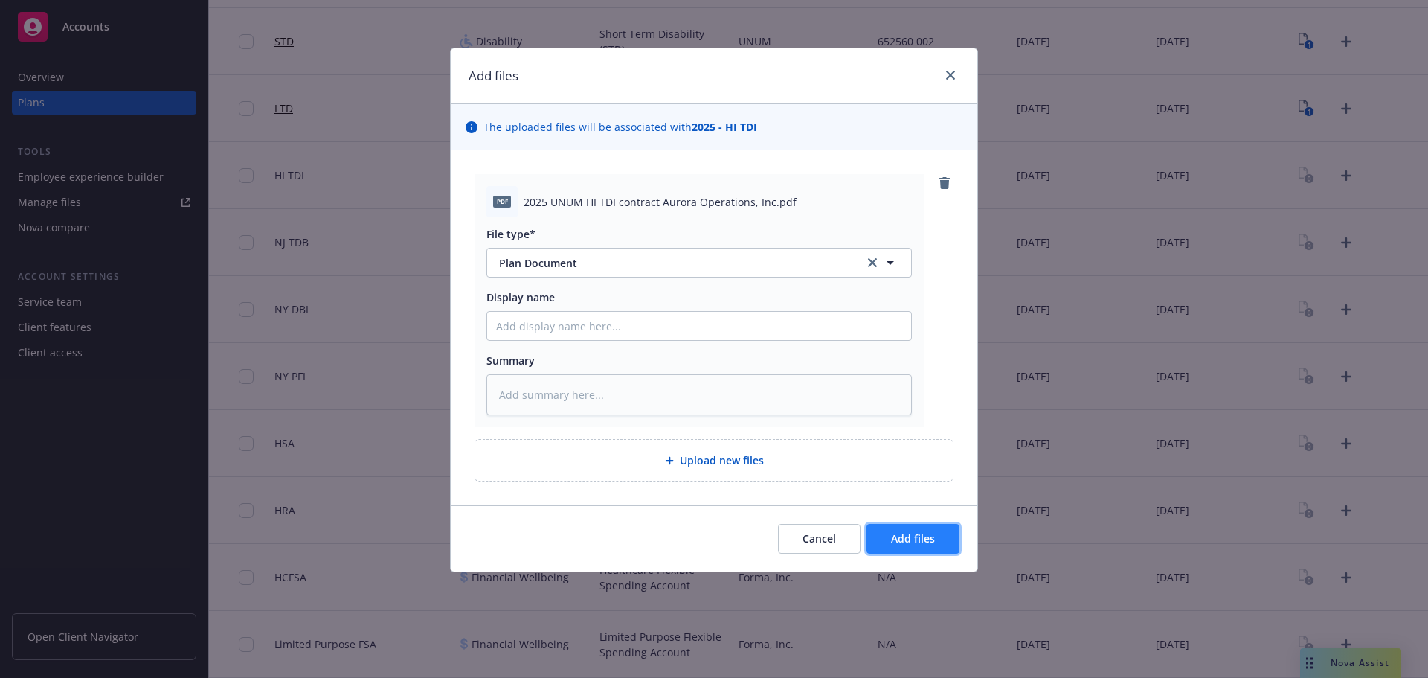
click at [907, 547] on button "Add files" at bounding box center [912, 539] width 93 height 30
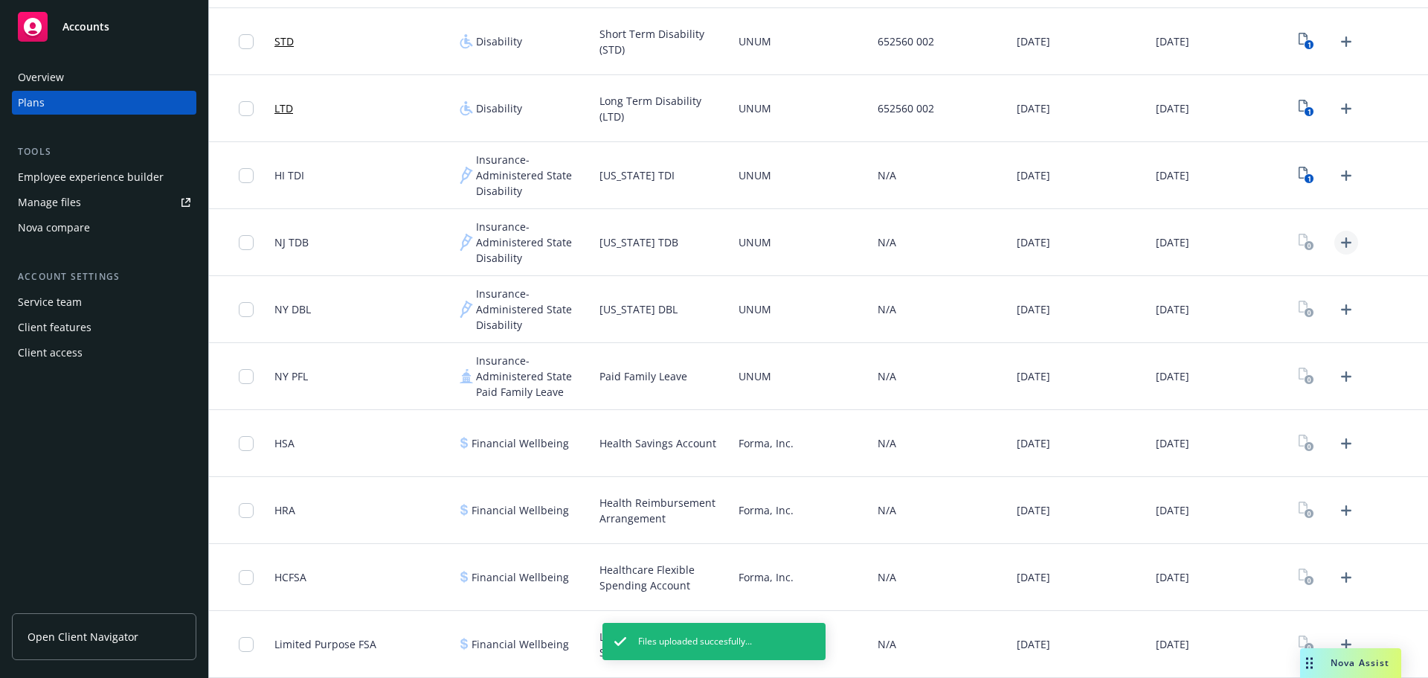
click at [1340, 249] on icon "Upload Plan Documents" at bounding box center [1346, 243] width 18 height 18
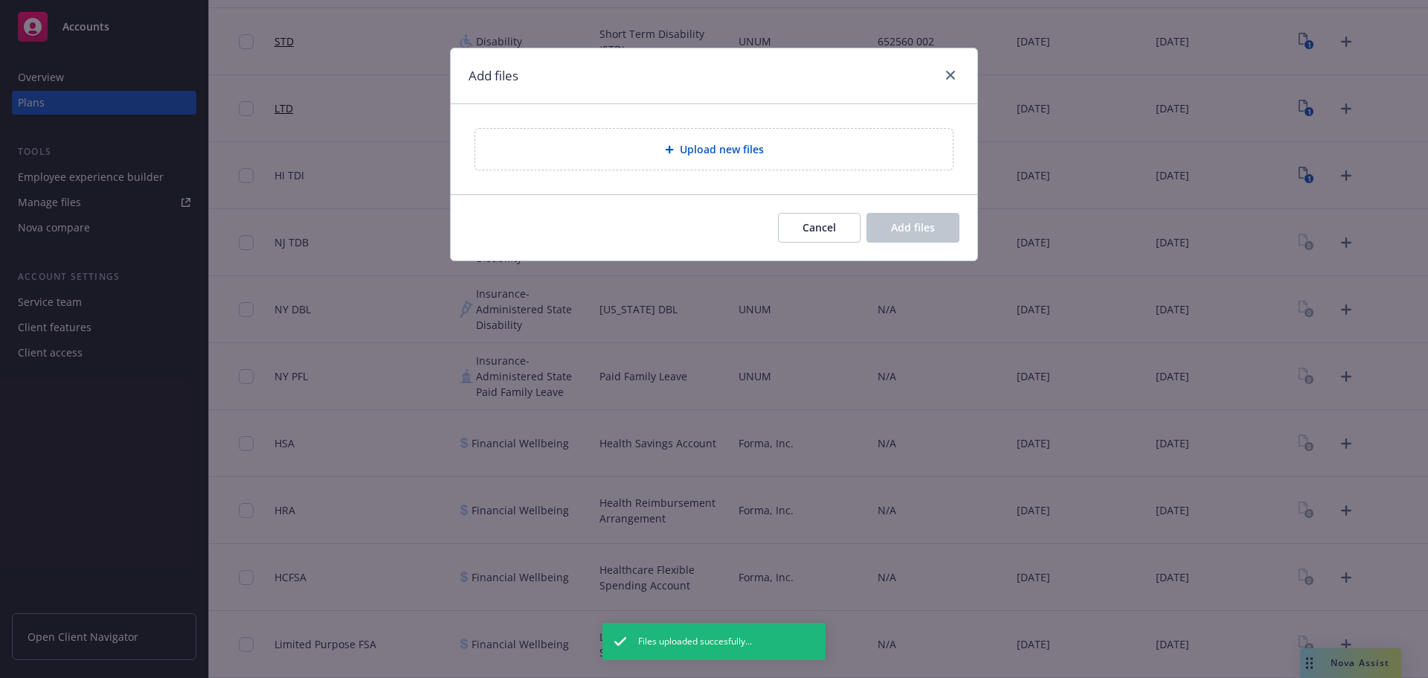
click at [675, 175] on div "Upload new files" at bounding box center [714, 149] width 527 height 90
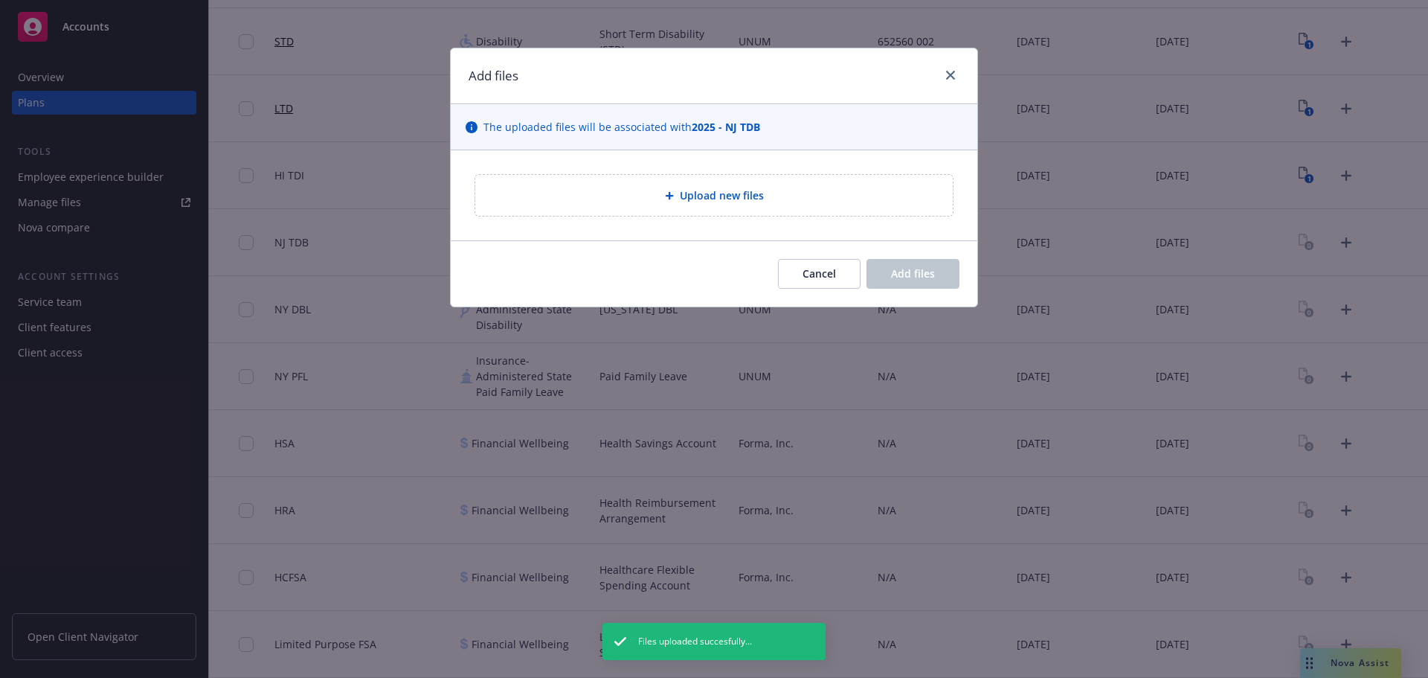
click at [689, 207] on div "Upload new files" at bounding box center [713, 195] width 477 height 41
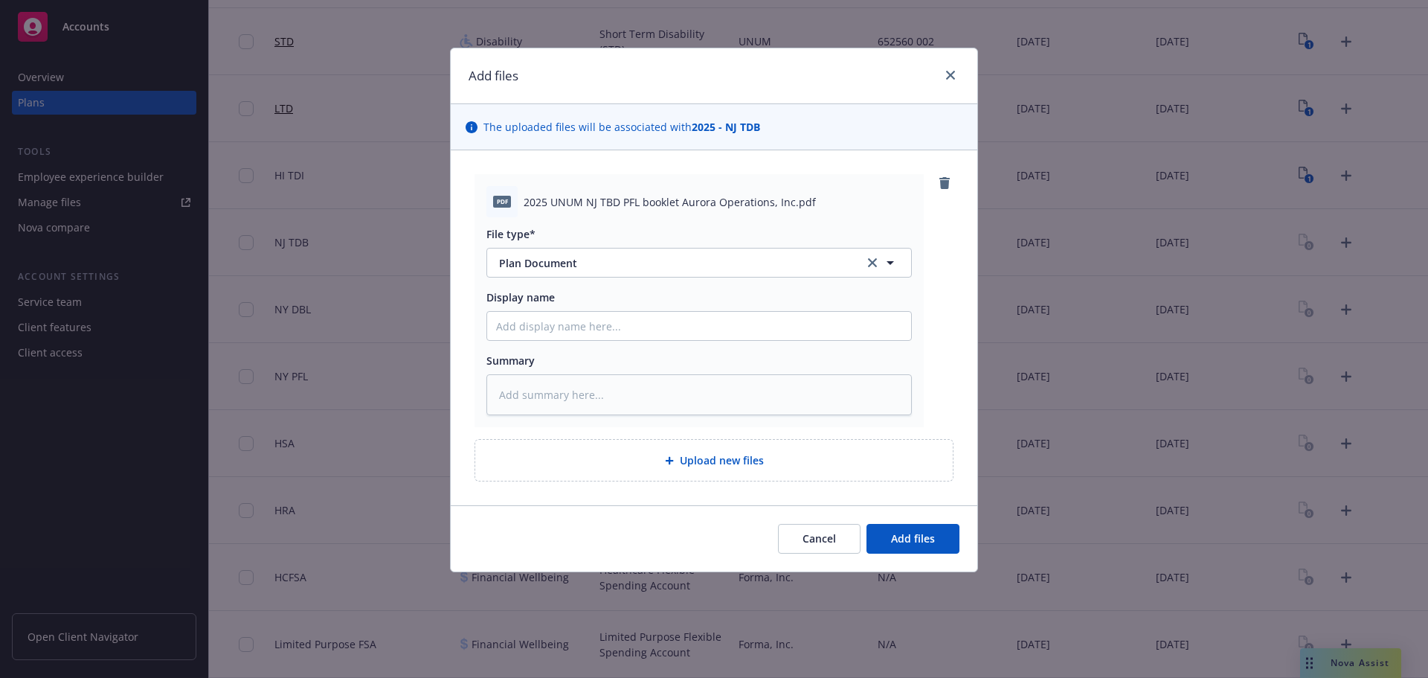
drag, startPoint x: 954, startPoint y: 474, endPoint x: 935, endPoint y: 548, distance: 76.8
click at [956, 483] on div "pdf 2025 UNUM NJ TBD PFL booklet Aurora Operations, Inc.pdf File type* Plan Doc…" at bounding box center [714, 327] width 527 height 355
click at [935, 549] on button "Add files" at bounding box center [912, 539] width 93 height 30
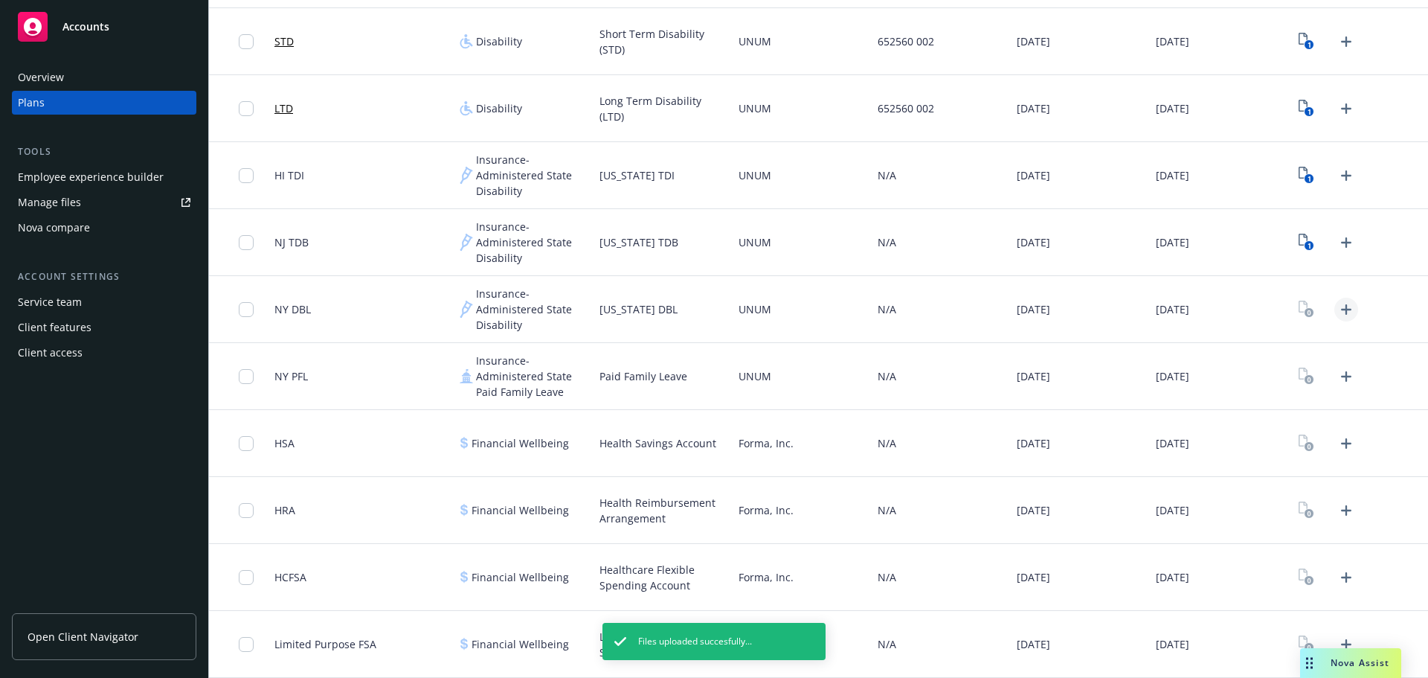
click at [1345, 312] on link "Upload Plan Documents" at bounding box center [1346, 309] width 24 height 24
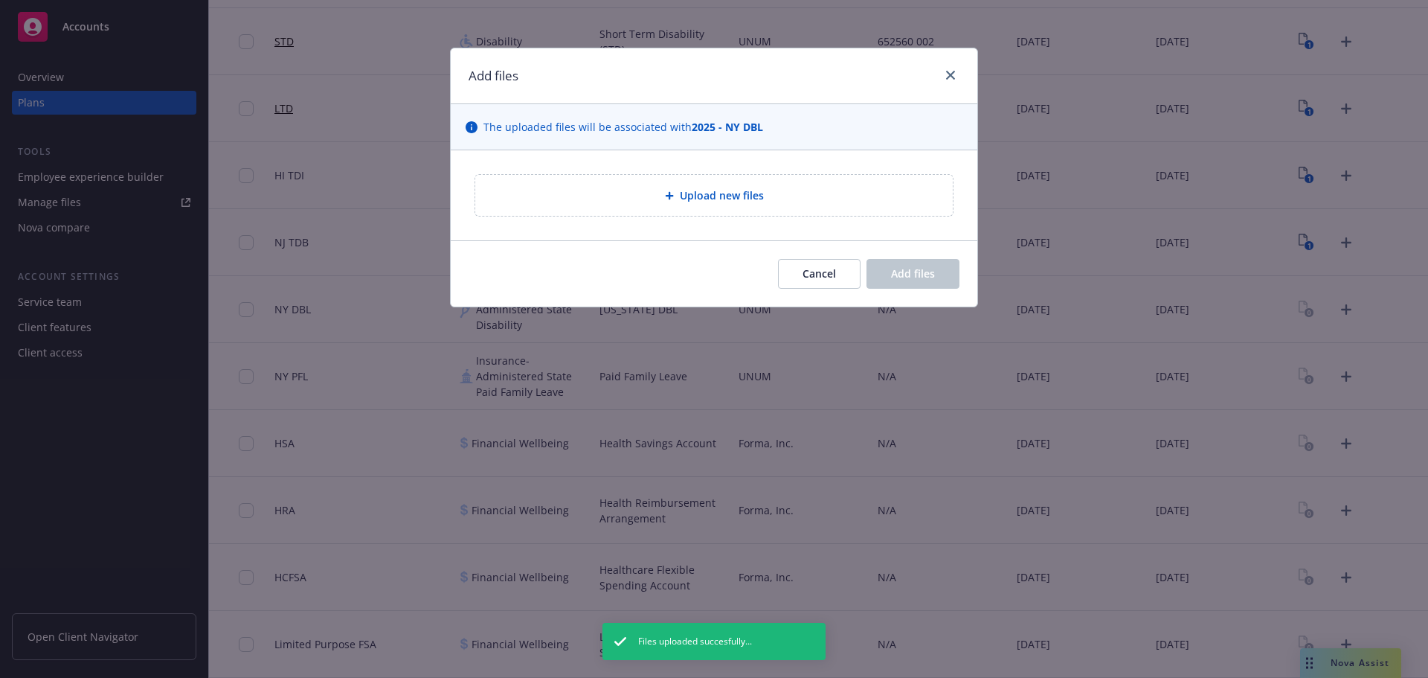
click at [634, 207] on div "Upload new files" at bounding box center [713, 195] width 477 height 41
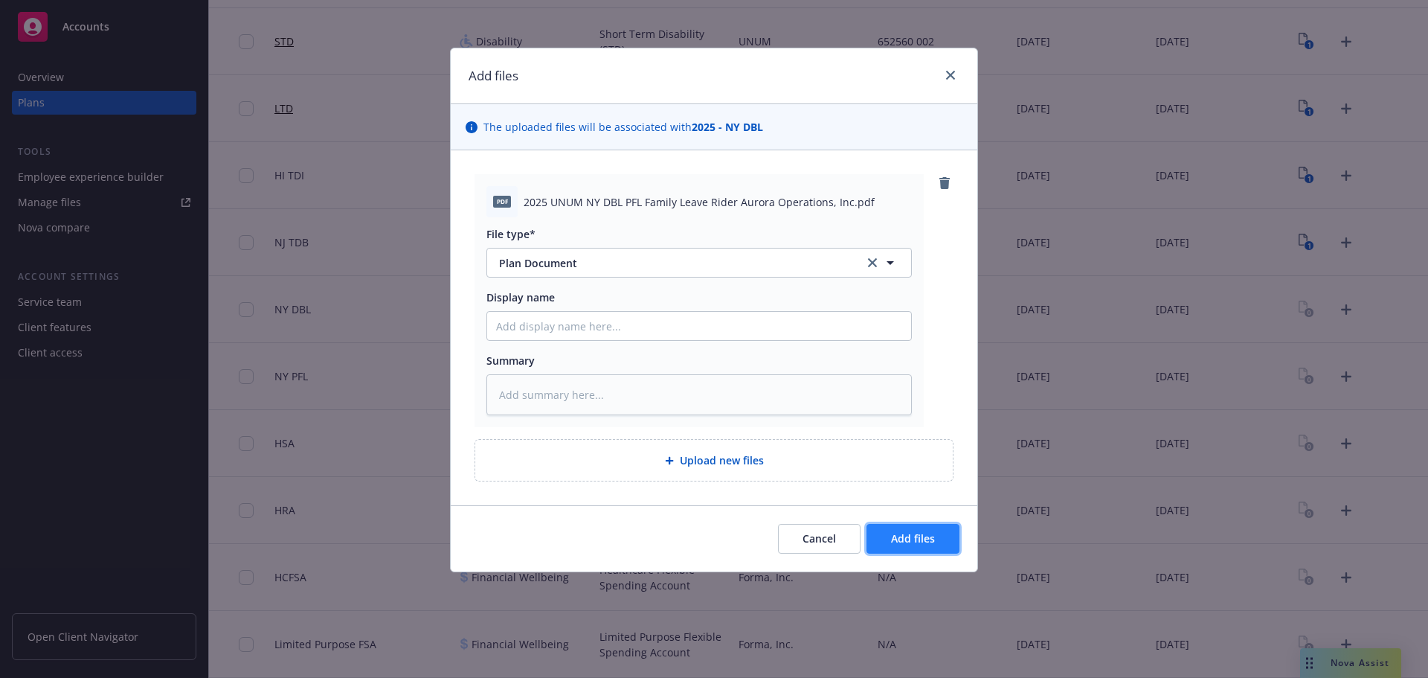
click at [892, 541] on span "Add files" at bounding box center [913, 538] width 44 height 14
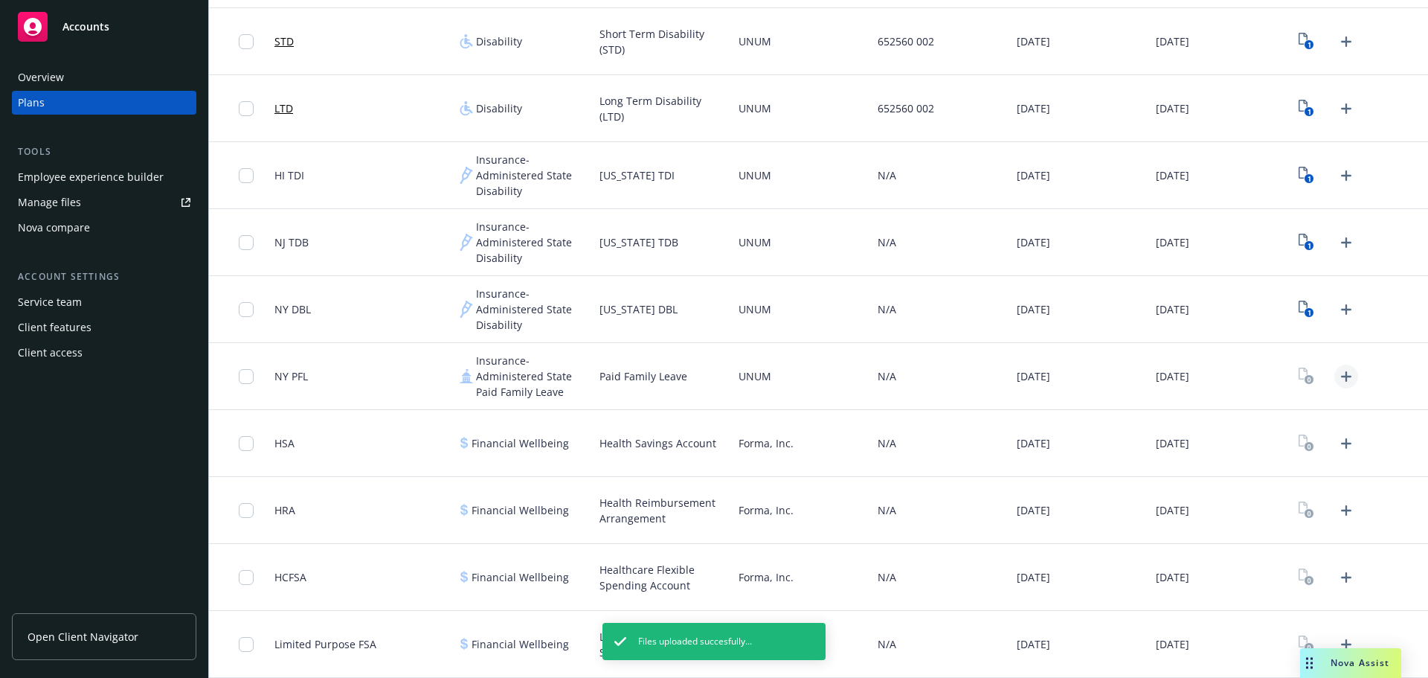
click at [1341, 376] on icon "Upload Plan Documents" at bounding box center [1346, 376] width 10 height 10
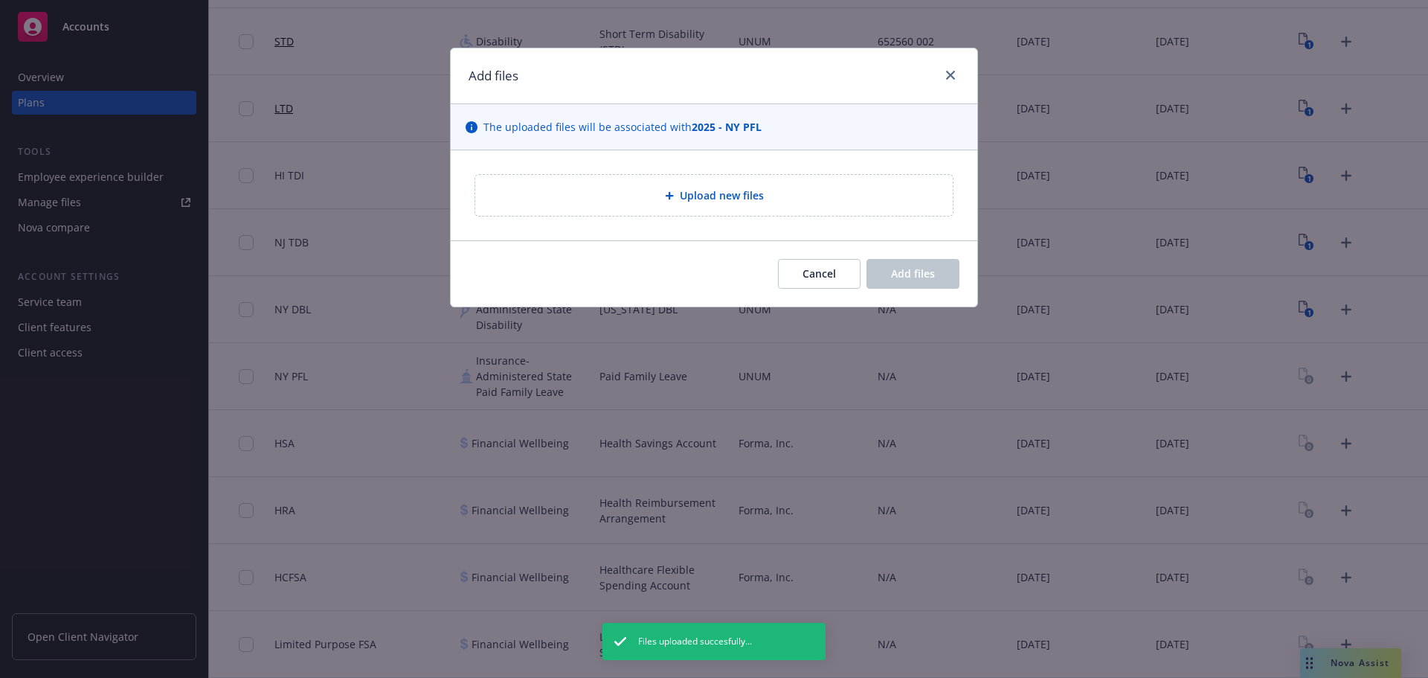
click at [667, 212] on div "Upload new files" at bounding box center [713, 195] width 477 height 41
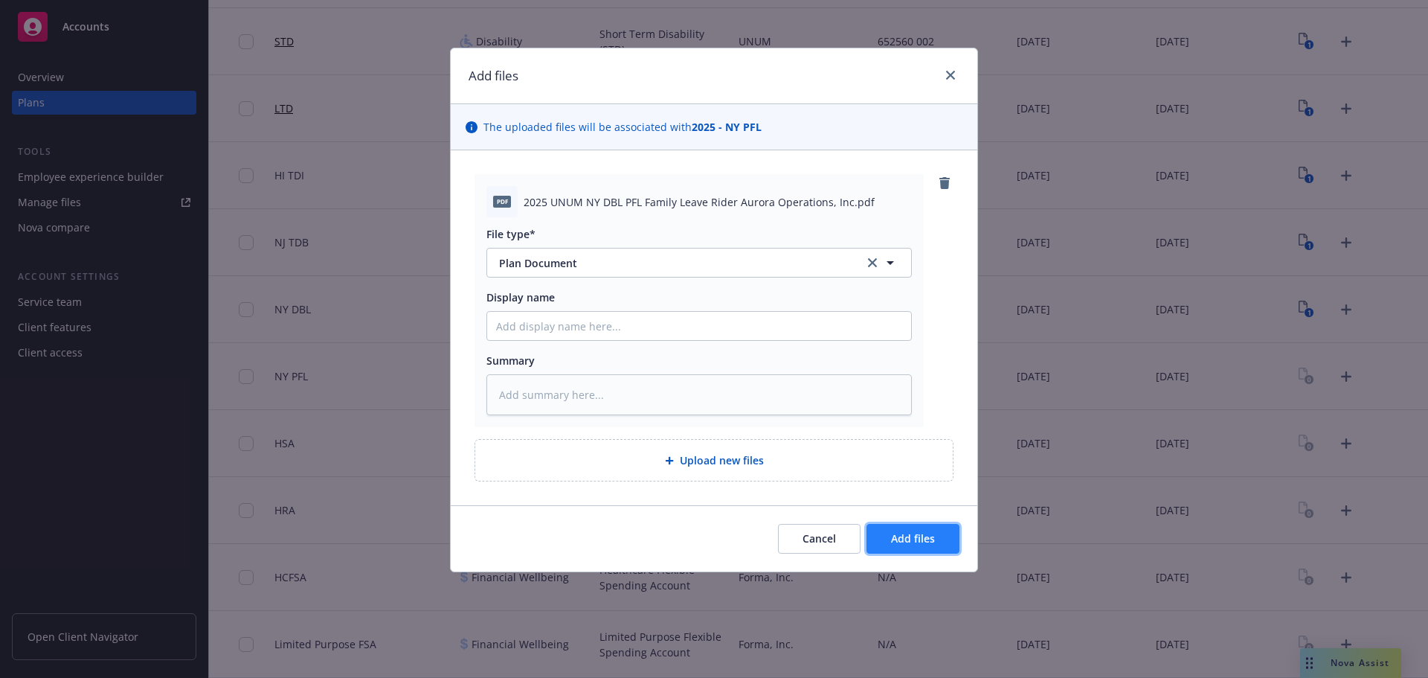
click at [914, 530] on button "Add files" at bounding box center [912, 539] width 93 height 30
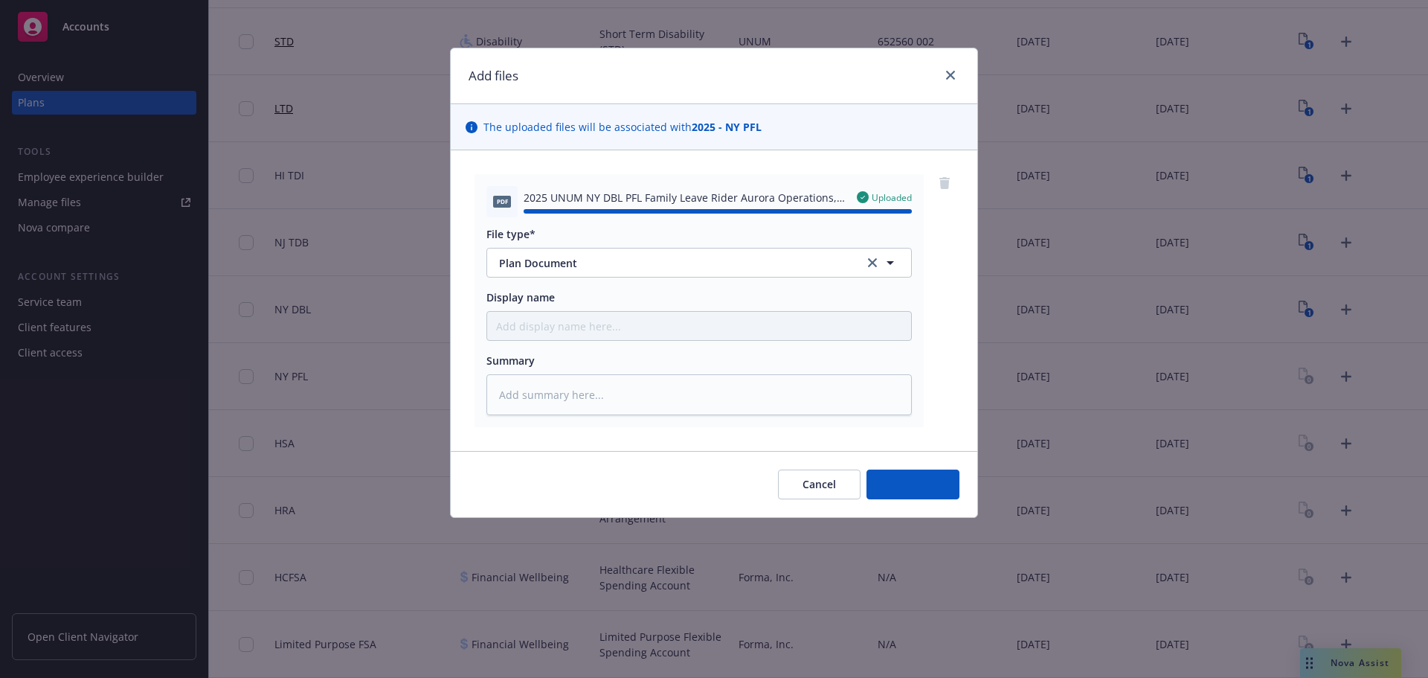
type textarea "x"
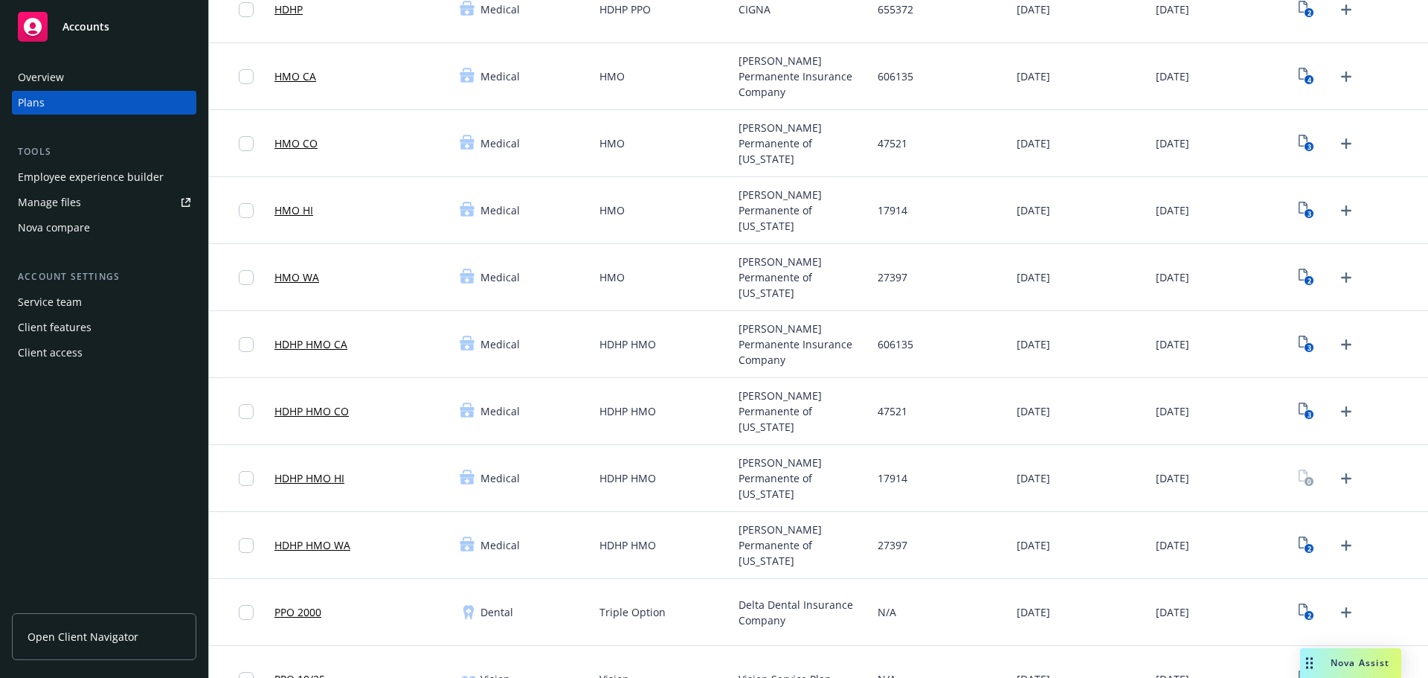
scroll to position [397, 0]
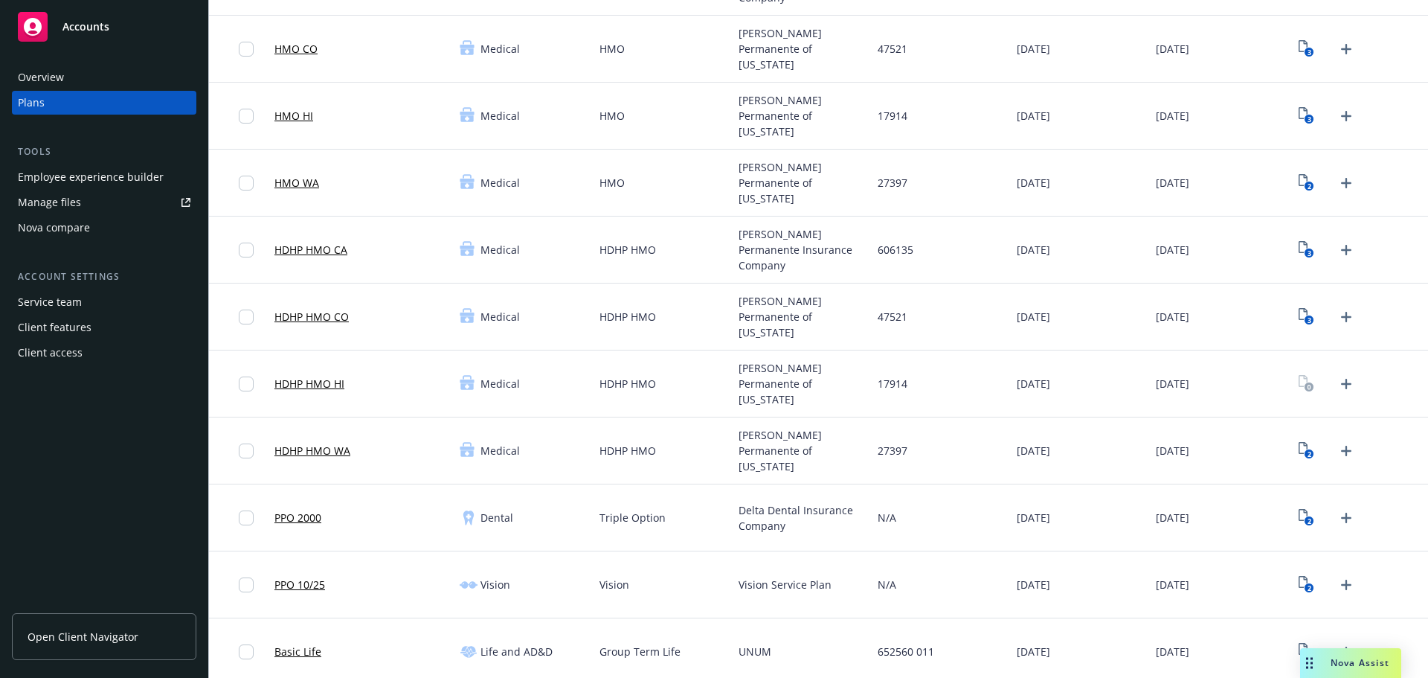
click at [754, 379] on span "[PERSON_NAME] Permanente of [US_STATE]" at bounding box center [801, 383] width 127 height 47
copy span "[PERSON_NAME]"
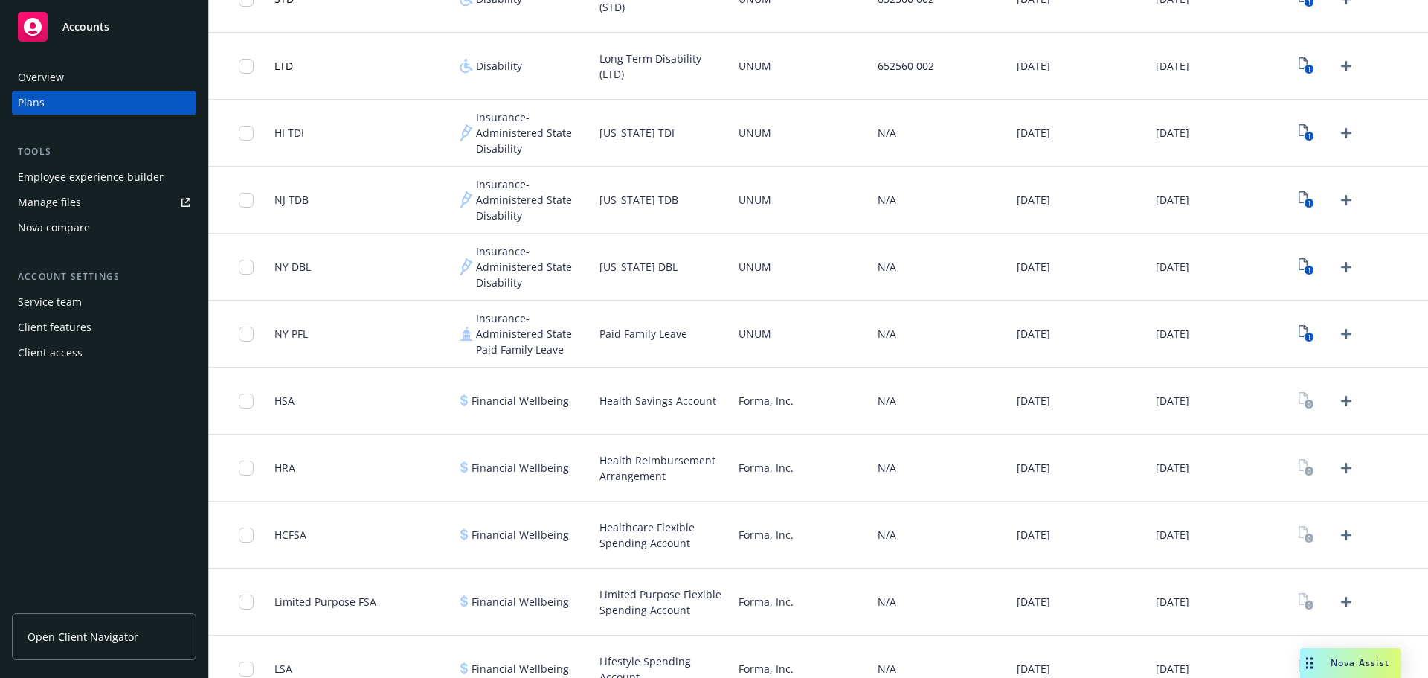
scroll to position [1215, 0]
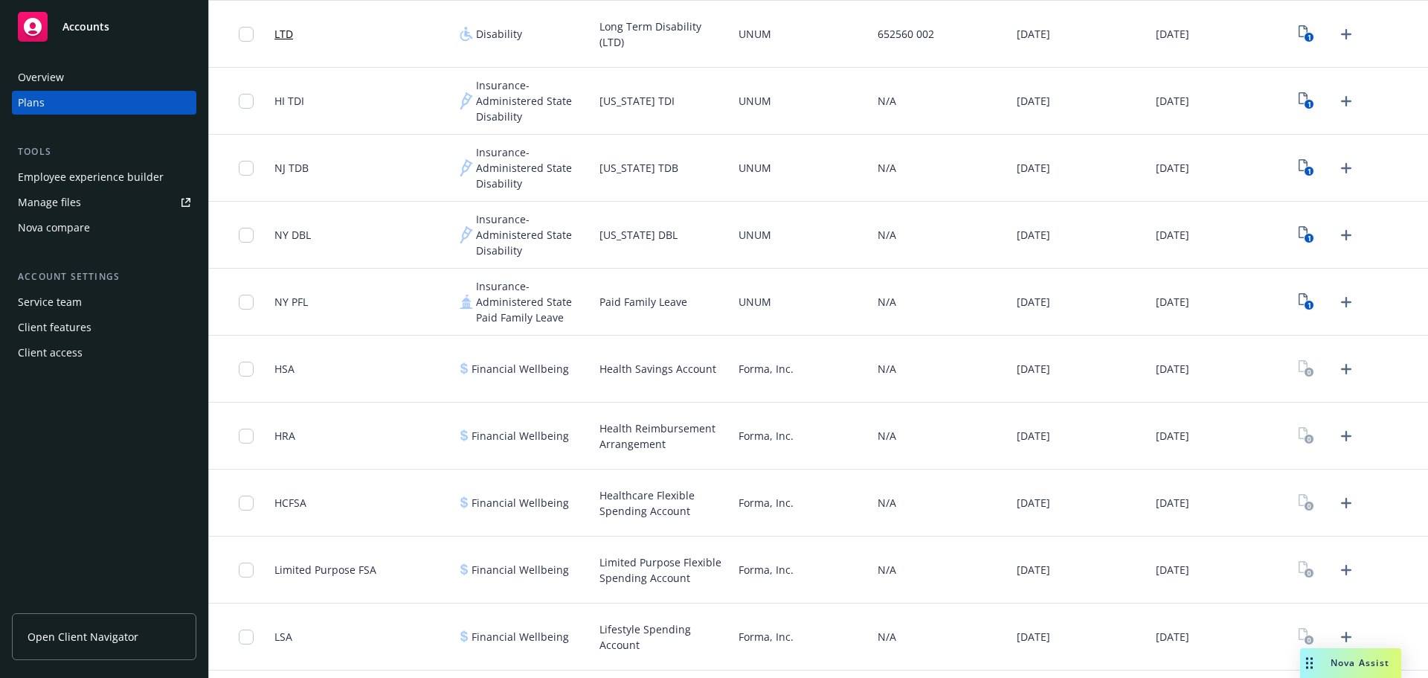
click at [759, 377] on div "Forma, Inc." at bounding box center [802, 368] width 139 height 67
click at [744, 372] on span "Forma, Inc." at bounding box center [765, 369] width 55 height 16
click at [753, 376] on span "Forma, Inc." at bounding box center [765, 369] width 55 height 16
click at [753, 375] on span "Forma, Inc." at bounding box center [765, 369] width 55 height 16
copy span "Forma"
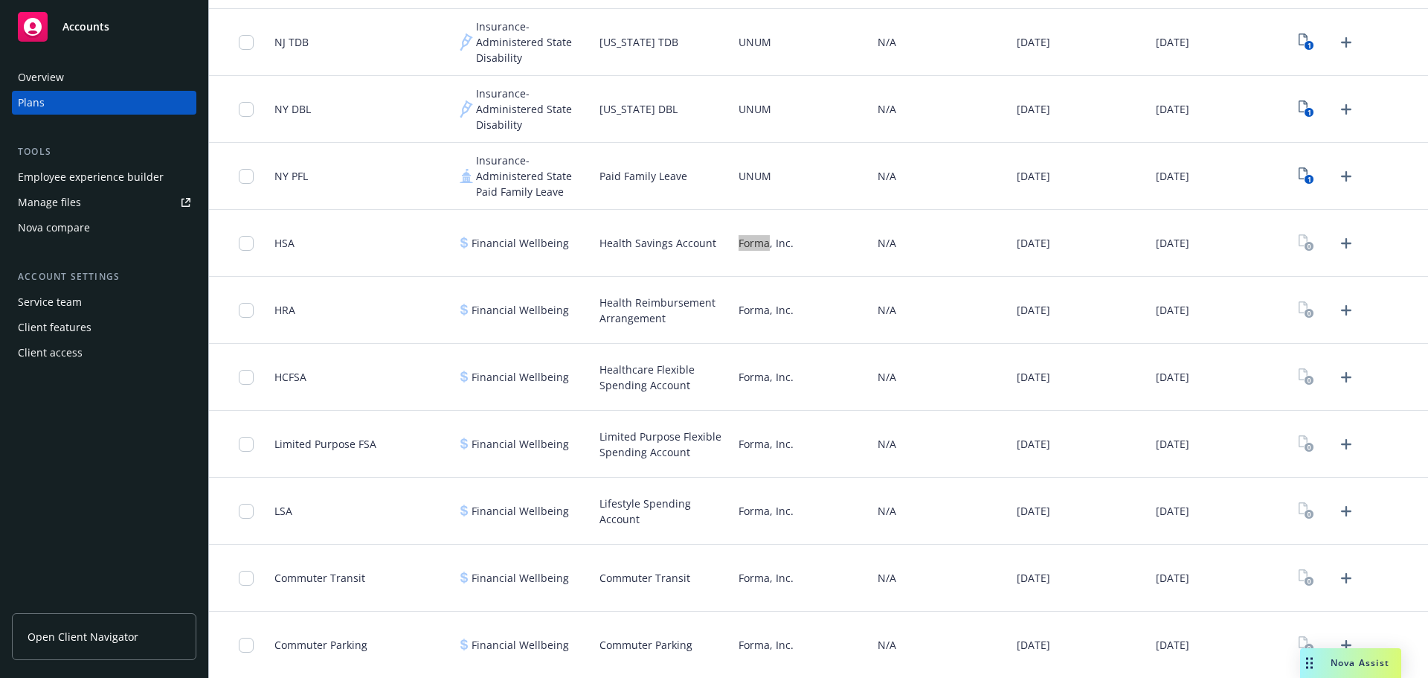
scroll to position [1661, 0]
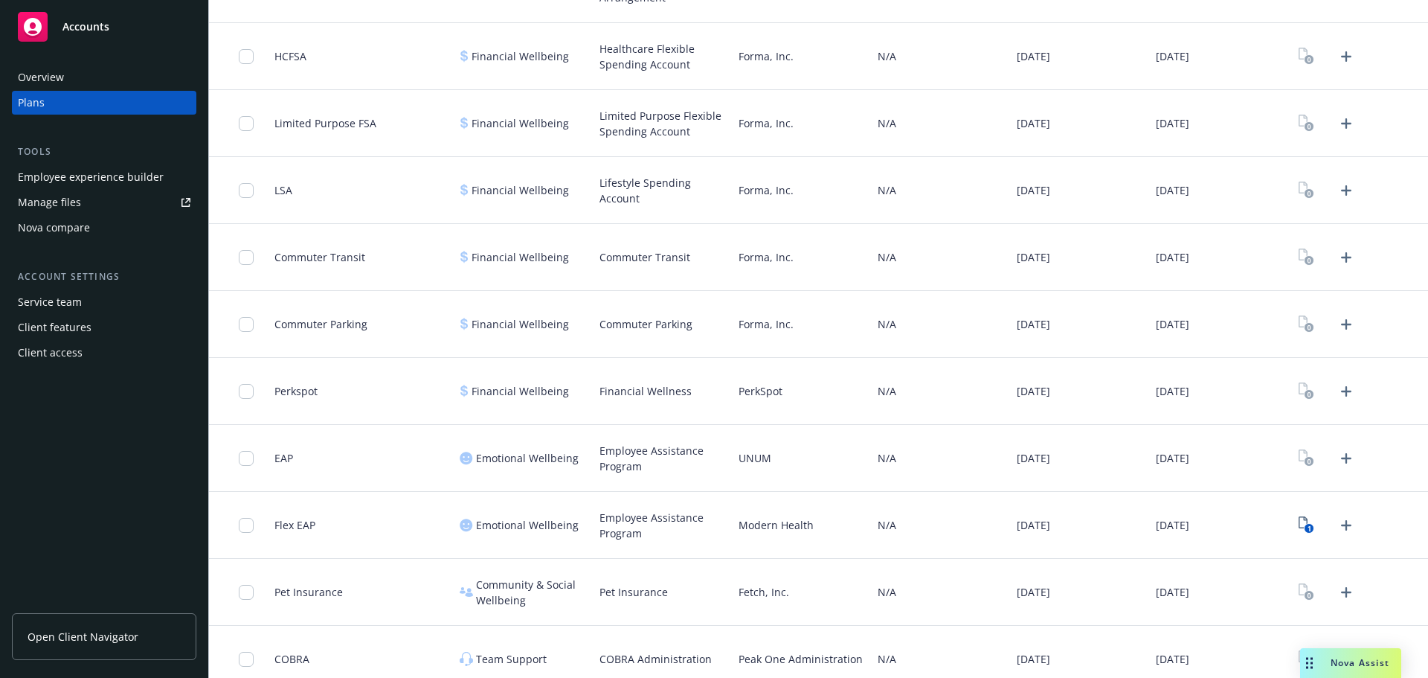
click at [766, 396] on span "PerkSpot" at bounding box center [760, 391] width 44 height 16
click at [745, 384] on span "PerkSpot" at bounding box center [760, 391] width 44 height 16
click at [744, 384] on span "PerkSpot" at bounding box center [760, 391] width 44 height 16
drag, startPoint x: 593, startPoint y: 405, endPoint x: 1231, endPoint y: 483, distance: 642.9
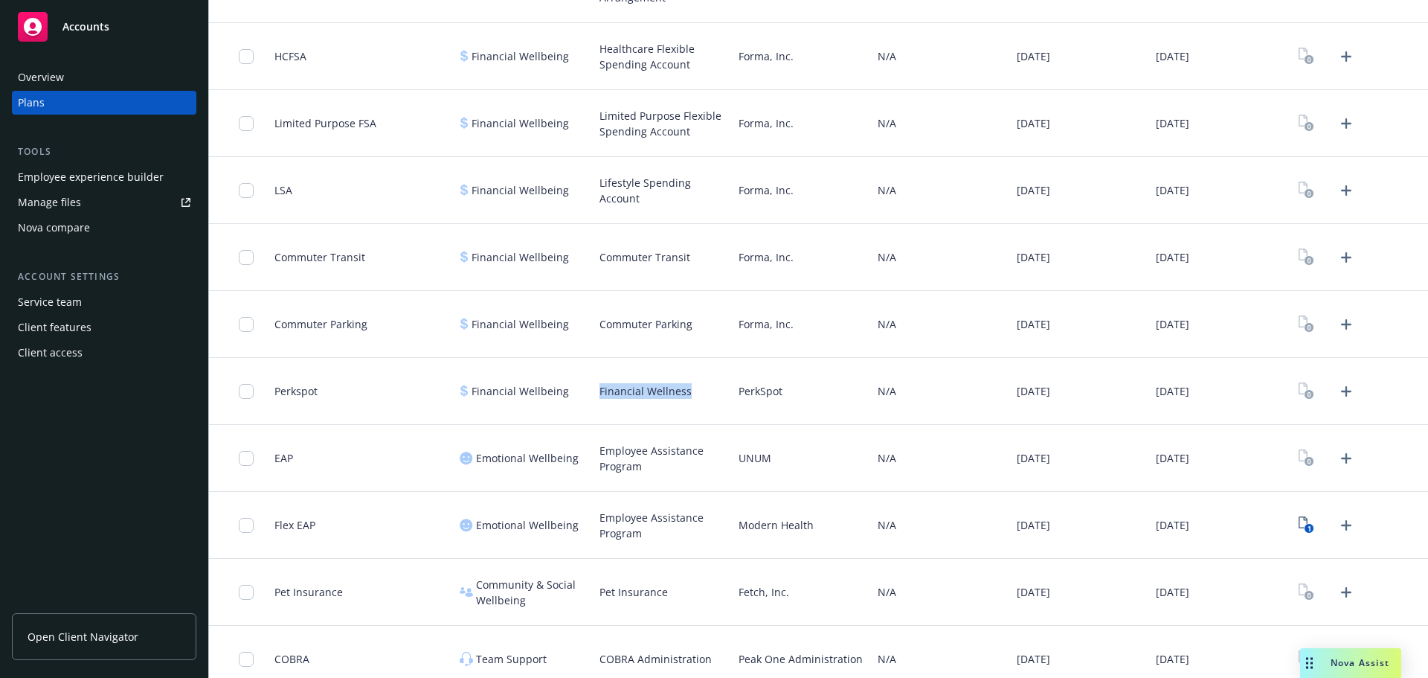
click at [721, 411] on div "Financial Wellness" at bounding box center [662, 391] width 139 height 67
copy span "Financial Wellness"
click at [755, 460] on span "UNUM" at bounding box center [754, 458] width 33 height 16
copy span "UNUM"
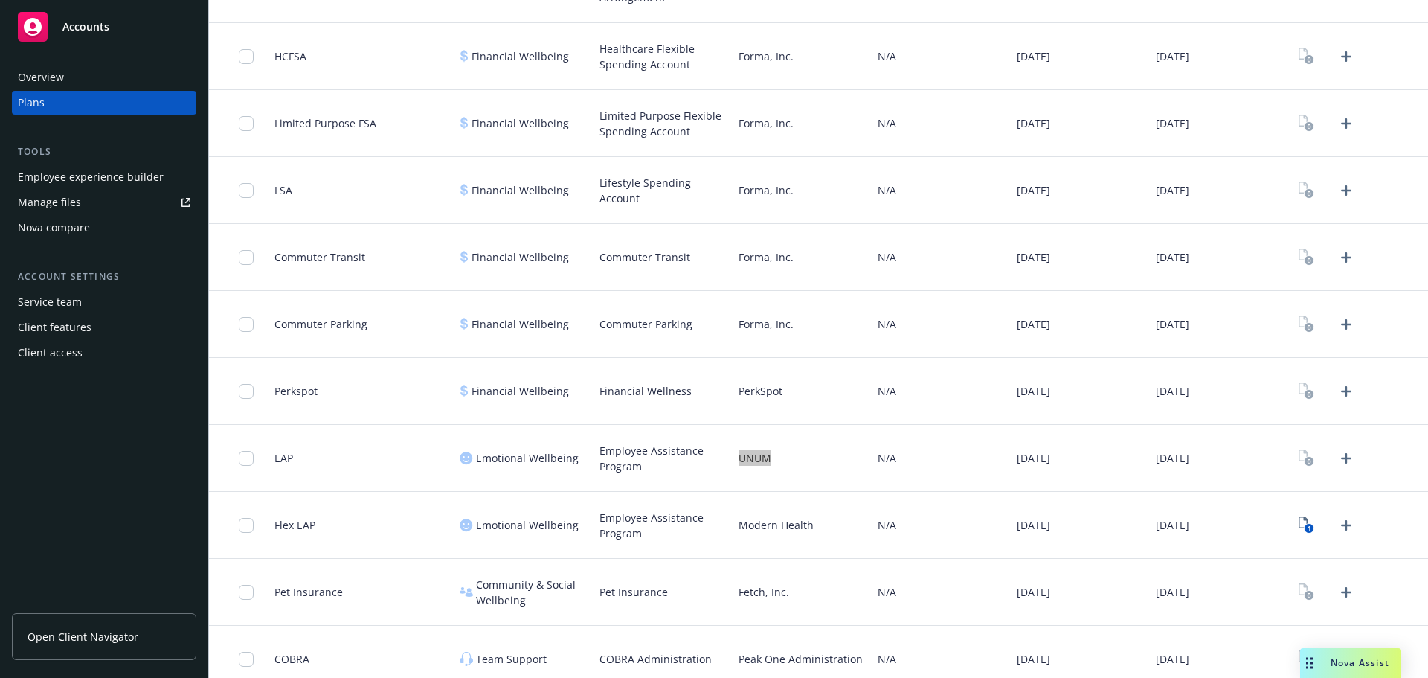
scroll to position [1810, 0]
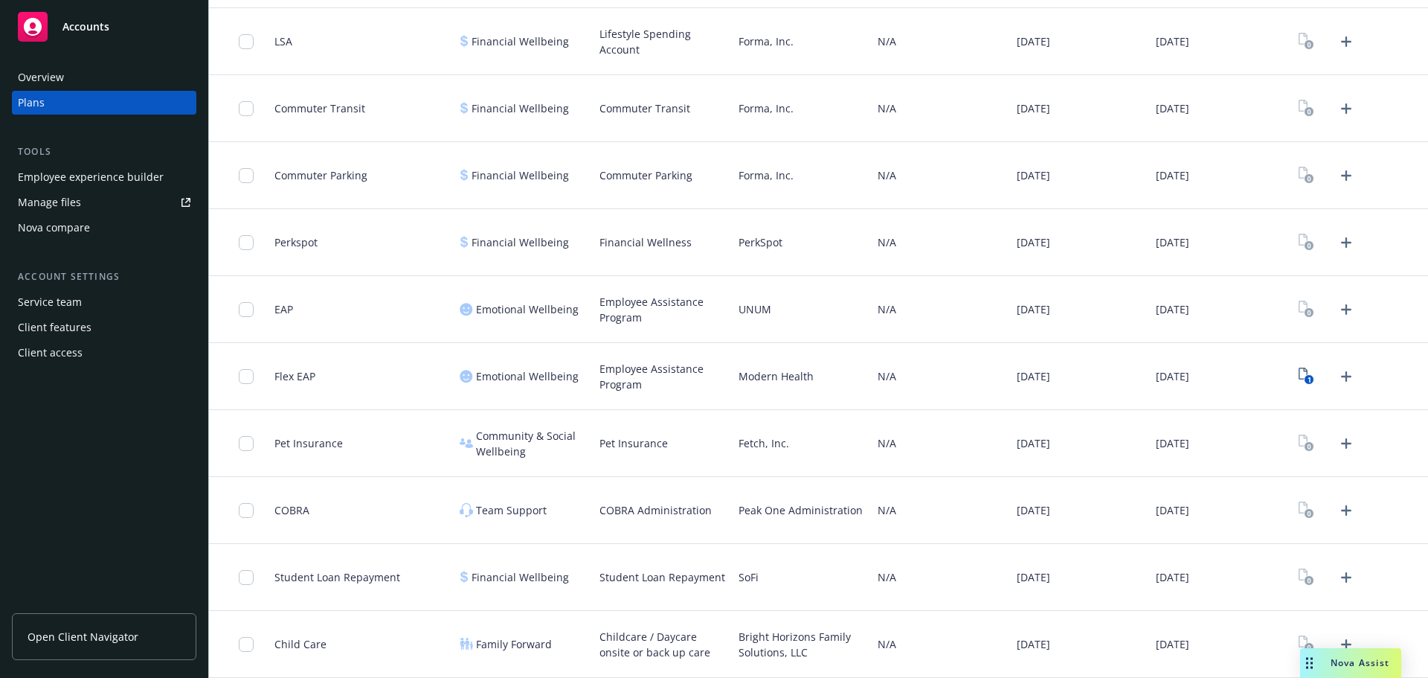
click at [733, 440] on div "Fetch, Inc." at bounding box center [802, 443] width 139 height 67
copy span "Fetch"
drag, startPoint x: 733, startPoint y: 508, endPoint x: 862, endPoint y: 516, distance: 129.7
click at [862, 516] on div "Peak One Administration" at bounding box center [802, 510] width 139 height 67
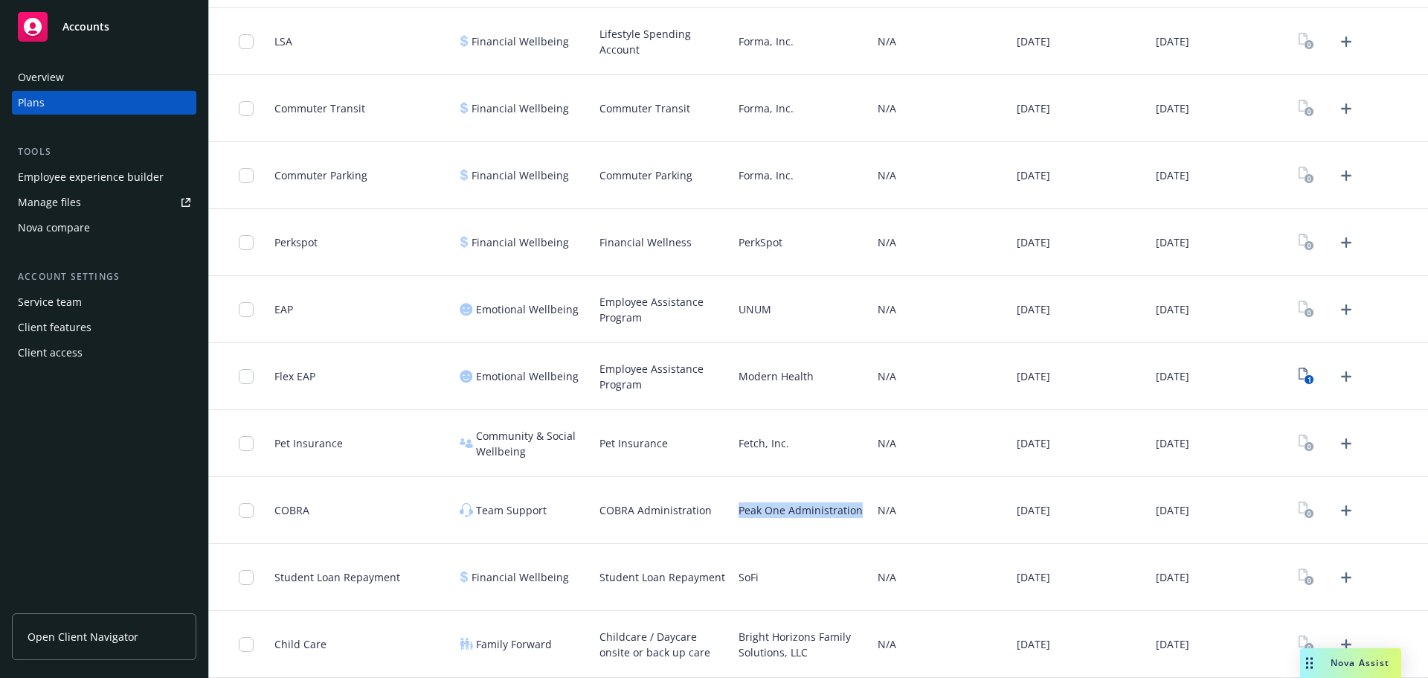
copy span "Peak One Administration"
click at [748, 583] on span "SoFi" at bounding box center [748, 577] width 20 height 16
copy span "SoFi"
drag, startPoint x: 276, startPoint y: 579, endPoint x: 434, endPoint y: 582, distance: 158.4
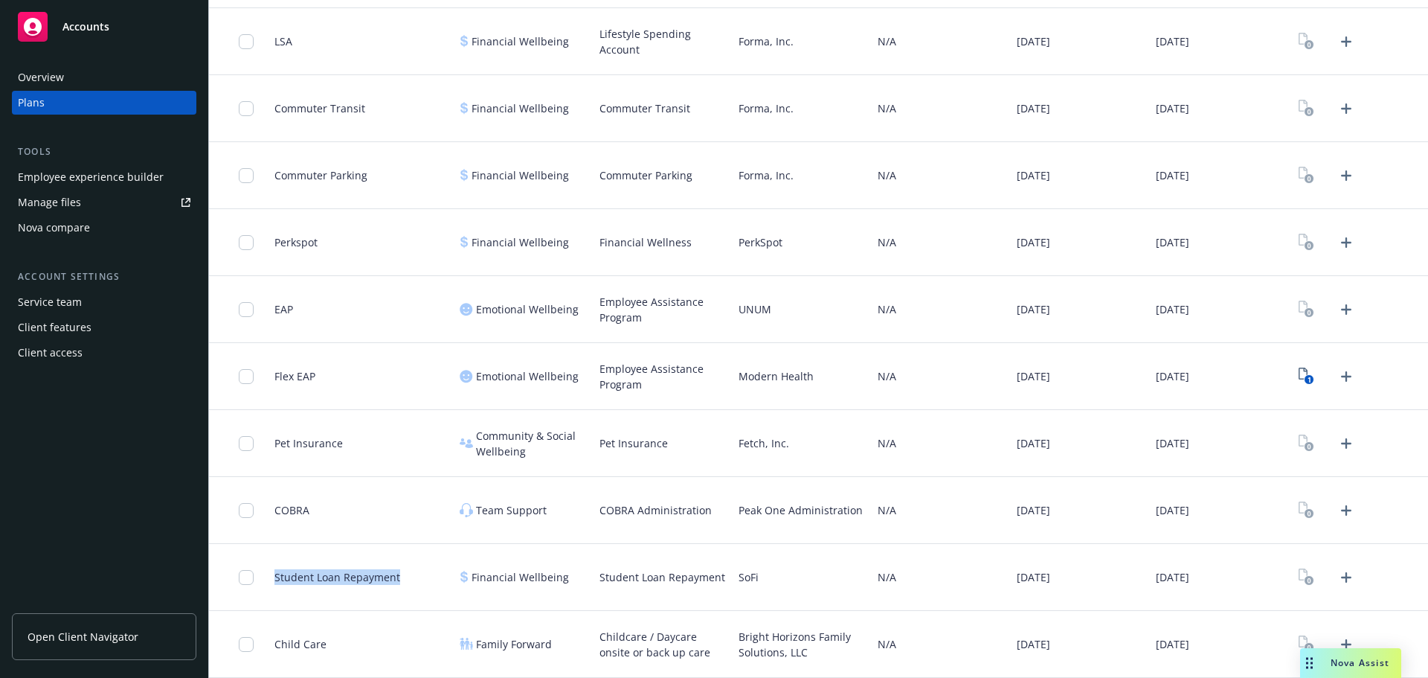
click at [434, 582] on div "Student Loan Repayment" at bounding box center [360, 577] width 185 height 67
copy span "Student Loan Repayment"
drag, startPoint x: 736, startPoint y: 639, endPoint x: 811, endPoint y: 654, distance: 76.7
click at [811, 654] on span "Bright Horizons Family Solutions, LLC" at bounding box center [801, 643] width 127 height 31
copy span "Bright Horizons Family Solutions, LLC"
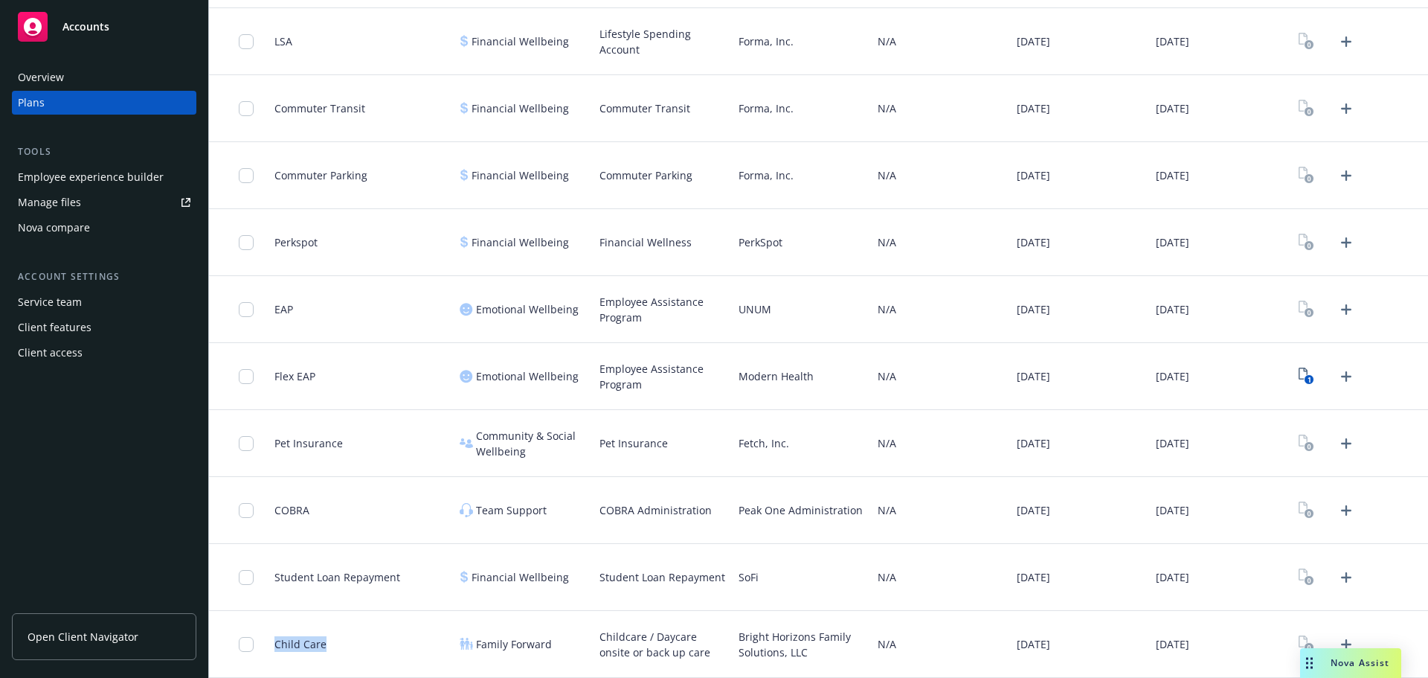
drag, startPoint x: 277, startPoint y: 650, endPoint x: 556, endPoint y: 665, distance: 279.3
click at [354, 654] on div "Child Care" at bounding box center [360, 644] width 185 height 67
copy span "Child Care"
